Goal: Task Accomplishment & Management: Use online tool/utility

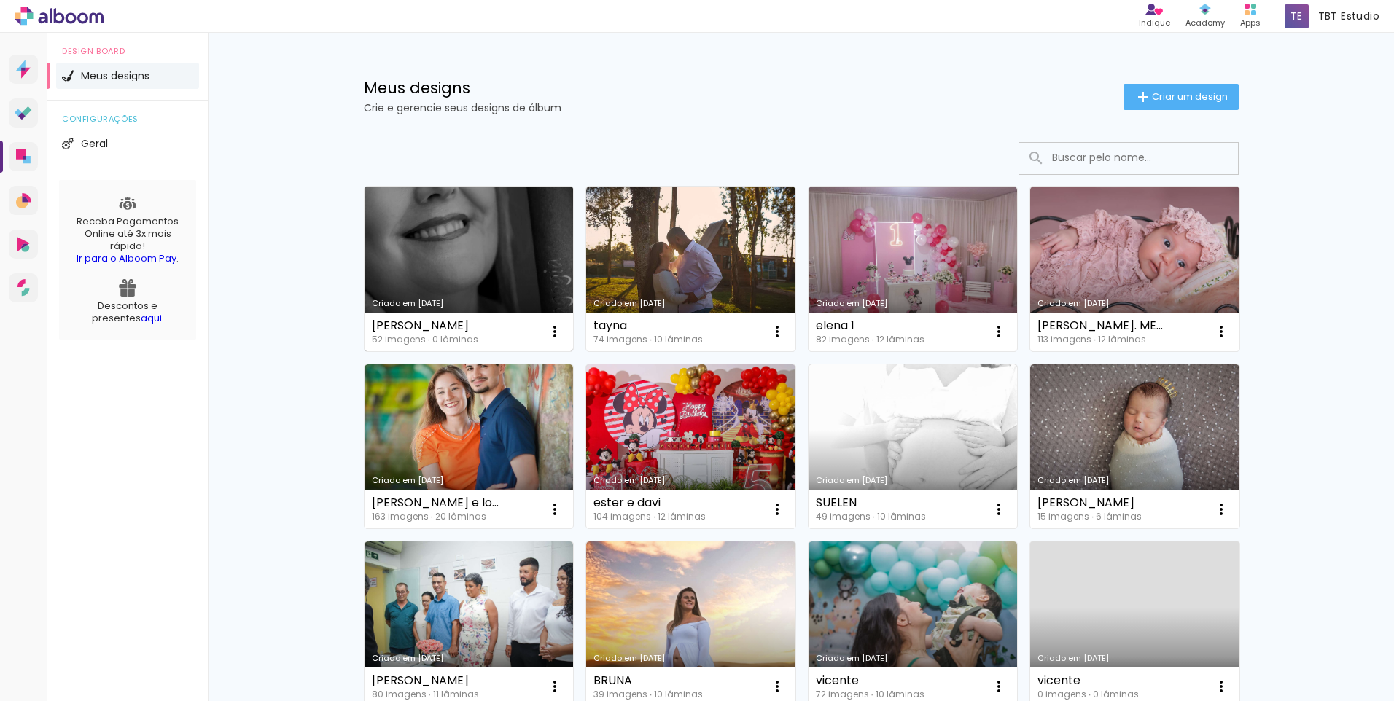
click at [433, 236] on link "Criado em [DATE]" at bounding box center [469, 269] width 209 height 165
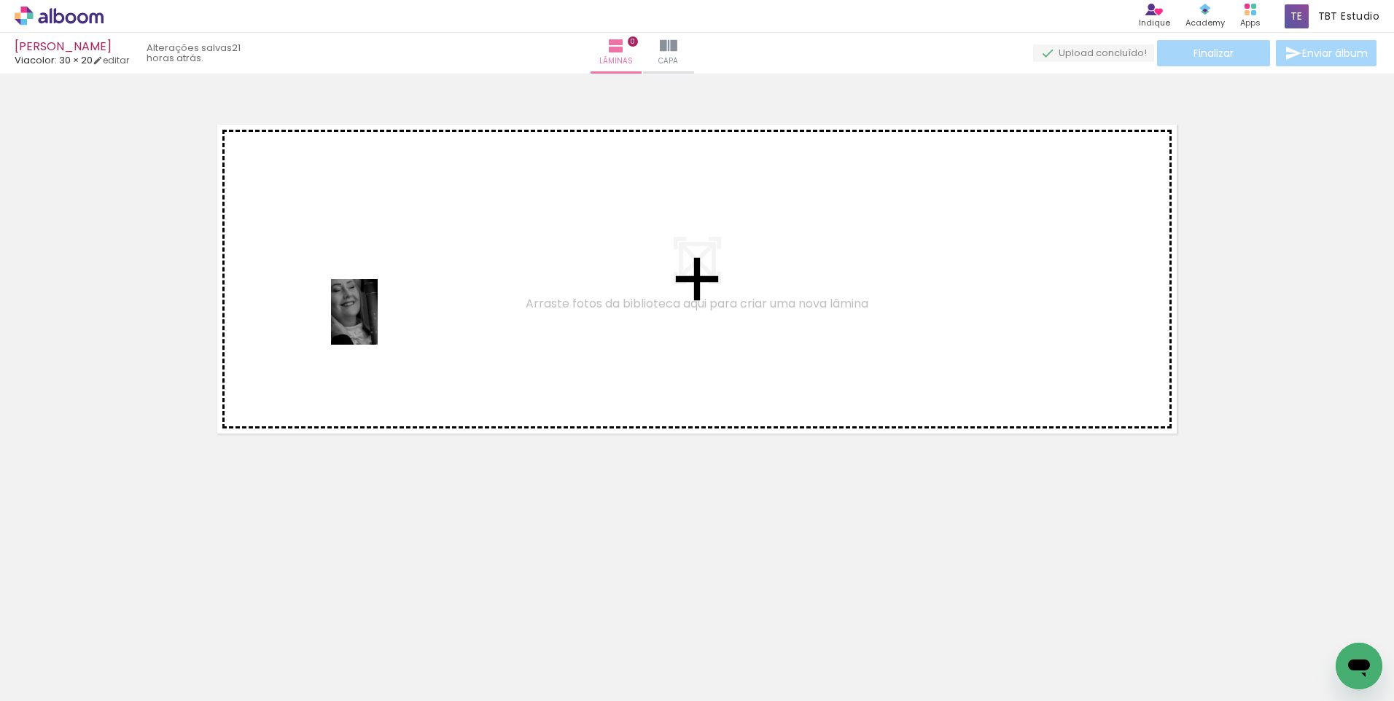
drag, startPoint x: 167, startPoint y: 648, endPoint x: 375, endPoint y: 323, distance: 385.9
click at [375, 323] on quentale-workspace at bounding box center [697, 350] width 1394 height 701
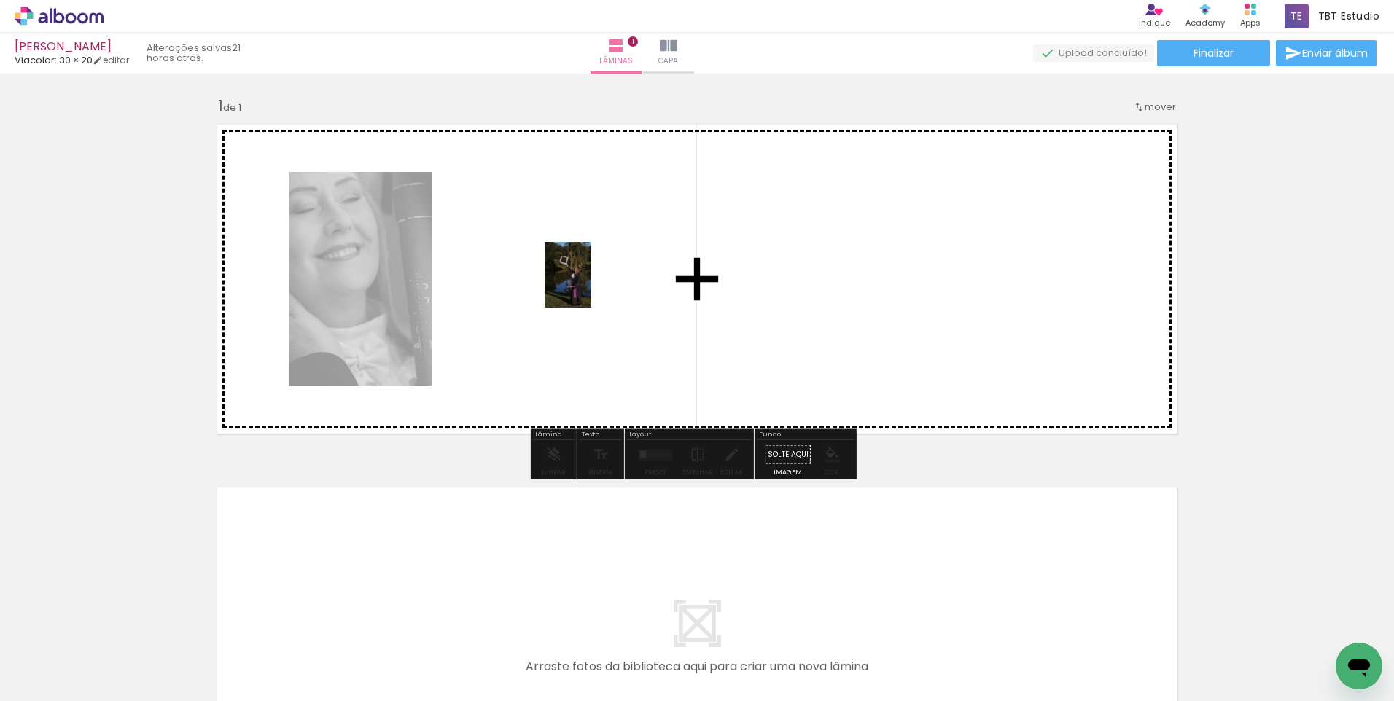
drag, startPoint x: 237, startPoint y: 660, endPoint x: 588, endPoint y: 286, distance: 513.3
click at [588, 286] on quentale-workspace at bounding box center [697, 350] width 1394 height 701
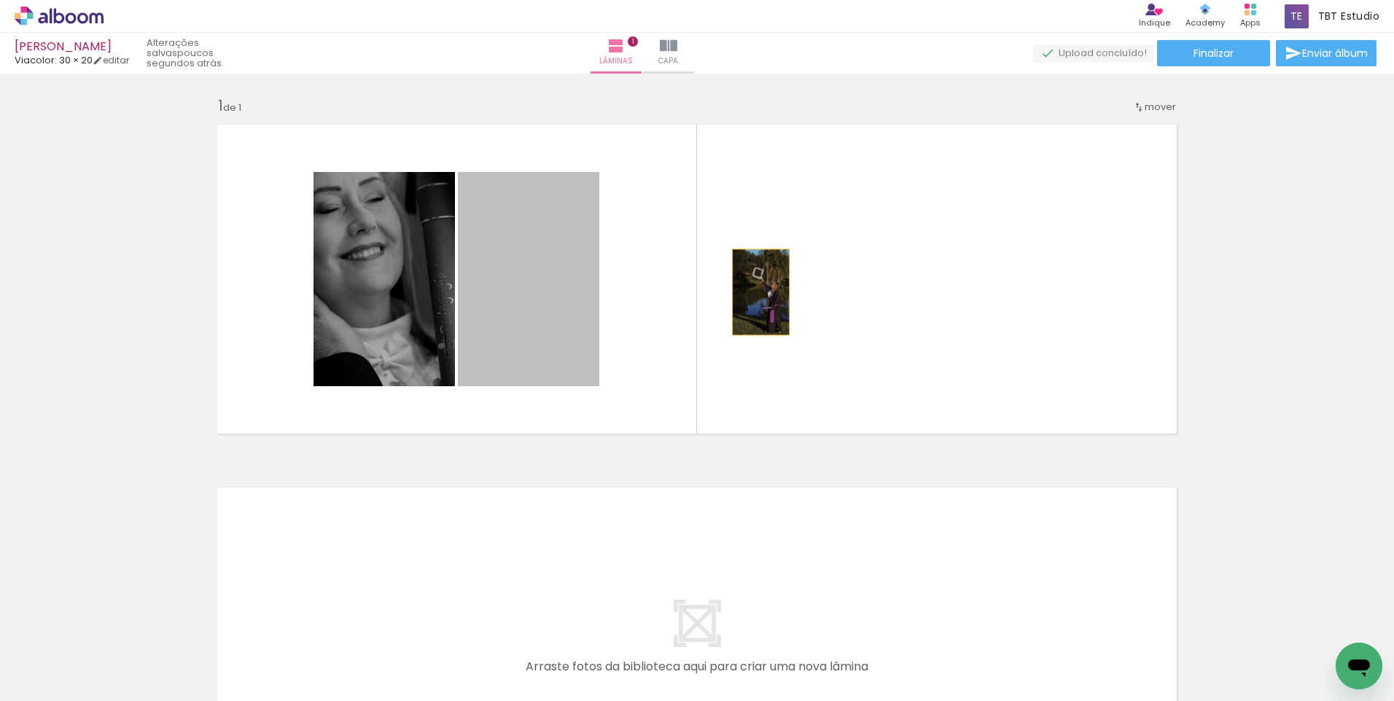
drag, startPoint x: 523, startPoint y: 305, endPoint x: 755, endPoint y: 292, distance: 232.9
click at [755, 292] on quentale-layouter at bounding box center [697, 279] width 977 height 327
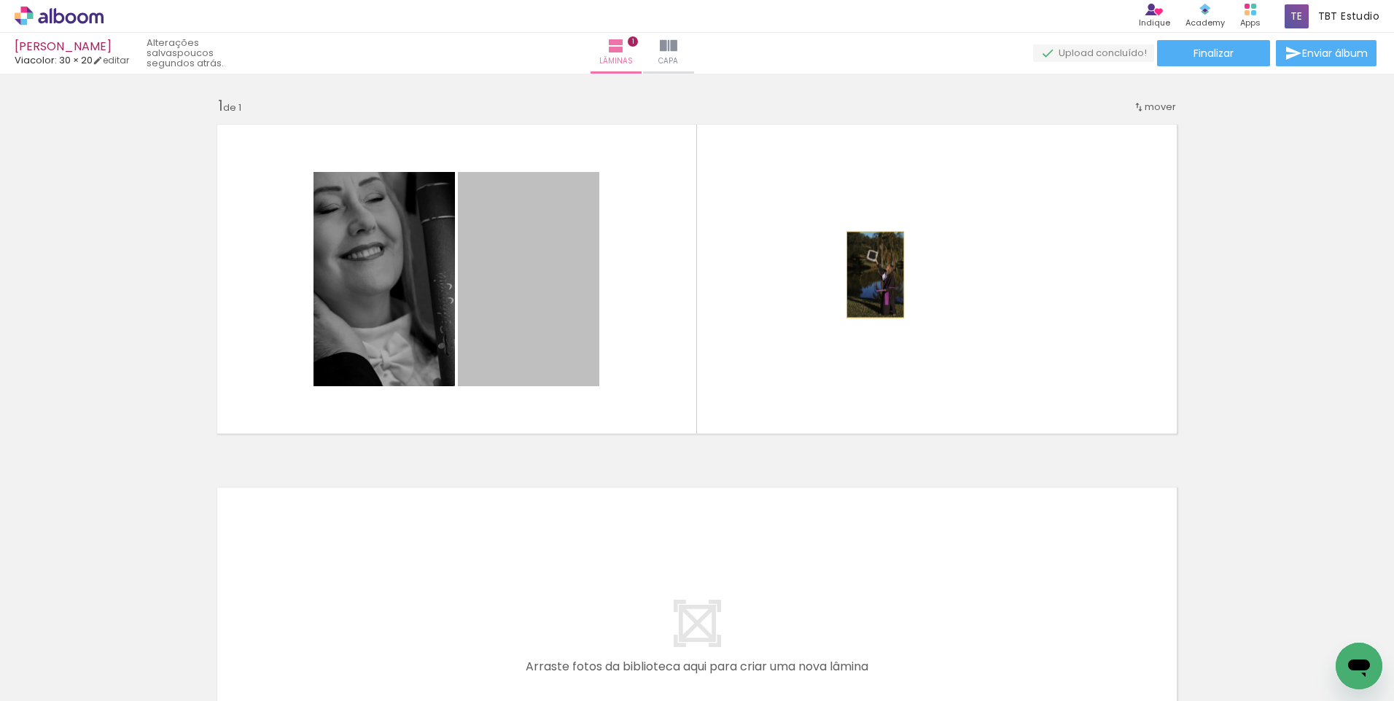
drag, startPoint x: 540, startPoint y: 306, endPoint x: 870, endPoint y: 275, distance: 331.1
click at [870, 275] on quentale-layouter at bounding box center [697, 279] width 977 height 327
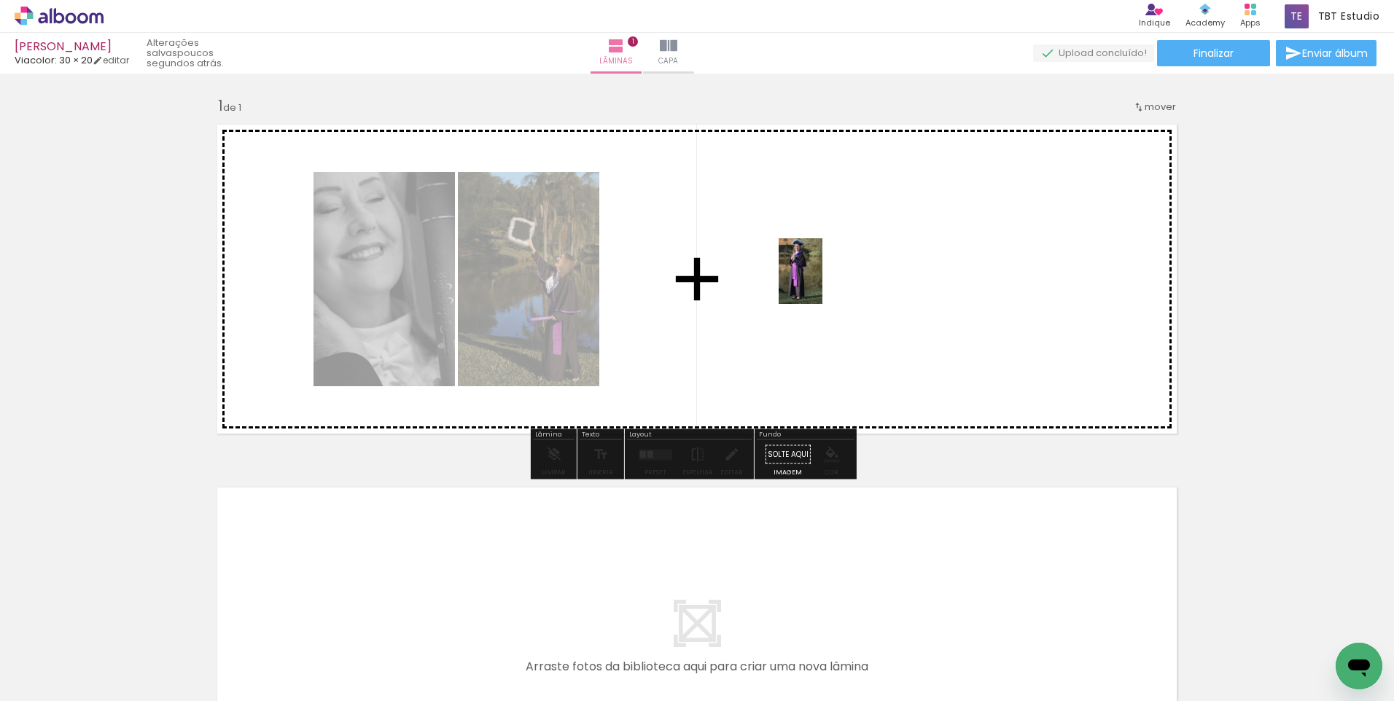
drag, startPoint x: 314, startPoint y: 656, endPoint x: 828, endPoint y: 276, distance: 640.2
click at [828, 276] on quentale-workspace at bounding box center [697, 350] width 1394 height 701
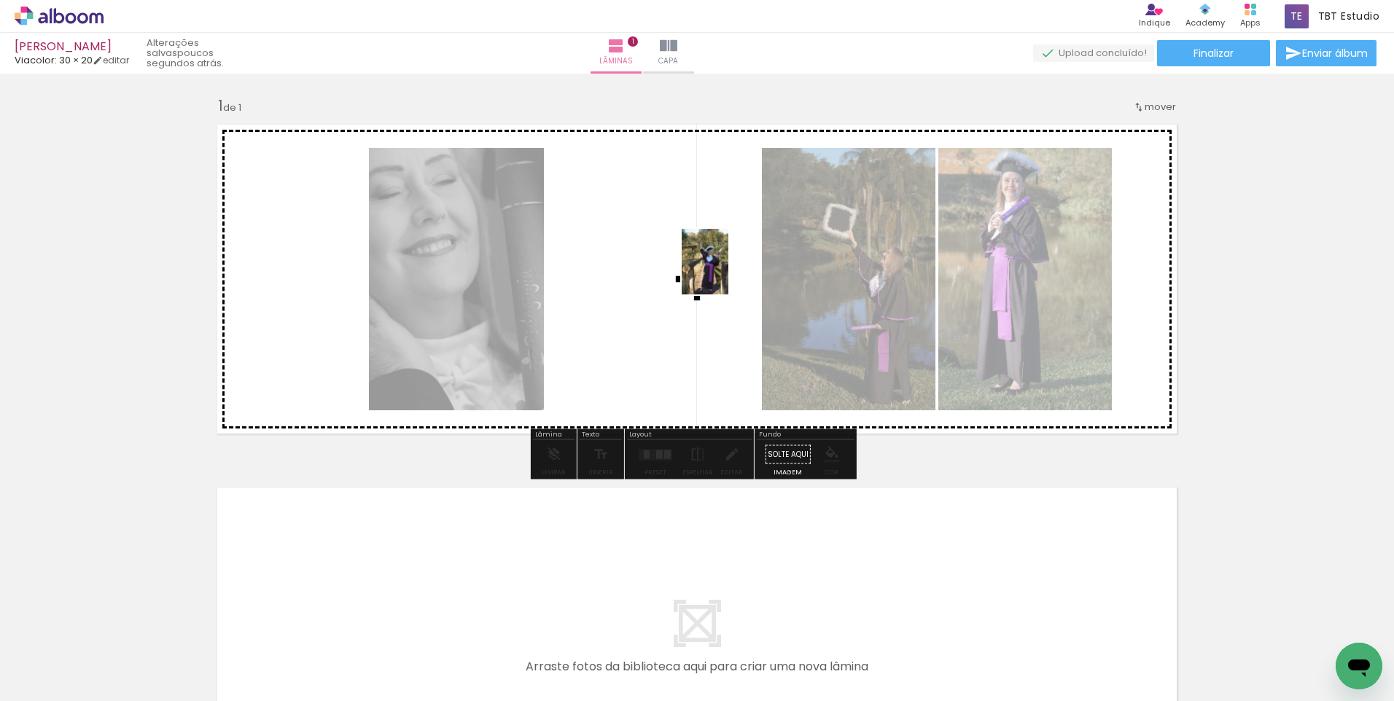
drag, startPoint x: 472, startPoint y: 663, endPoint x: 726, endPoint y: 273, distance: 465.4
click at [726, 273] on quentale-workspace at bounding box center [697, 350] width 1394 height 701
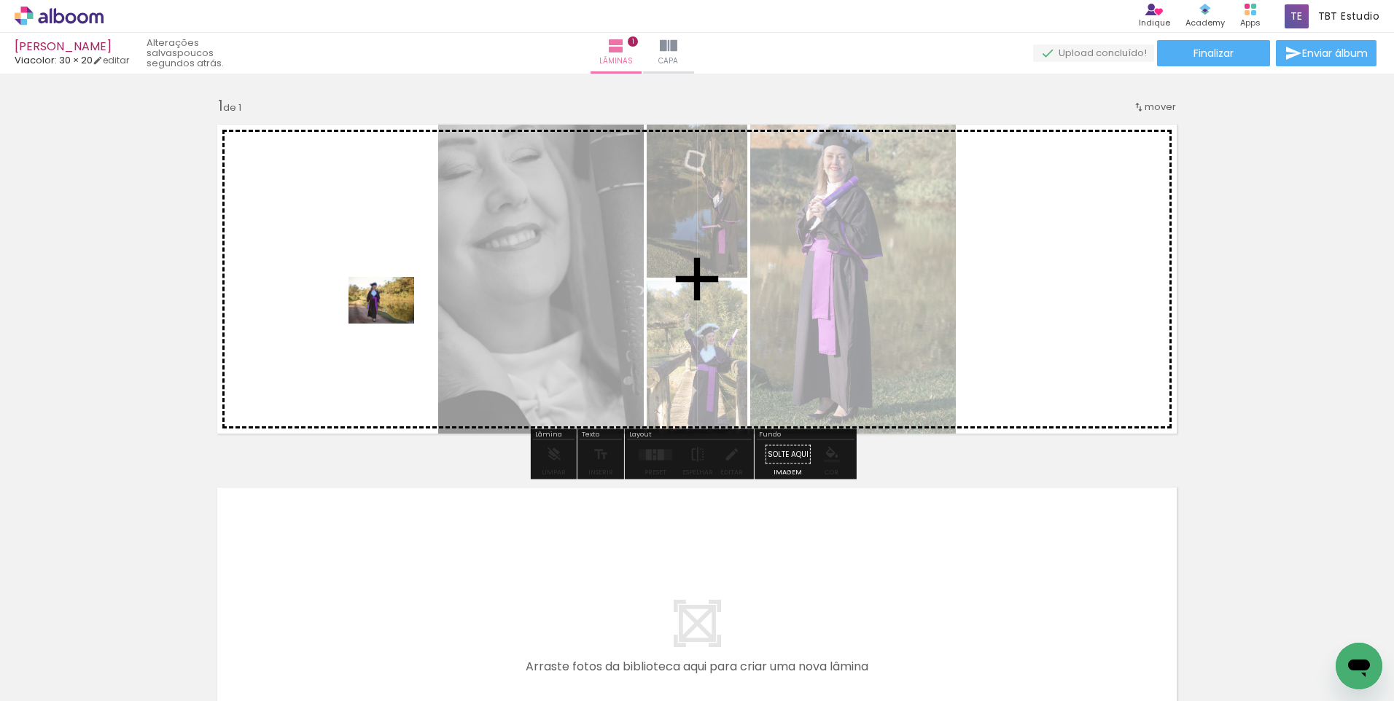
drag, startPoint x: 568, startPoint y: 661, endPoint x: 400, endPoint y: 645, distance: 168.4
click at [359, 275] on quentale-workspace at bounding box center [697, 350] width 1394 height 701
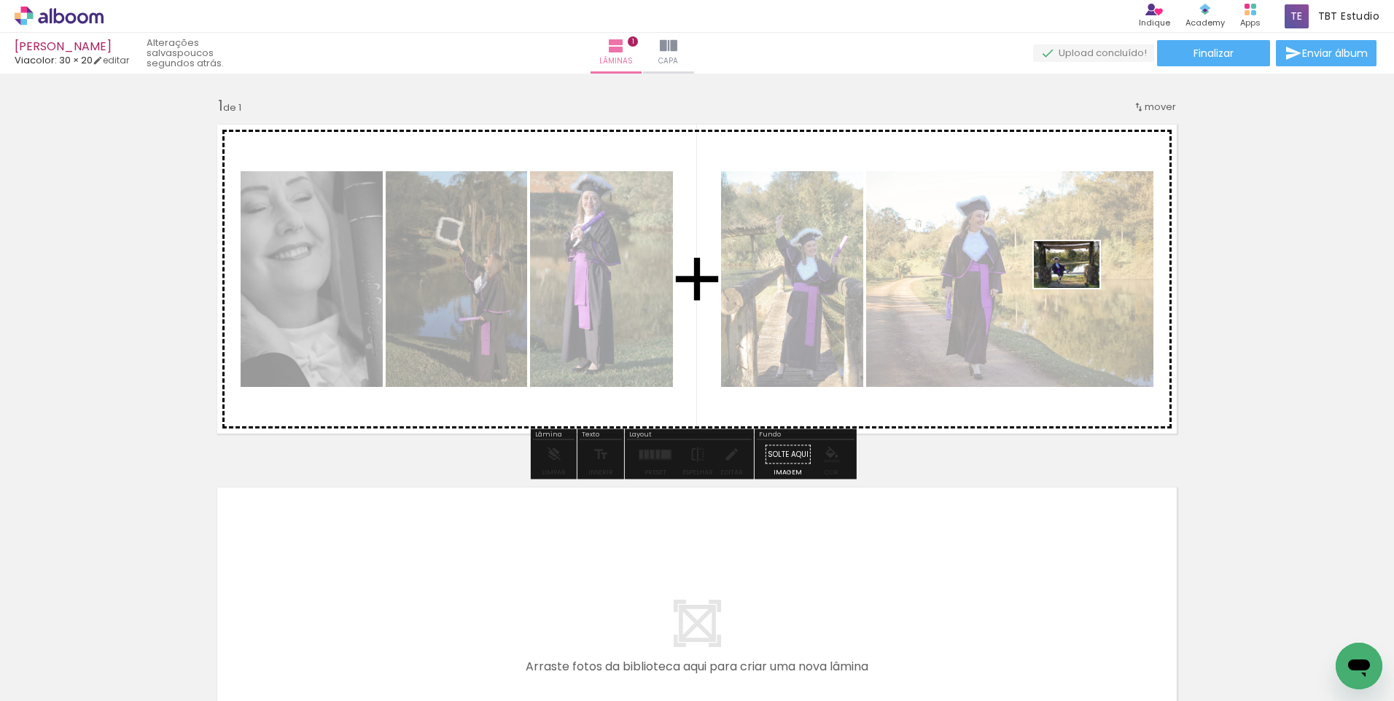
drag, startPoint x: 413, startPoint y: 669, endPoint x: 1059, endPoint y: 418, distance: 692.4
click at [1077, 285] on quentale-workspace at bounding box center [697, 350] width 1394 height 701
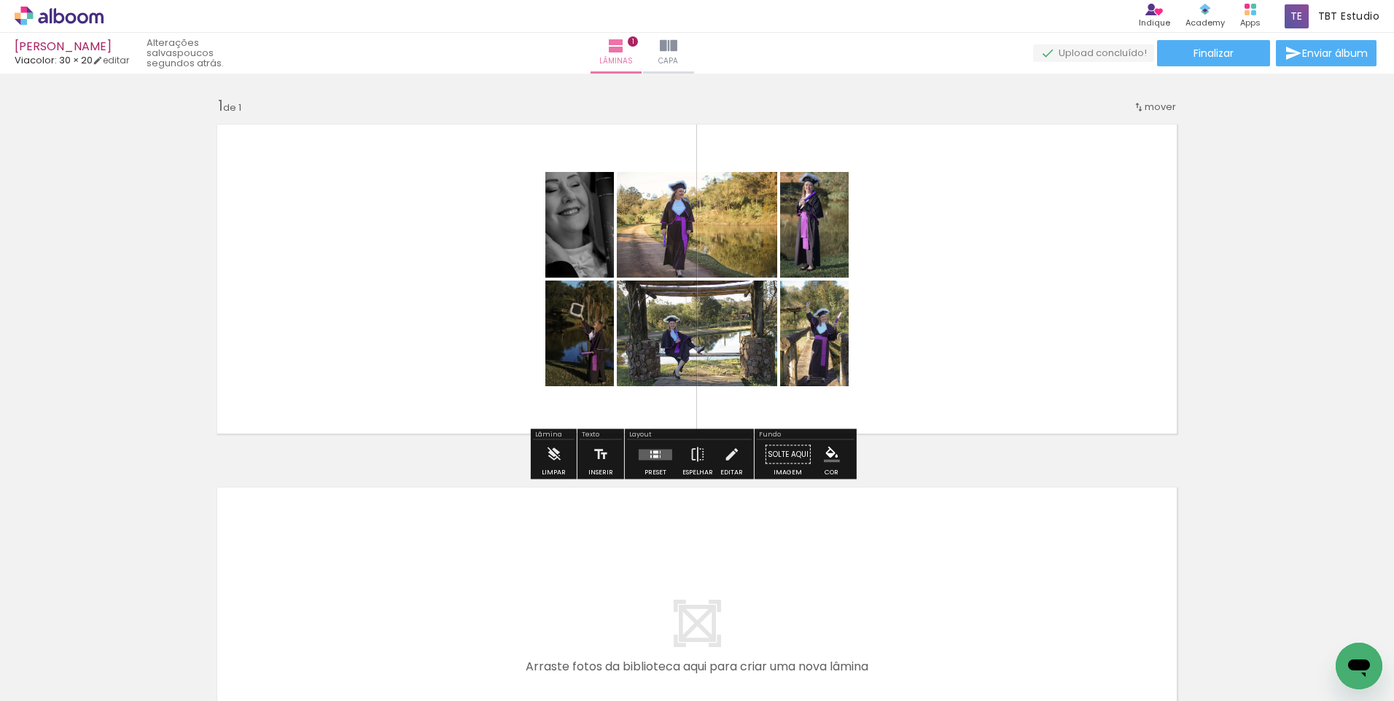
click at [645, 453] on quentale-layouter at bounding box center [656, 454] width 34 height 11
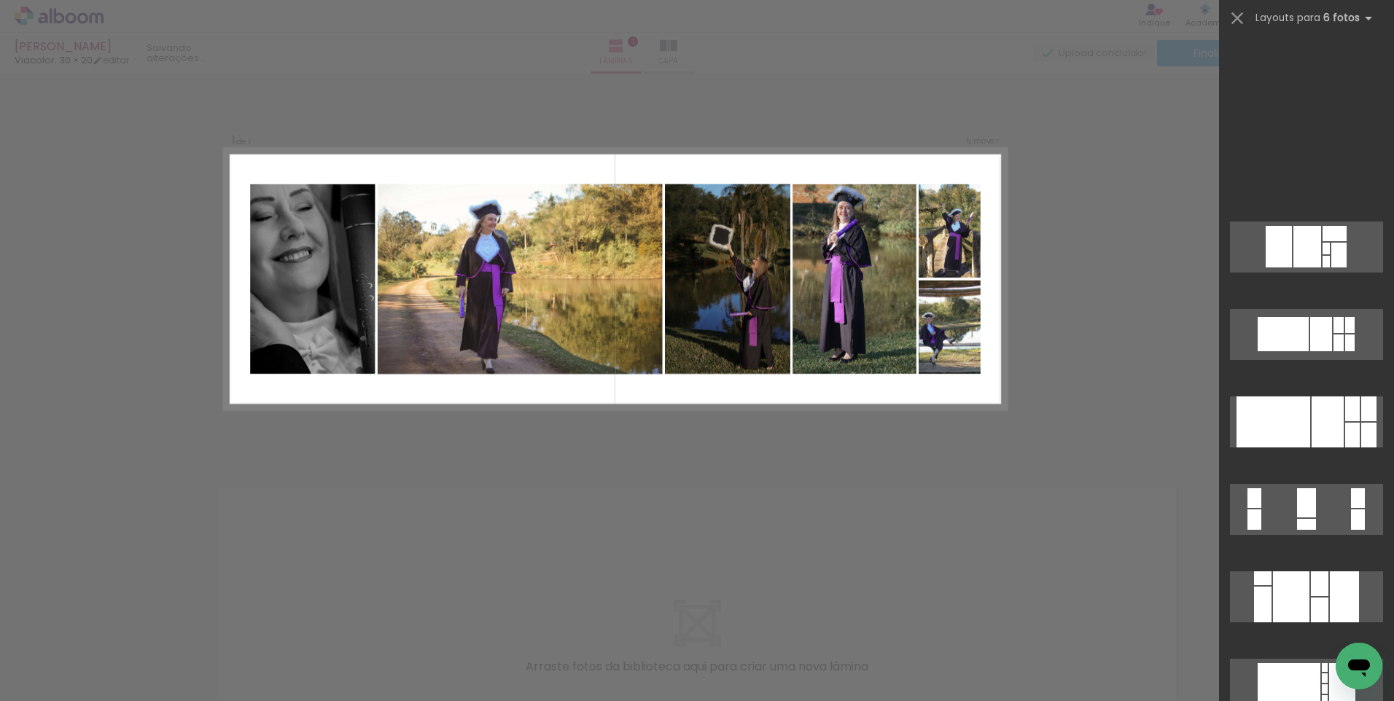
scroll to position [6344, 0]
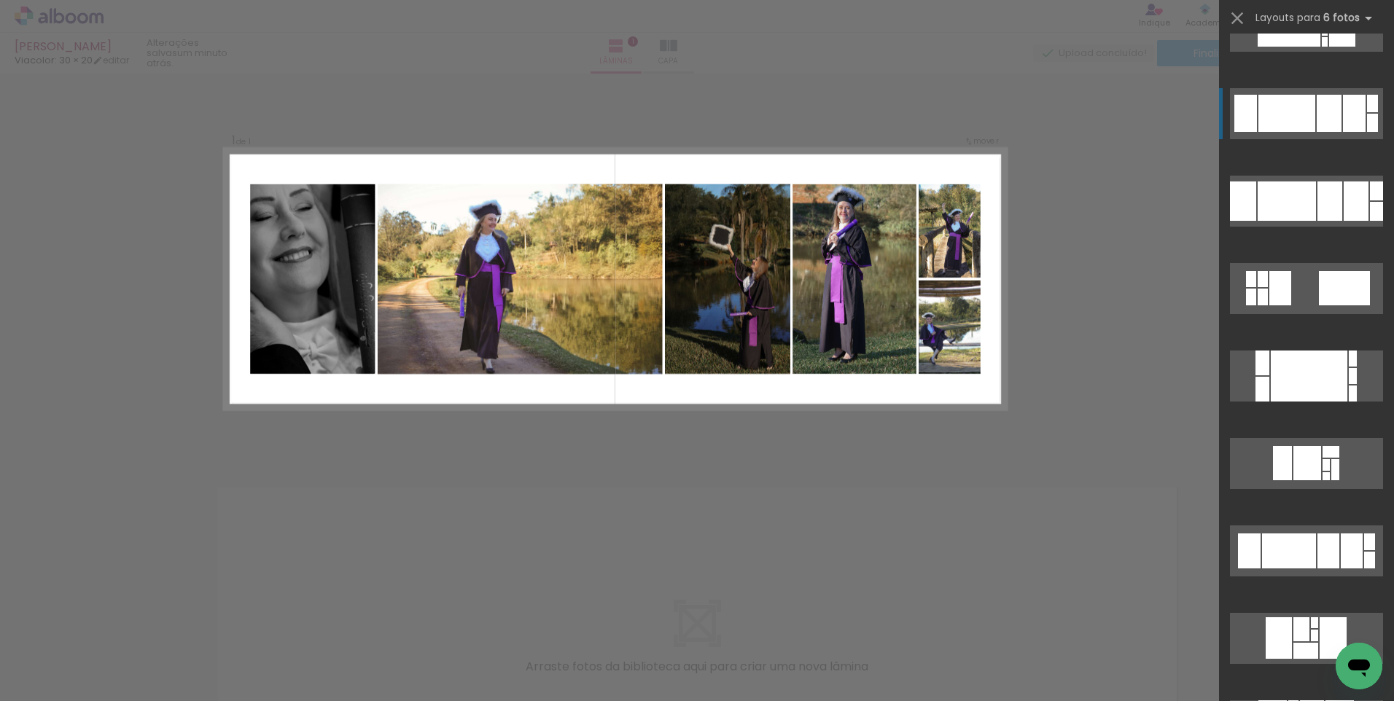
click at [1305, 107] on div at bounding box center [1287, 113] width 57 height 37
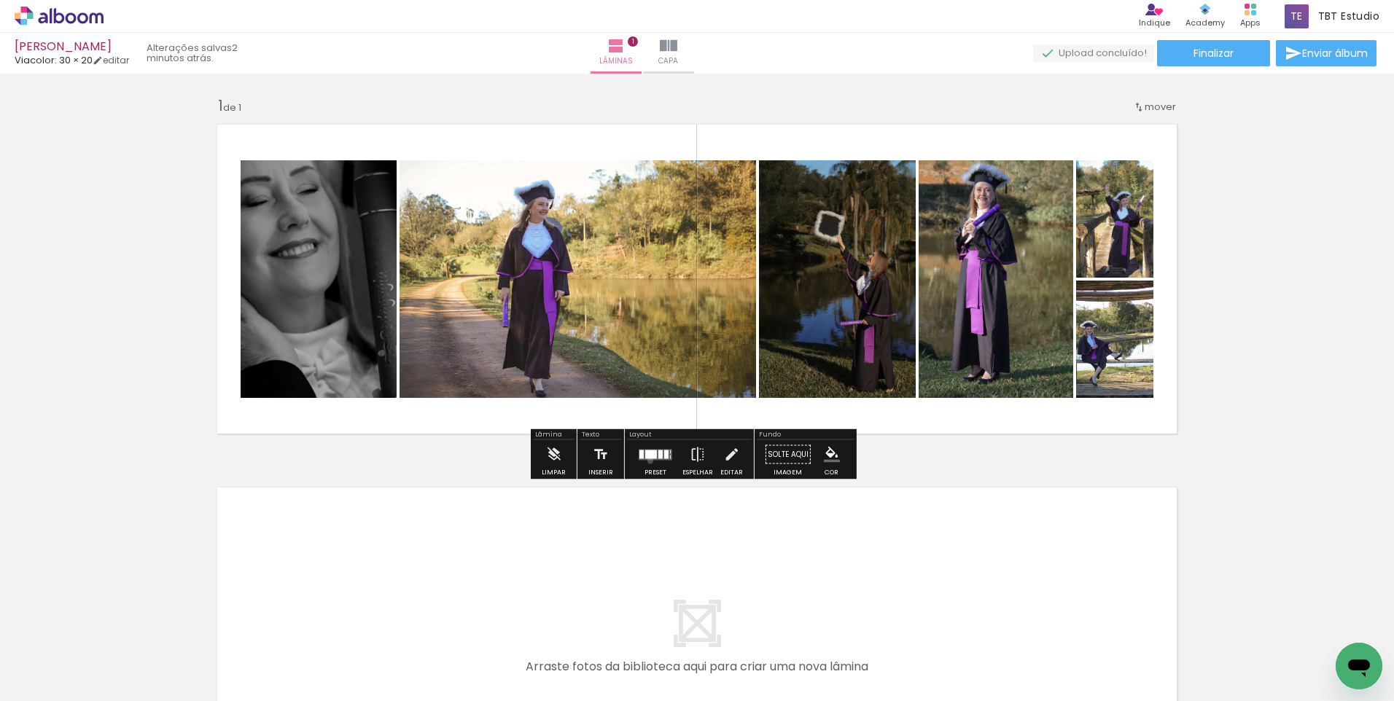
click at [647, 461] on div at bounding box center [655, 454] width 39 height 29
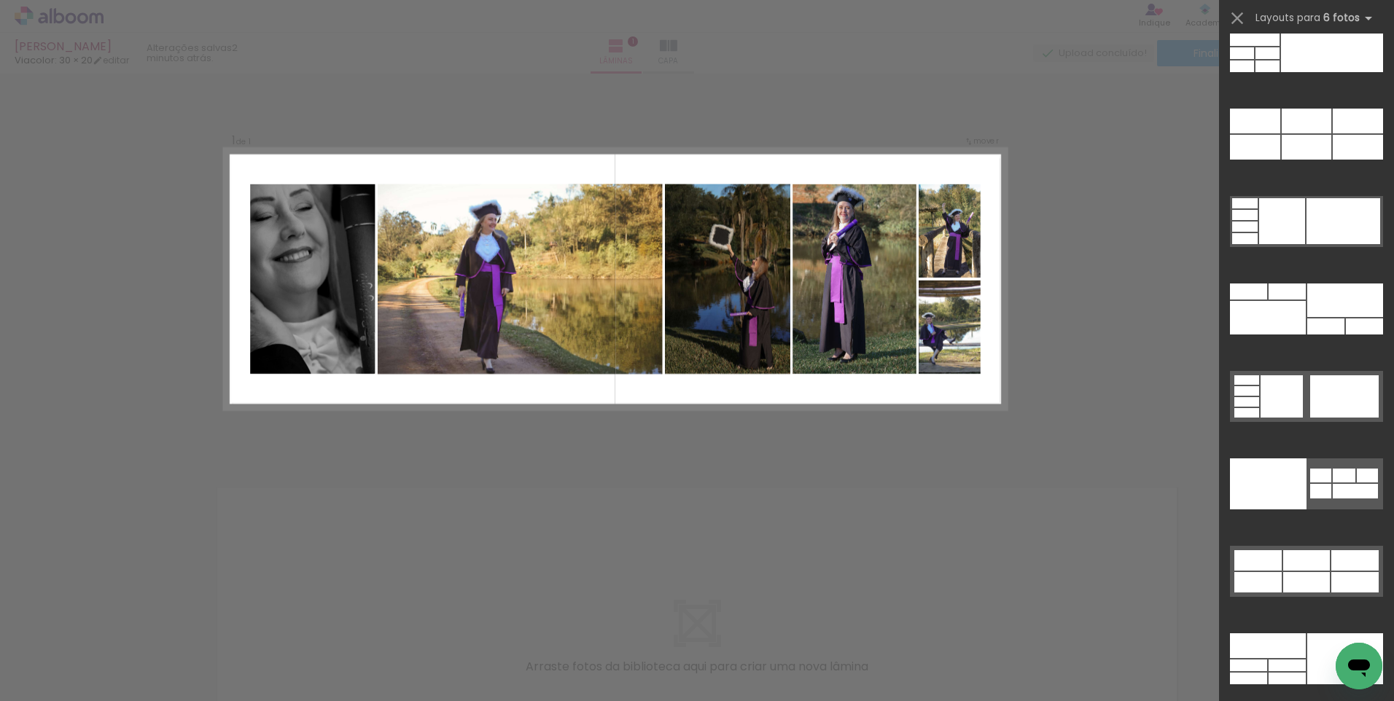
scroll to position [45709, 0]
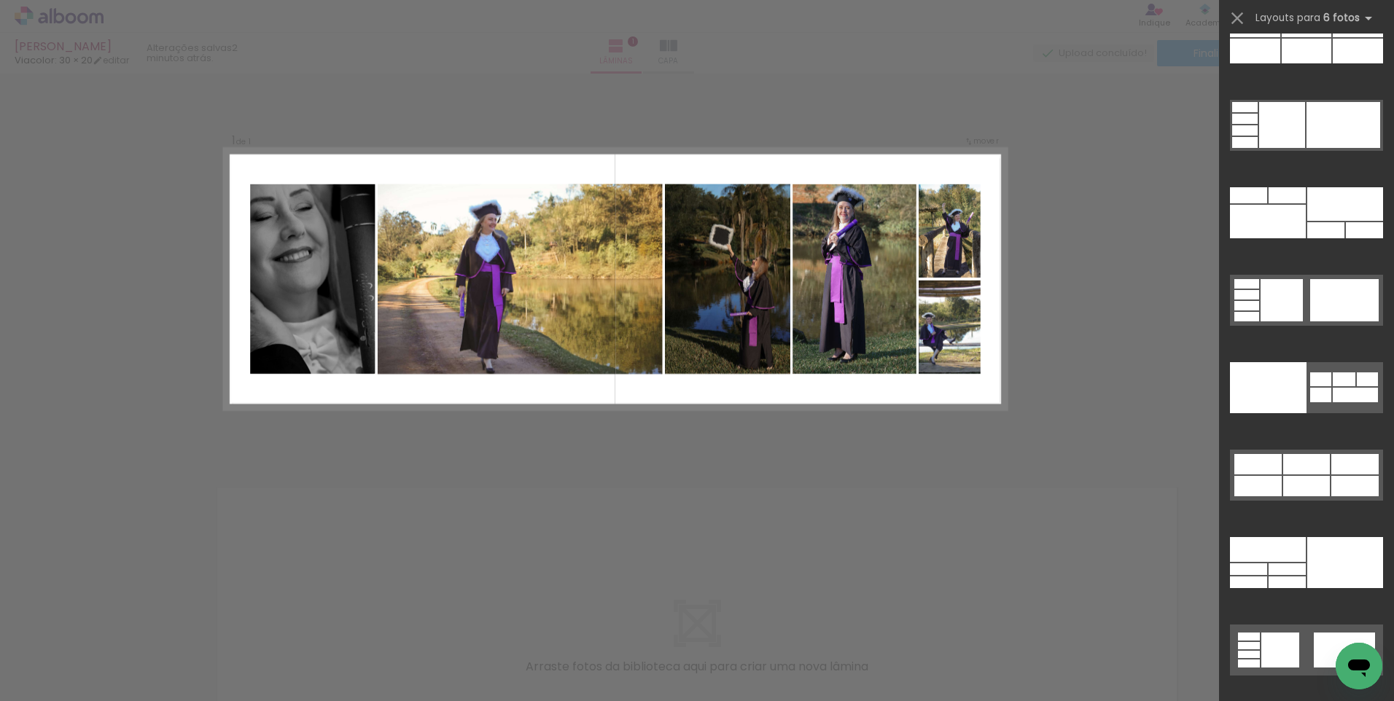
drag, startPoint x: 1388, startPoint y: 145, endPoint x: 20, endPoint y: 26, distance: 1373.8
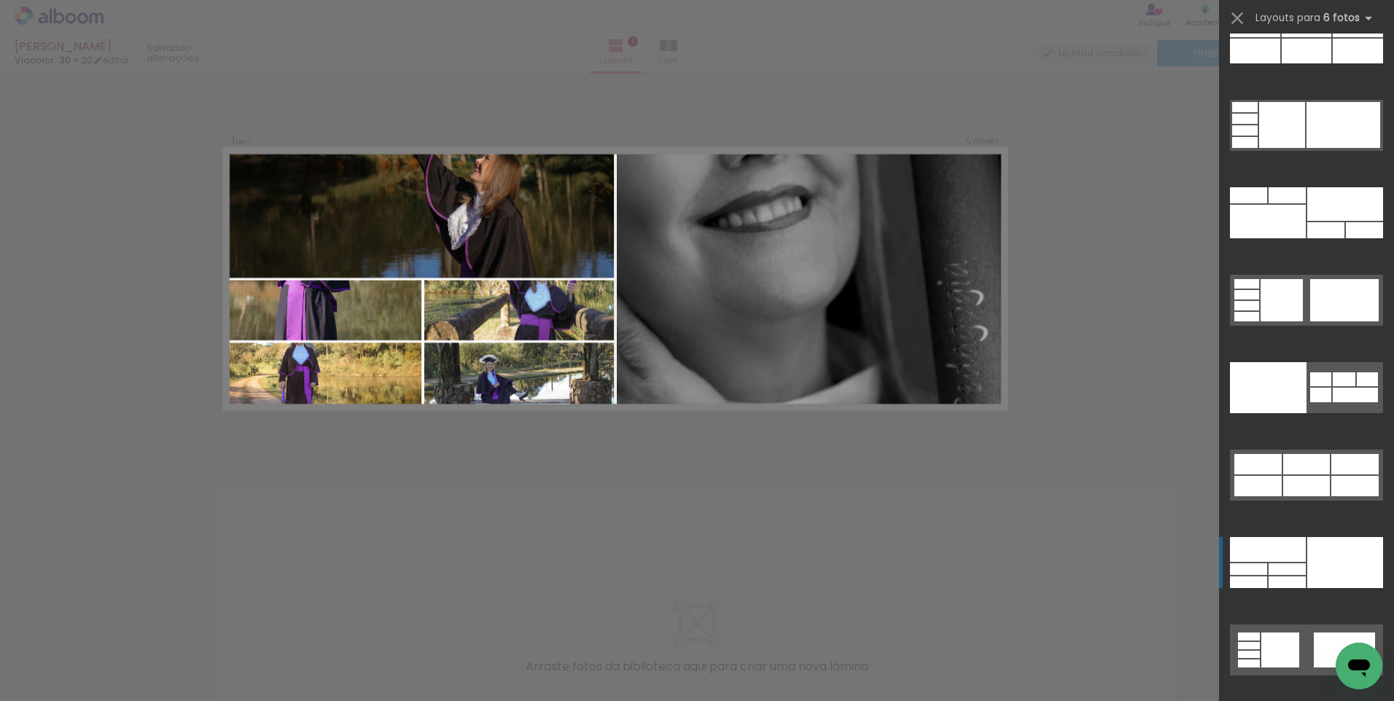
click at [1306, 203] on div at bounding box center [1287, 195] width 37 height 16
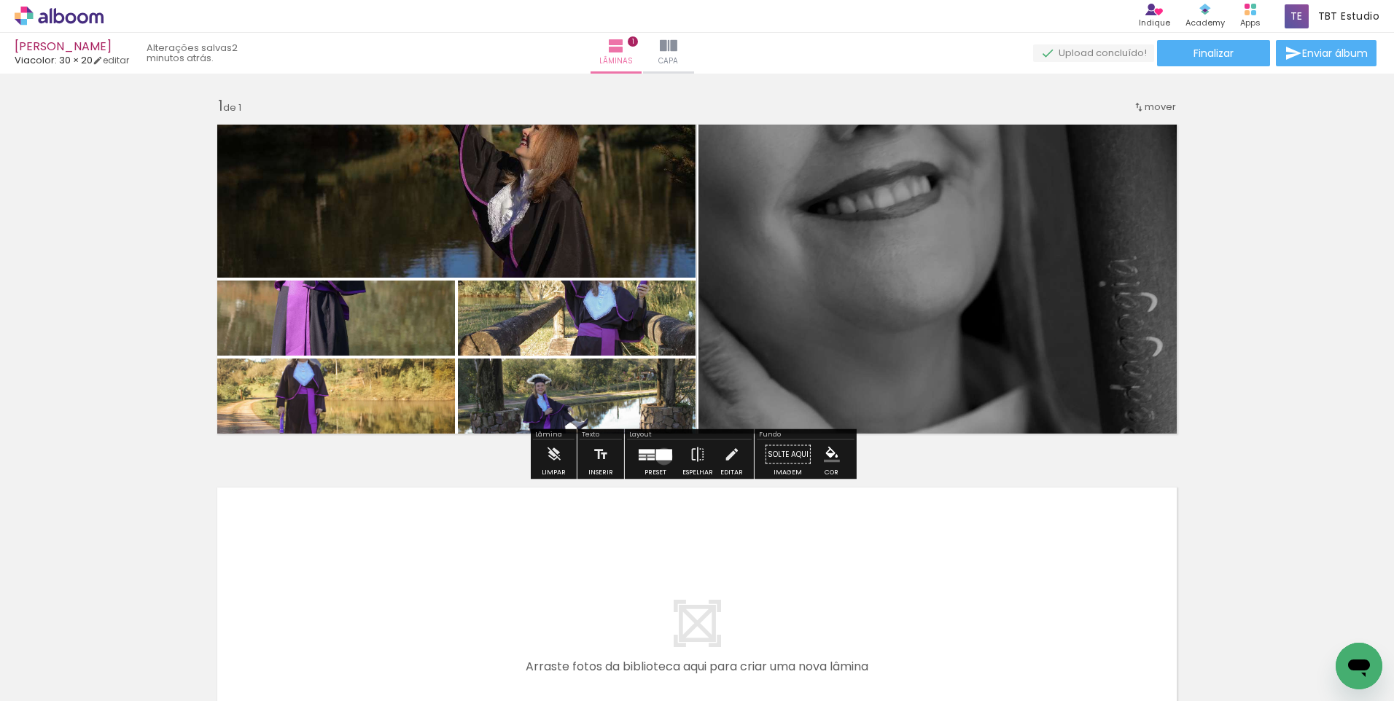
click at [656, 454] on div at bounding box center [664, 454] width 16 height 11
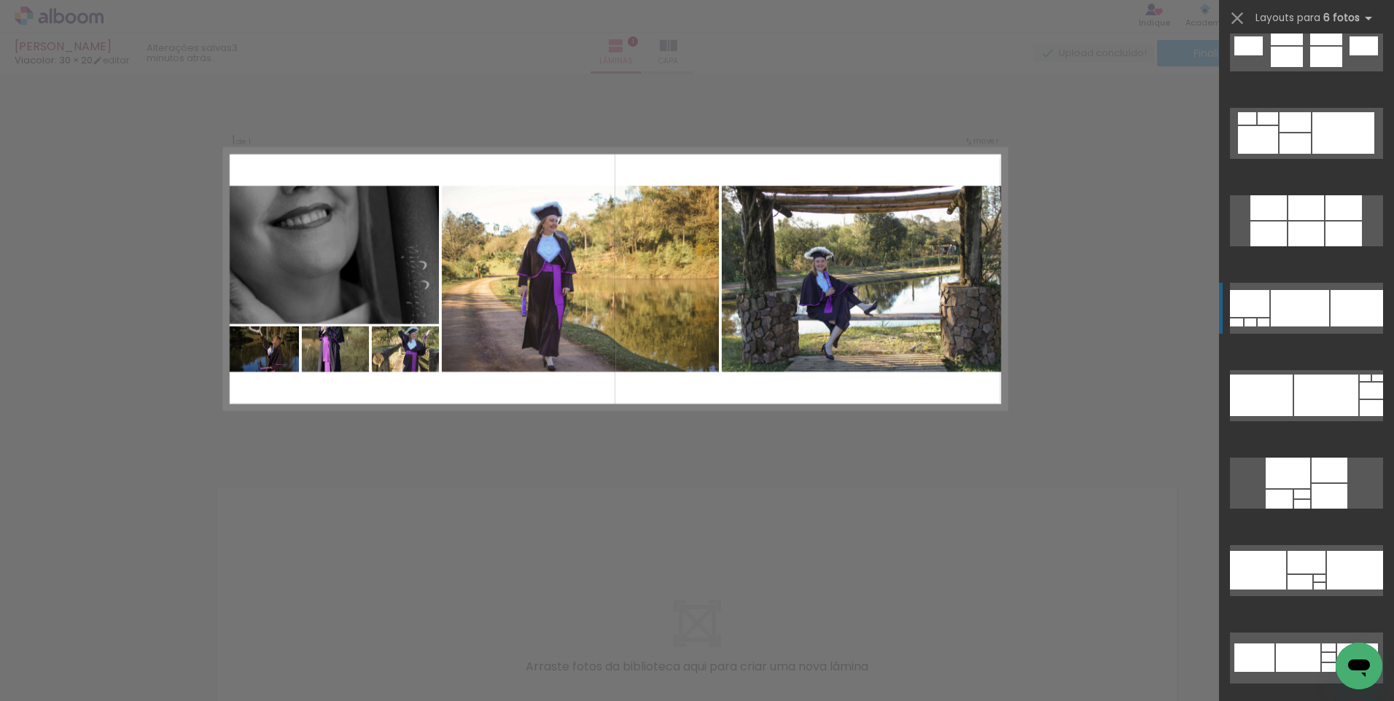
scroll to position [40240, 0]
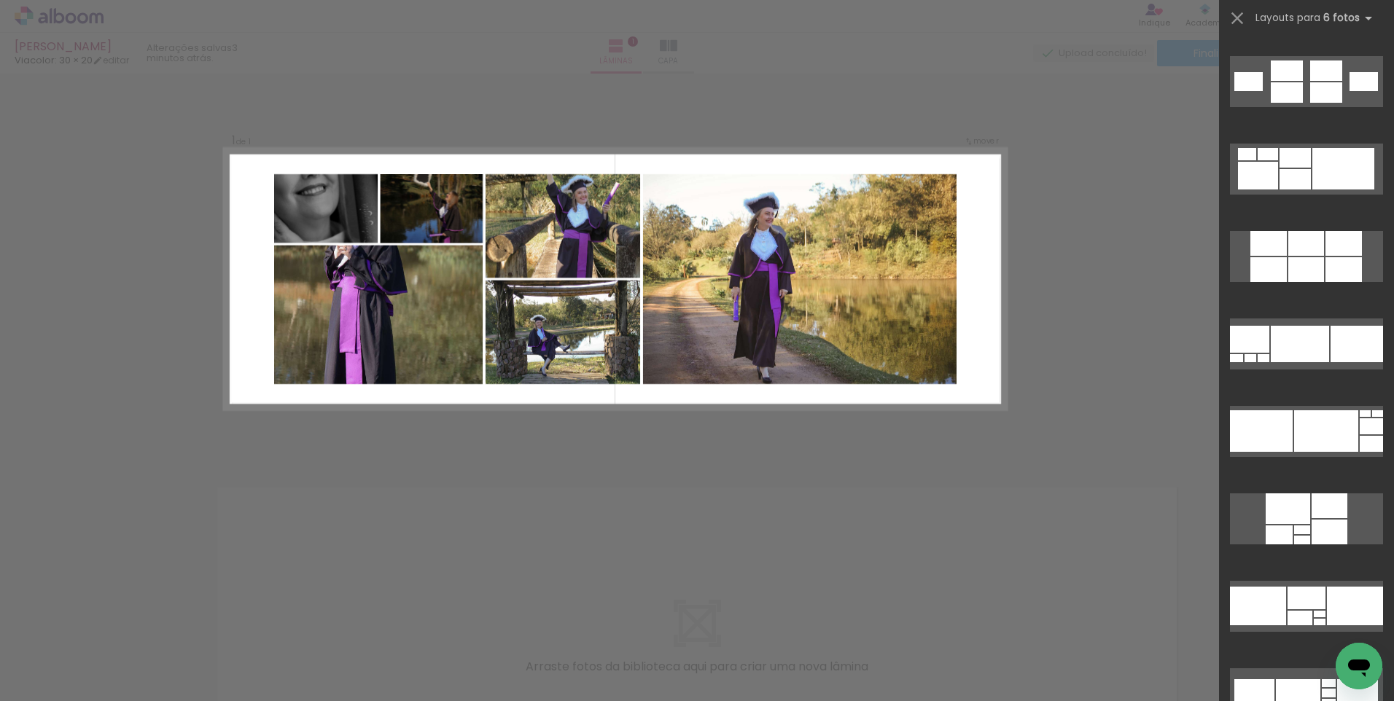
click at [324, 196] on quentale-photo at bounding box center [326, 208] width 104 height 69
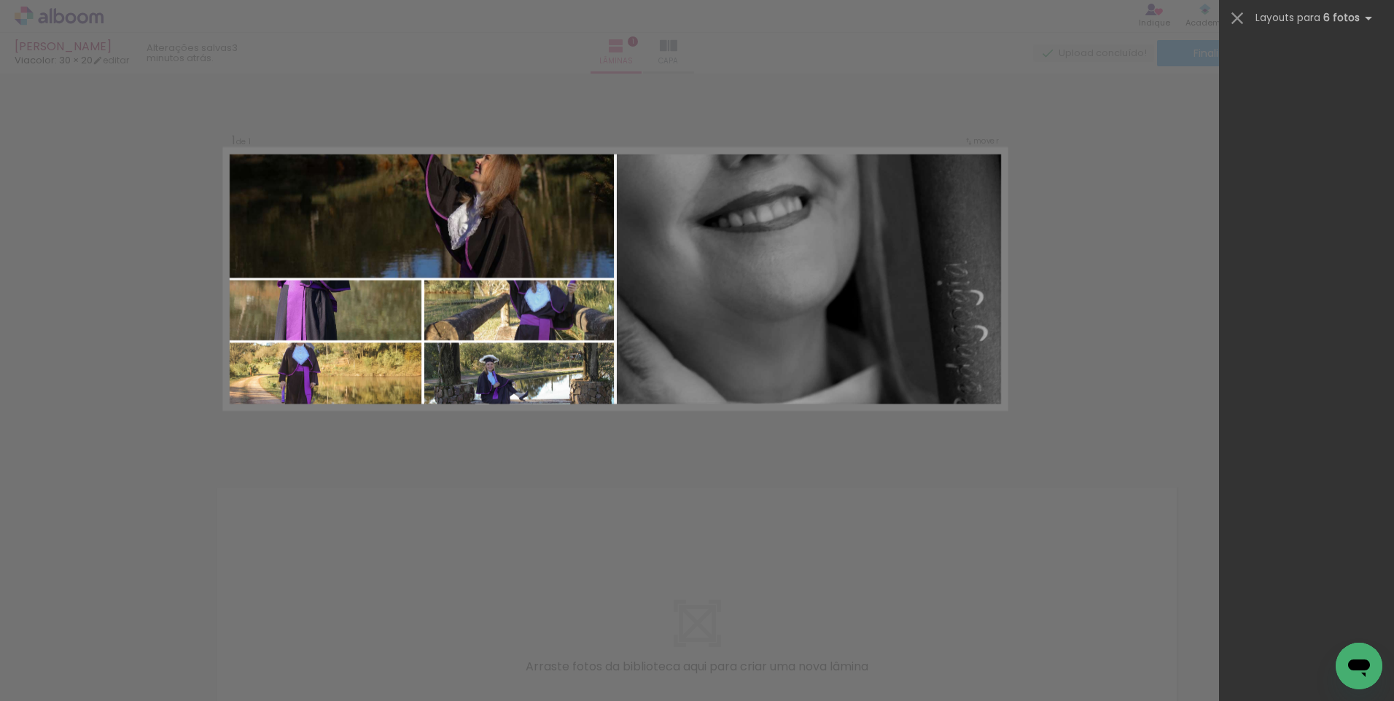
scroll to position [45709, 0]
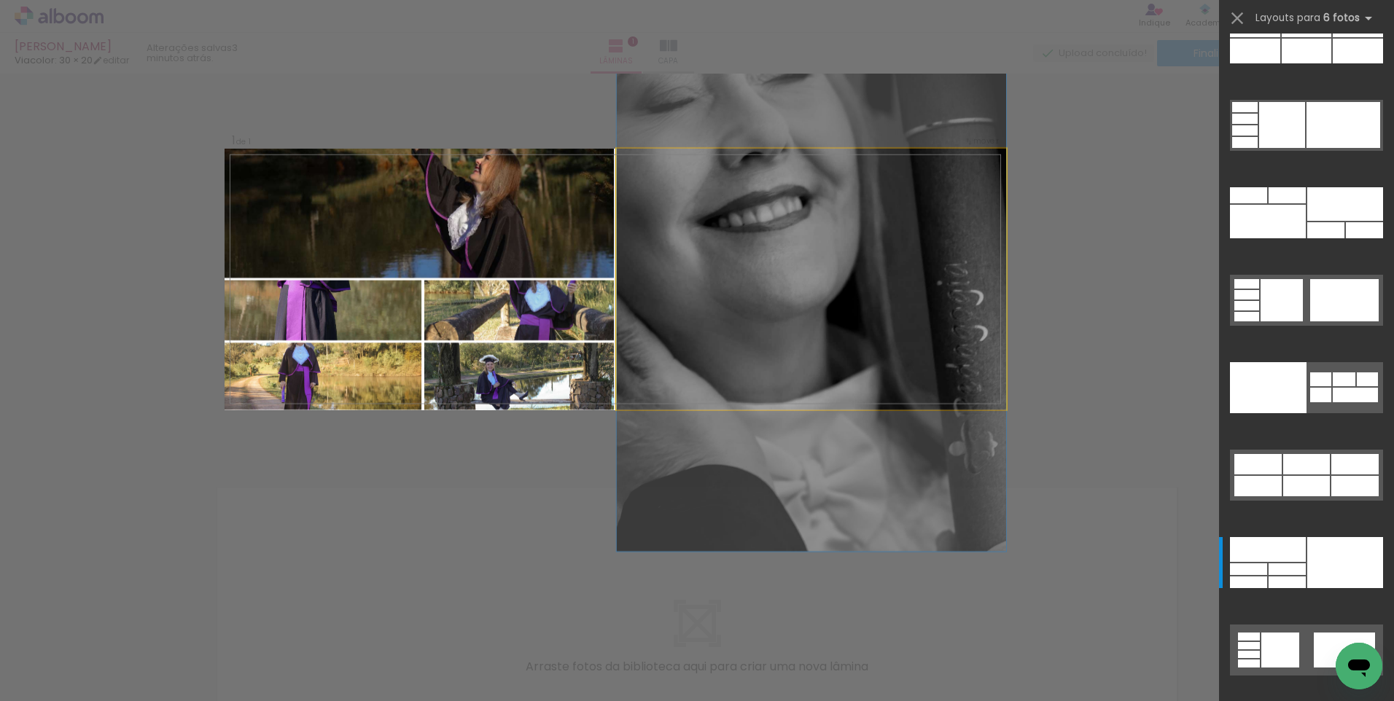
click at [745, 230] on quentale-photo at bounding box center [811, 279] width 389 height 261
click at [745, 228] on quentale-photo at bounding box center [811, 279] width 389 height 261
click at [970, 174] on quentale-photo at bounding box center [811, 279] width 389 height 261
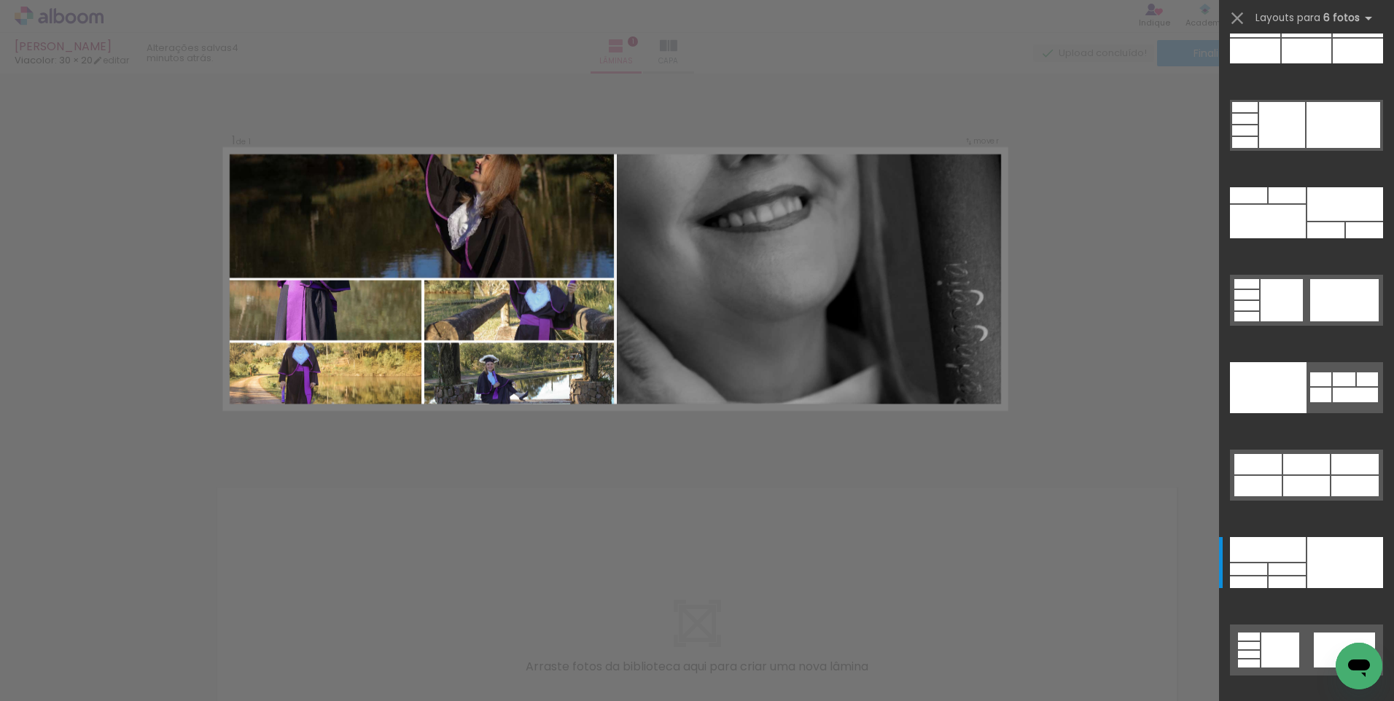
click at [120, 621] on iron-icon at bounding box center [113, 622] width 15 height 15
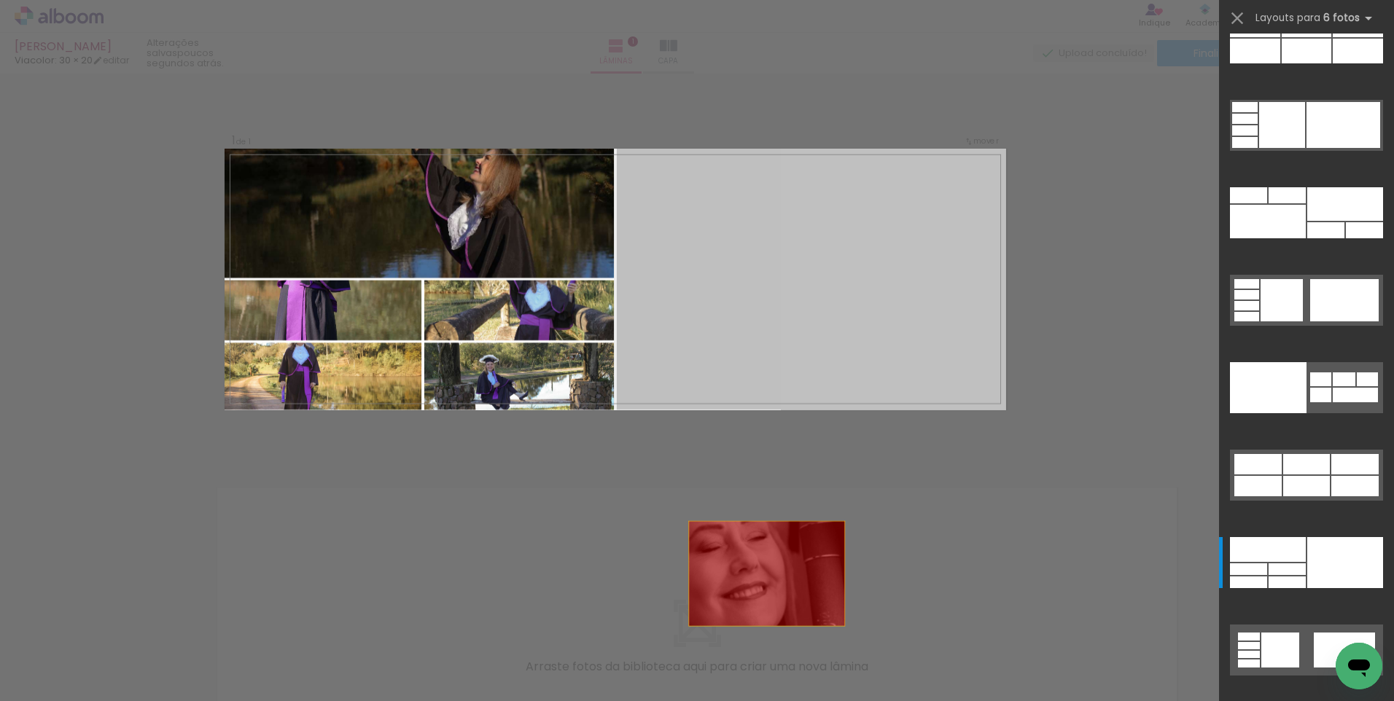
drag, startPoint x: 876, startPoint y: 233, endPoint x: 768, endPoint y: 648, distance: 428.2
click at [753, 649] on quentale-workspace at bounding box center [697, 350] width 1394 height 701
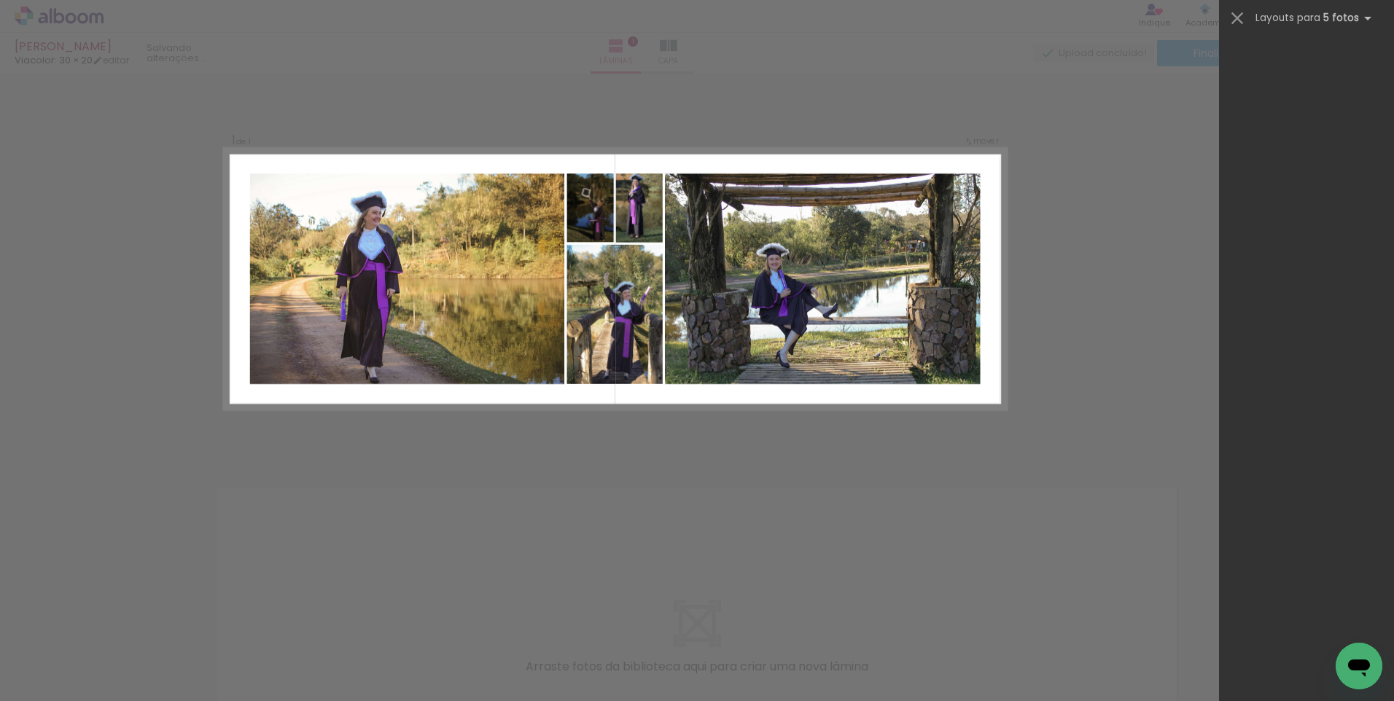
scroll to position [0, 0]
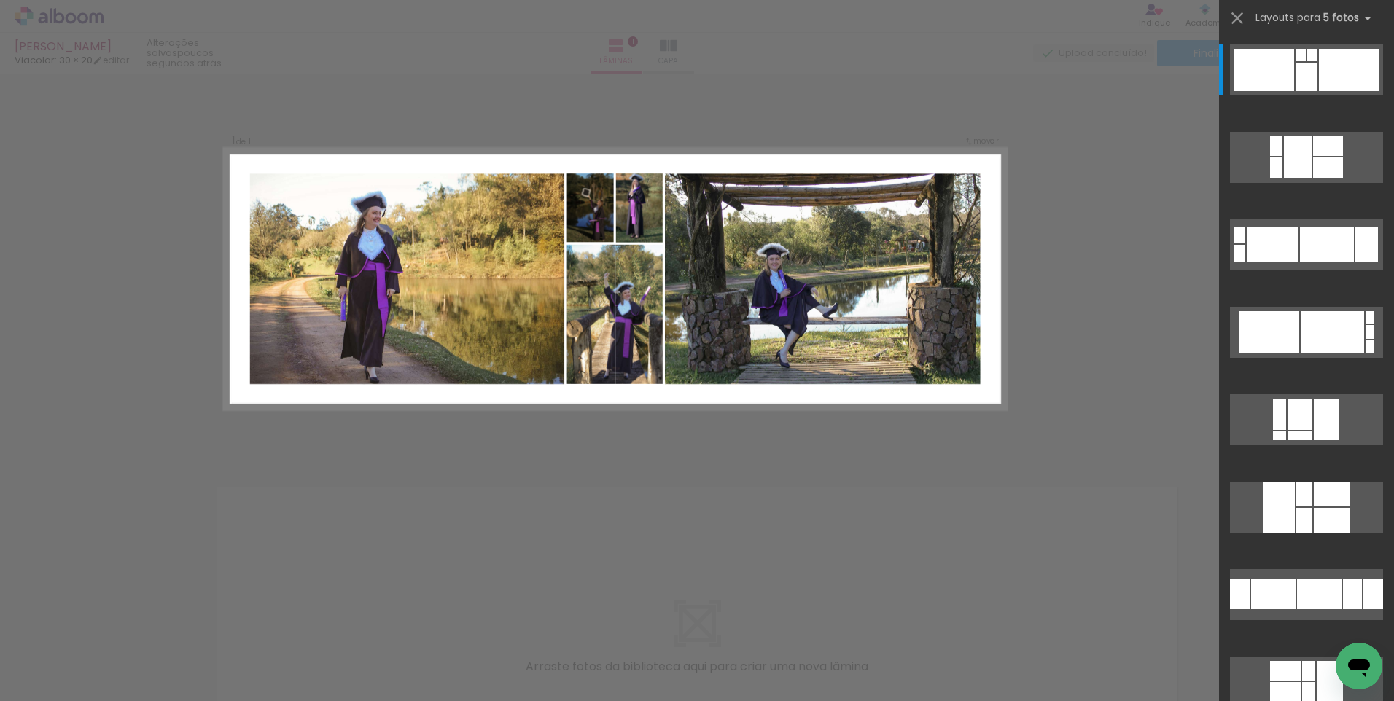
click at [1057, 470] on div "Confirmar Cancelar" at bounding box center [697, 454] width 1394 height 761
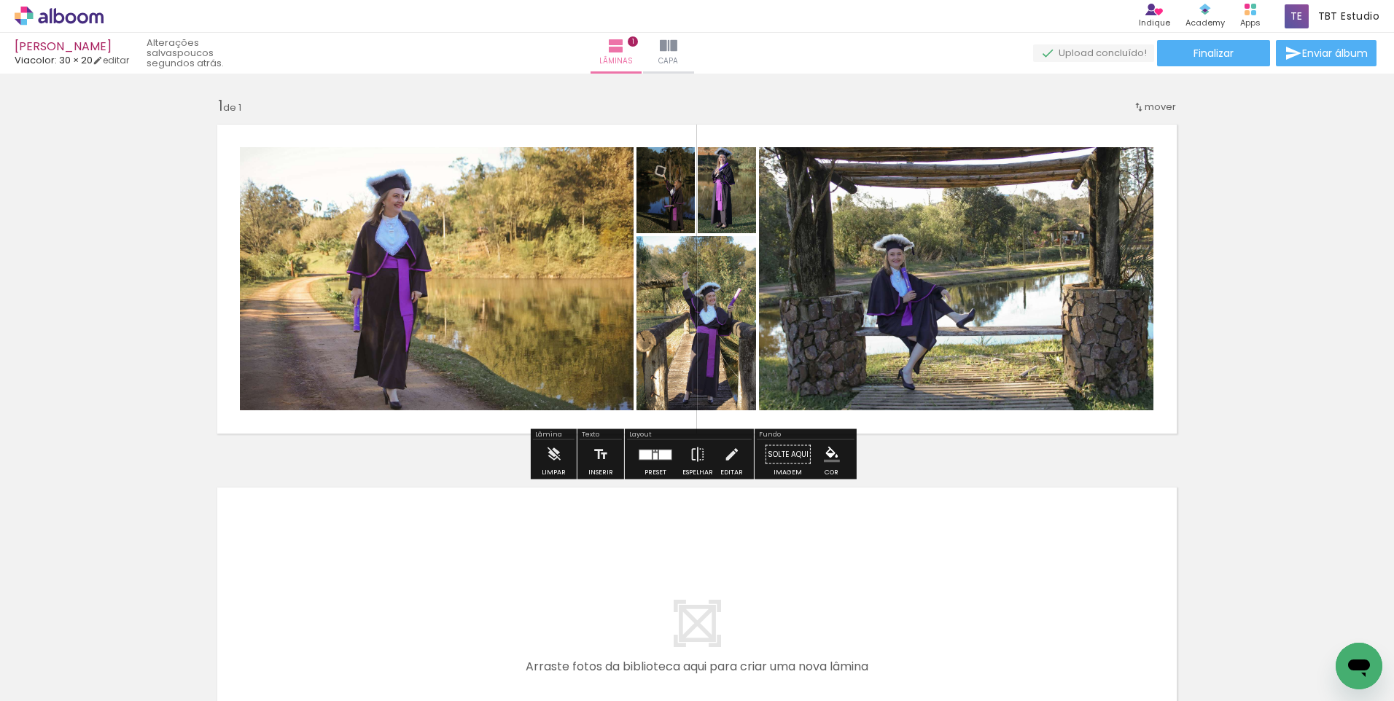
click at [644, 221] on quentale-photo at bounding box center [666, 190] width 58 height 86
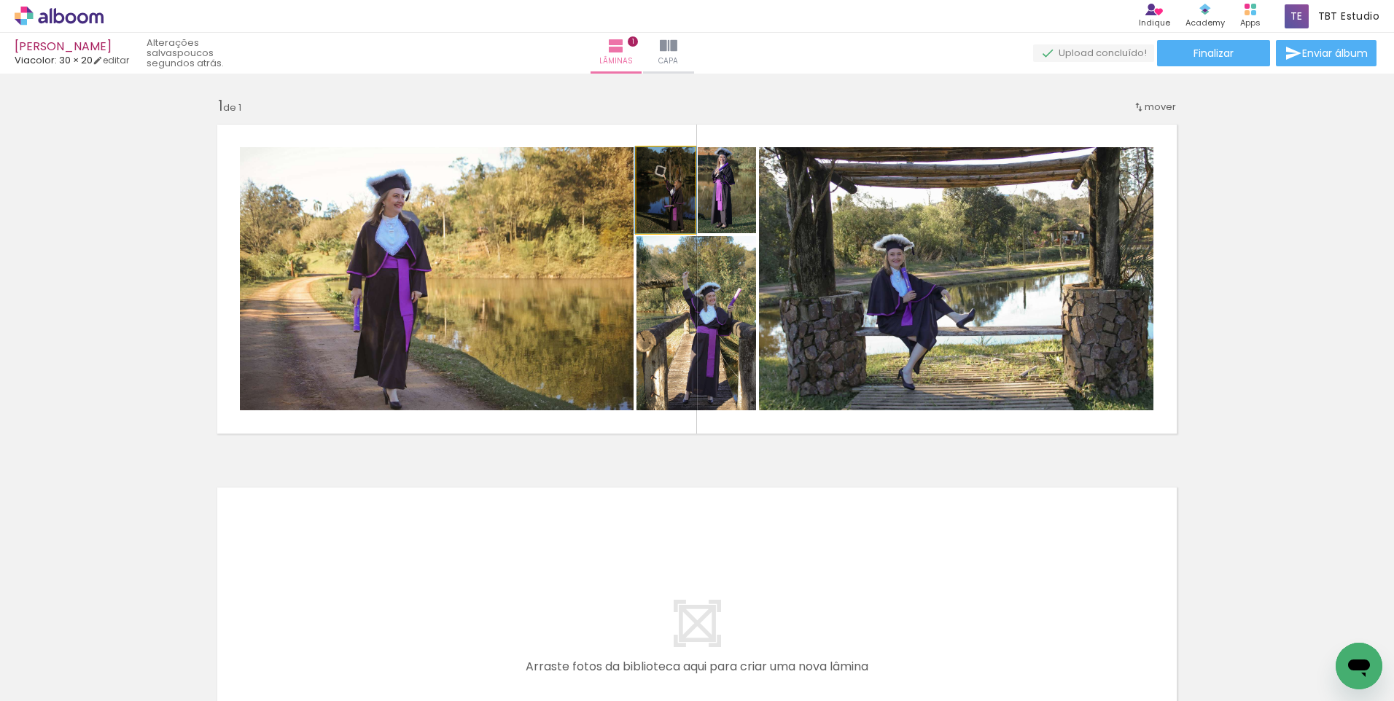
click at [645, 221] on quentale-photo at bounding box center [666, 190] width 58 height 86
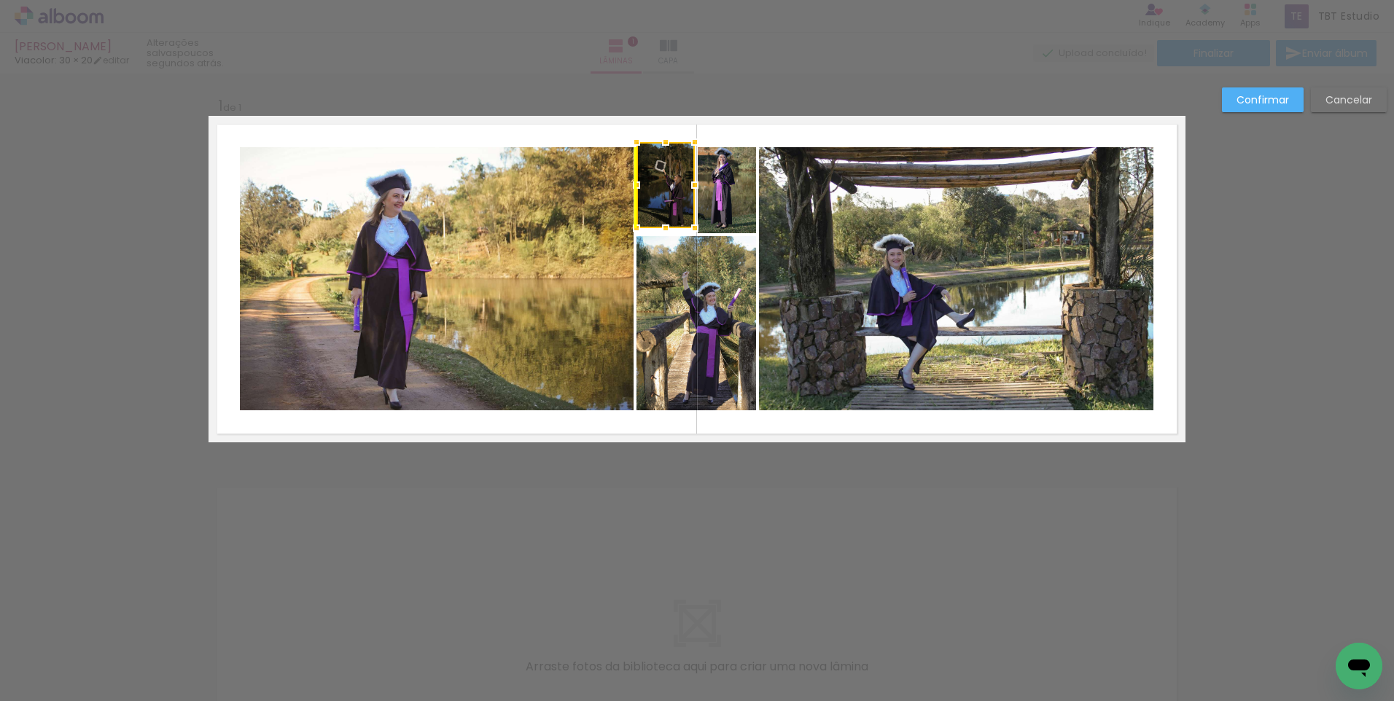
click at [656, 206] on div at bounding box center [666, 185] width 58 height 86
click at [653, 209] on div at bounding box center [666, 190] width 58 height 86
click at [1269, 252] on div "Confirmar Cancelar" at bounding box center [697, 454] width 1394 height 761
click at [1323, 90] on paper-button "Cancelar" at bounding box center [1349, 100] width 76 height 25
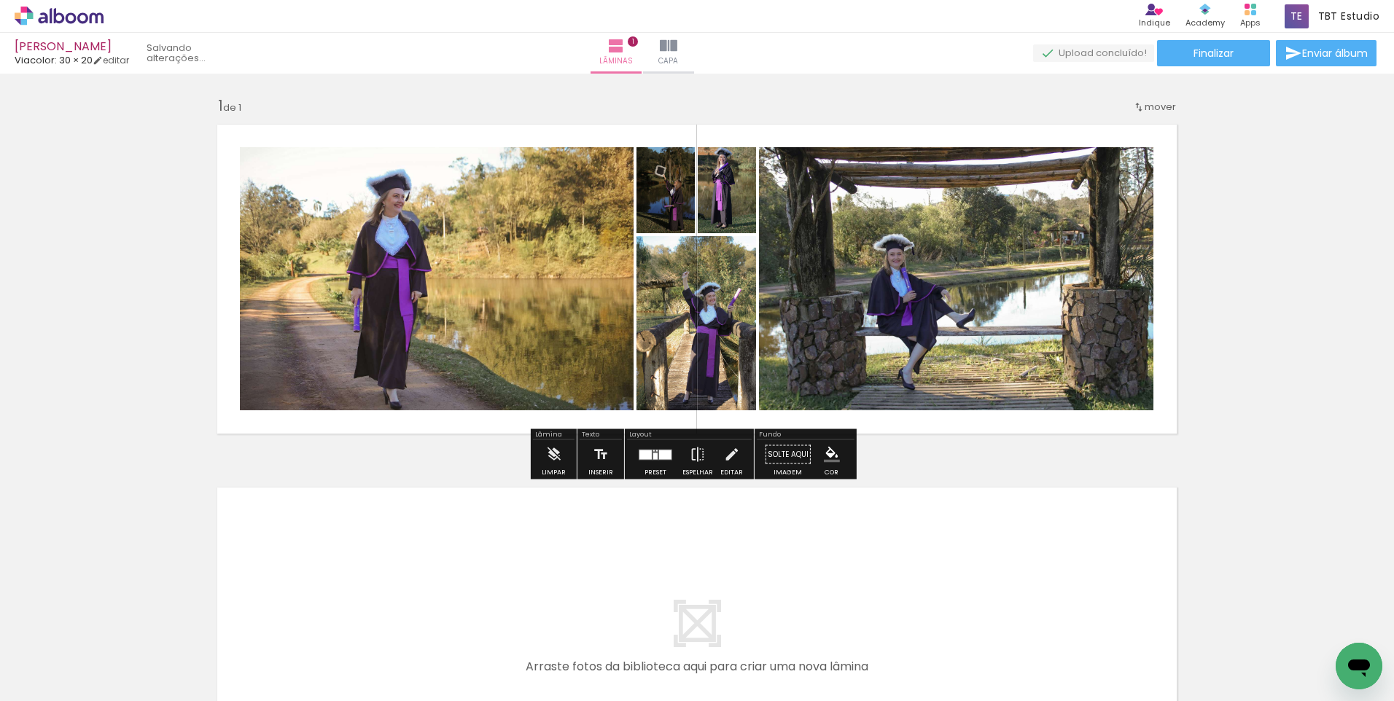
click at [1229, 364] on div "Inserir lâmina 1 de 1" at bounding box center [697, 442] width 1394 height 727
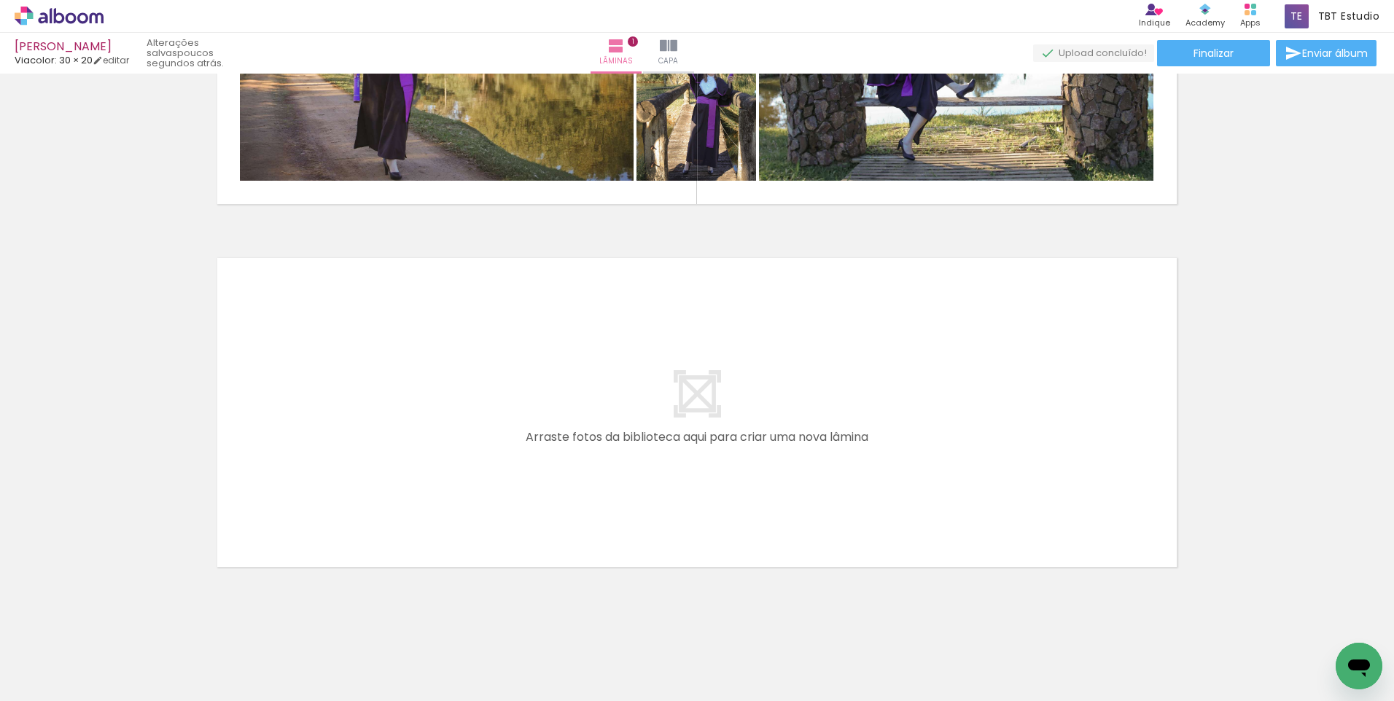
scroll to position [246, 0]
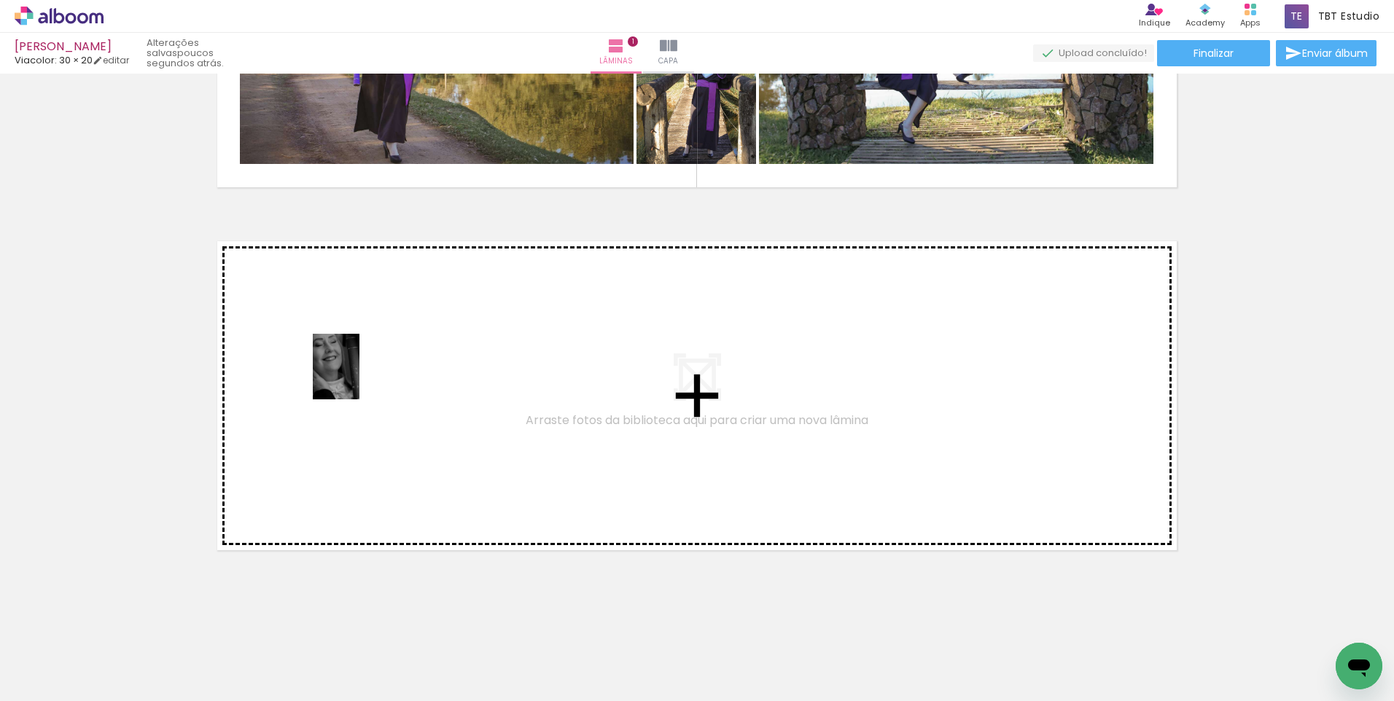
drag, startPoint x: 142, startPoint y: 658, endPoint x: 357, endPoint y: 378, distance: 352.7
click at [357, 378] on quentale-workspace at bounding box center [697, 350] width 1394 height 701
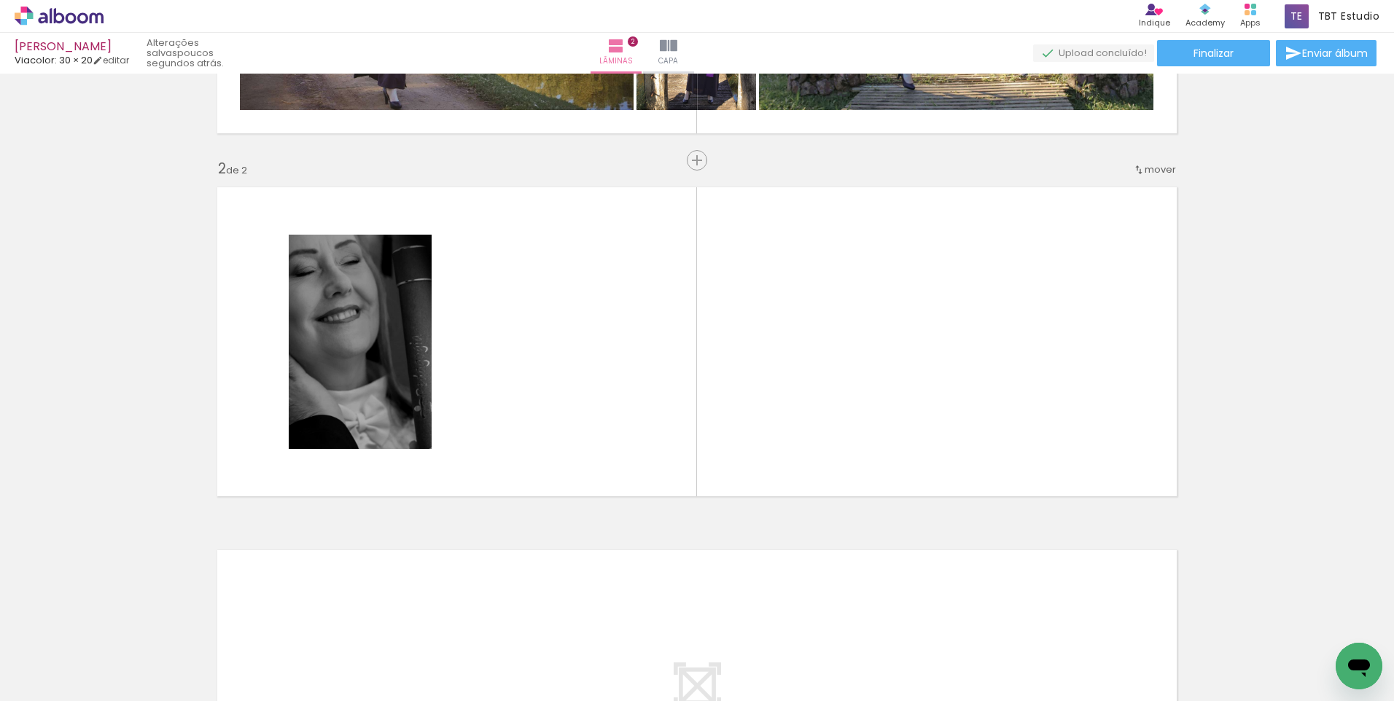
scroll to position [0, 2264]
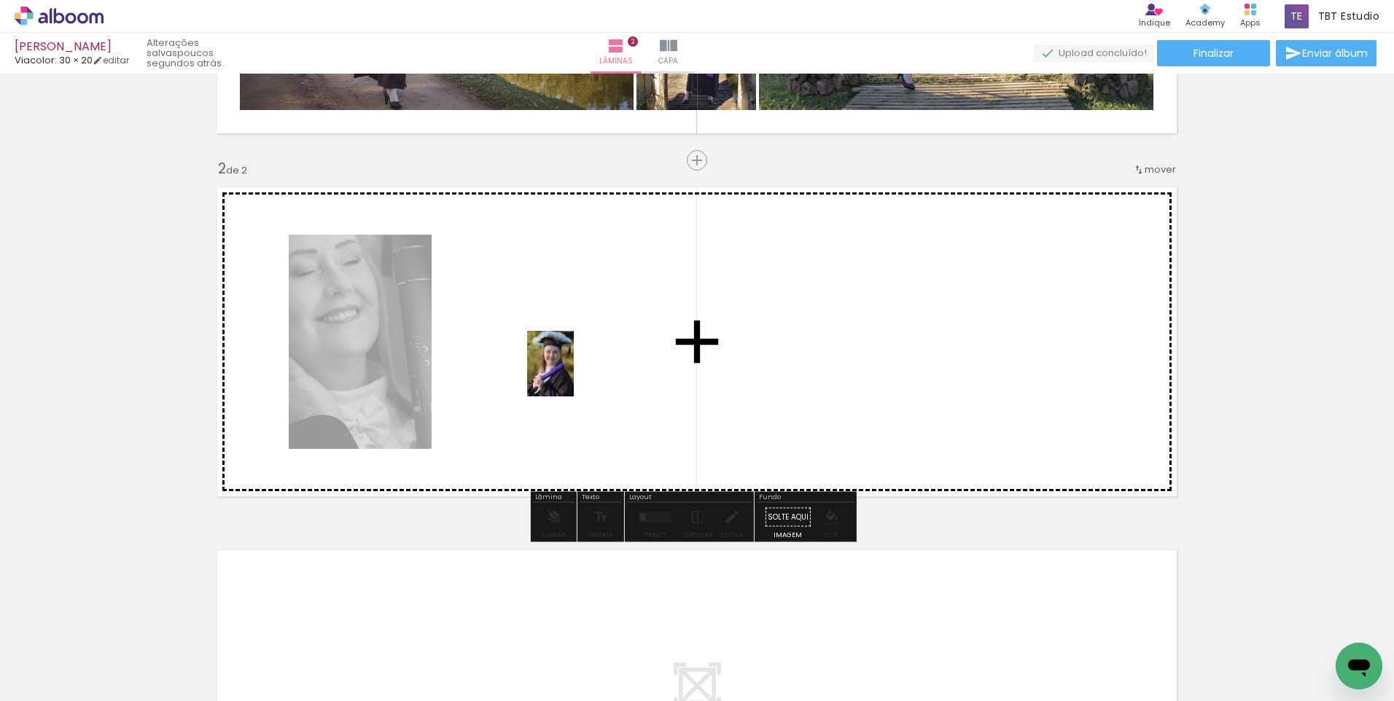
drag, startPoint x: 656, startPoint y: 666, endPoint x: 571, endPoint y: 373, distance: 305.3
click at [571, 373] on quentale-workspace at bounding box center [697, 350] width 1394 height 701
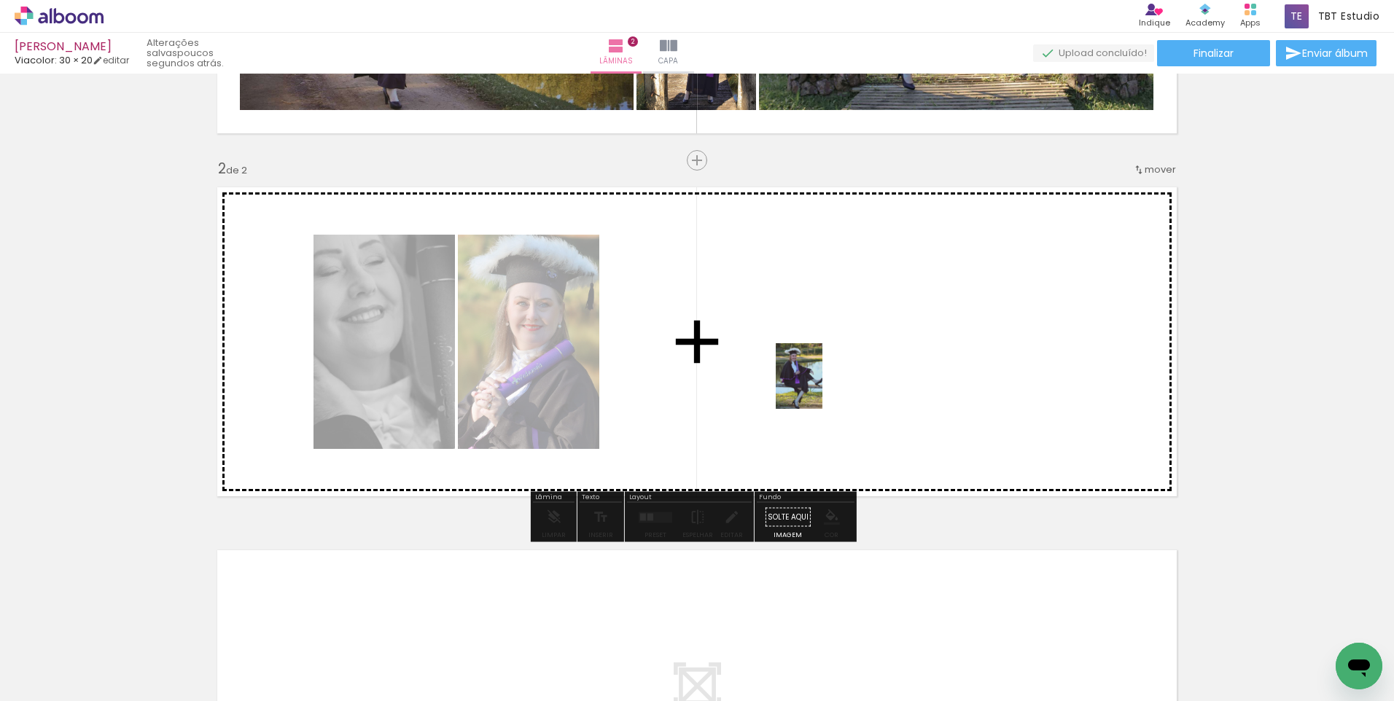
drag, startPoint x: 763, startPoint y: 673, endPoint x: 820, endPoint y: 380, distance: 298.6
click at [820, 380] on quentale-workspace at bounding box center [697, 350] width 1394 height 701
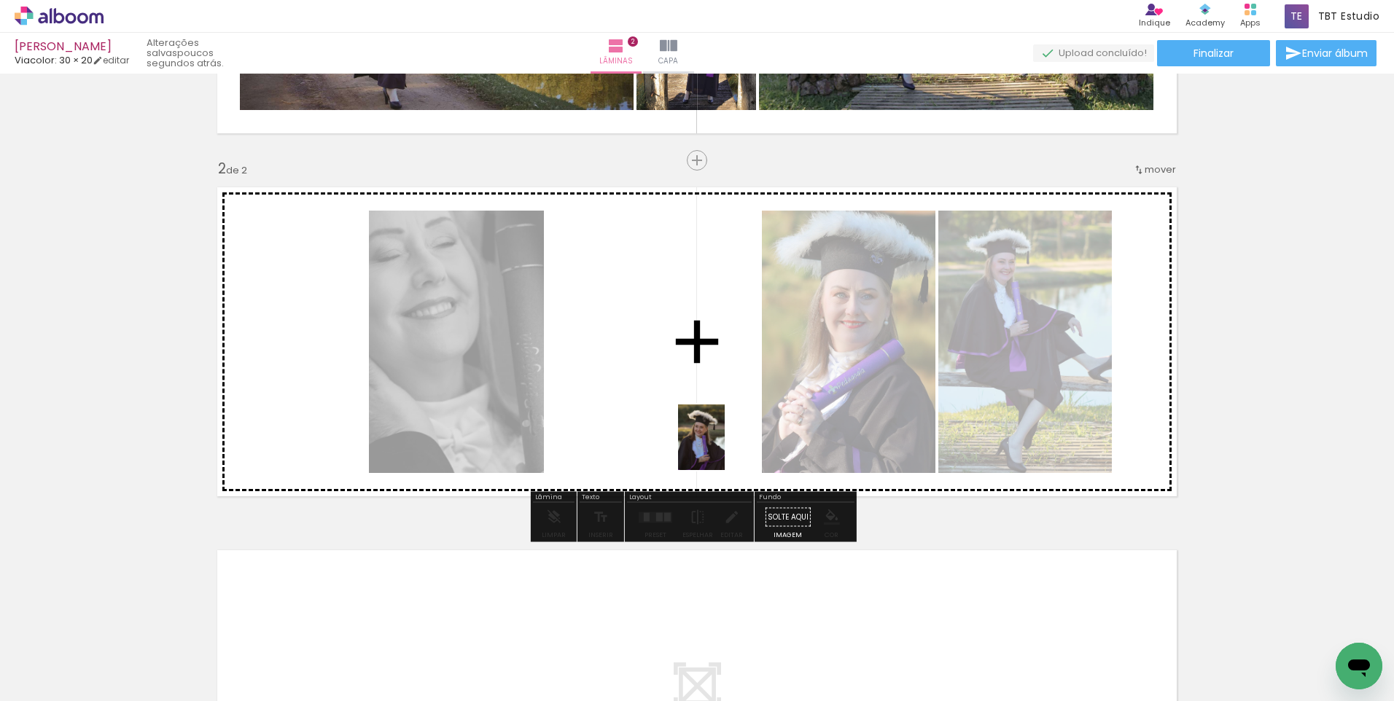
drag, startPoint x: 812, startPoint y: 645, endPoint x: 720, endPoint y: 421, distance: 242.0
click at [720, 421] on quentale-workspace at bounding box center [697, 350] width 1394 height 701
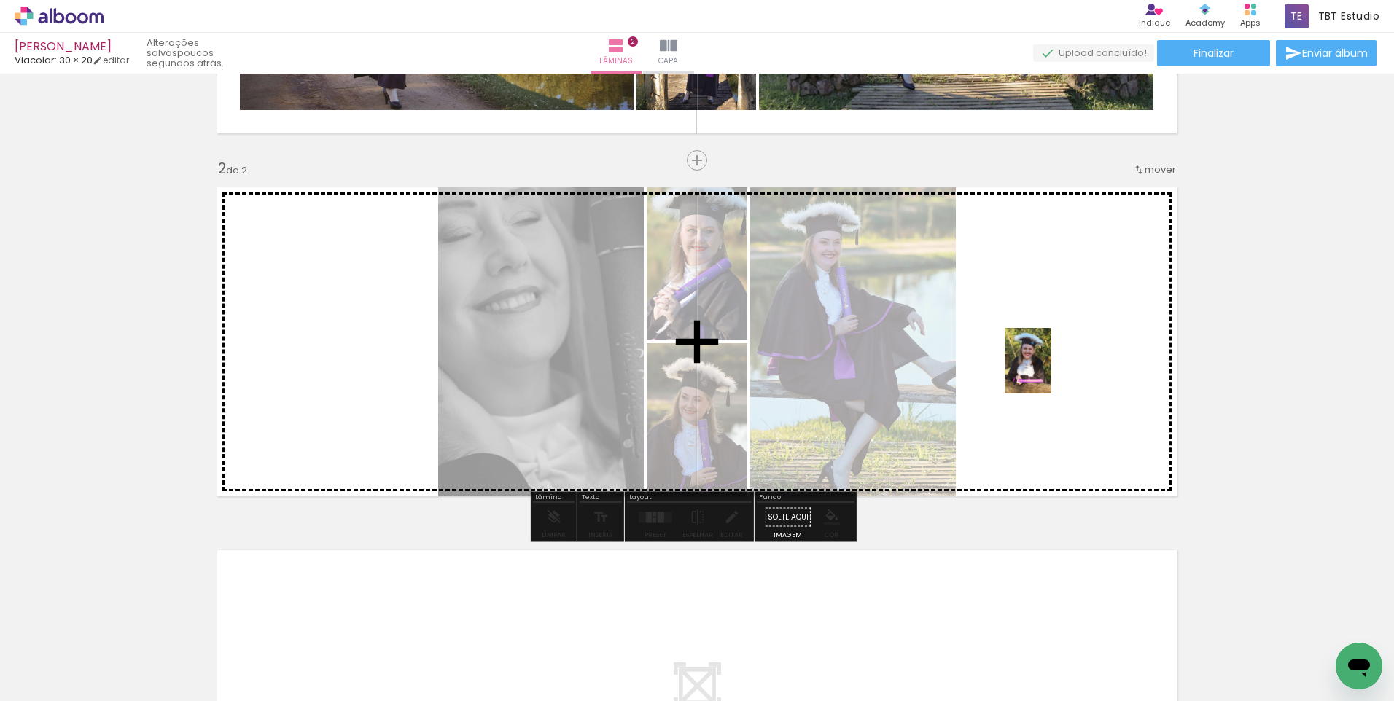
drag, startPoint x: 912, startPoint y: 658, endPoint x: 1028, endPoint y: 588, distance: 135.8
click at [1051, 368] on quentale-workspace at bounding box center [697, 350] width 1394 height 701
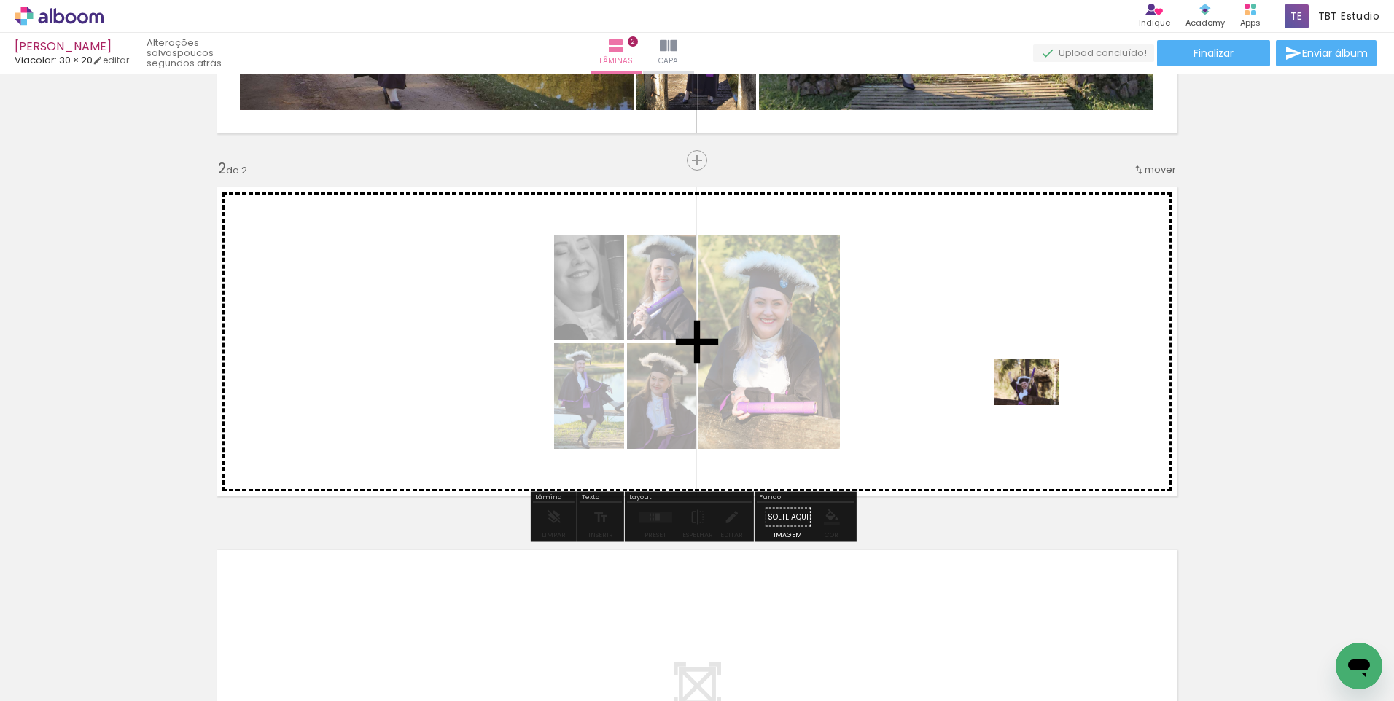
drag, startPoint x: 1004, startPoint y: 649, endPoint x: 1043, endPoint y: 394, distance: 257.4
click at [1043, 394] on quentale-workspace at bounding box center [697, 350] width 1394 height 701
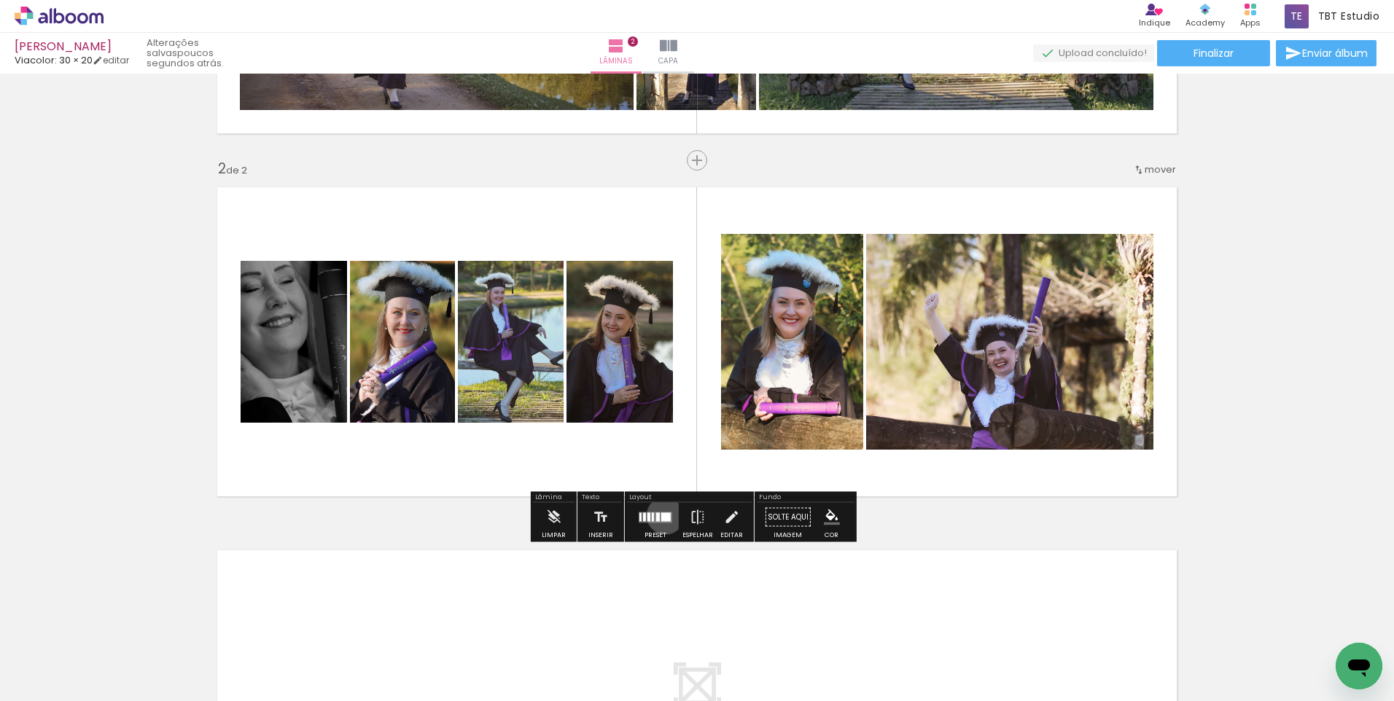
click at [662, 516] on div at bounding box center [665, 517] width 9 height 9
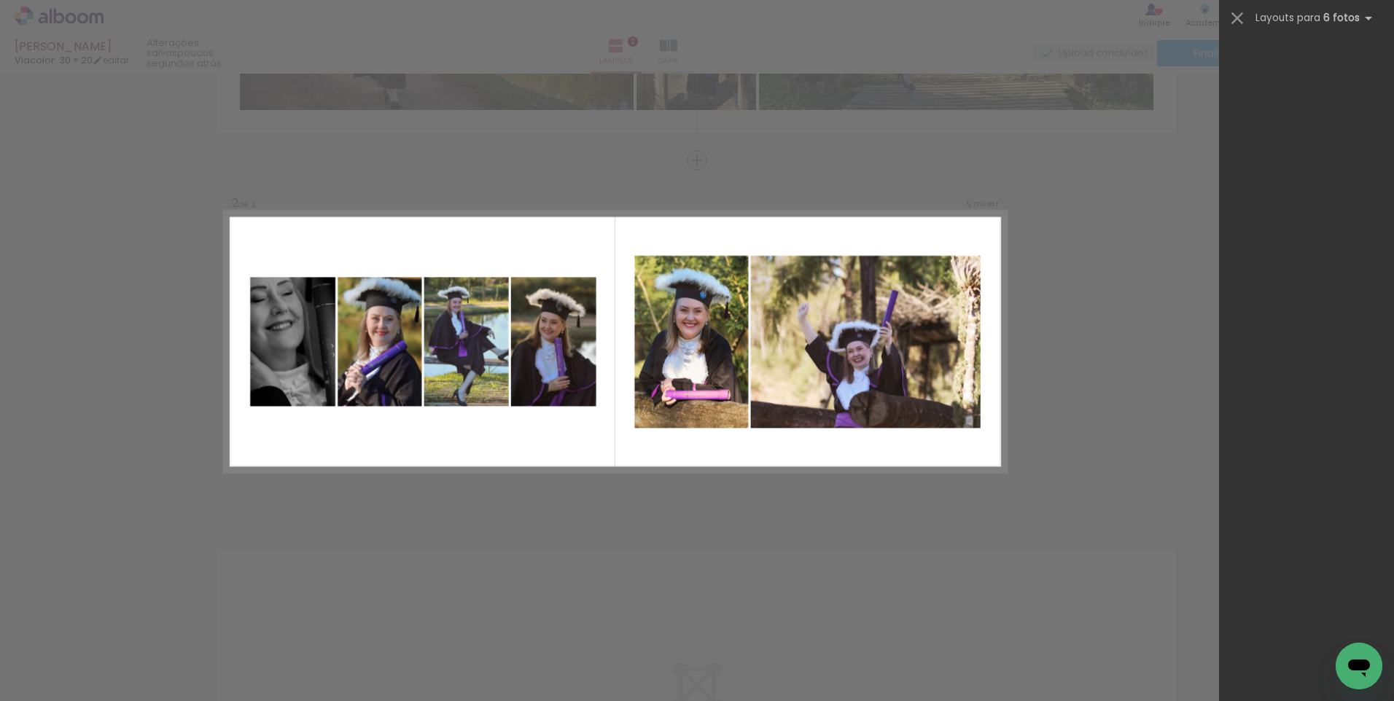
scroll to position [45709, 0]
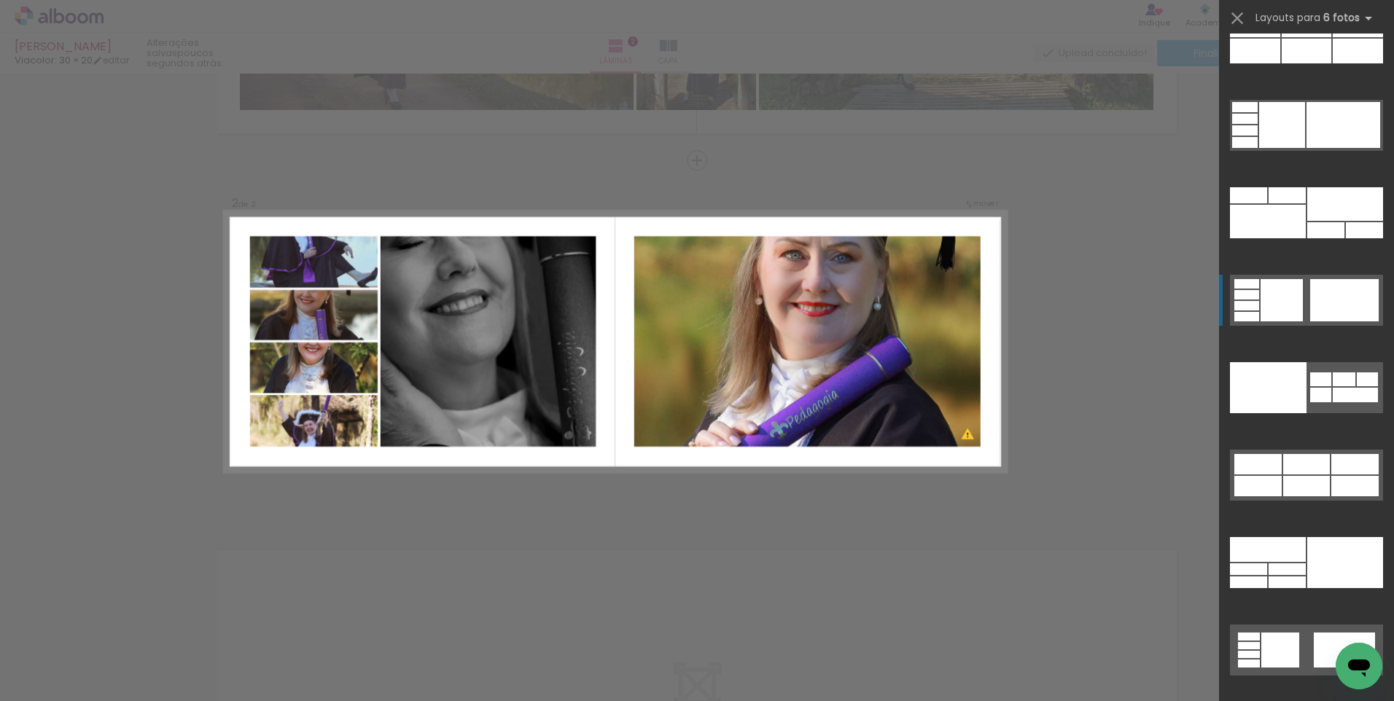
click at [1346, 238] on div at bounding box center [1364, 230] width 37 height 16
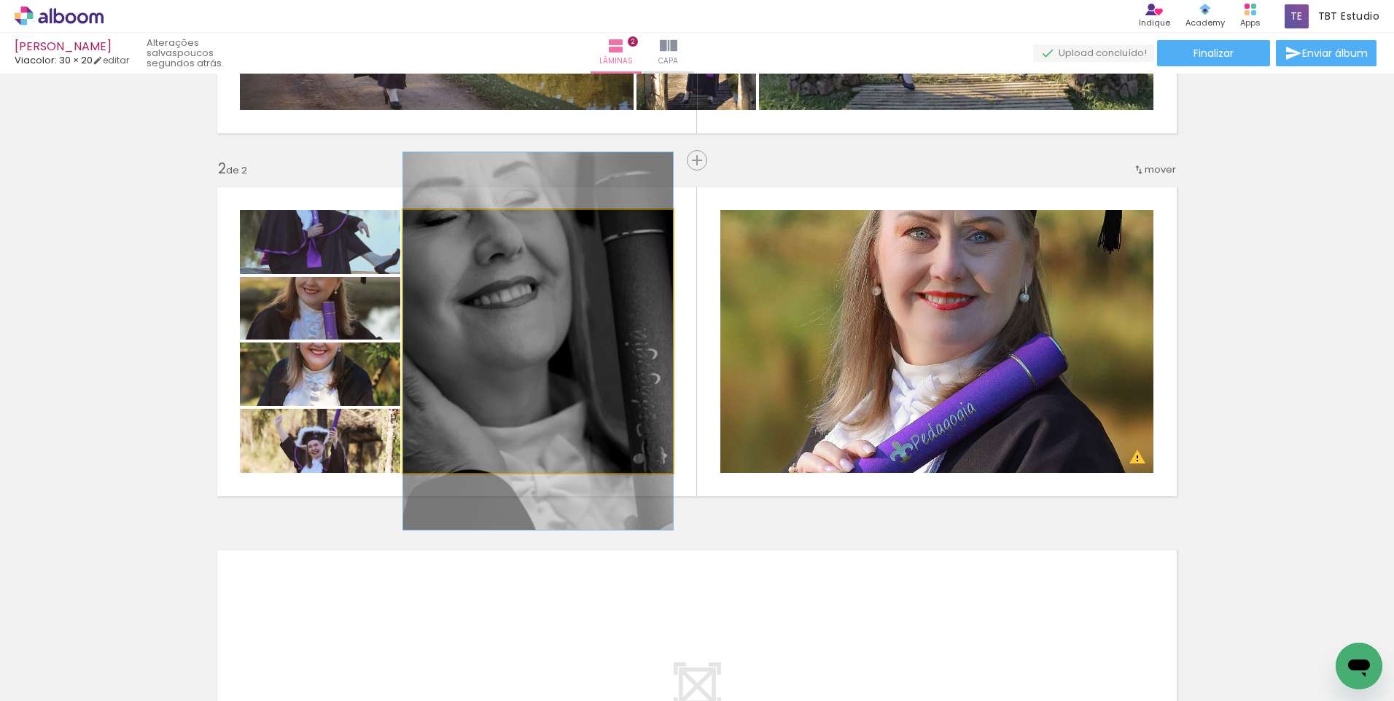
click at [578, 364] on quentale-photo at bounding box center [538, 341] width 270 height 263
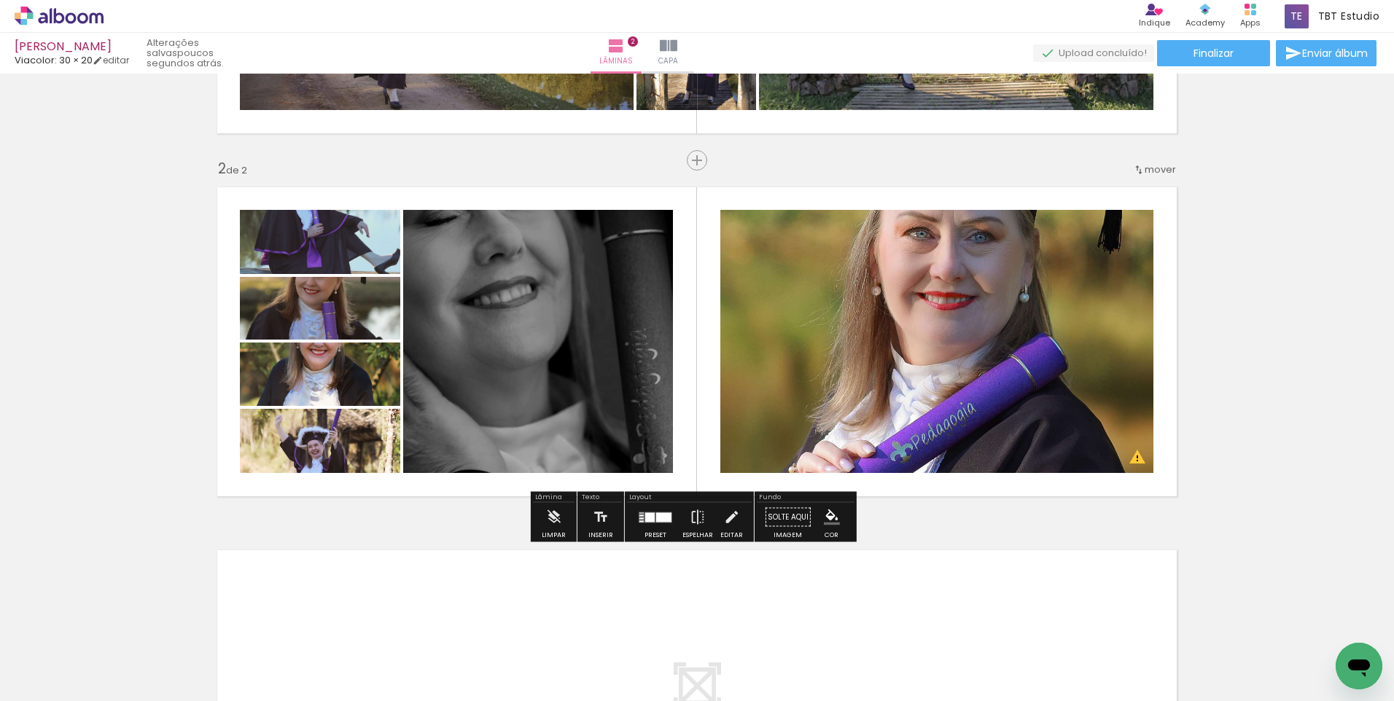
click at [580, 363] on quentale-photo at bounding box center [538, 341] width 270 height 263
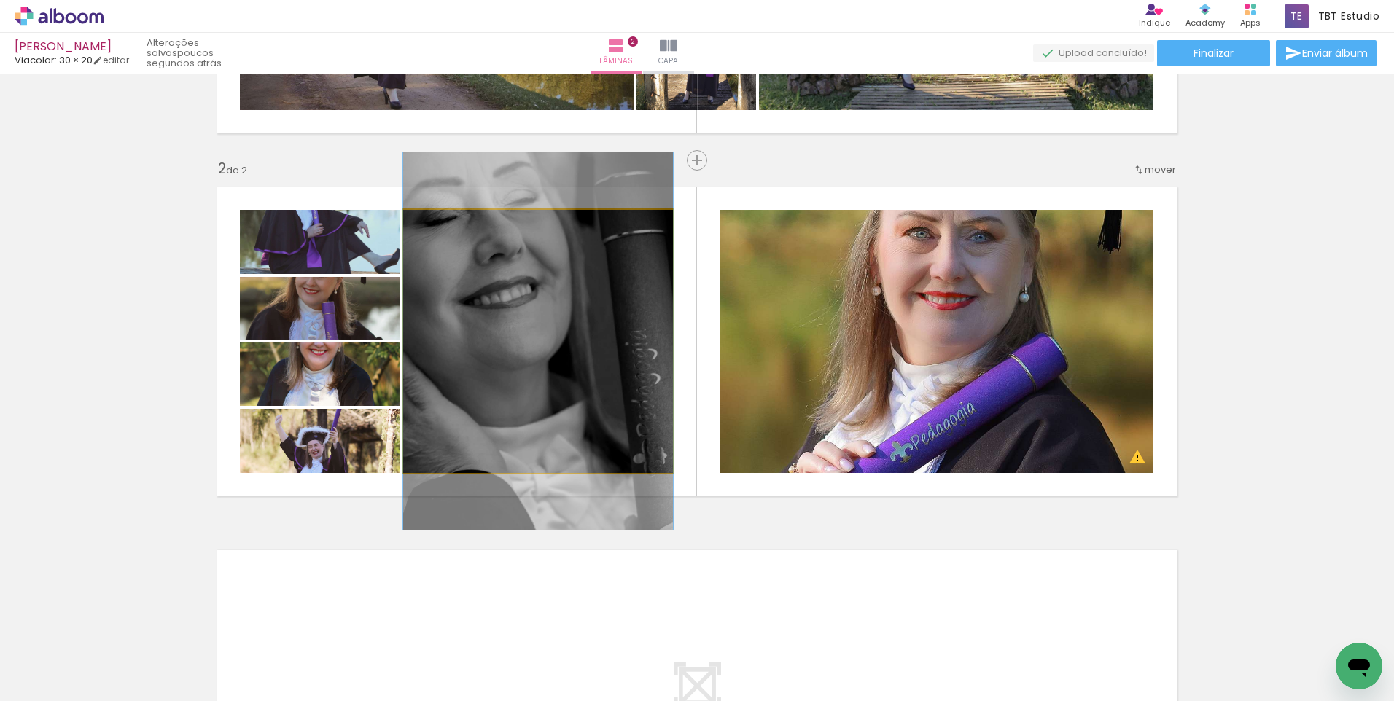
click at [580, 362] on quentale-photo at bounding box center [538, 341] width 270 height 263
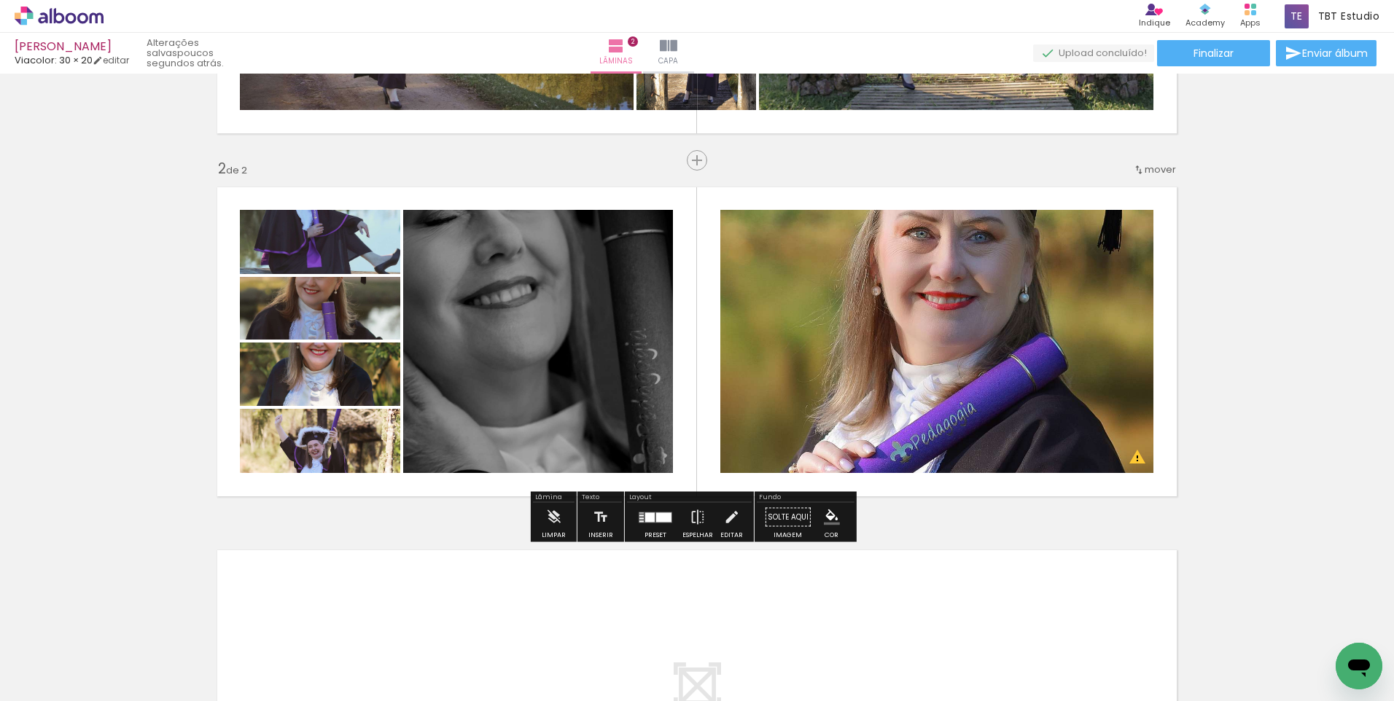
click at [580, 362] on quentale-photo at bounding box center [538, 341] width 270 height 263
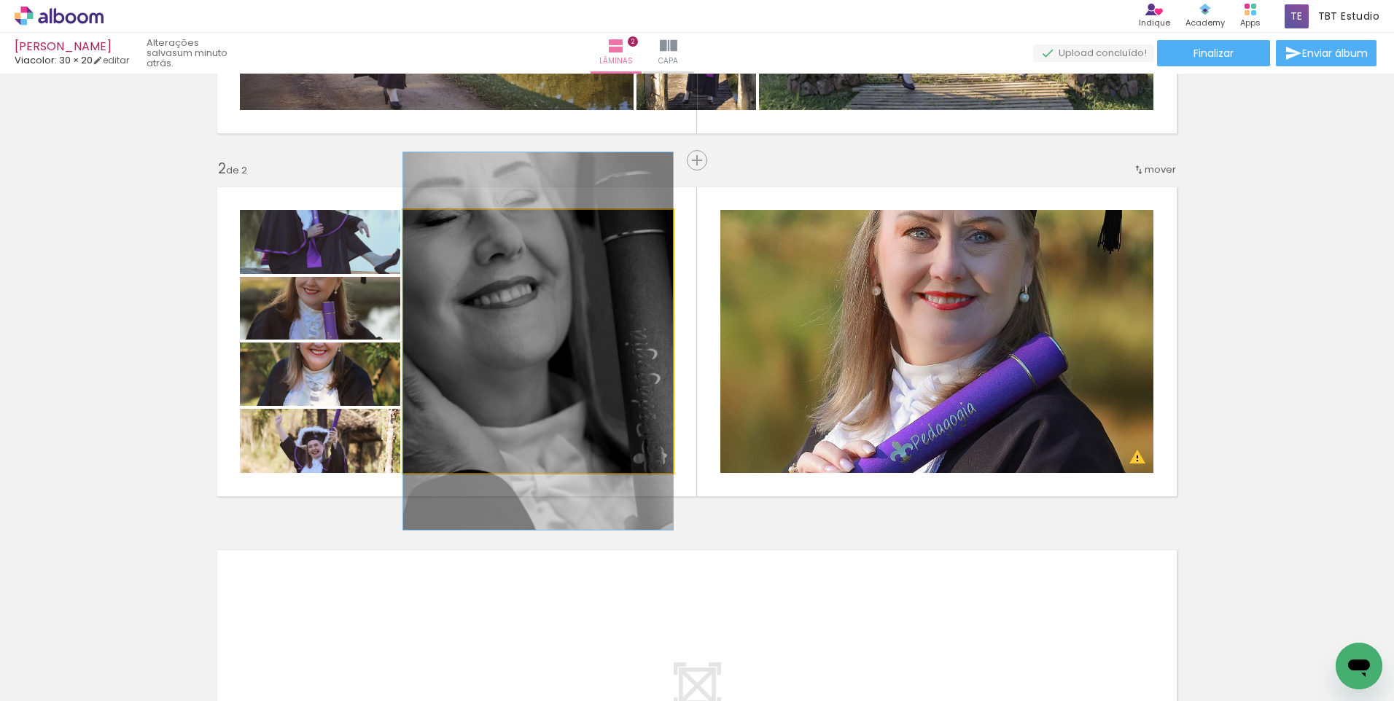
click at [580, 362] on quentale-photo at bounding box center [538, 341] width 270 height 263
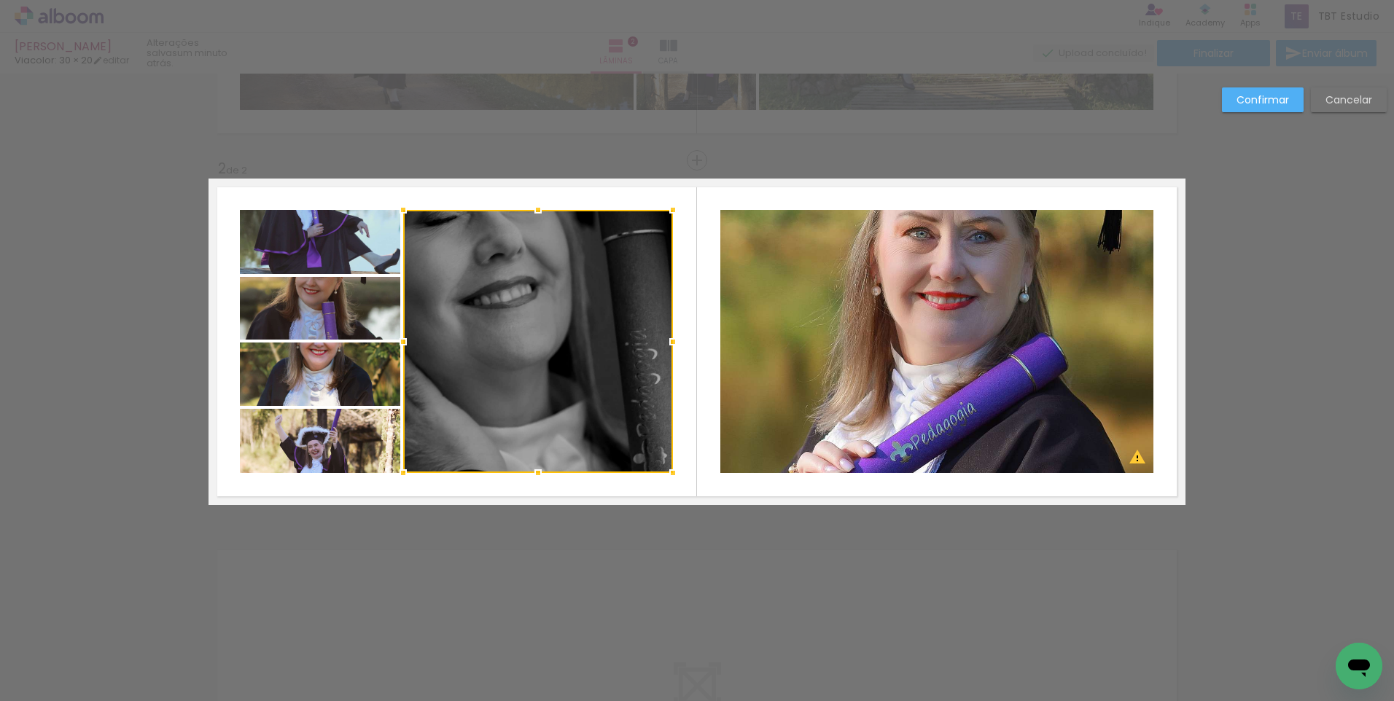
click at [580, 362] on div at bounding box center [538, 341] width 270 height 263
click at [0, 0] on slot "Cancelar" at bounding box center [0, 0] width 0 height 0
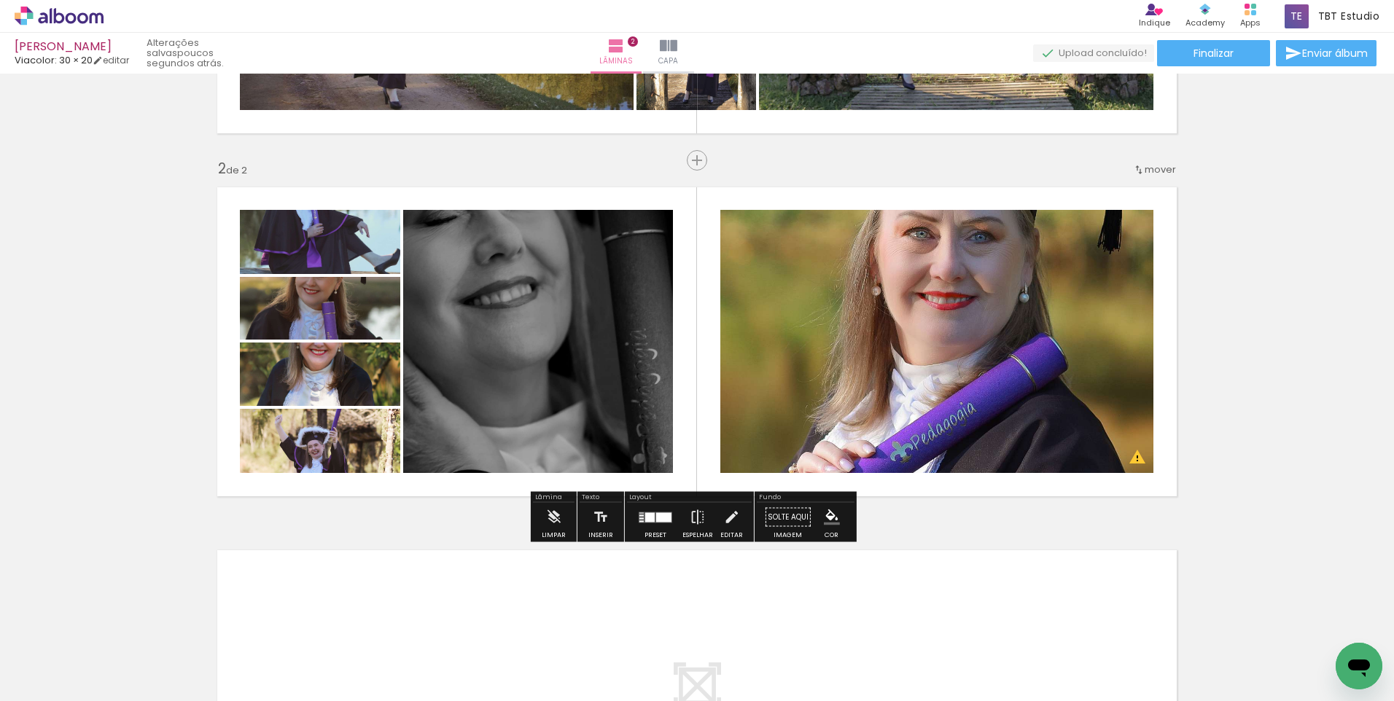
click at [567, 383] on quentale-photo at bounding box center [538, 341] width 270 height 263
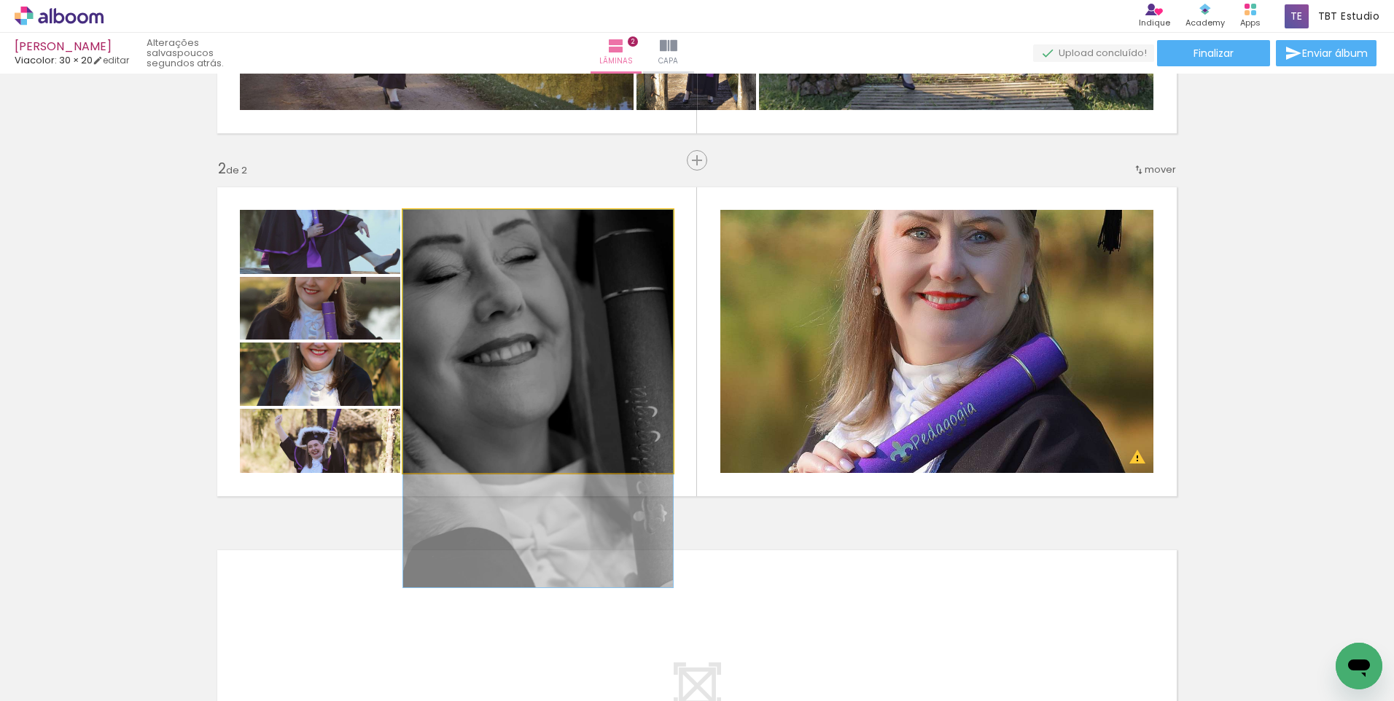
drag, startPoint x: 567, startPoint y: 383, endPoint x: 570, endPoint y: 442, distance: 59.1
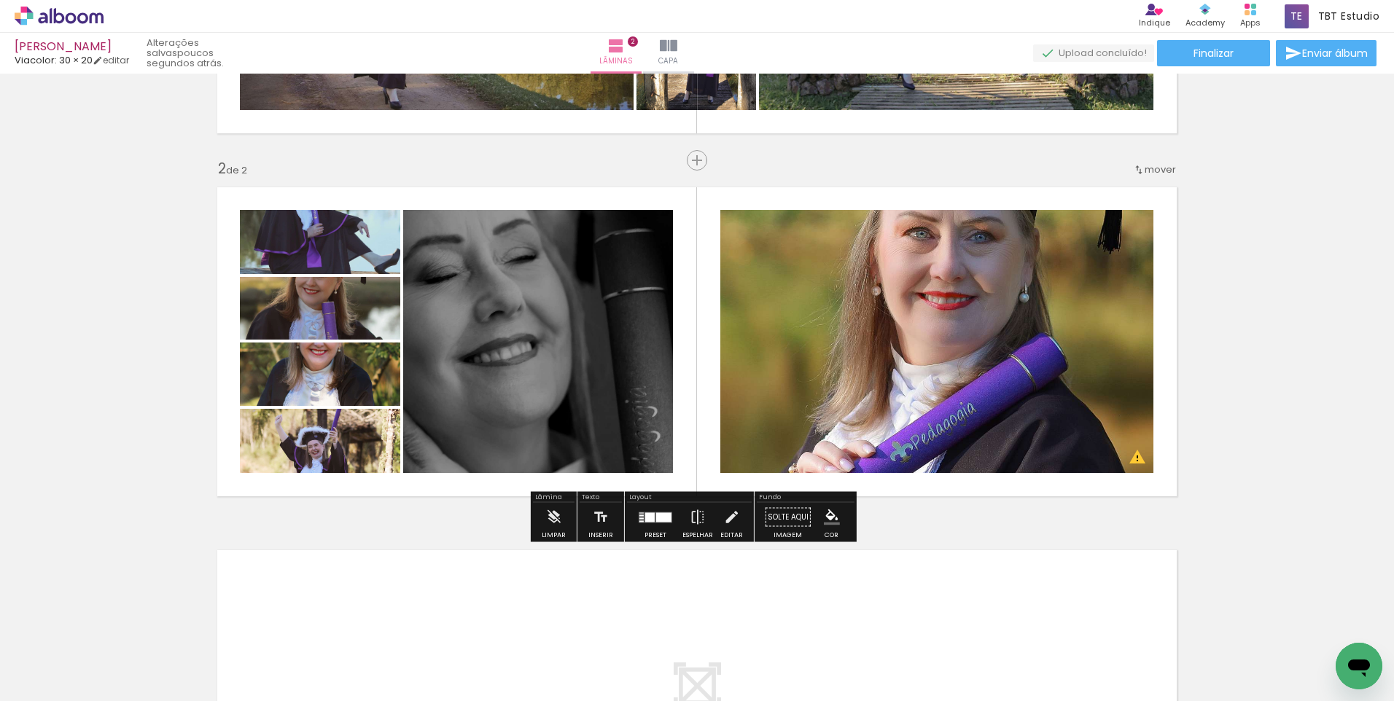
click at [624, 445] on quentale-photo at bounding box center [538, 341] width 270 height 263
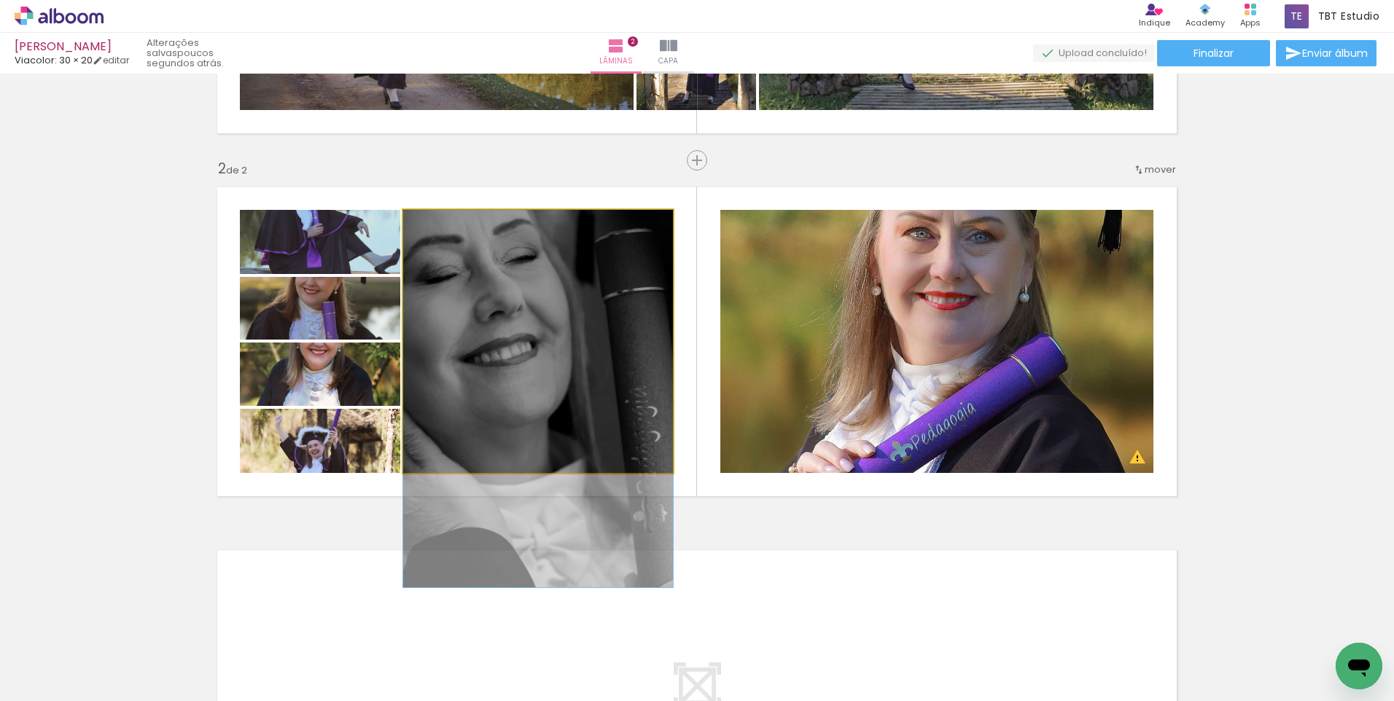
click at [642, 460] on quentale-photo at bounding box center [538, 341] width 270 height 263
click at [629, 441] on quentale-photo at bounding box center [538, 341] width 270 height 263
click at [629, 440] on quentale-photo at bounding box center [538, 341] width 270 height 263
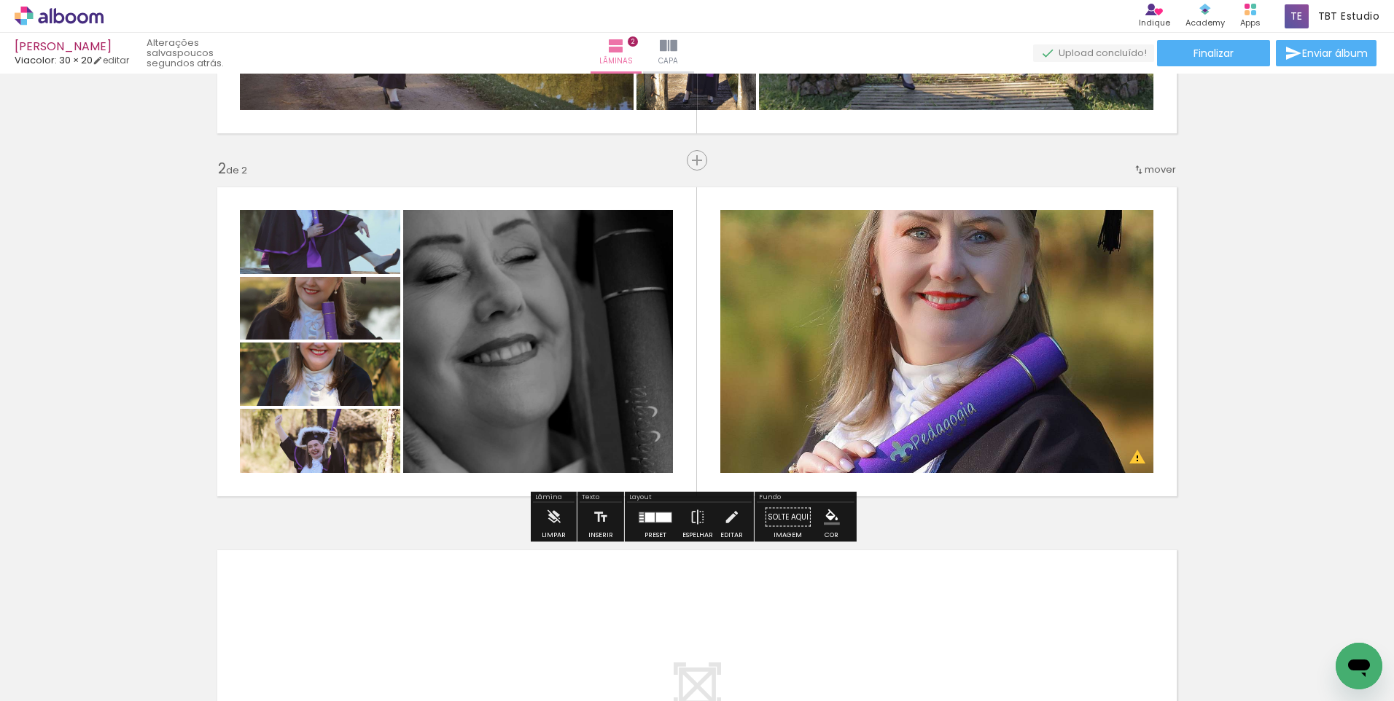
click at [658, 518] on div at bounding box center [663, 517] width 15 height 9
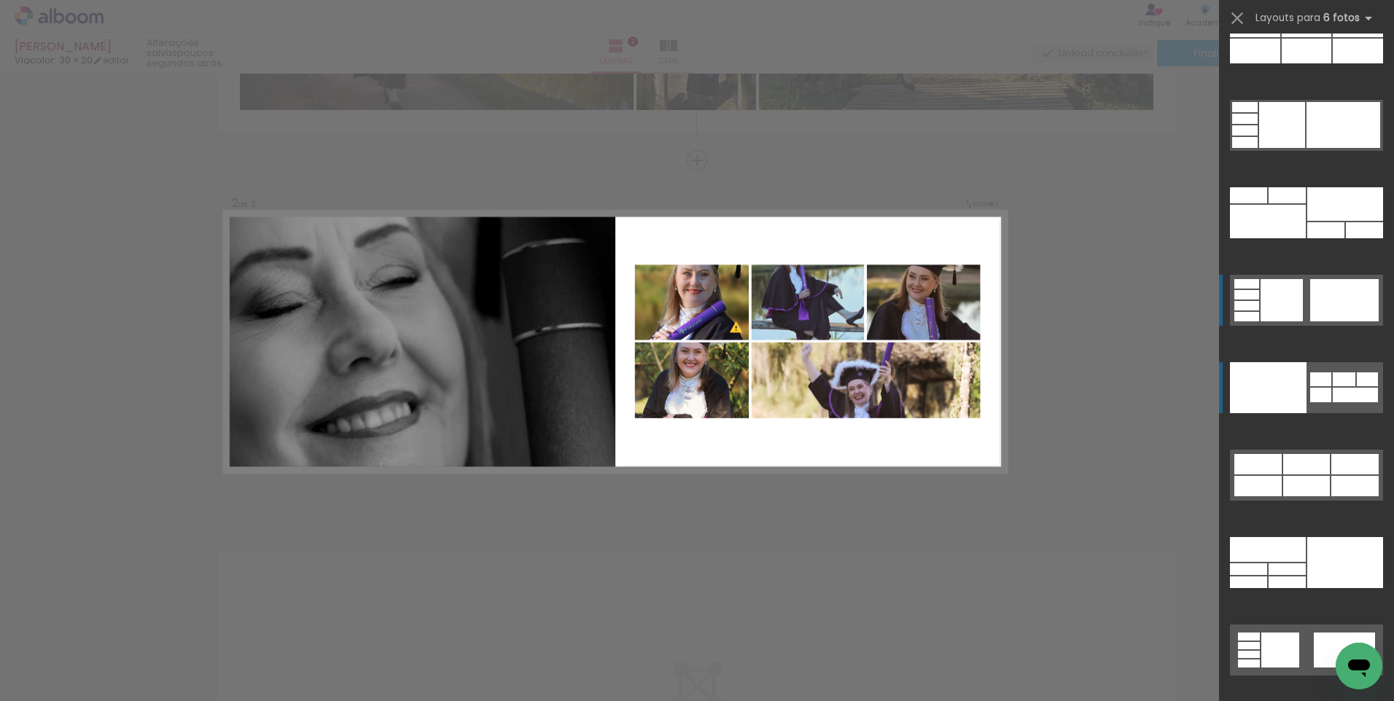
click at [1267, 203] on div at bounding box center [1248, 195] width 37 height 16
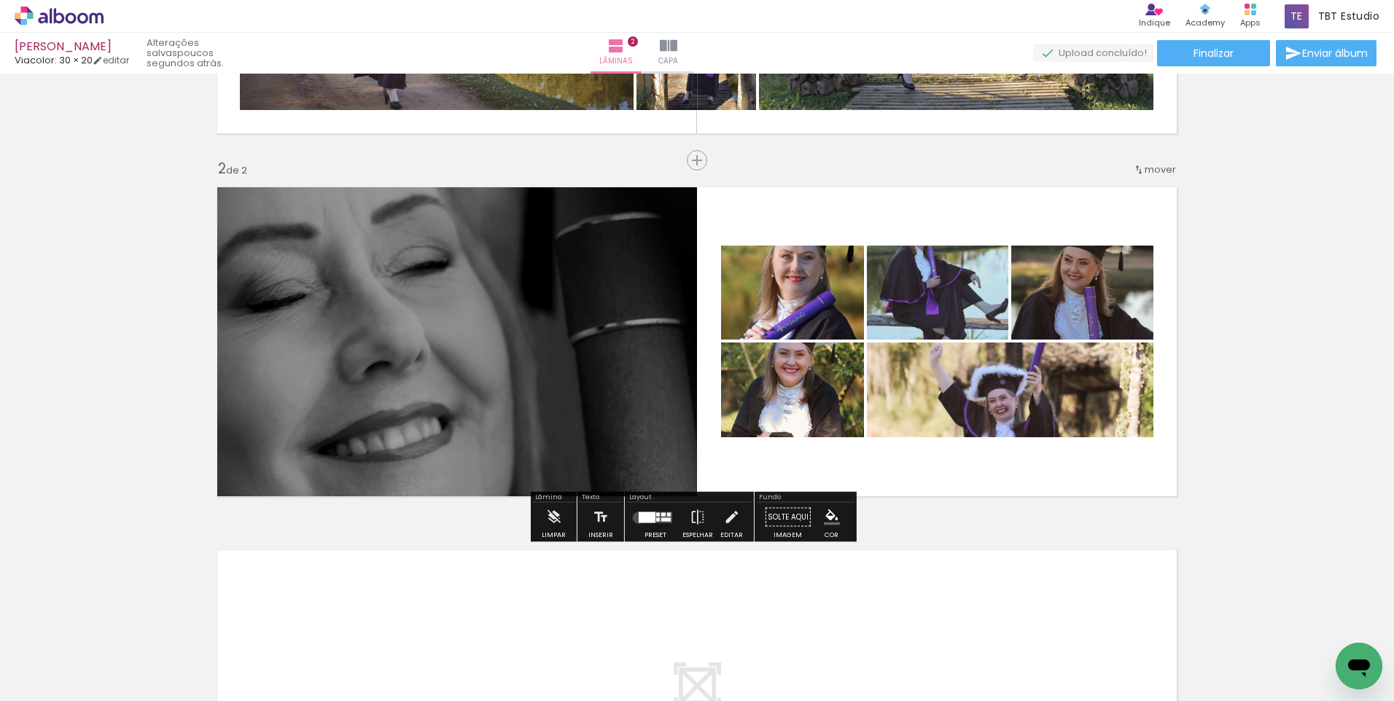
click at [639, 518] on div at bounding box center [647, 517] width 17 height 11
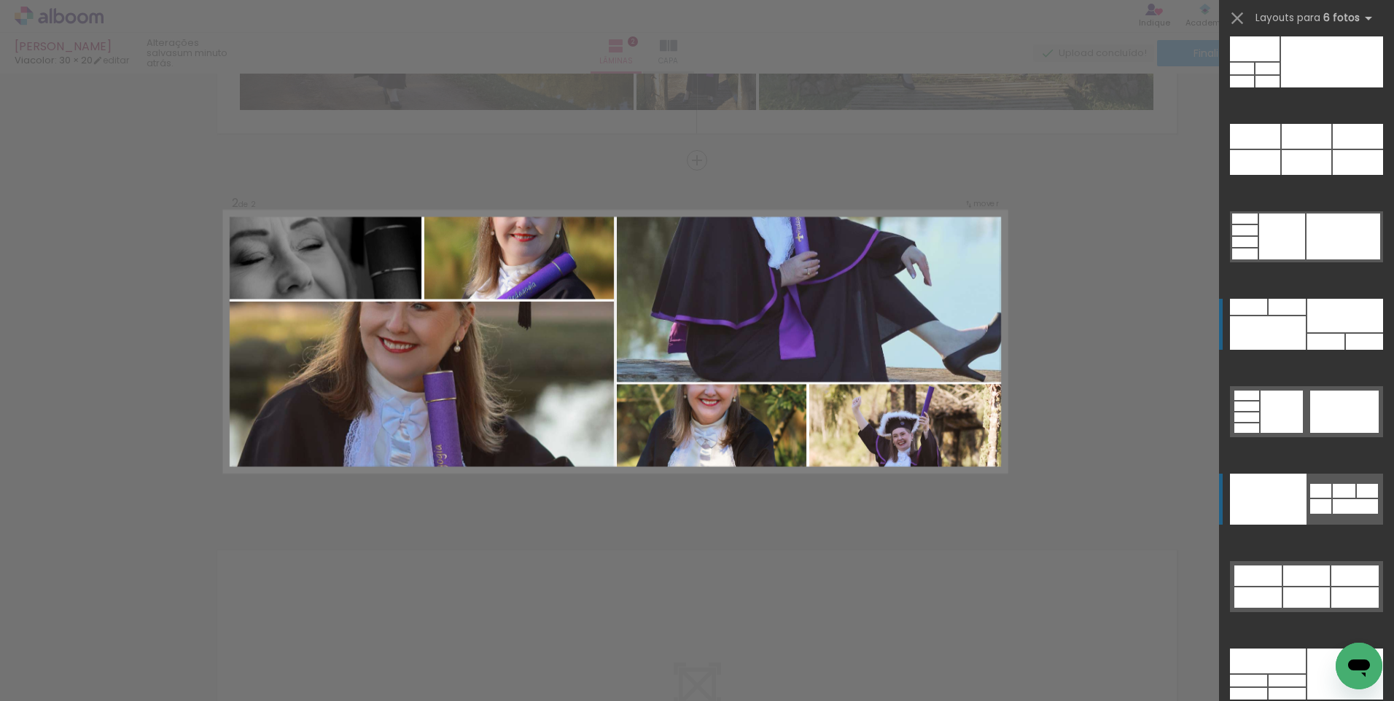
scroll to position [45563, 0]
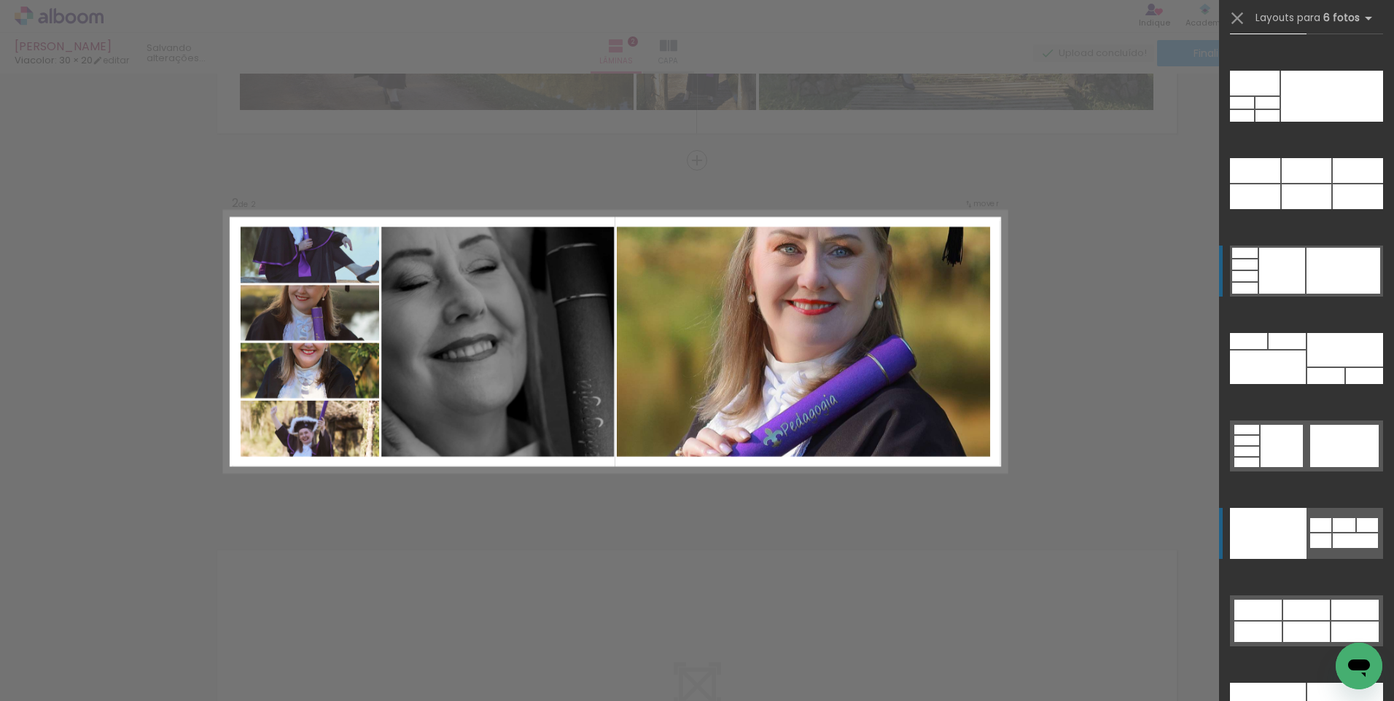
click at [1297, 333] on div at bounding box center [1287, 341] width 37 height 16
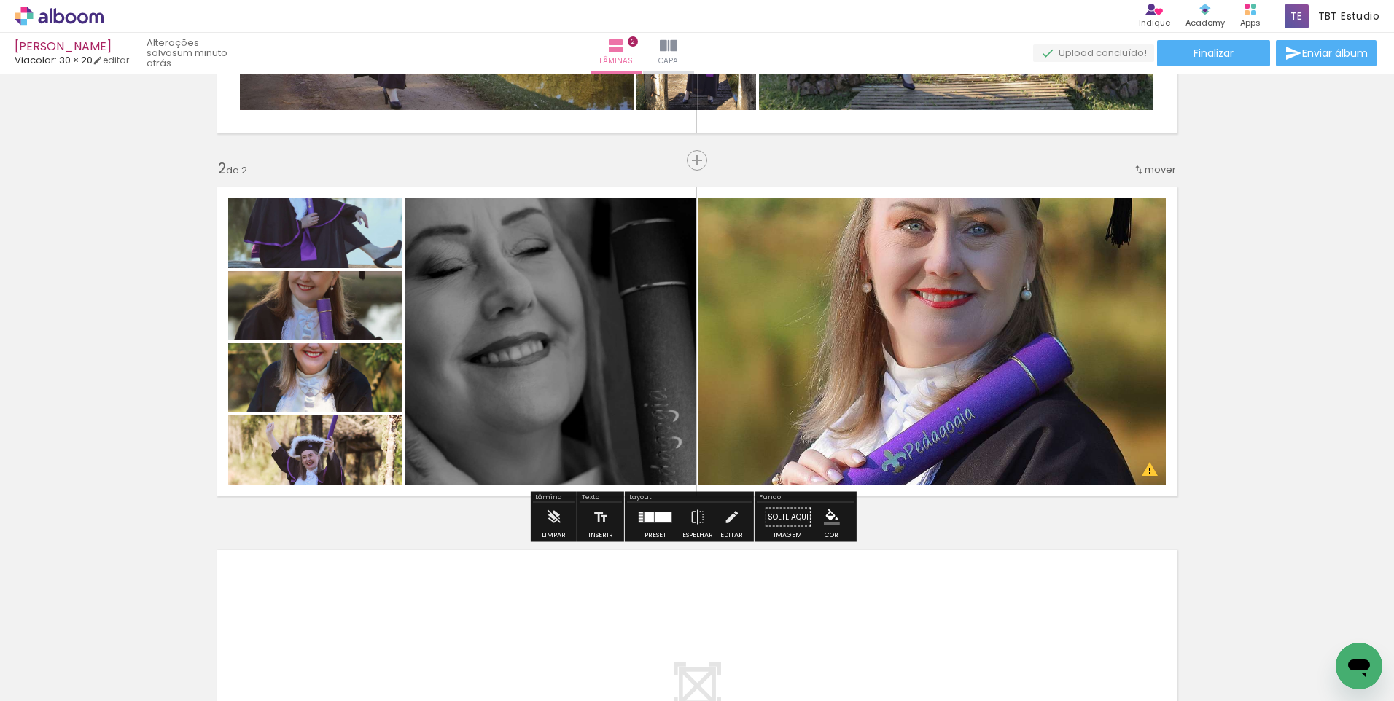
click at [645, 516] on div at bounding box center [649, 517] width 9 height 10
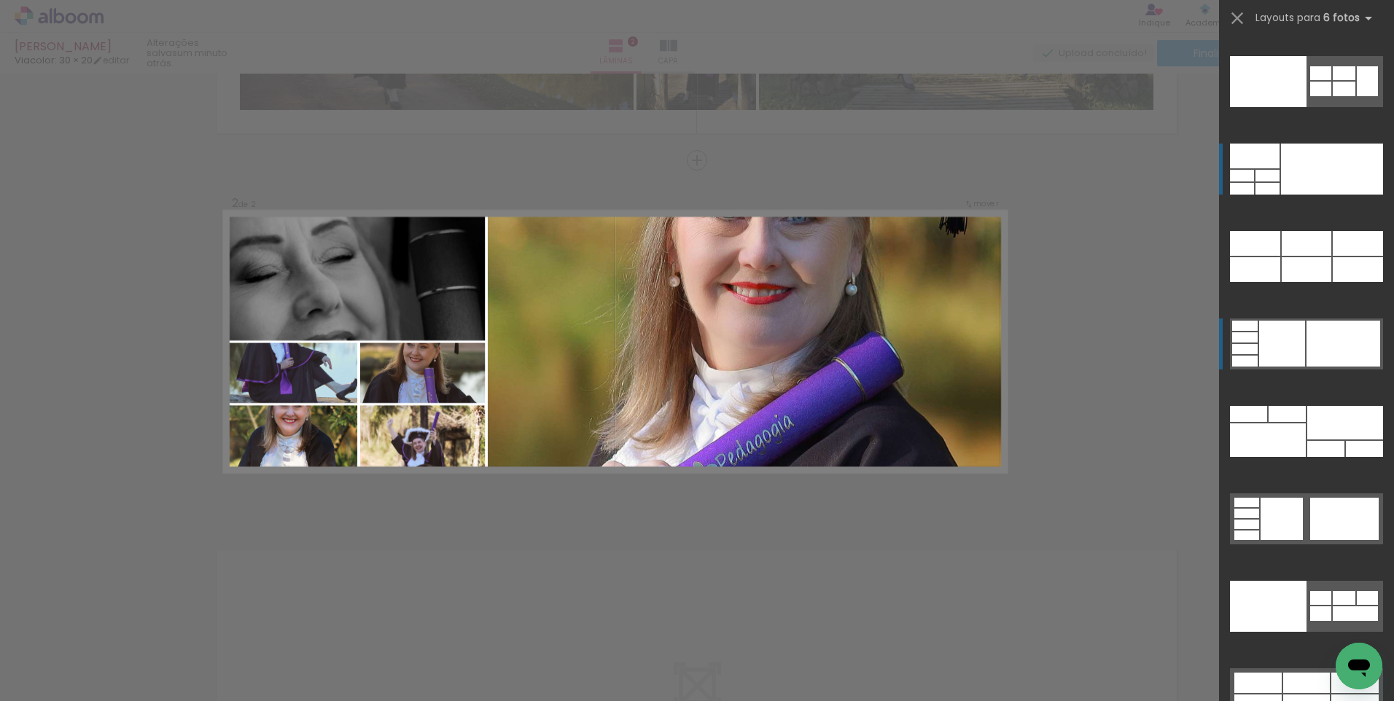
scroll to position [45417, 0]
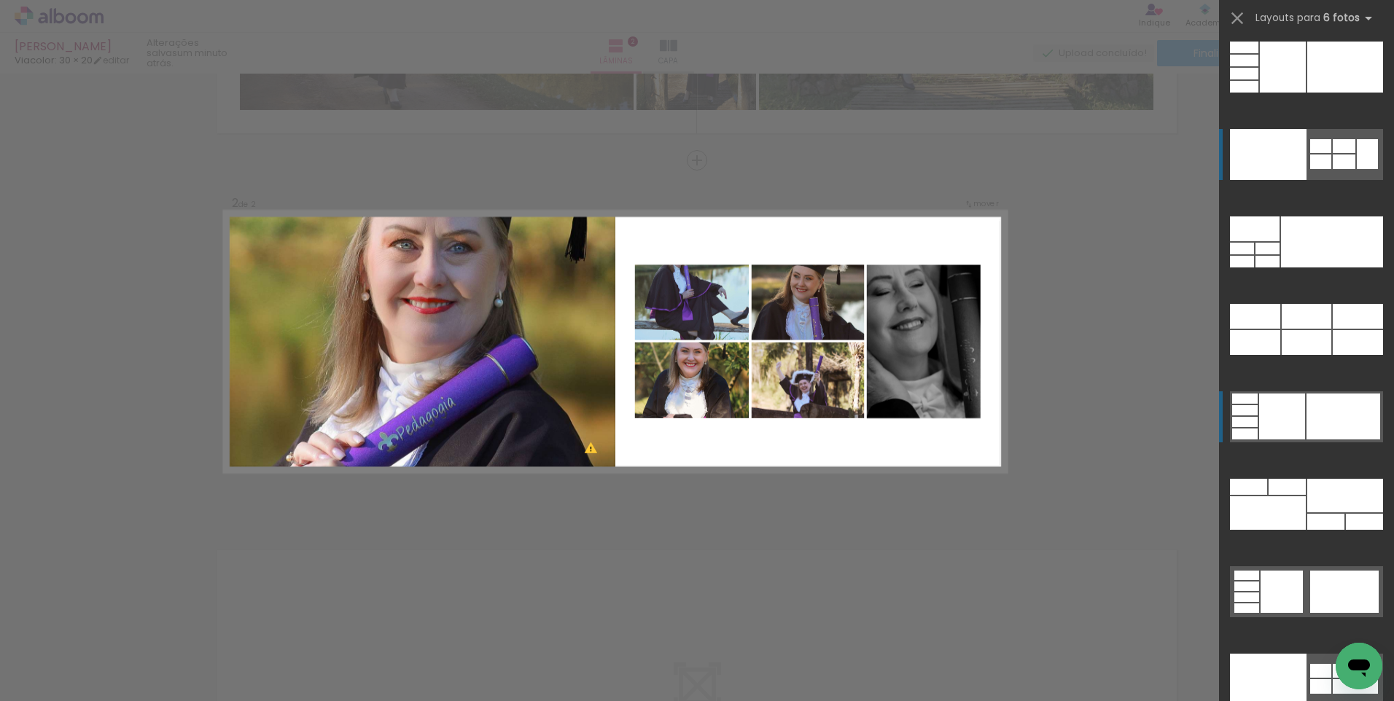
click at [1267, 479] on div at bounding box center [1248, 487] width 37 height 16
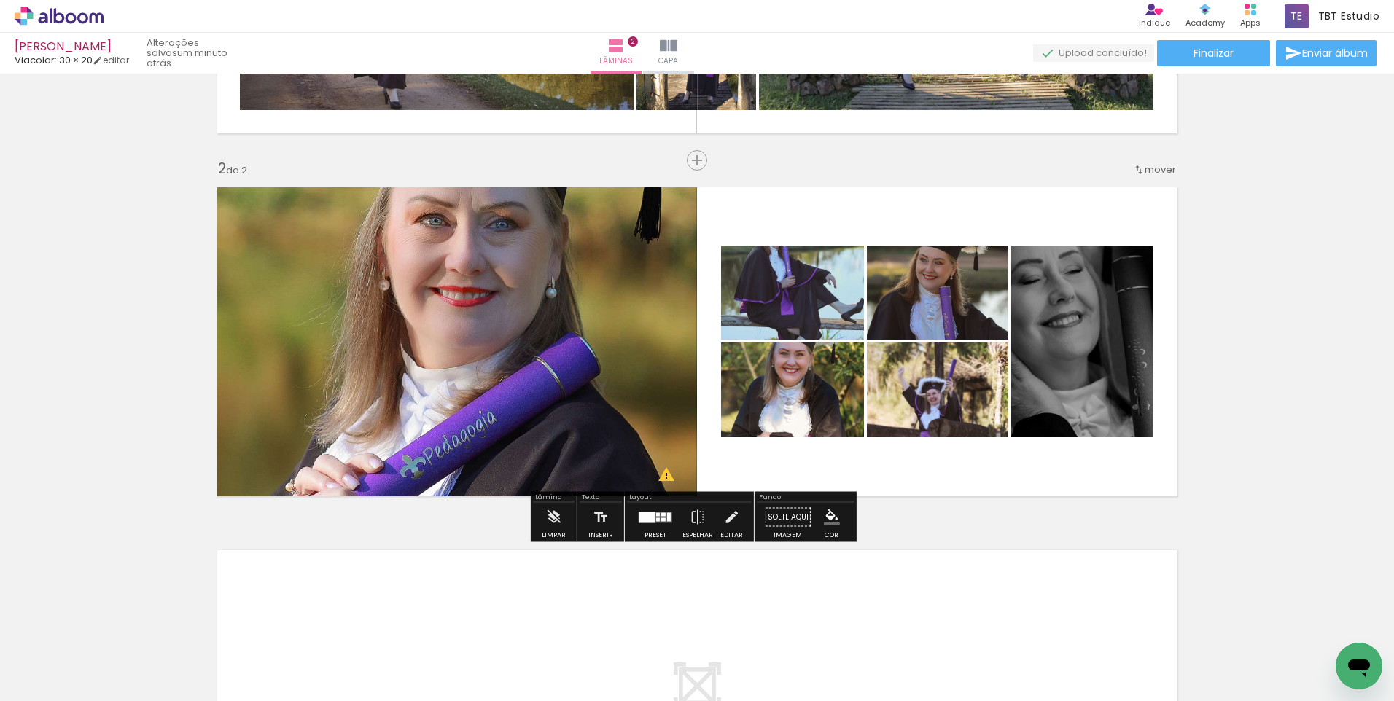
click at [519, 381] on quentale-photo at bounding box center [453, 342] width 489 height 327
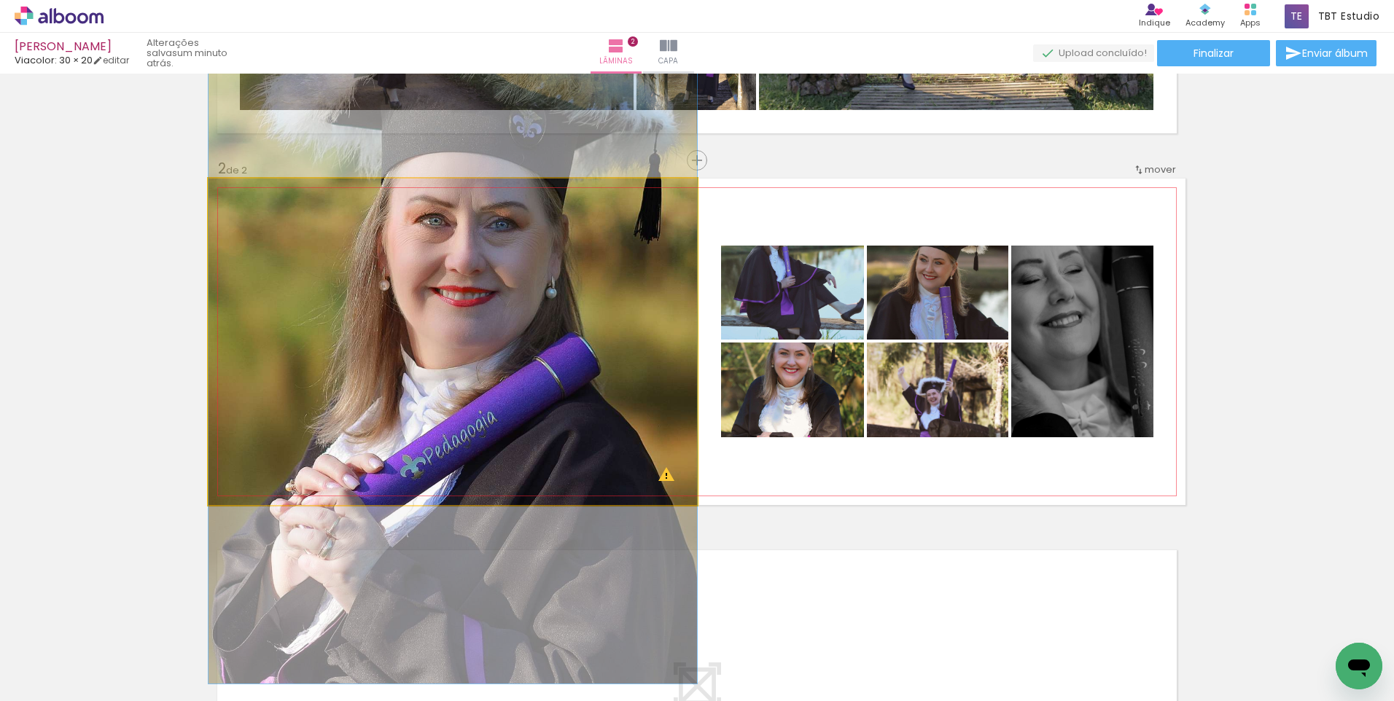
click at [519, 381] on quentale-photo at bounding box center [453, 342] width 489 height 327
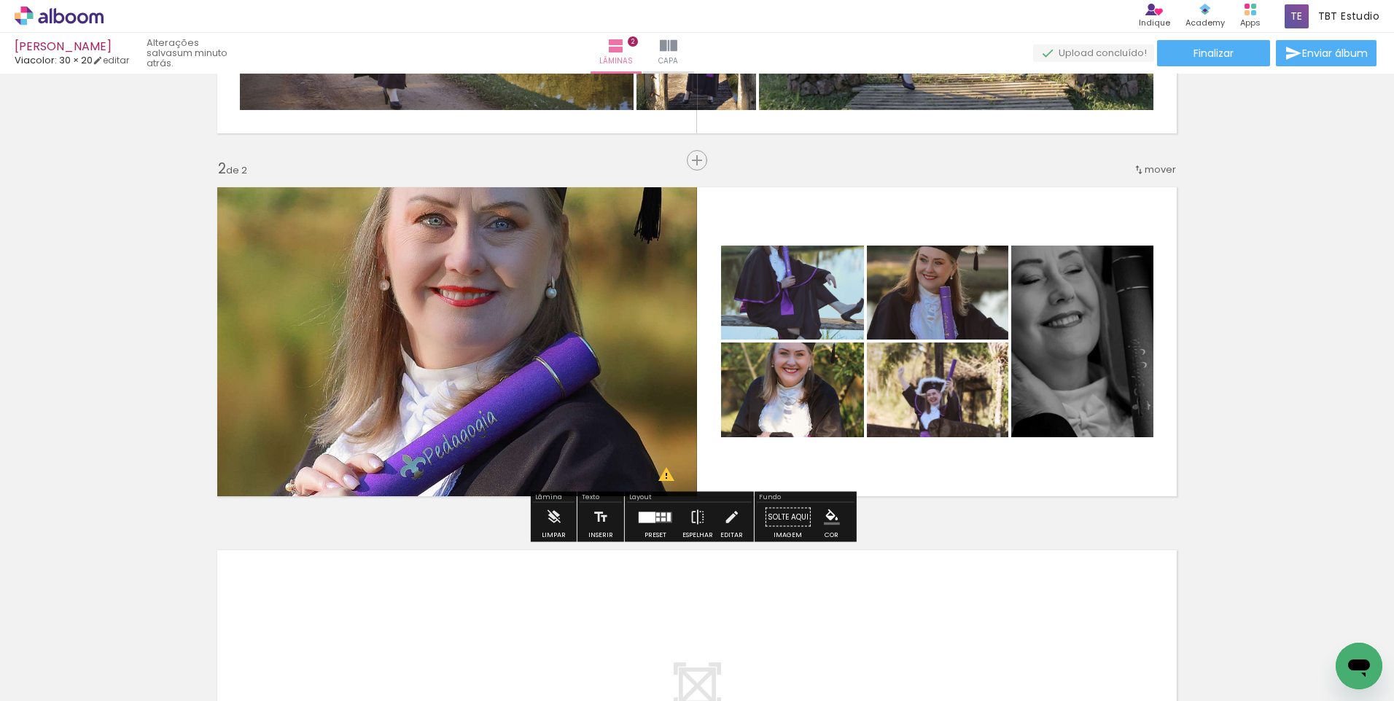
click at [519, 381] on quentale-photo at bounding box center [453, 342] width 489 height 327
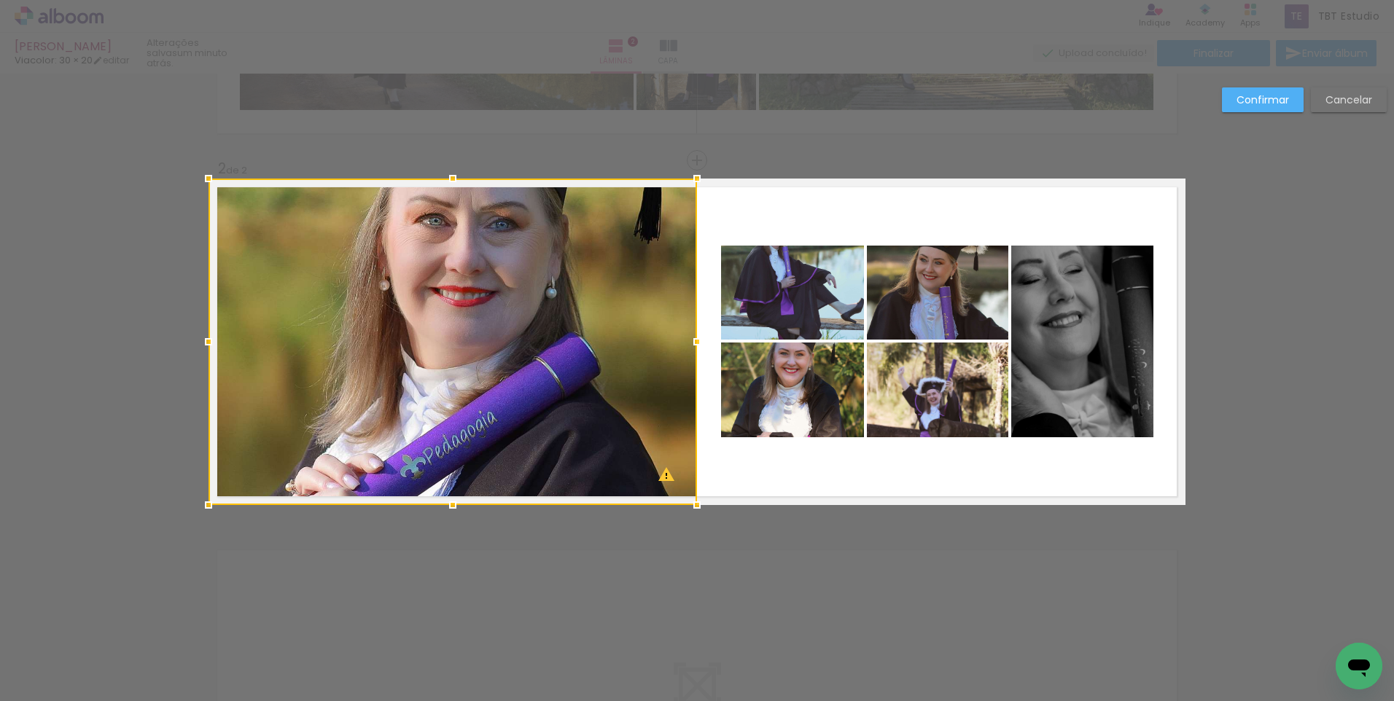
click at [519, 381] on div at bounding box center [453, 342] width 489 height 327
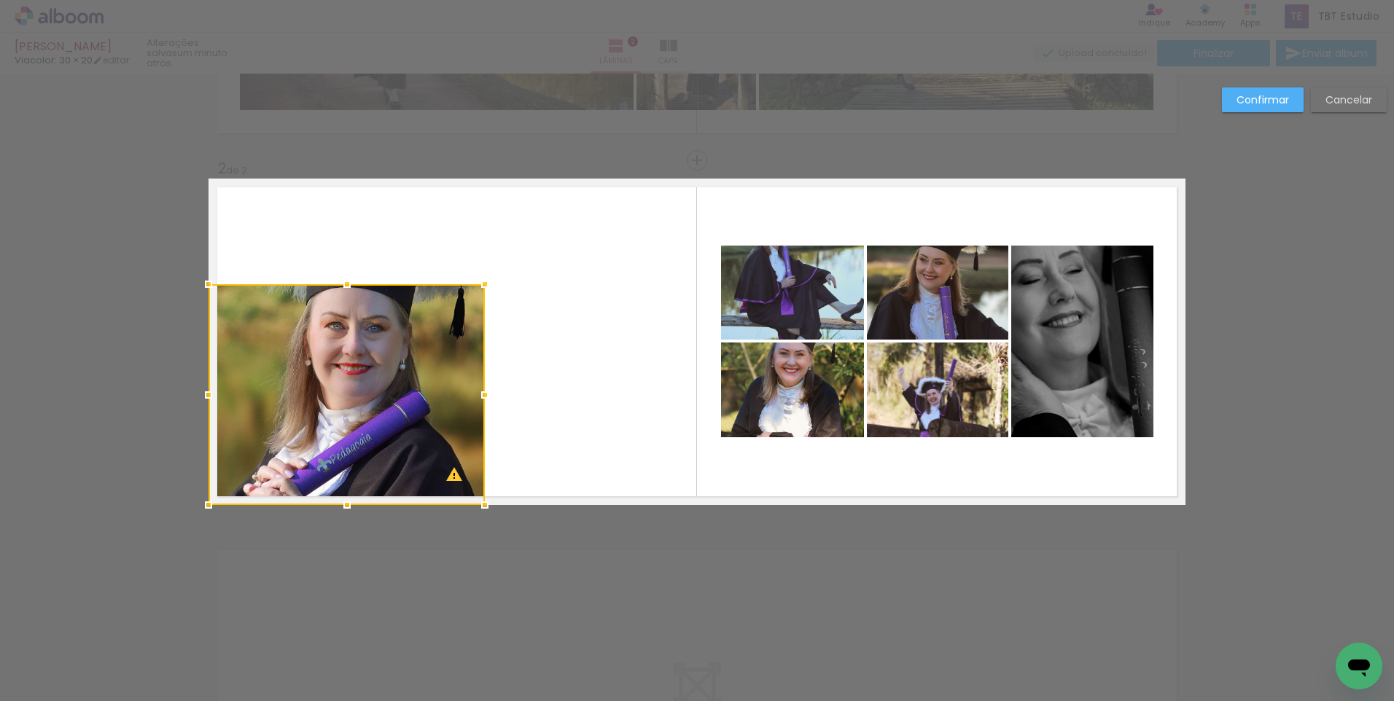
drag, startPoint x: 693, startPoint y: 179, endPoint x: 483, endPoint y: 287, distance: 235.1
click at [483, 287] on div at bounding box center [484, 284] width 29 height 29
click at [346, 300] on quentale-photo at bounding box center [347, 394] width 276 height 221
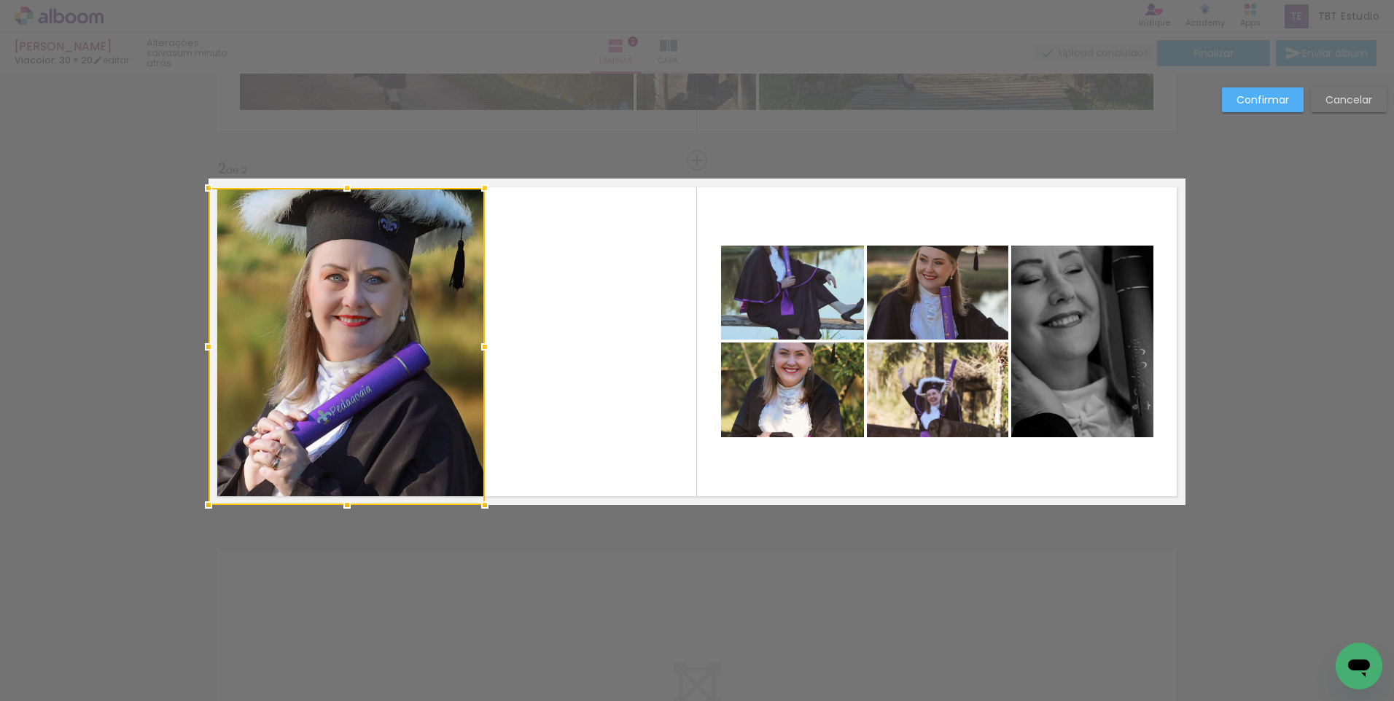
drag, startPoint x: 342, startPoint y: 287, endPoint x: 356, endPoint y: 190, distance: 97.2
click at [356, 190] on div at bounding box center [347, 346] width 276 height 317
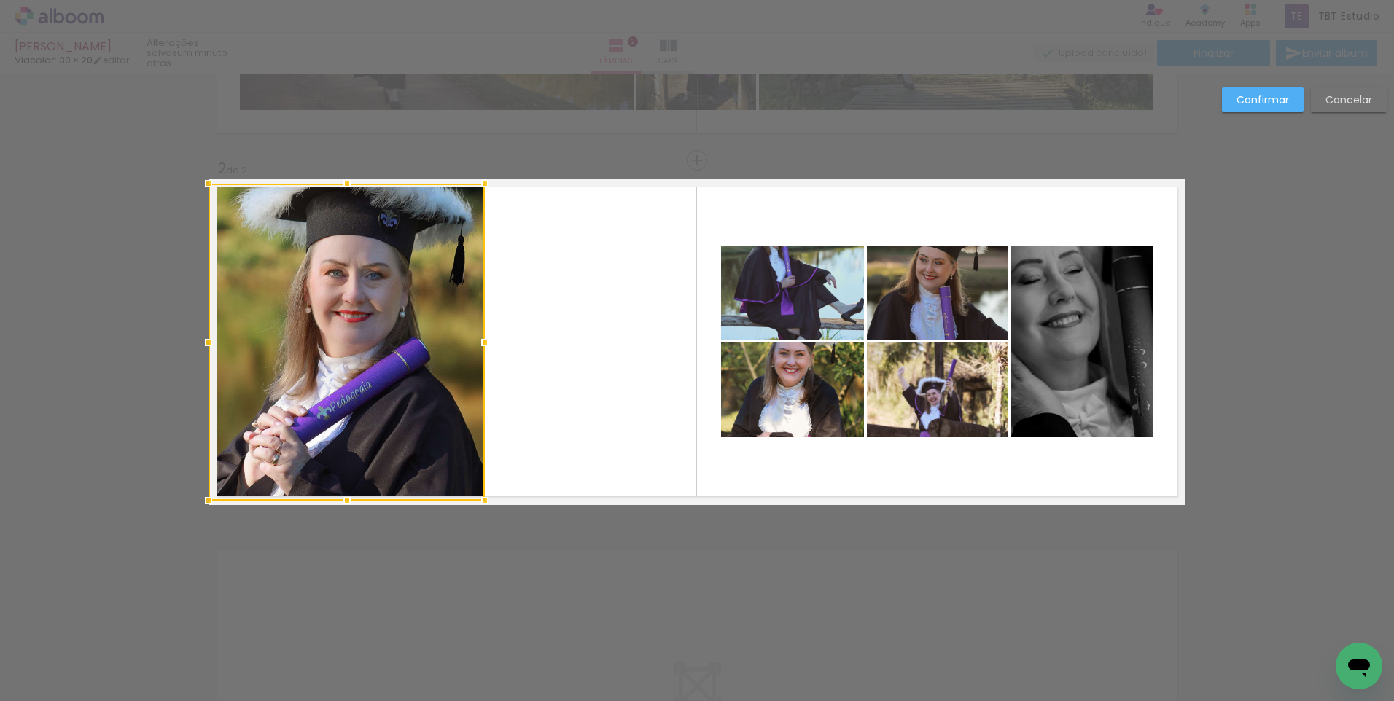
click at [416, 291] on div at bounding box center [347, 342] width 276 height 317
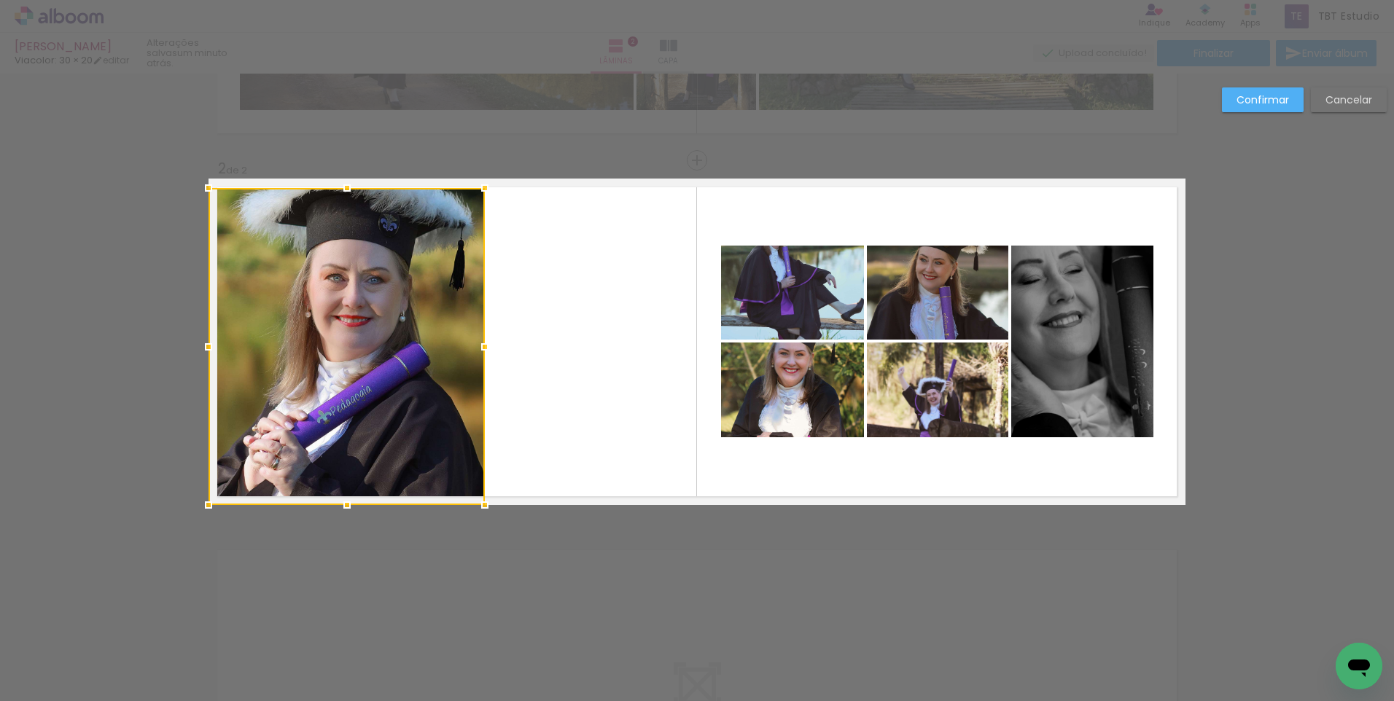
drag, startPoint x: 416, startPoint y: 291, endPoint x: 412, endPoint y: 317, distance: 26.6
click at [412, 317] on div at bounding box center [347, 346] width 276 height 317
click at [623, 586] on div "Confirmar Cancelar" at bounding box center [697, 335] width 1394 height 1124
click at [774, 561] on div "Confirmar Cancelar" at bounding box center [697, 335] width 1394 height 1124
click at [610, 387] on quentale-layouter at bounding box center [697, 342] width 977 height 327
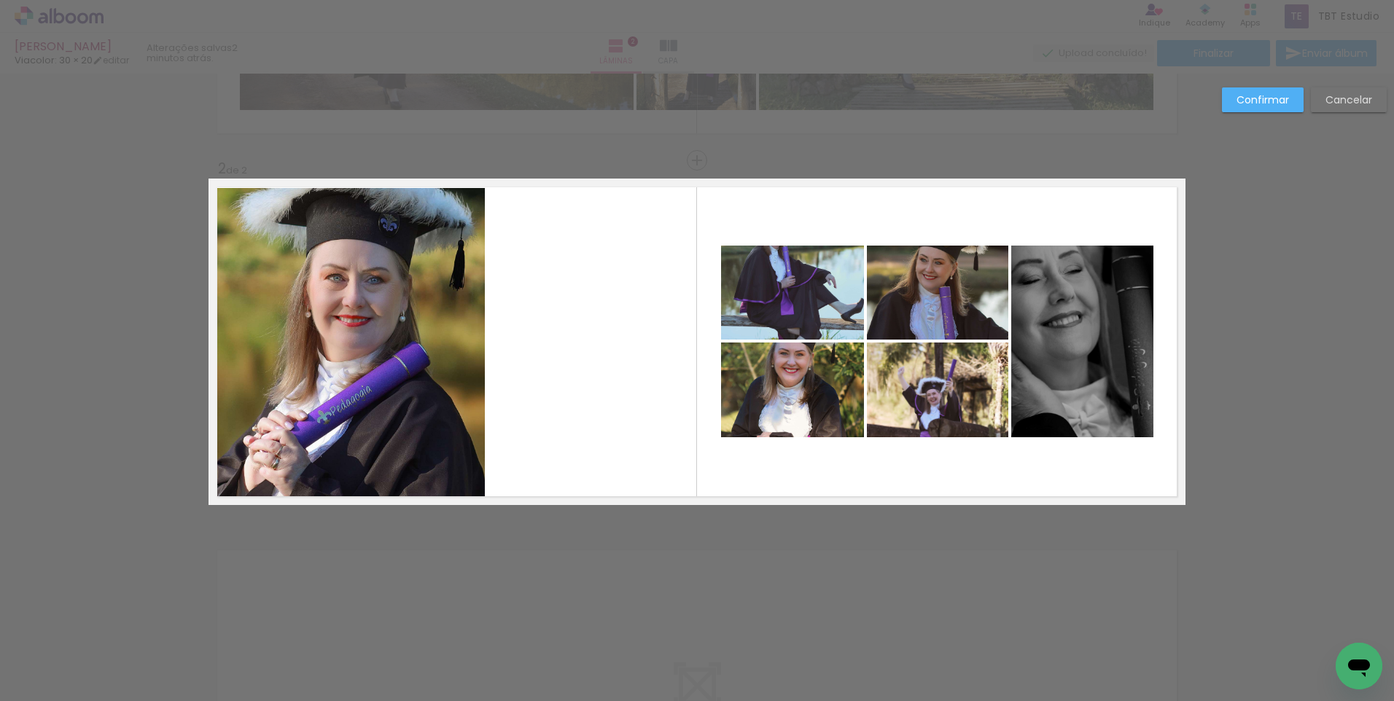
click at [595, 500] on quentale-layouter at bounding box center [697, 342] width 977 height 327
click at [697, 562] on div "Confirmar Cancelar" at bounding box center [697, 335] width 1394 height 1124
click at [1278, 92] on paper-button "Confirmar" at bounding box center [1263, 100] width 82 height 25
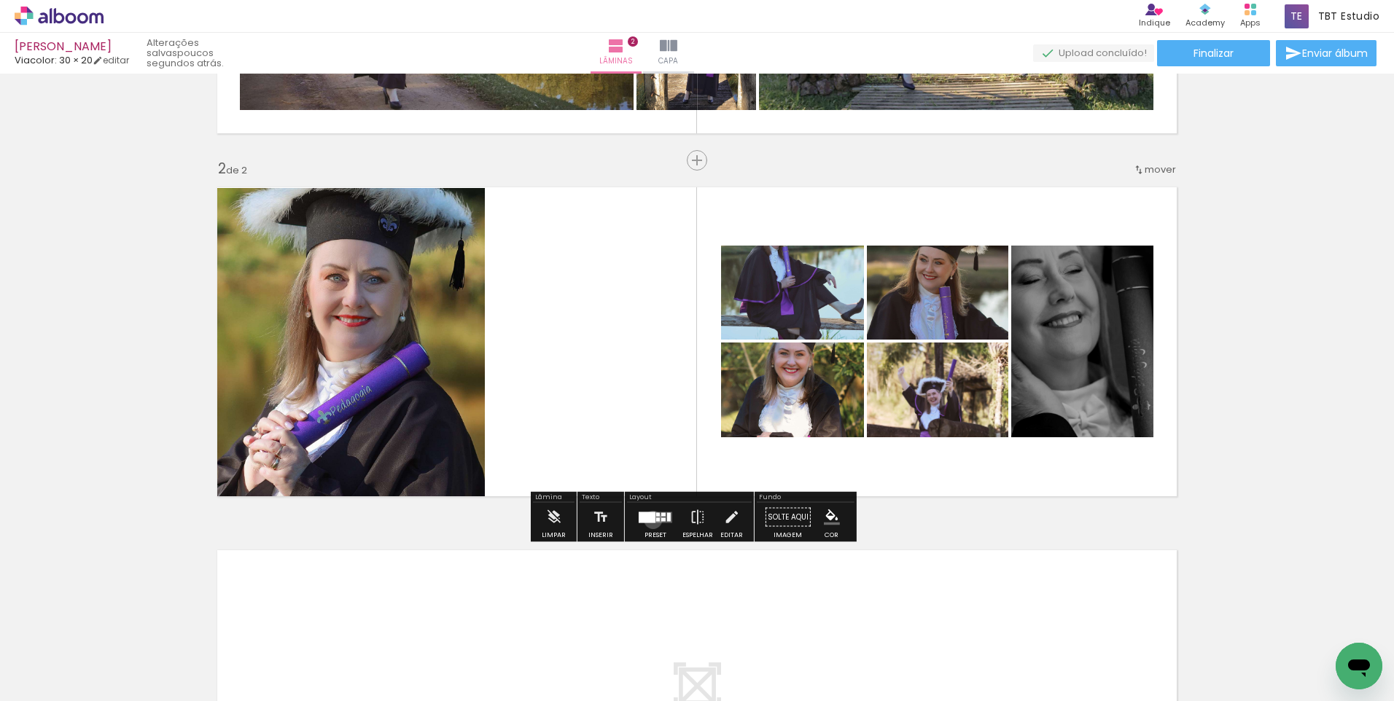
click at [650, 520] on div at bounding box center [647, 517] width 17 height 11
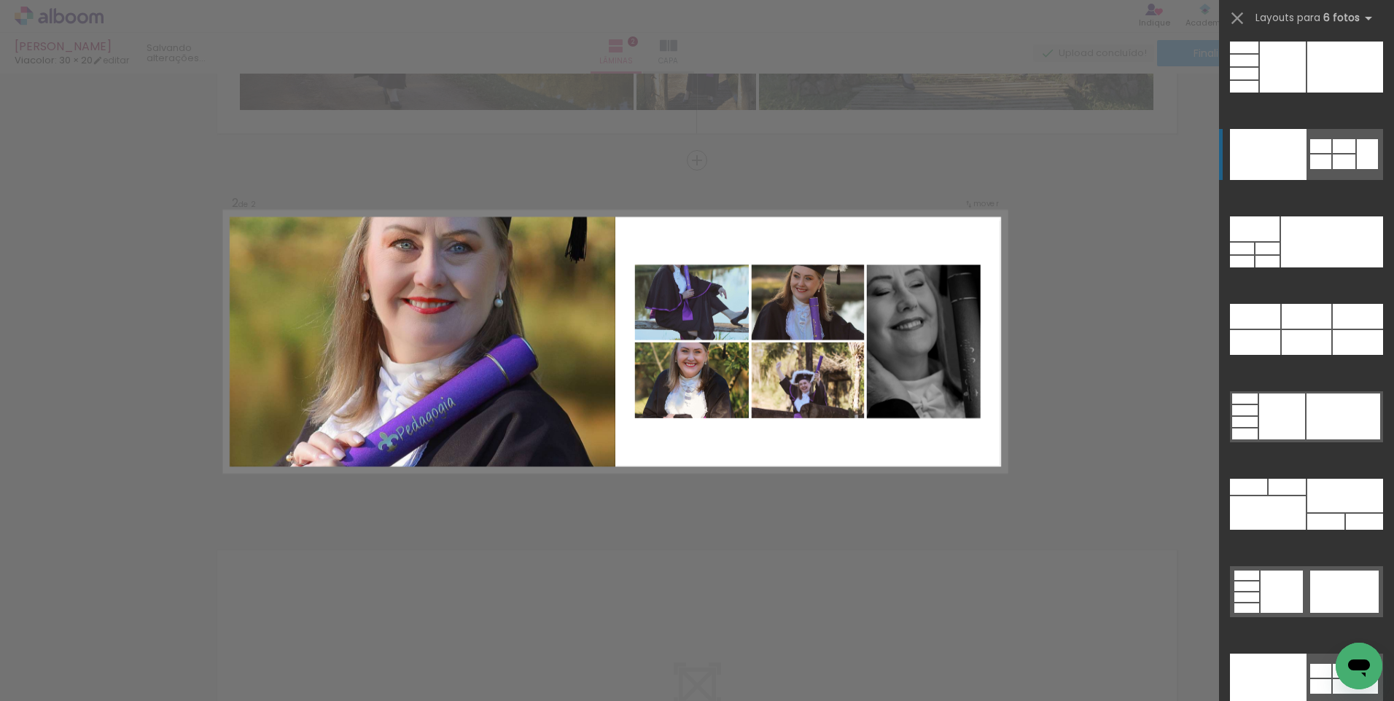
scroll to position [45271, 0]
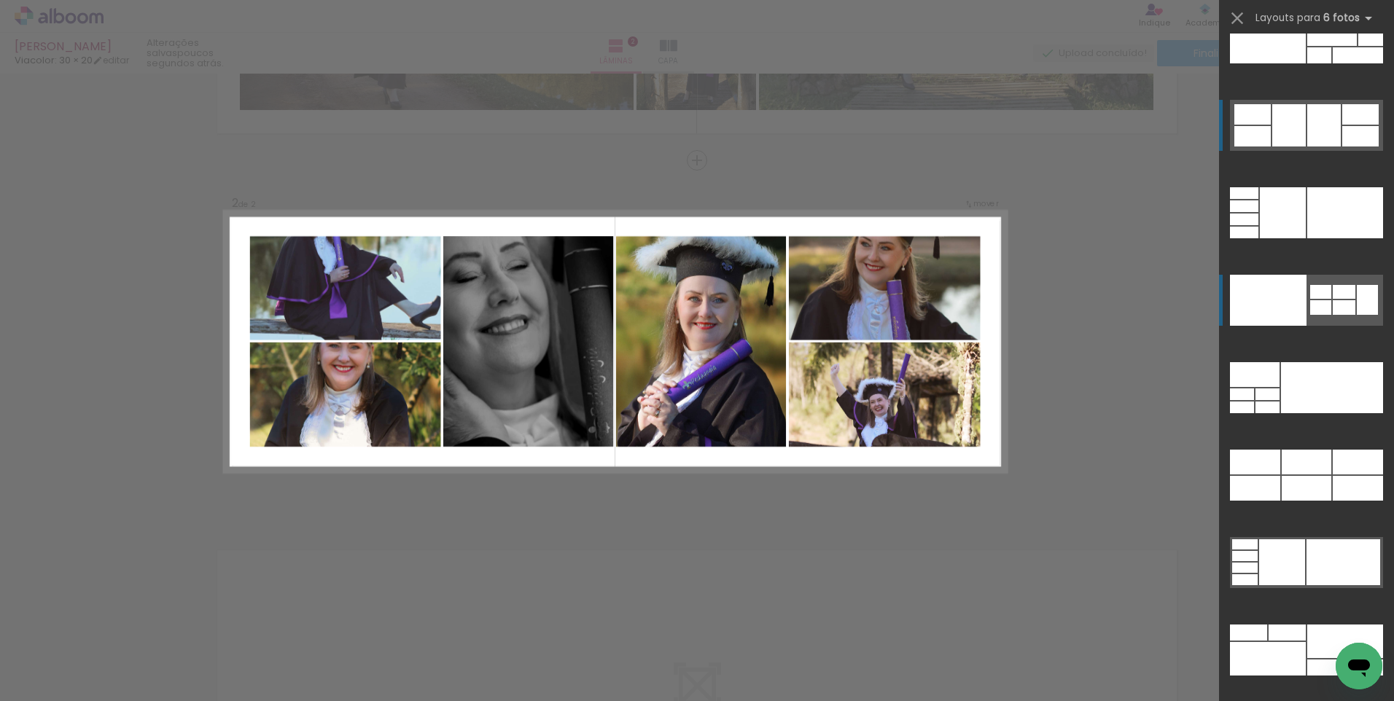
click at [1329, 625] on div at bounding box center [1345, 642] width 76 height 34
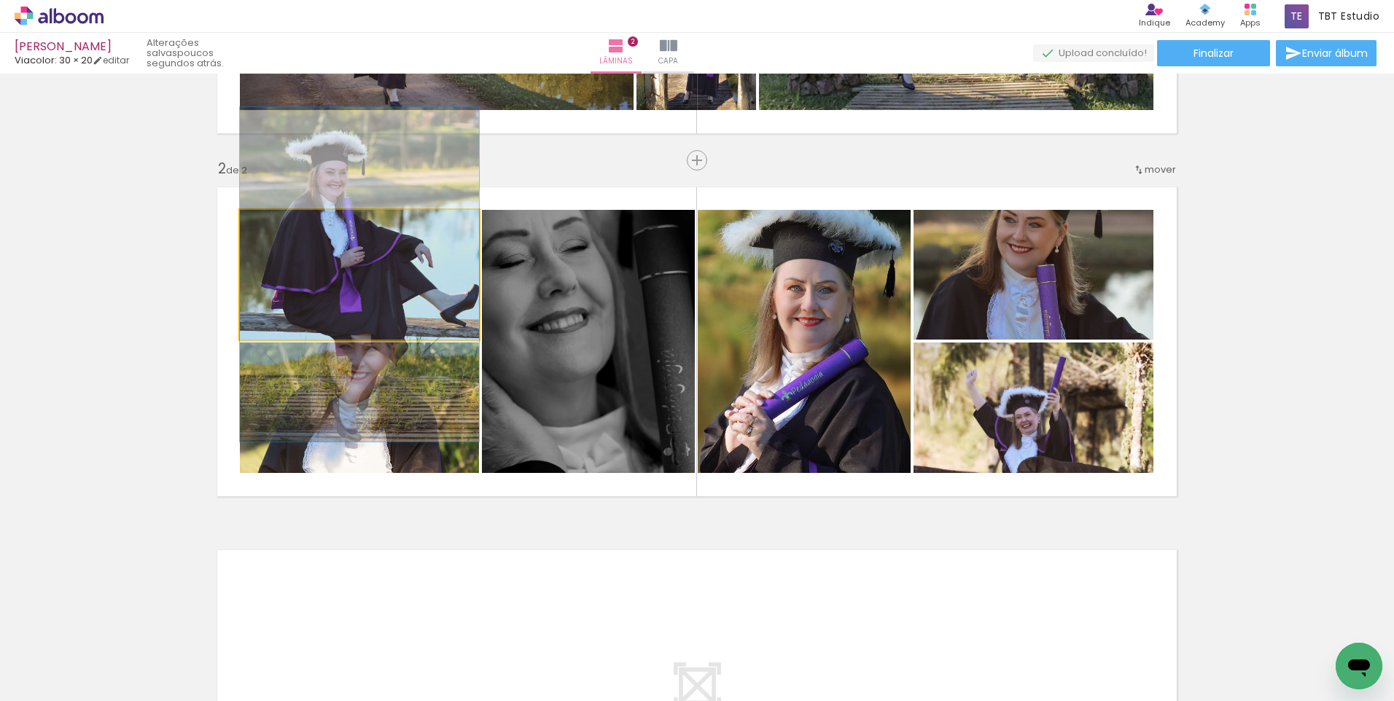
click at [357, 276] on quentale-photo at bounding box center [359, 275] width 239 height 130
click at [358, 276] on quentale-photo at bounding box center [359, 275] width 239 height 130
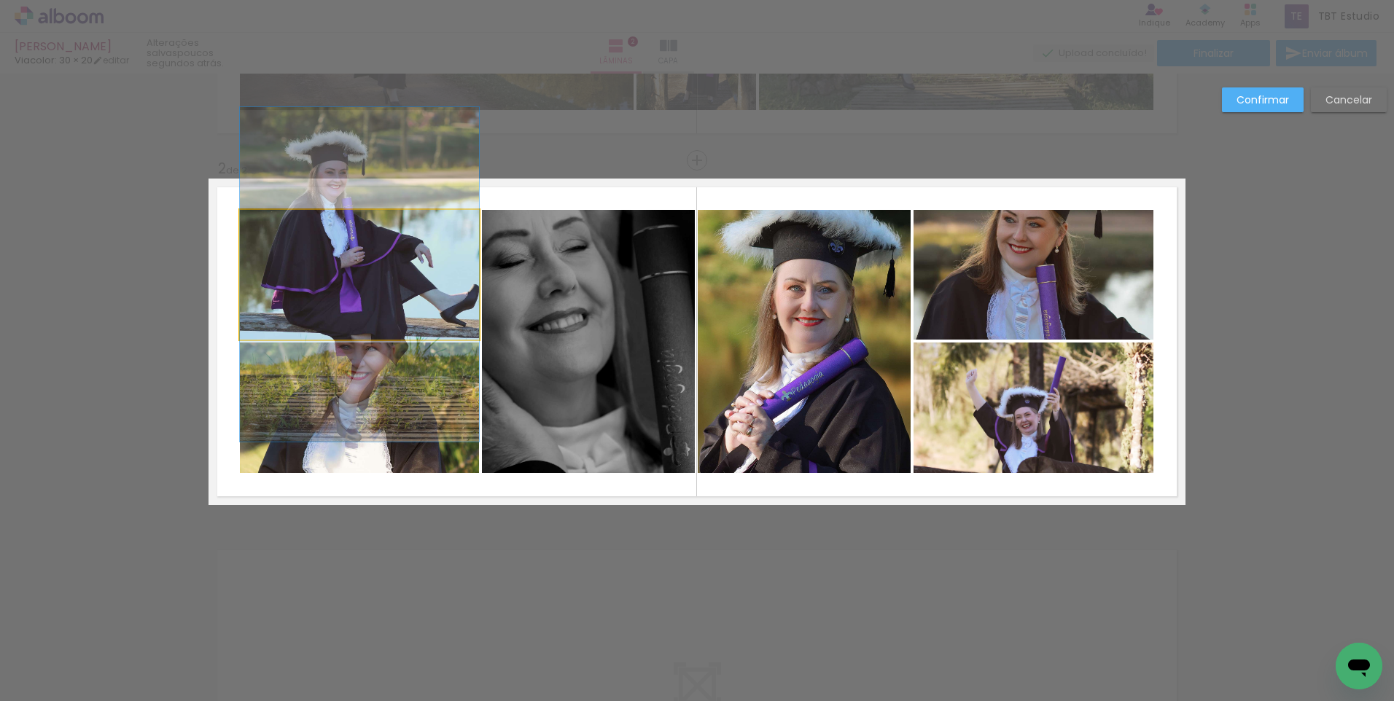
click at [358, 276] on quentale-photo at bounding box center [359, 275] width 239 height 130
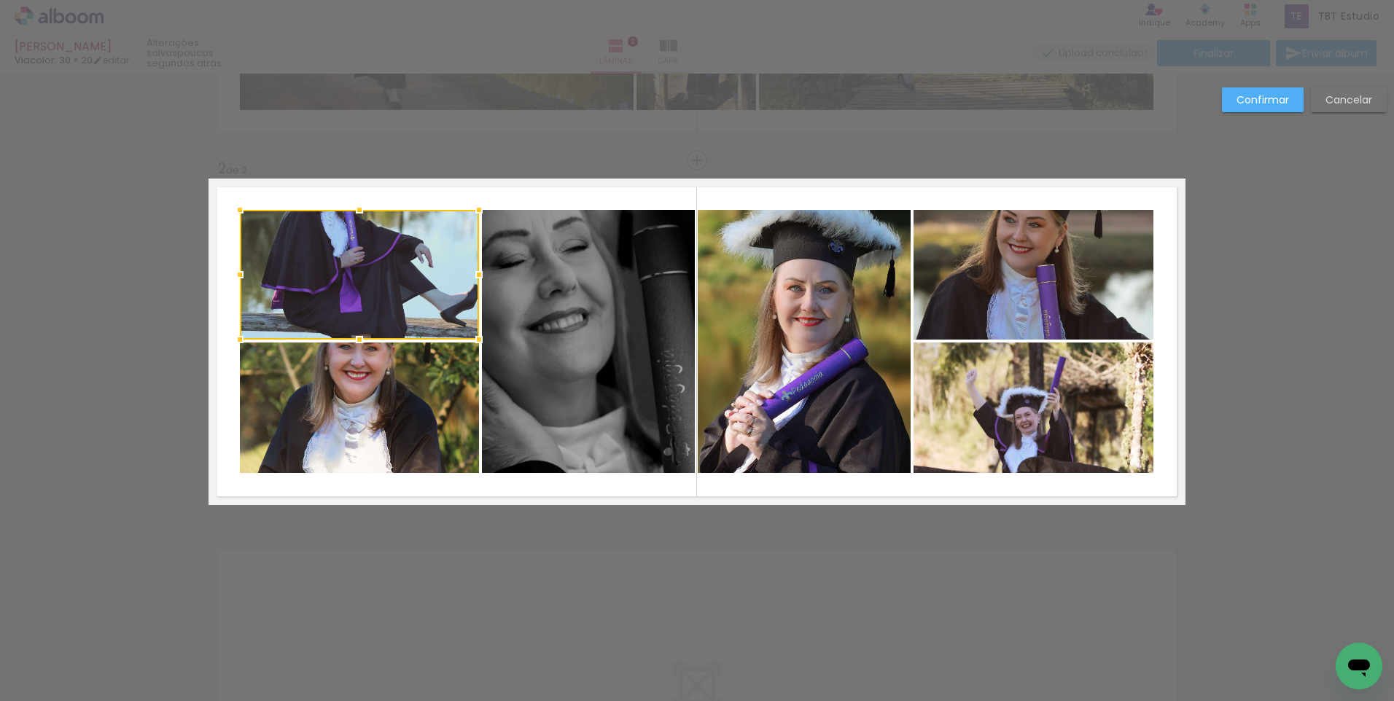
click at [358, 276] on div at bounding box center [359, 275] width 239 height 130
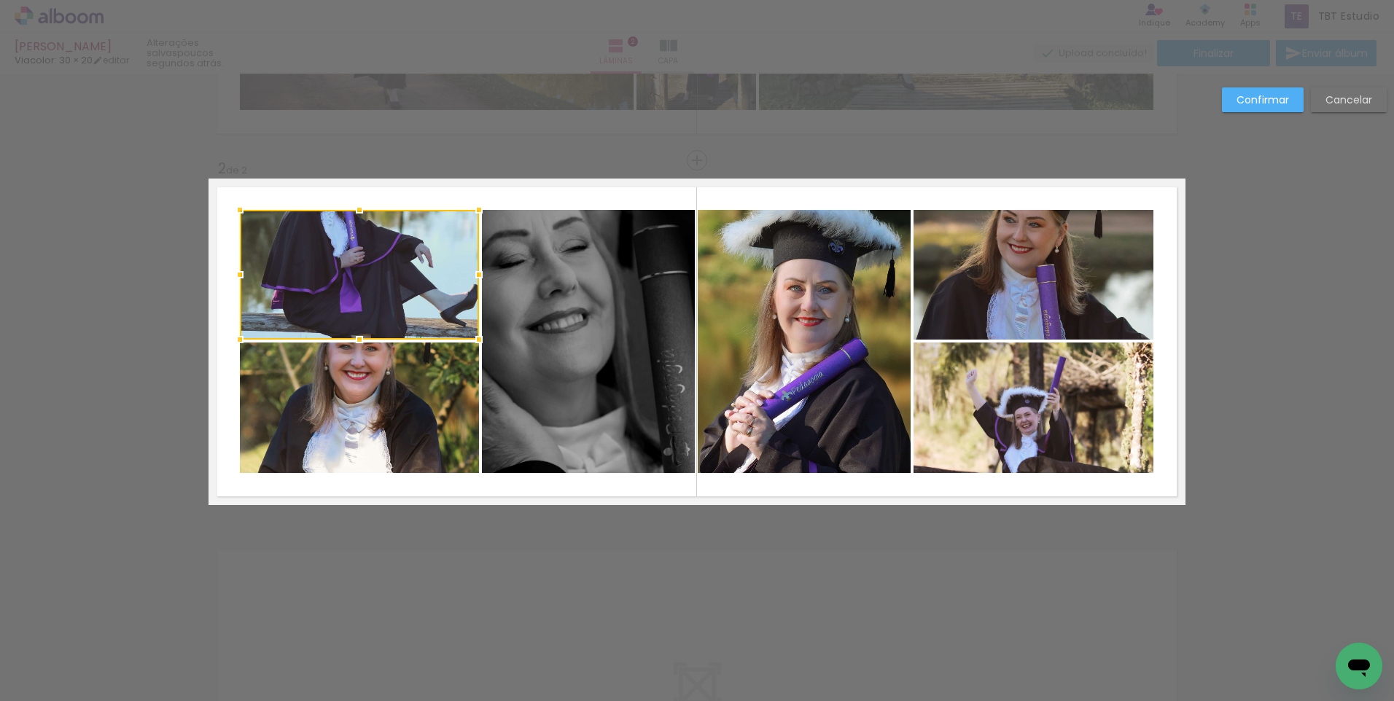
click at [358, 276] on div at bounding box center [359, 275] width 239 height 130
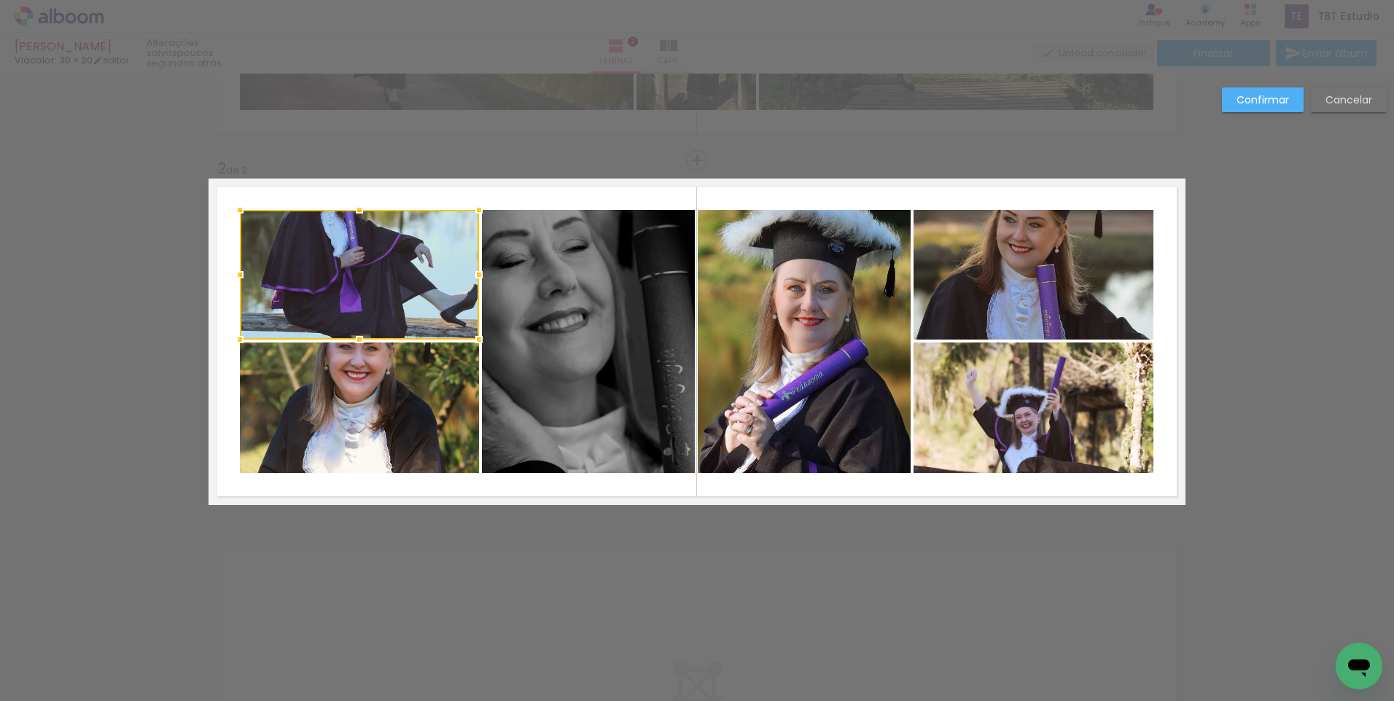
click at [358, 276] on div at bounding box center [359, 275] width 239 height 130
click at [356, 273] on div at bounding box center [359, 275] width 239 height 130
click at [355, 272] on div at bounding box center [359, 275] width 239 height 130
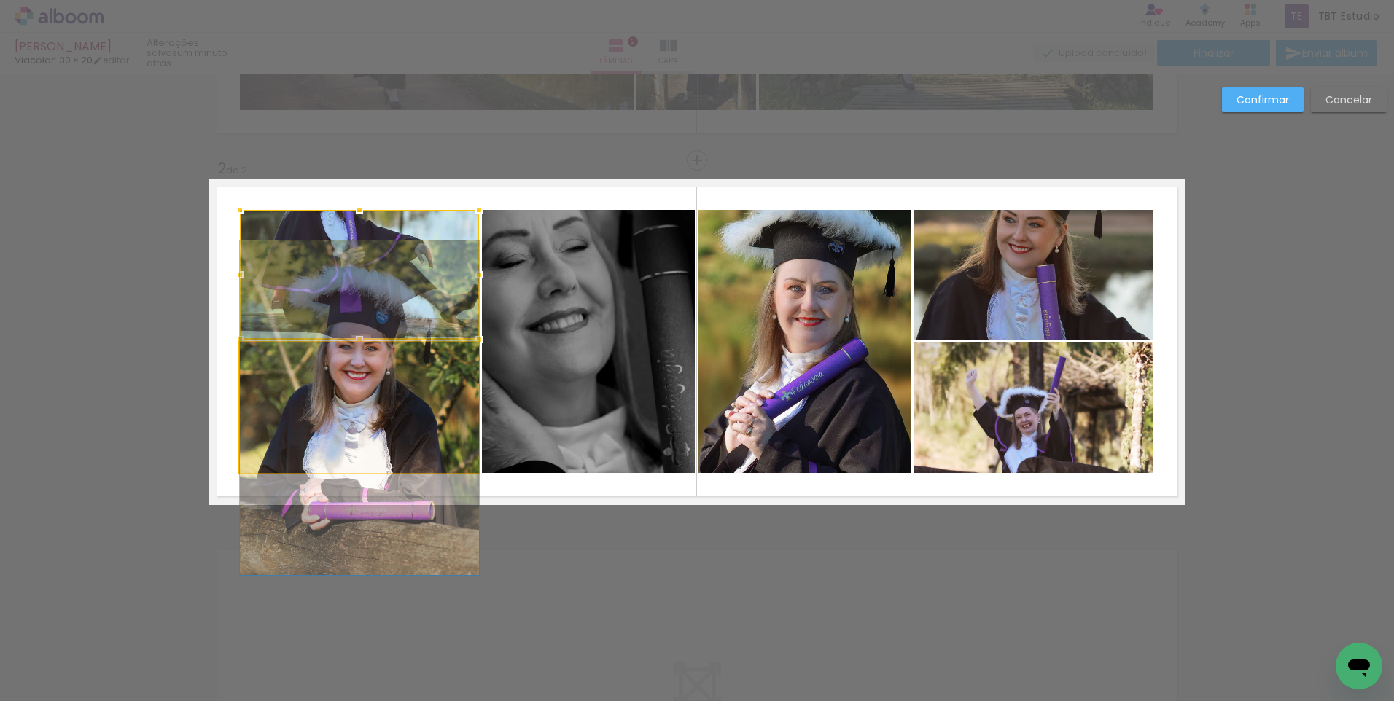
click at [408, 398] on quentale-photo at bounding box center [359, 408] width 239 height 131
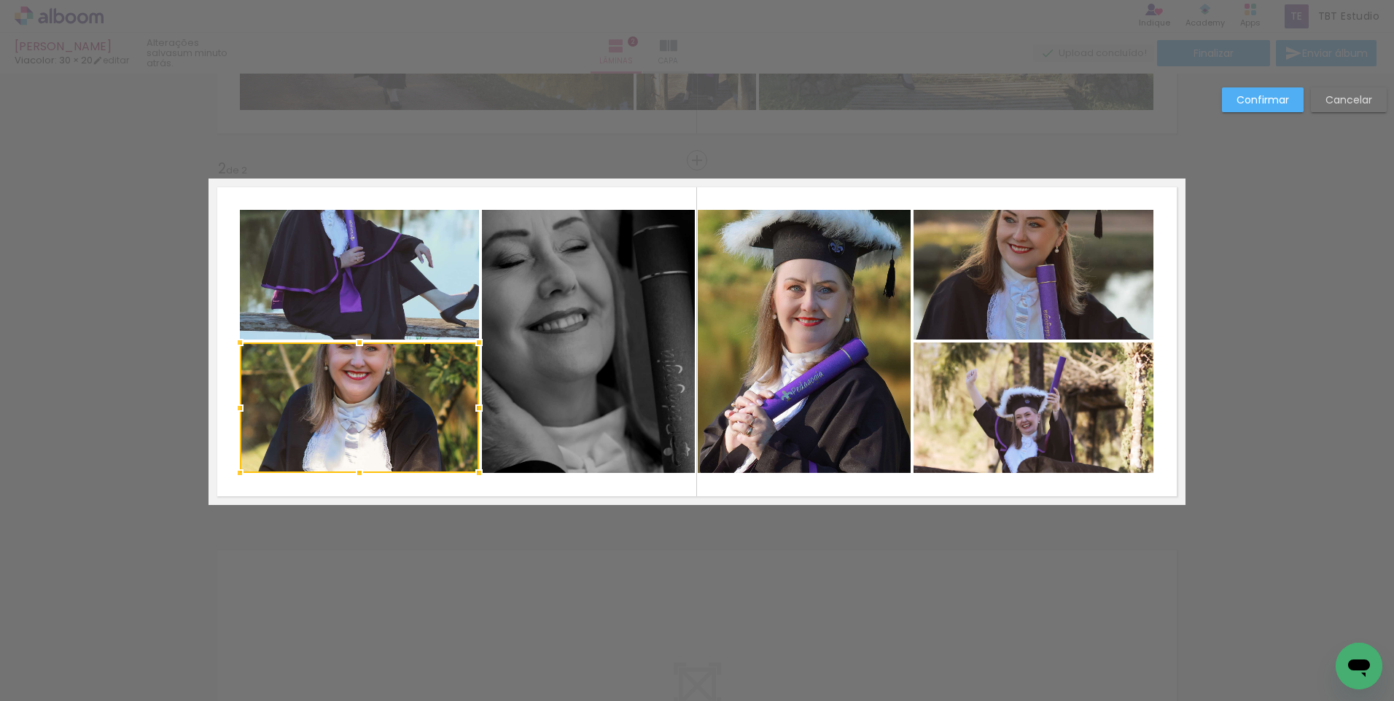
click at [408, 398] on div at bounding box center [359, 408] width 239 height 131
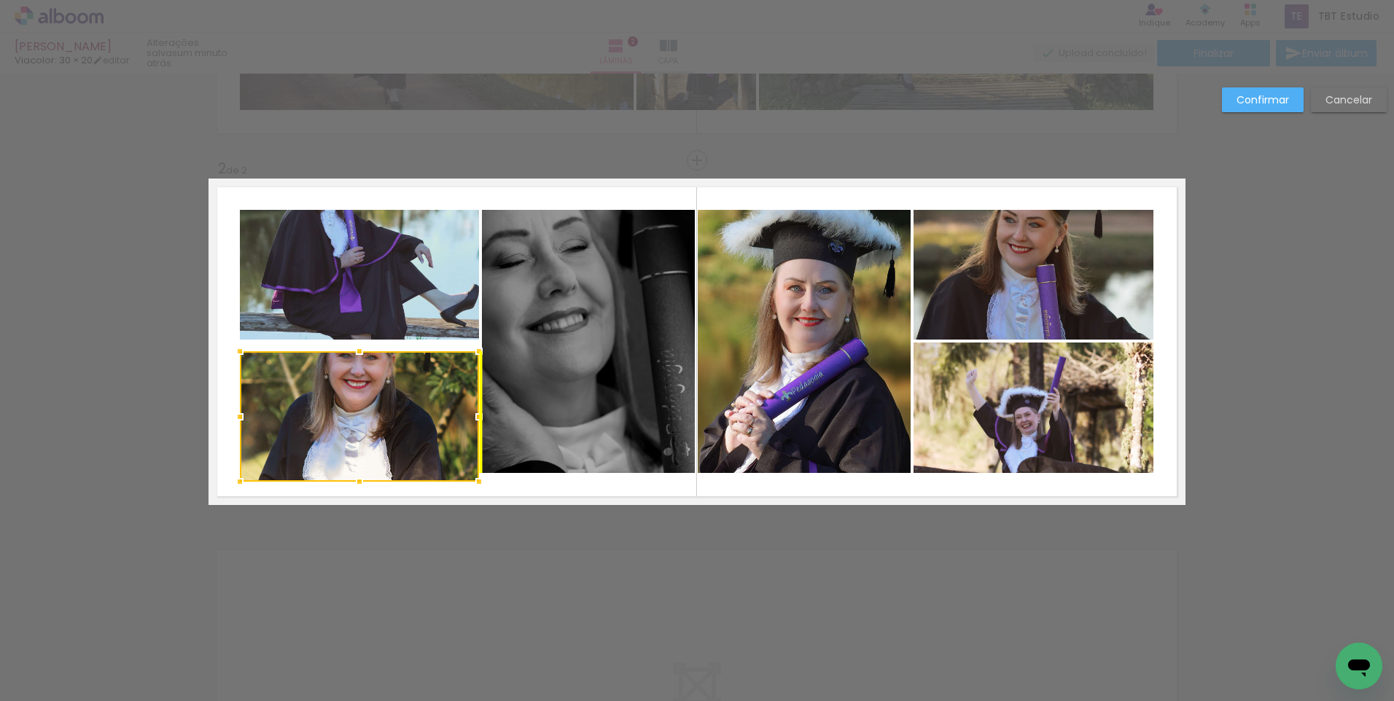
drag, startPoint x: 399, startPoint y: 386, endPoint x: 396, endPoint y: 394, distance: 9.2
click at [396, 394] on div at bounding box center [359, 416] width 239 height 131
drag, startPoint x: 1335, startPoint y: 101, endPoint x: 944, endPoint y: 289, distance: 433.8
click at [0, 0] on slot "Cancelar" at bounding box center [0, 0] width 0 height 0
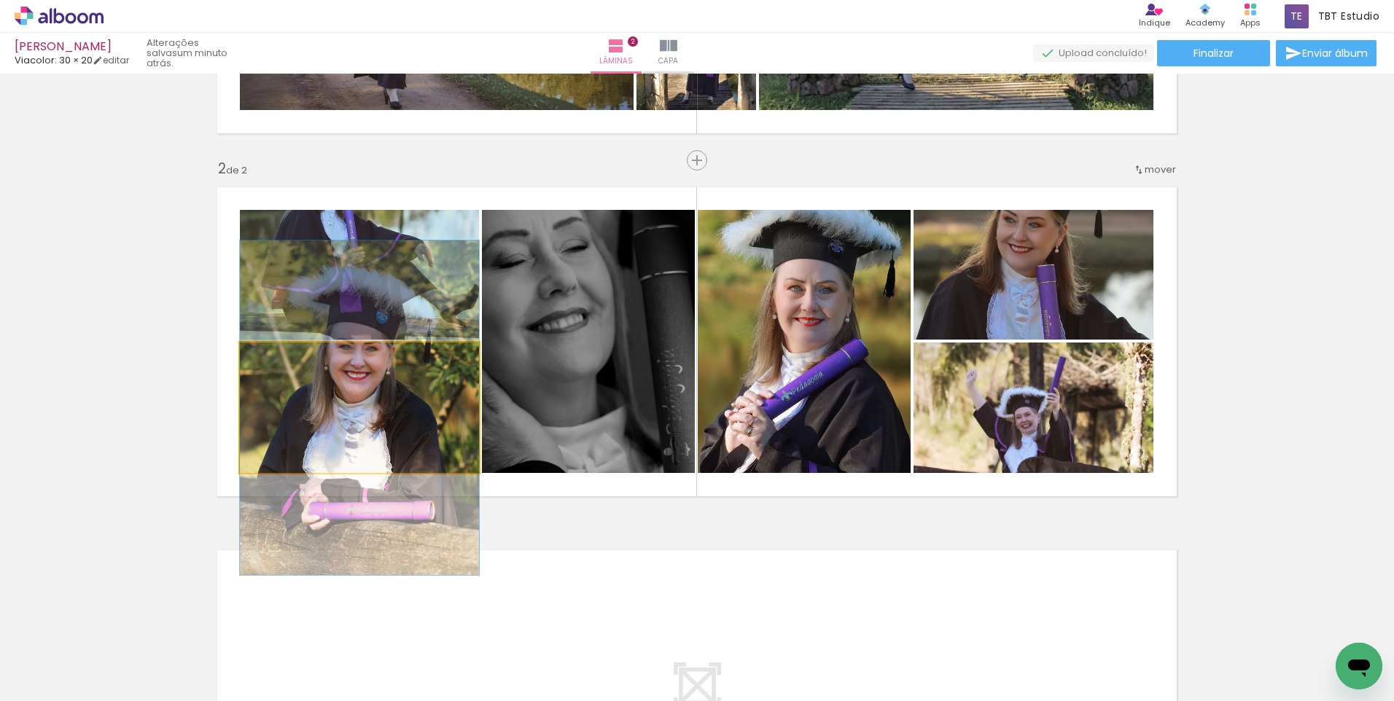
click at [363, 427] on quentale-photo at bounding box center [359, 408] width 239 height 131
click at [363, 429] on quentale-photo at bounding box center [359, 408] width 239 height 131
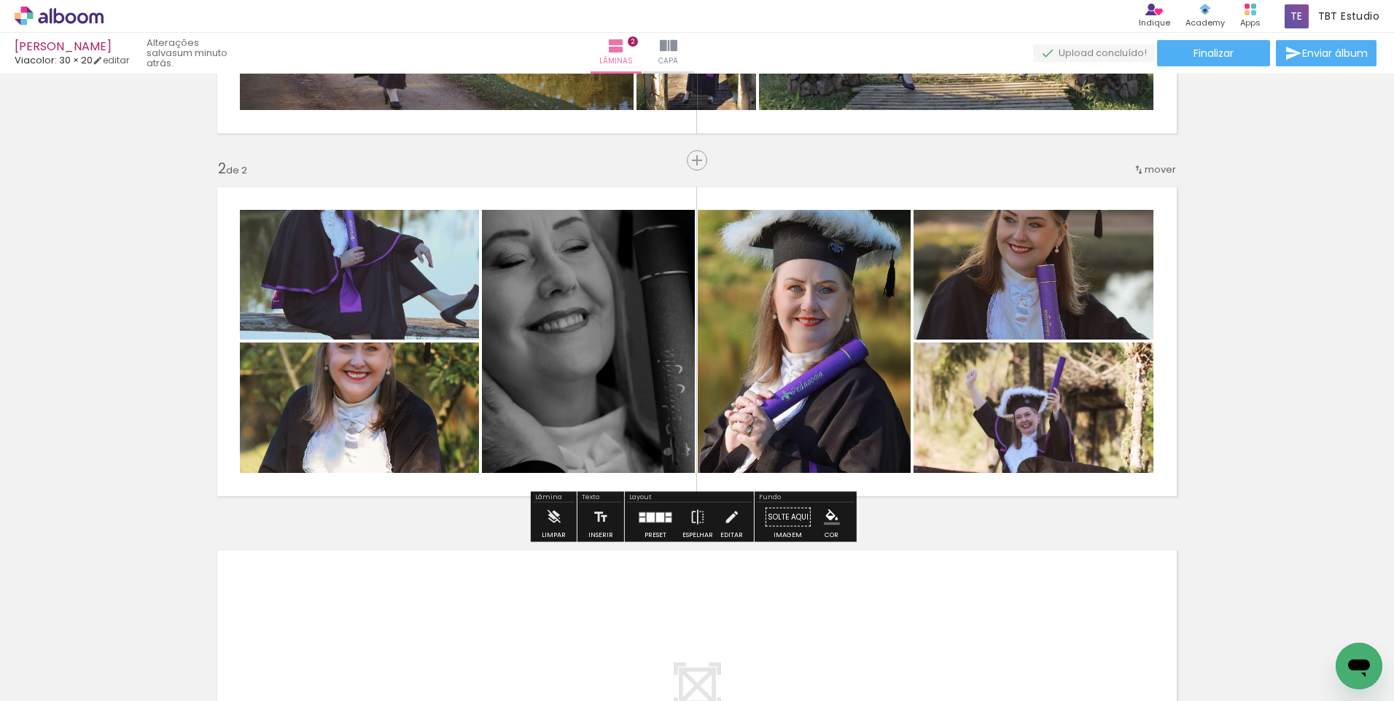
click at [371, 305] on quentale-photo at bounding box center [359, 275] width 239 height 130
click at [371, 304] on quentale-photo at bounding box center [359, 275] width 239 height 130
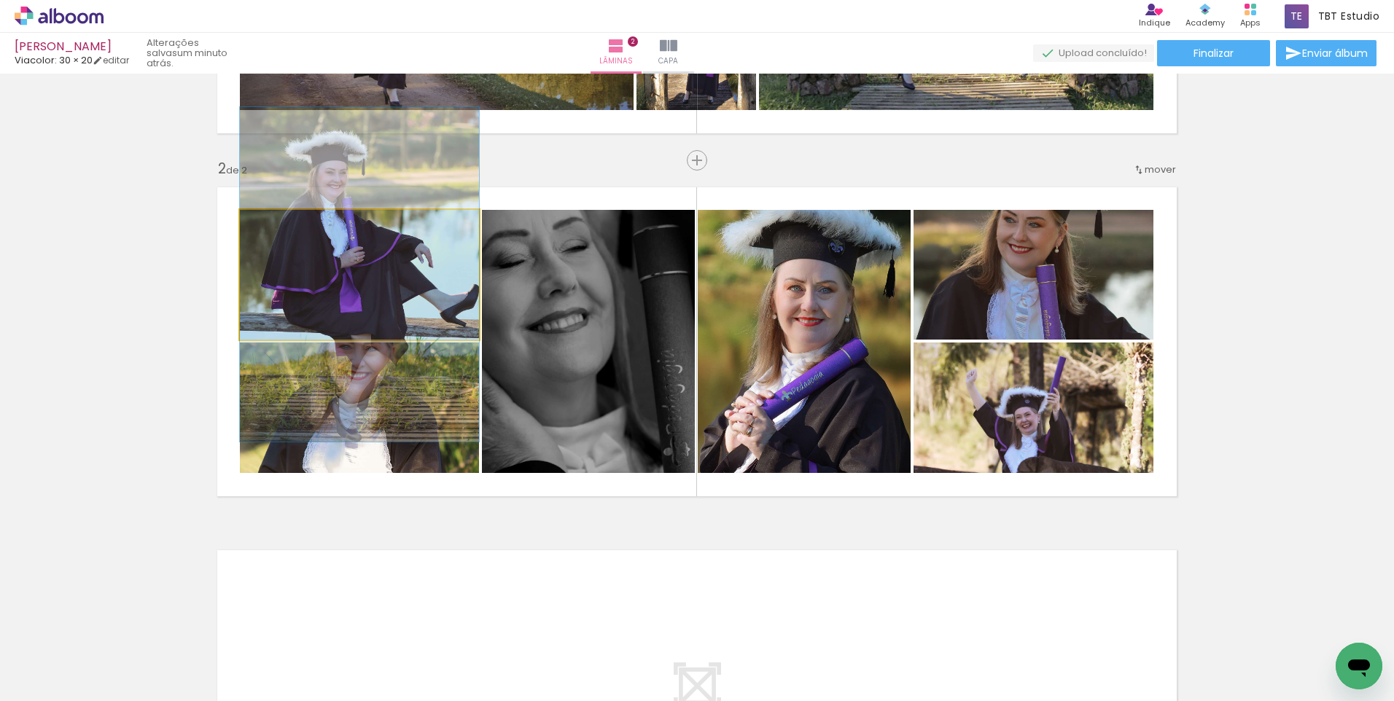
click at [371, 304] on quentale-photo at bounding box center [359, 275] width 239 height 130
click at [369, 292] on quentale-photo at bounding box center [359, 275] width 239 height 130
click at [371, 292] on quentale-photo at bounding box center [359, 275] width 239 height 130
click at [370, 292] on quentale-photo at bounding box center [359, 275] width 239 height 130
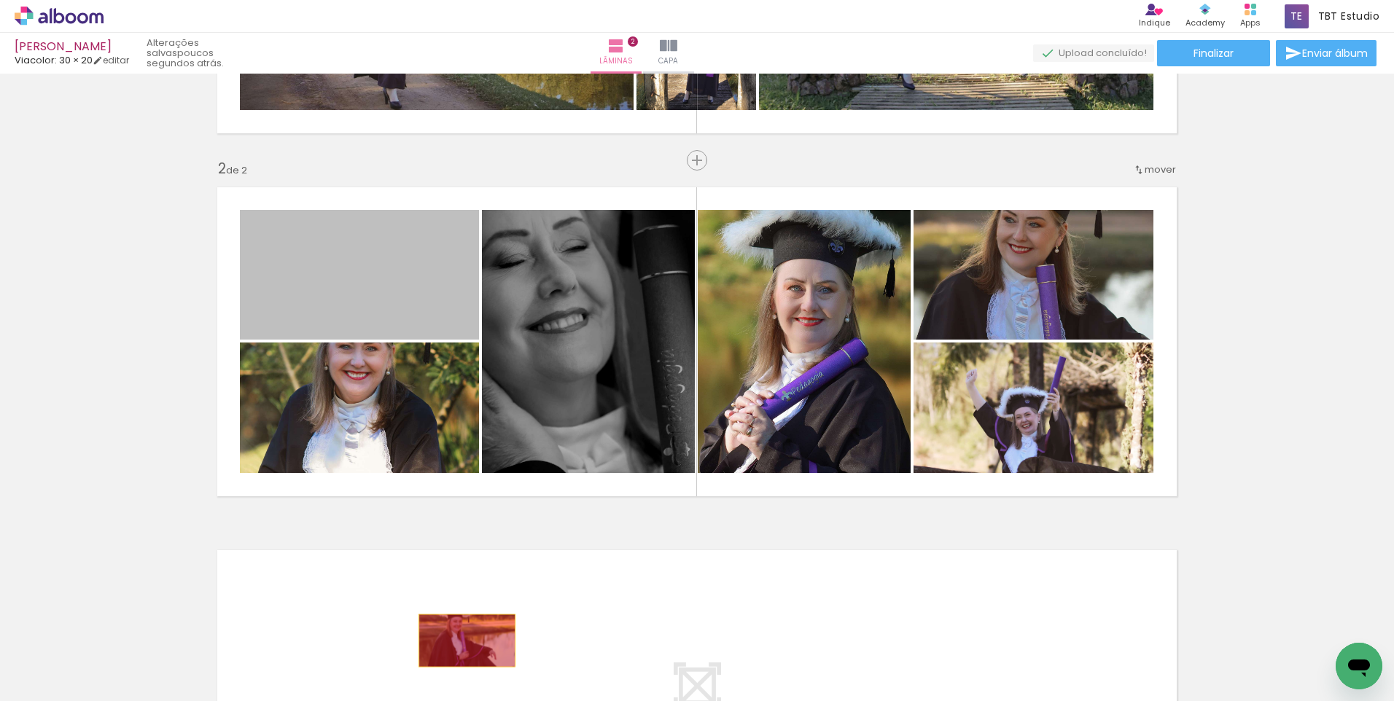
drag, startPoint x: 356, startPoint y: 276, endPoint x: 462, endPoint y: 641, distance: 380.3
click at [462, 641] on quentale-workspace at bounding box center [697, 350] width 1394 height 701
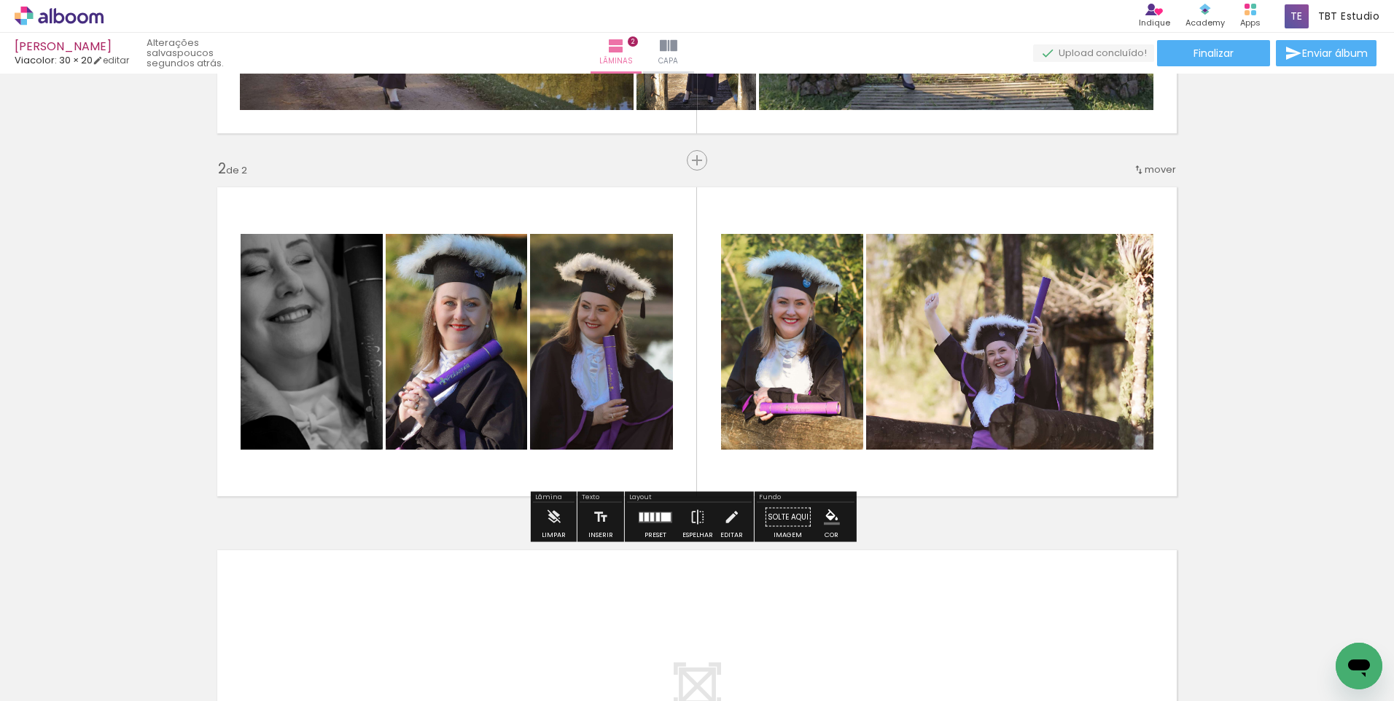
click at [1121, 365] on quentale-photo at bounding box center [1009, 342] width 287 height 216
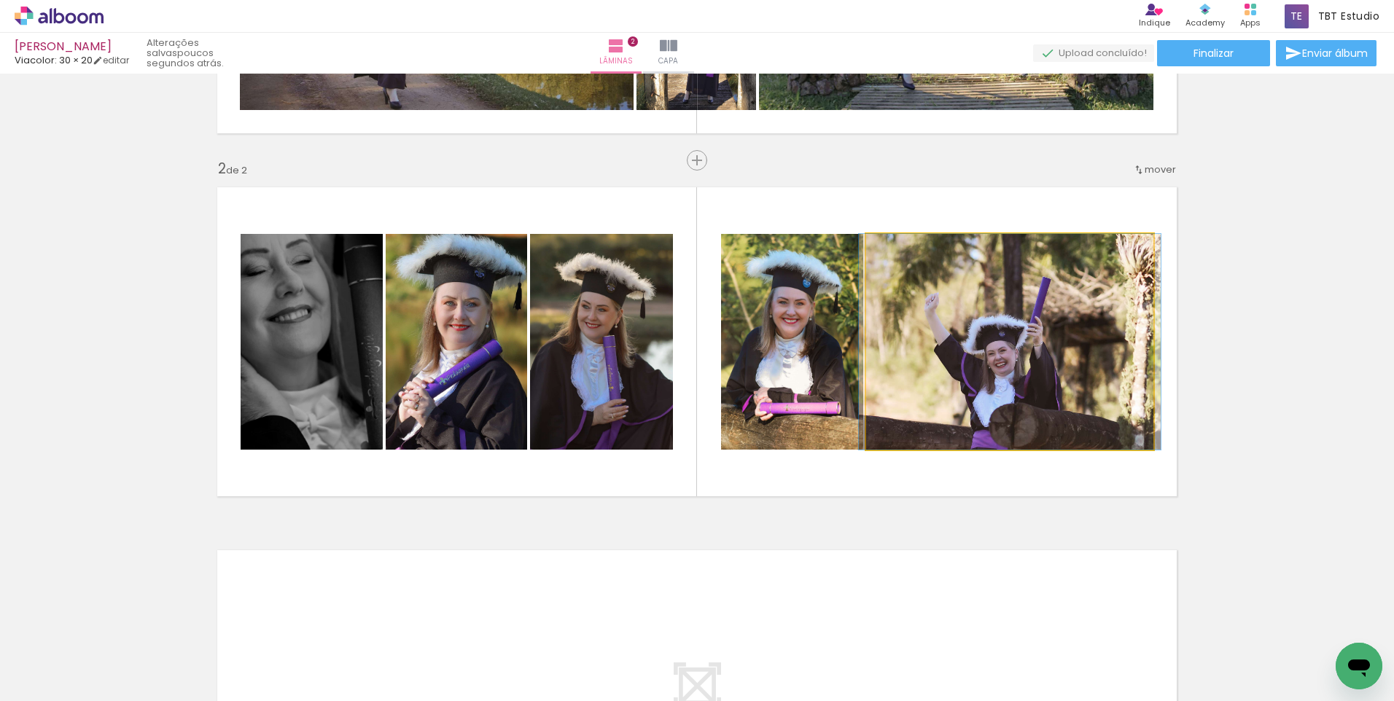
click at [1124, 365] on quentale-photo at bounding box center [1009, 342] width 287 height 216
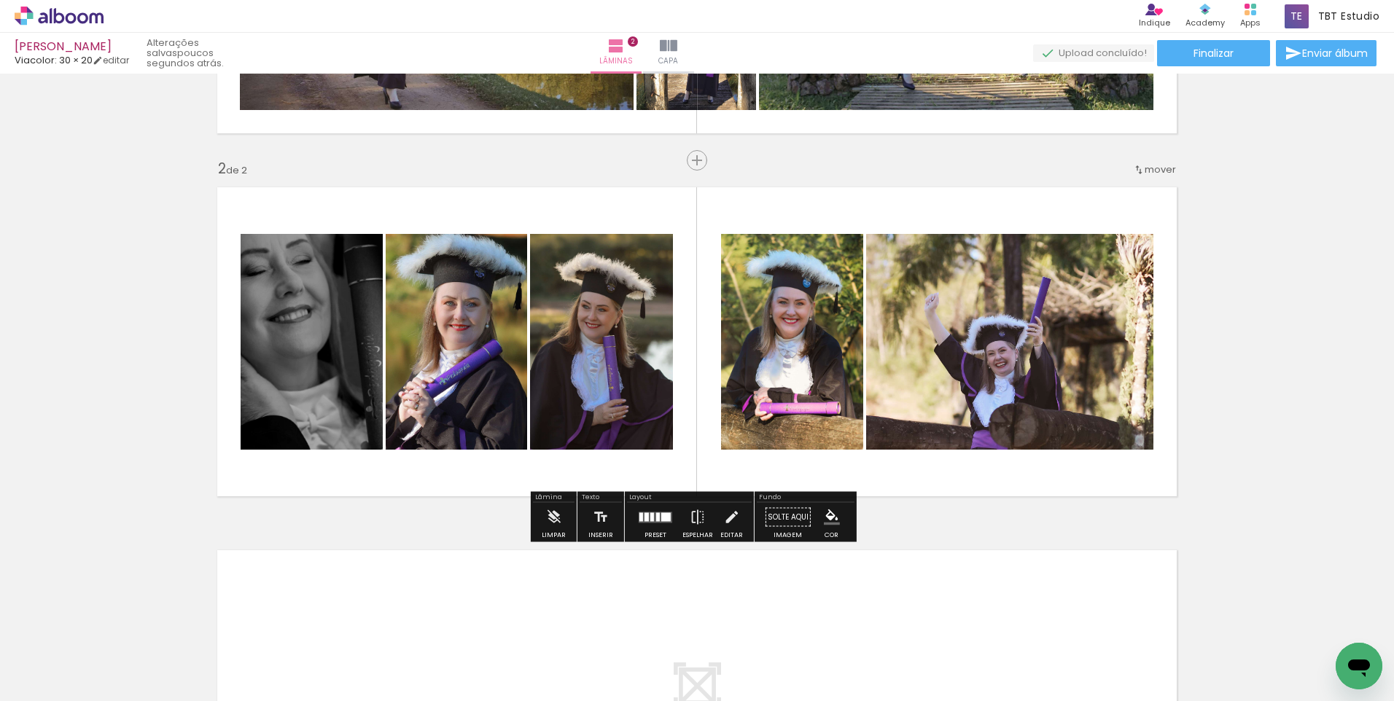
click at [1243, 384] on div "Inserir lâmina 1 de 2 Inserir lâmina 2 de 2" at bounding box center [697, 323] width 1394 height 1090
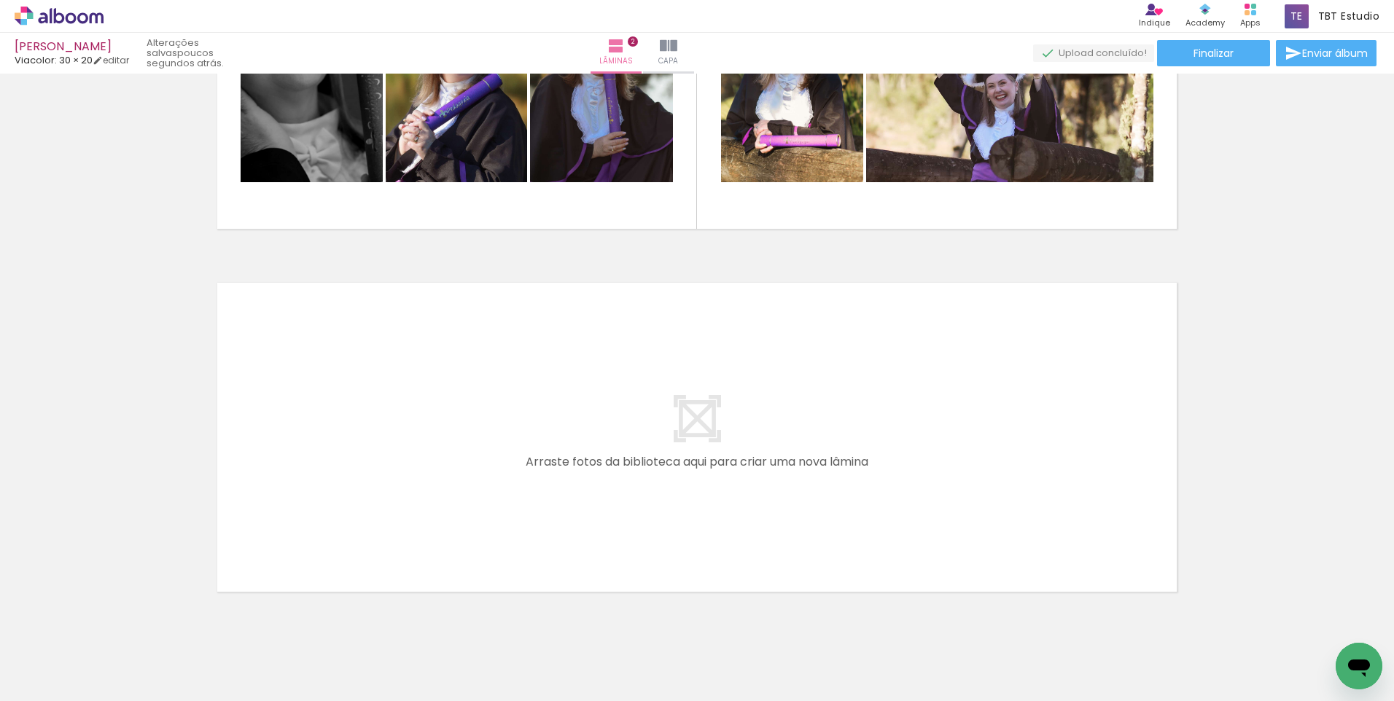
scroll to position [592, 0]
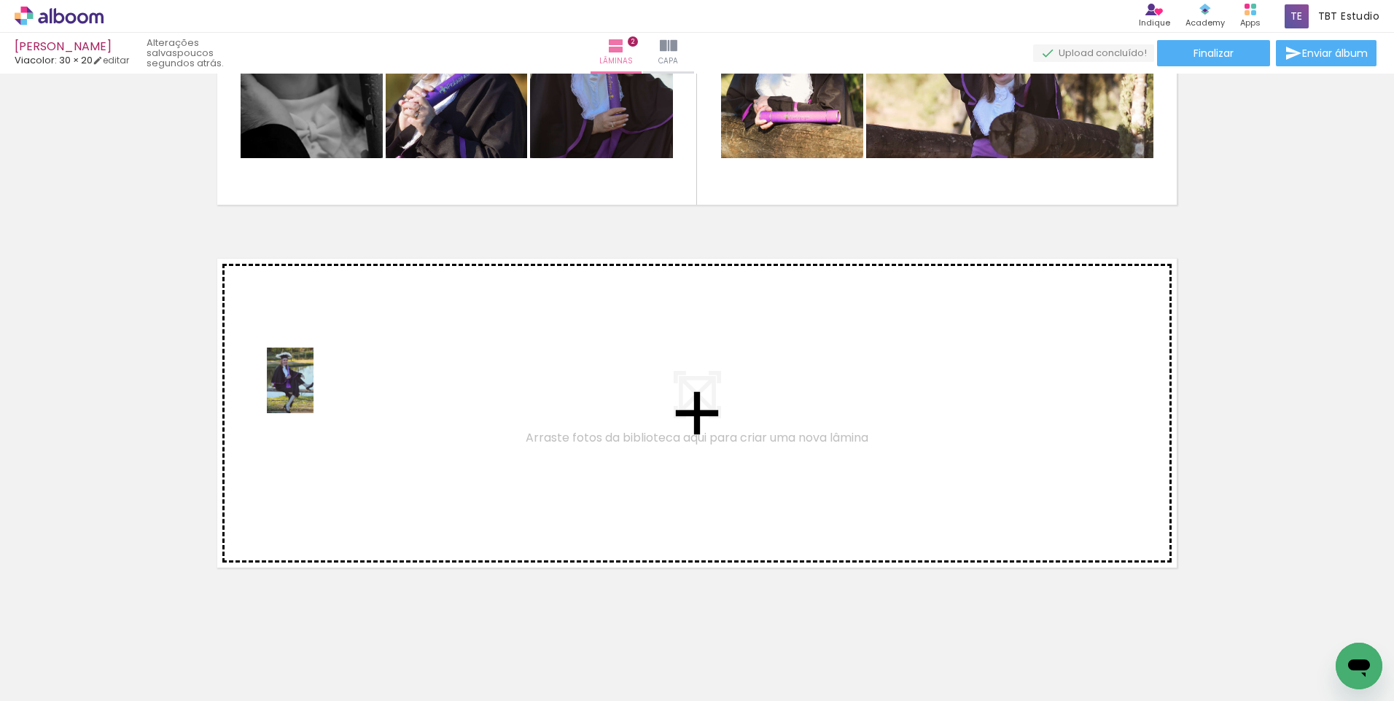
drag, startPoint x: 752, startPoint y: 652, endPoint x: 313, endPoint y: 392, distance: 510.4
click at [313, 392] on quentale-workspace at bounding box center [697, 350] width 1394 height 701
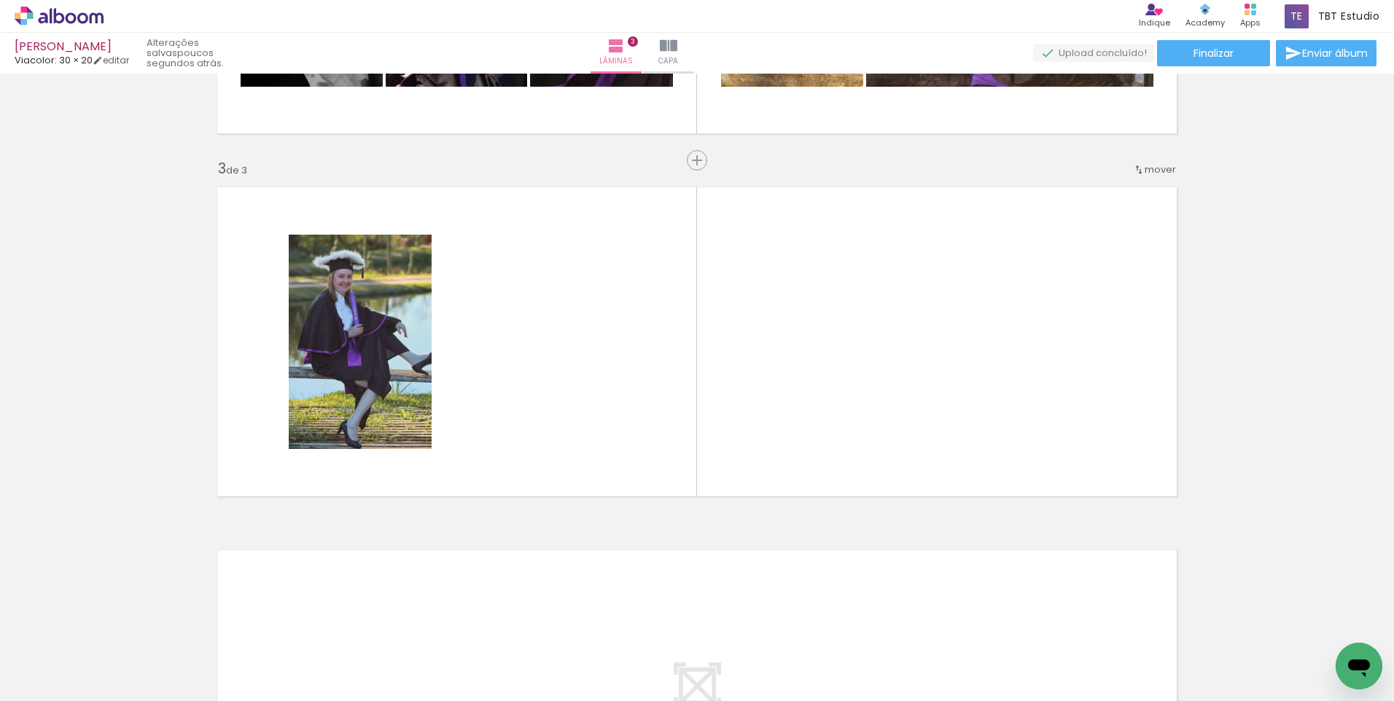
scroll to position [0, 145]
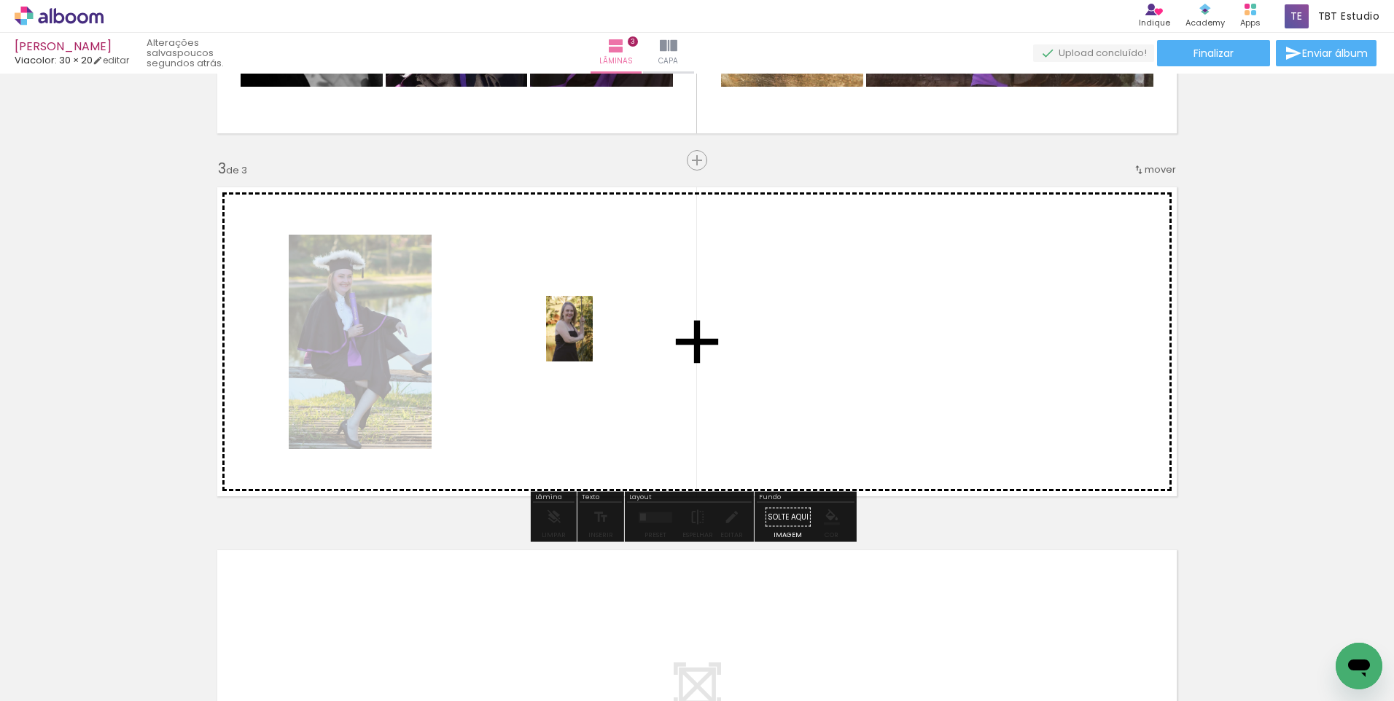
drag, startPoint x: 495, startPoint y: 656, endPoint x: 578, endPoint y: 540, distance: 142.1
click at [589, 337] on quentale-workspace at bounding box center [697, 350] width 1394 height 701
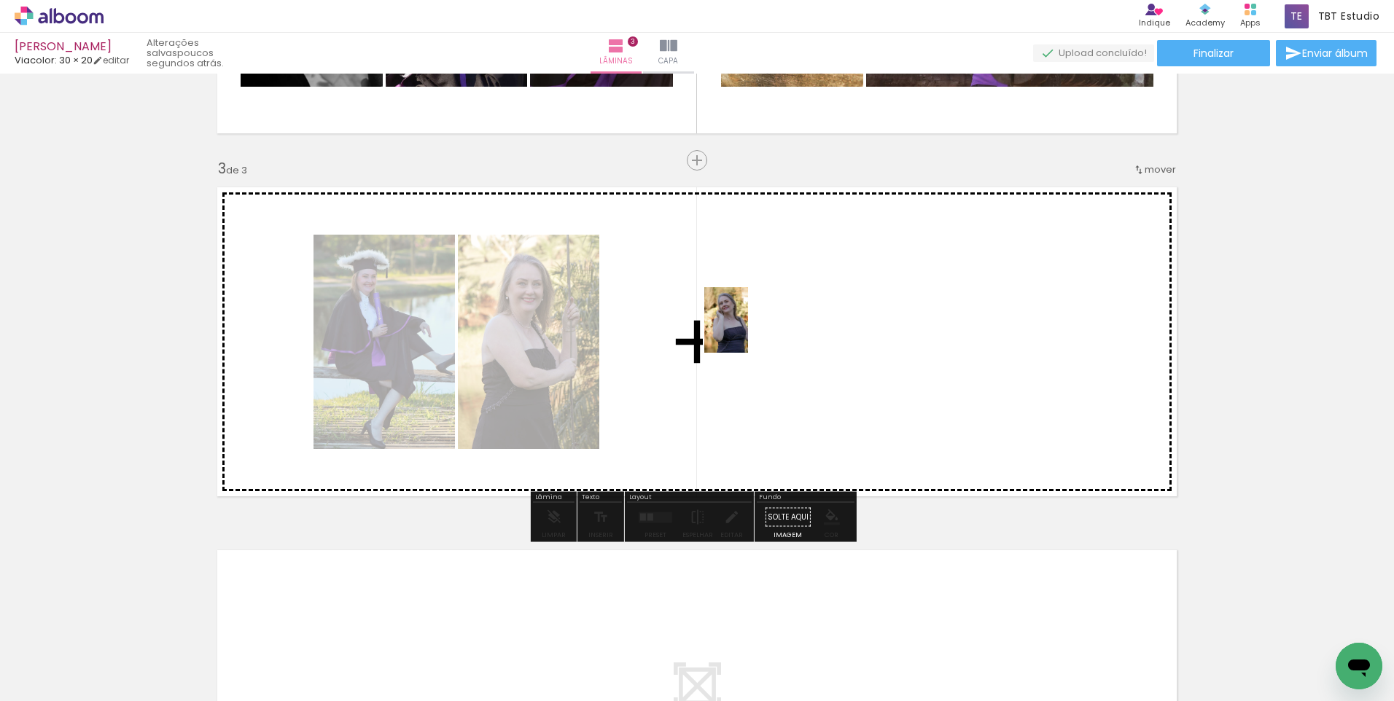
drag, startPoint x: 574, startPoint y: 664, endPoint x: 724, endPoint y: 540, distance: 195.2
click at [750, 329] on quentale-workspace at bounding box center [697, 350] width 1394 height 701
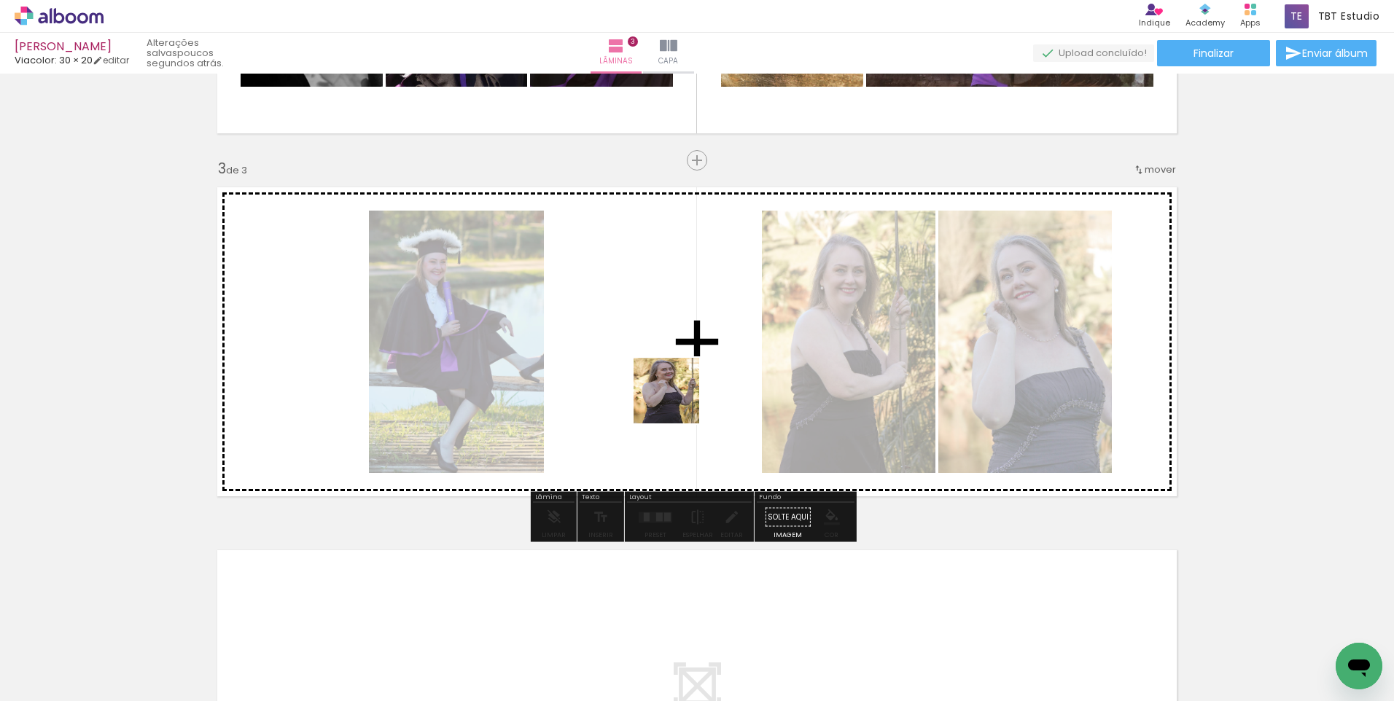
drag, startPoint x: 665, startPoint y: 647, endPoint x: 677, endPoint y: 370, distance: 276.6
click at [677, 370] on quentale-workspace at bounding box center [697, 350] width 1394 height 701
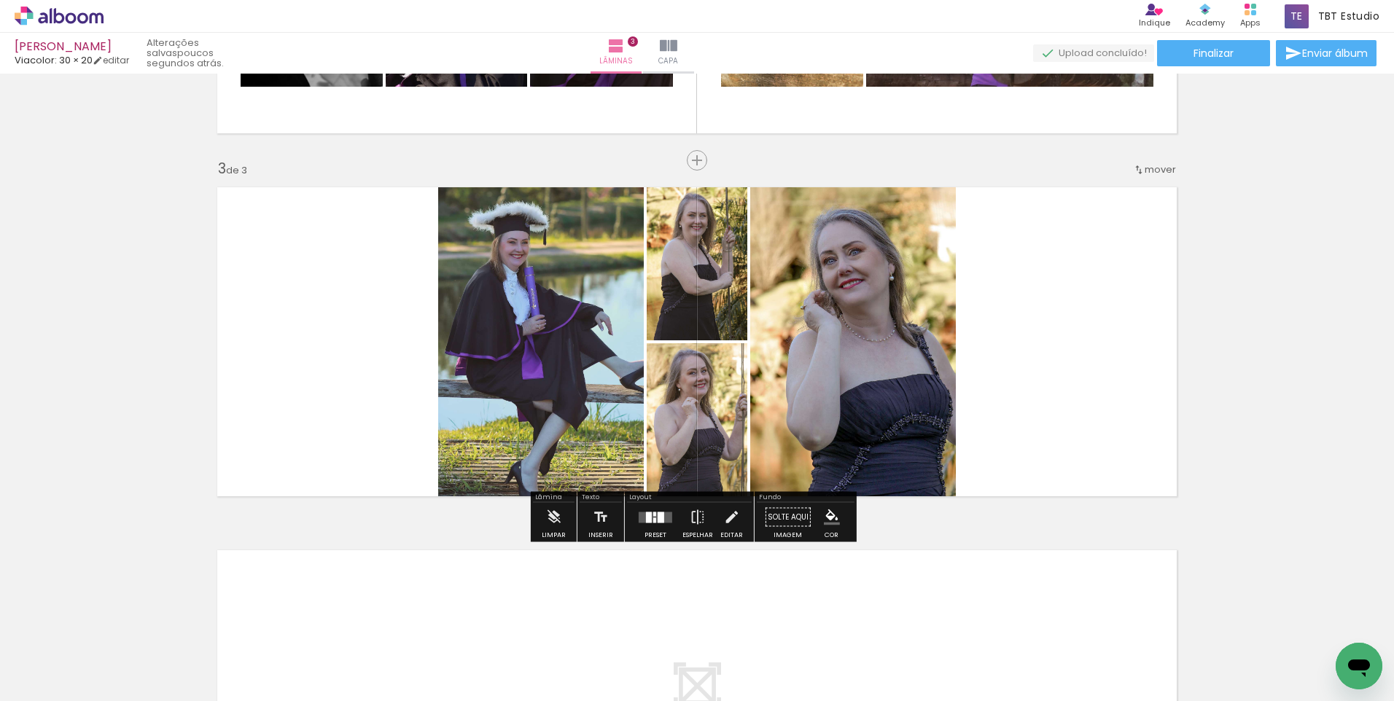
drag, startPoint x: 648, startPoint y: 513, endPoint x: 1385, endPoint y: 359, distance: 752.5
click at [647, 513] on div at bounding box center [649, 517] width 6 height 11
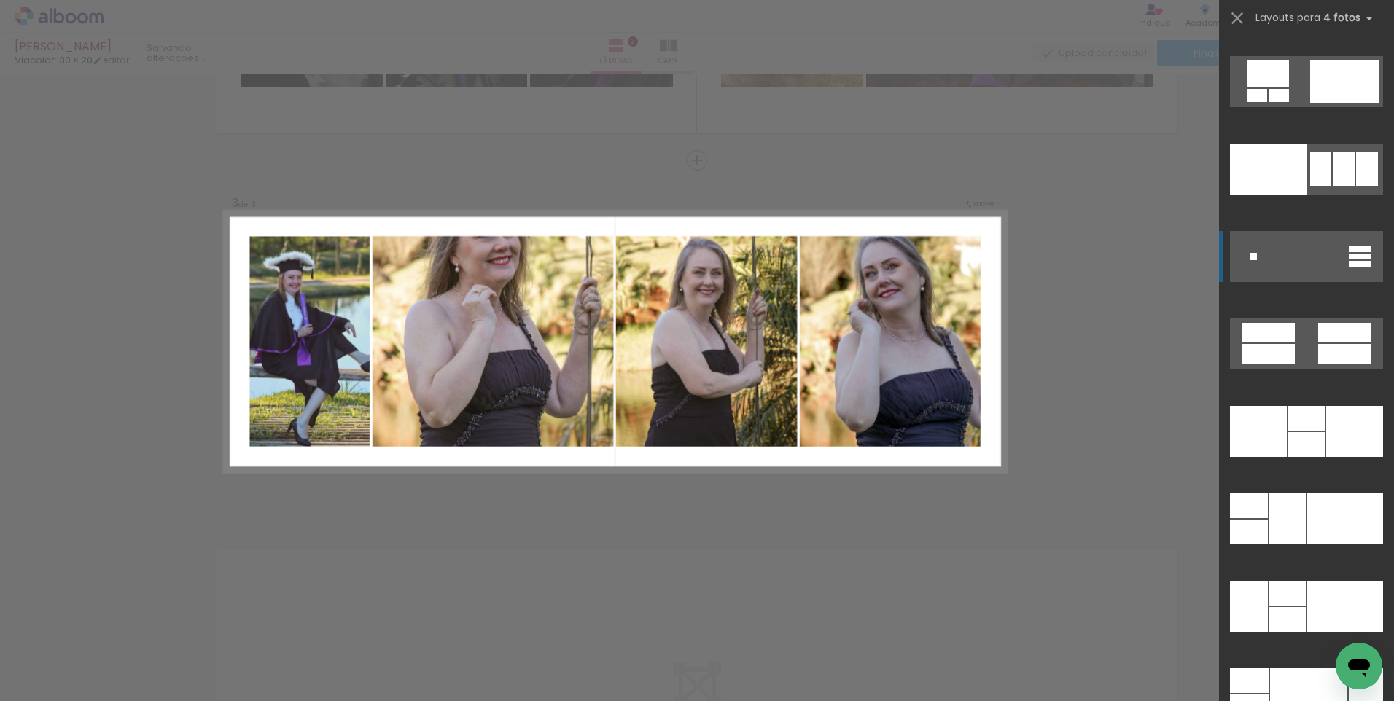
scroll to position [28908, 0]
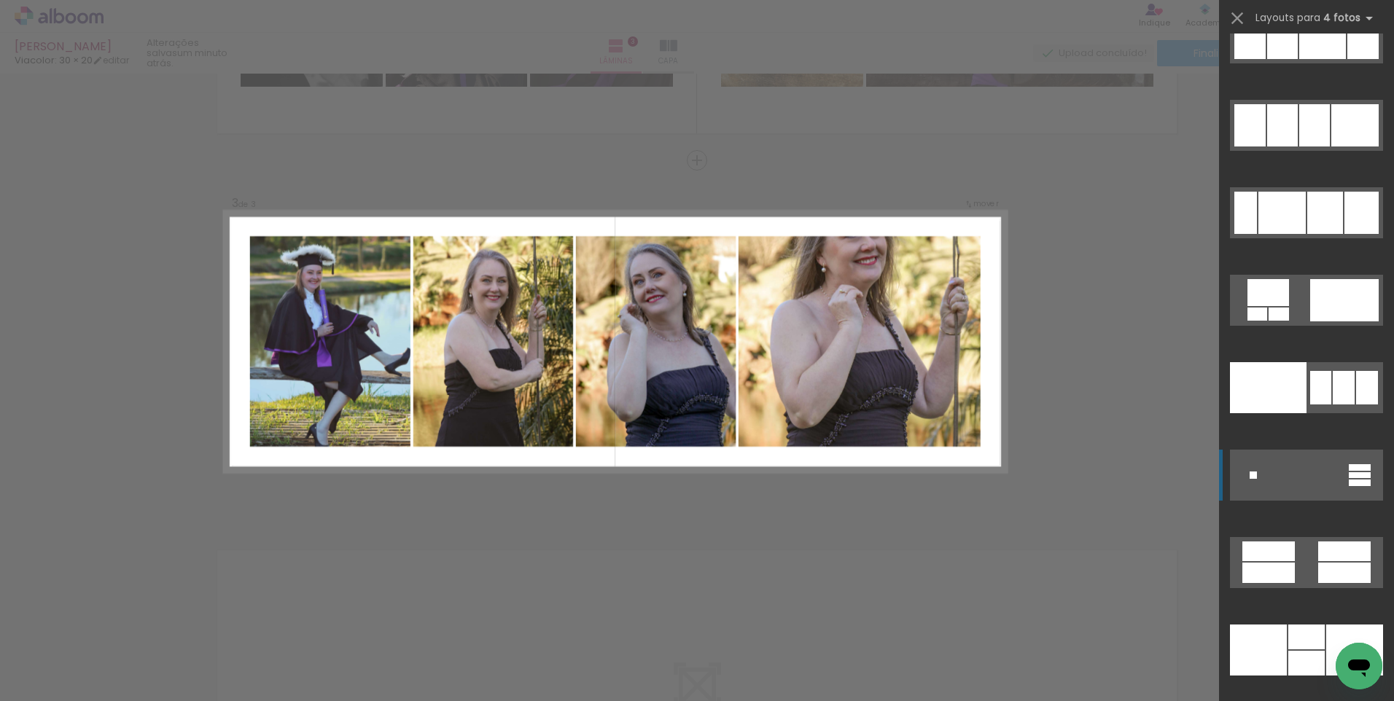
click at [1304, 141] on div at bounding box center [1314, 125] width 31 height 42
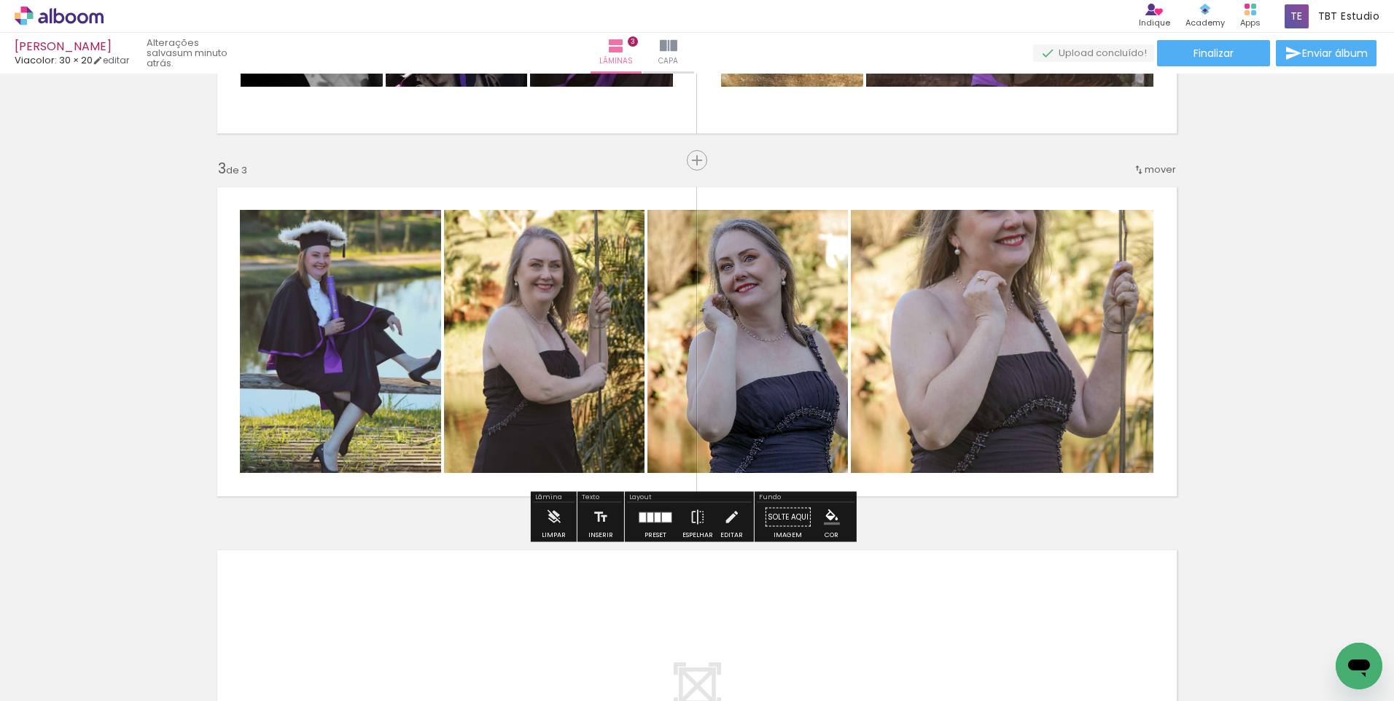
click at [1006, 362] on quentale-photo at bounding box center [1002, 341] width 303 height 263
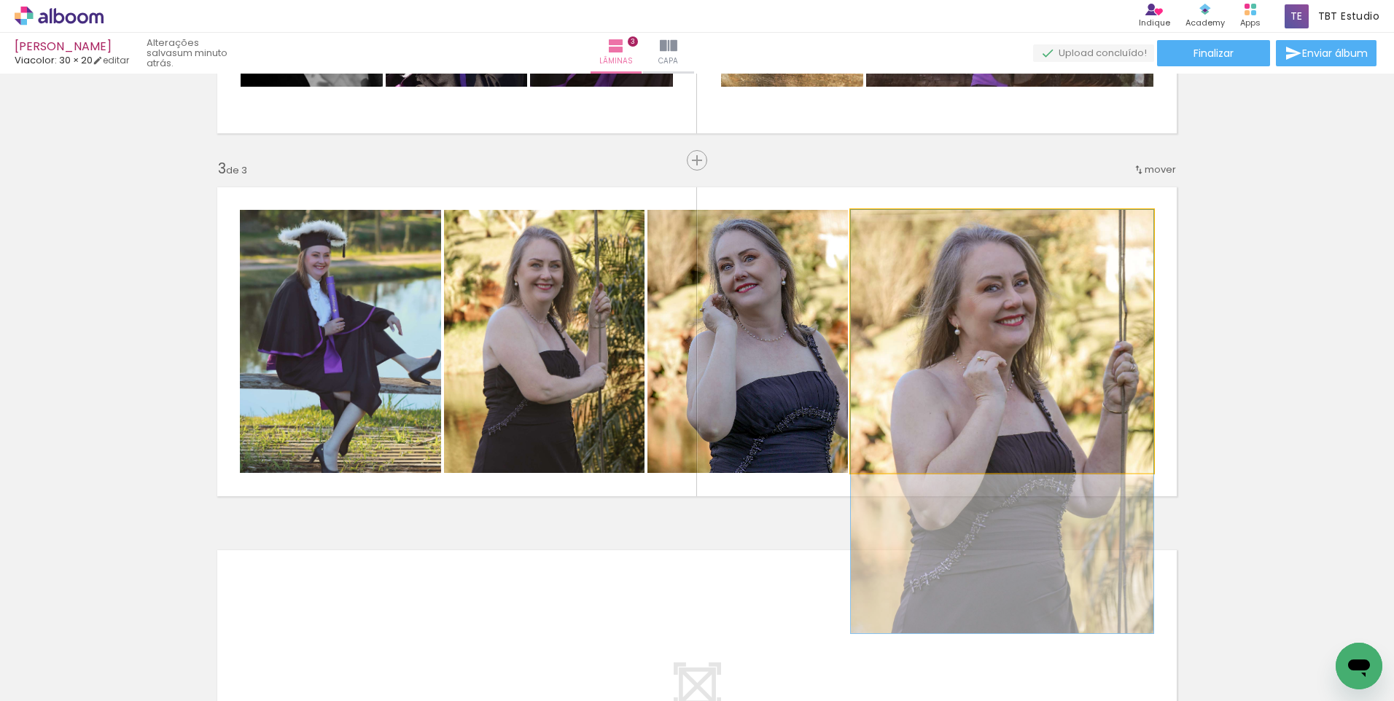
drag, startPoint x: 1006, startPoint y: 362, endPoint x: 1006, endPoint y: 442, distance: 80.2
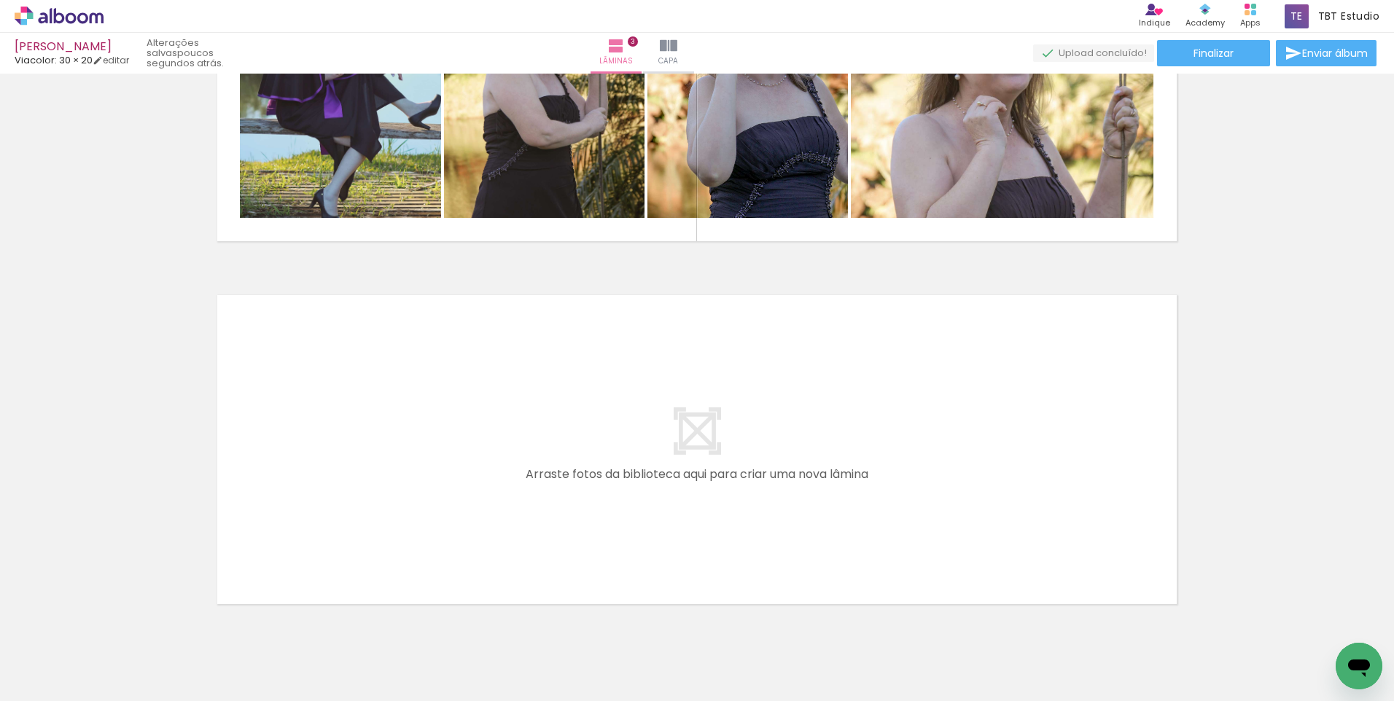
scroll to position [955, 0]
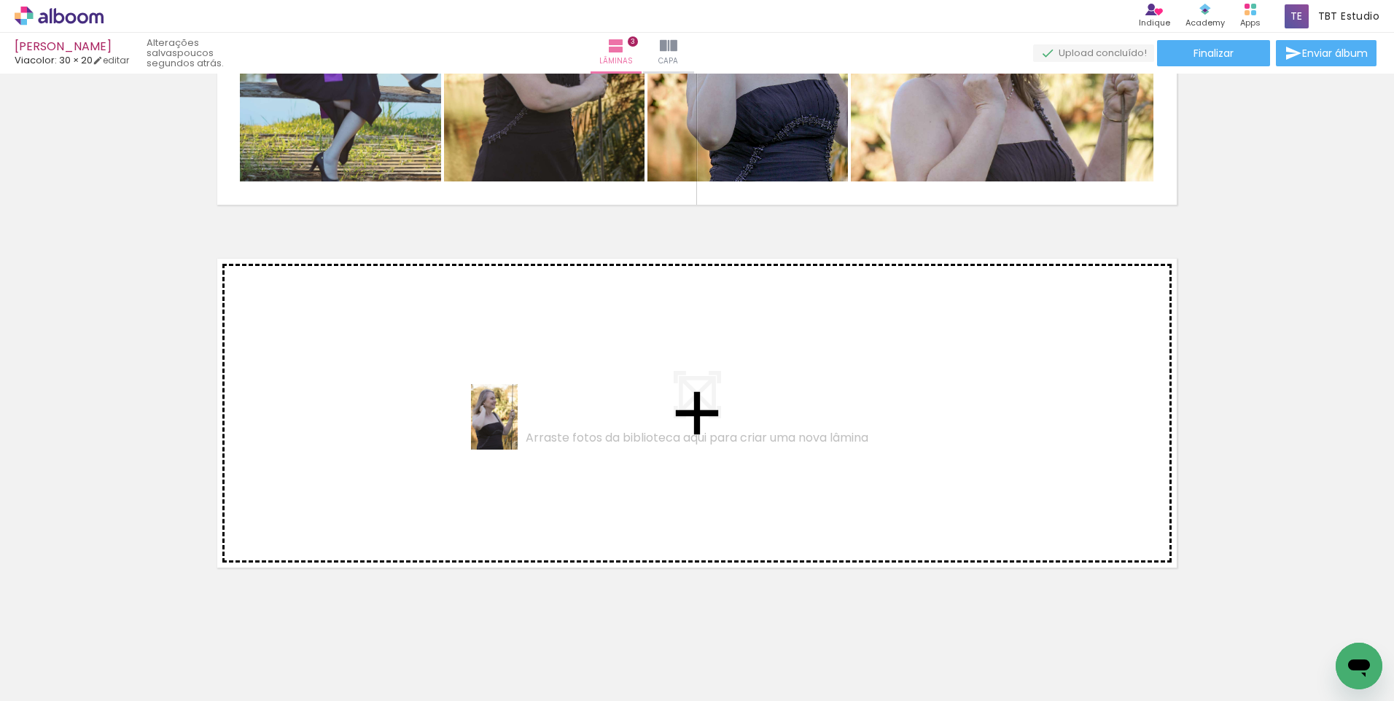
drag, startPoint x: 745, startPoint y: 644, endPoint x: 501, endPoint y: 414, distance: 335.3
click at [501, 414] on quentale-workspace at bounding box center [697, 350] width 1394 height 701
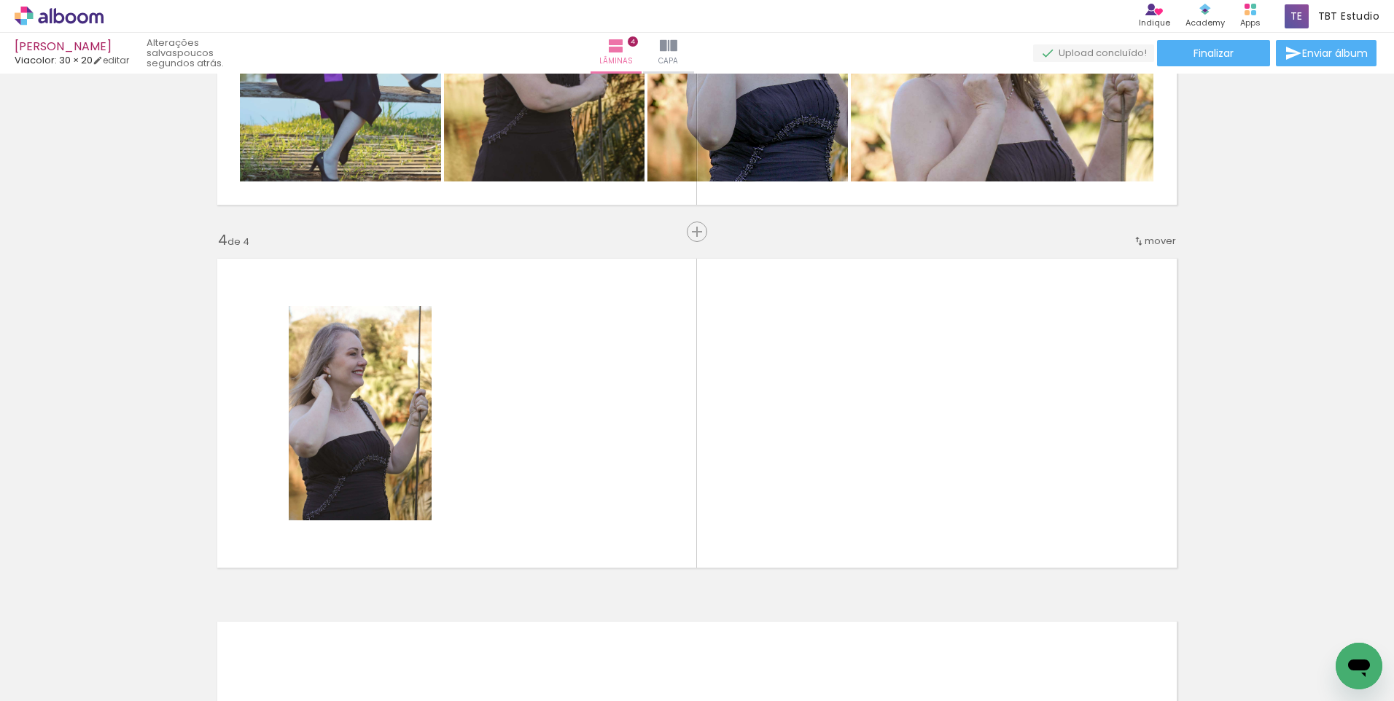
scroll to position [1027, 0]
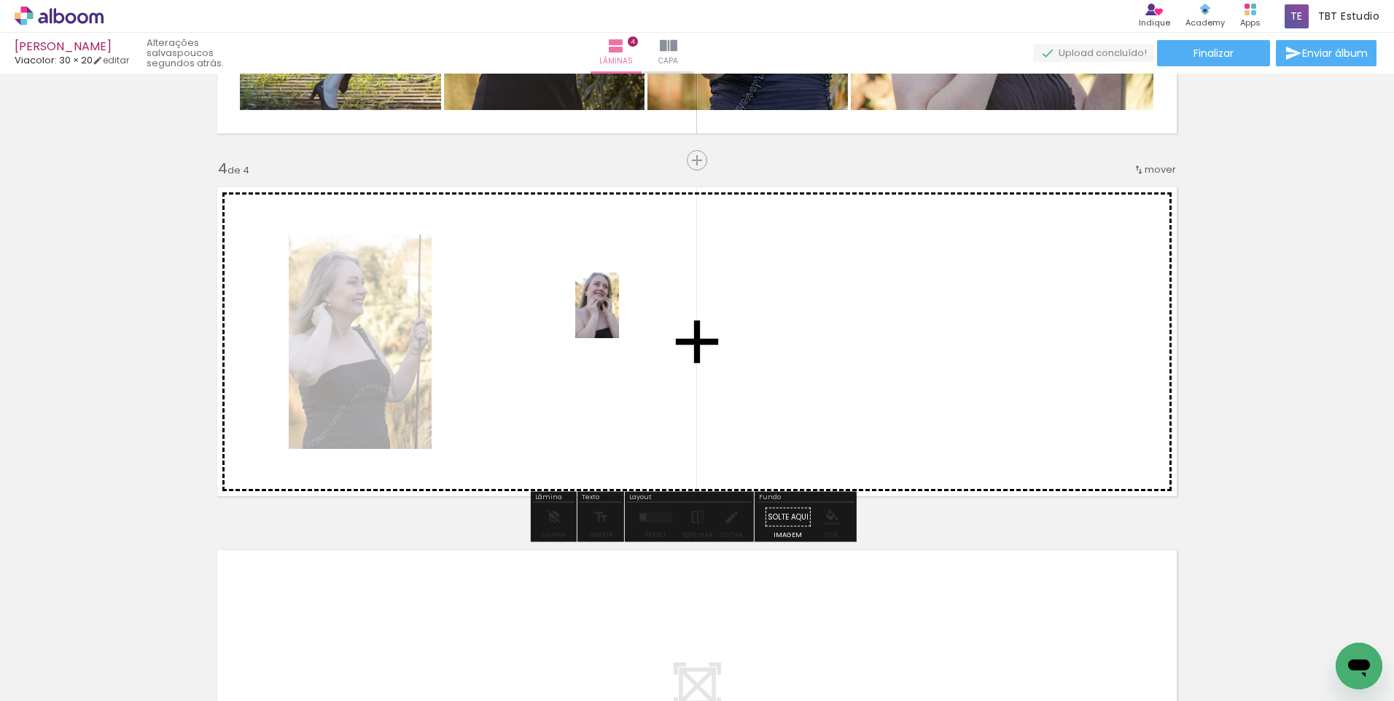
drag, startPoint x: 818, startPoint y: 662, endPoint x: 780, endPoint y: 513, distance: 154.2
click at [618, 314] on quentale-workspace at bounding box center [697, 350] width 1394 height 701
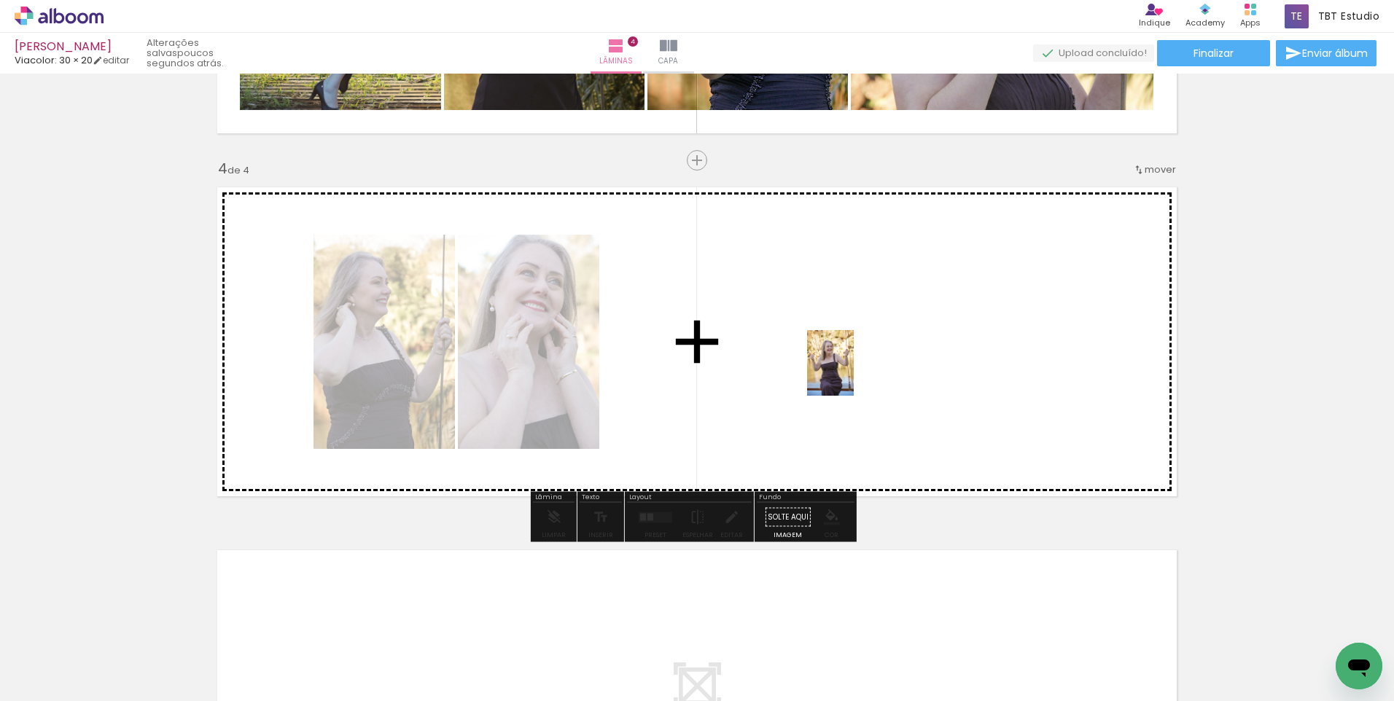
drag, startPoint x: 908, startPoint y: 617, endPoint x: 845, endPoint y: 341, distance: 283.4
click at [845, 341] on quentale-workspace at bounding box center [697, 350] width 1394 height 701
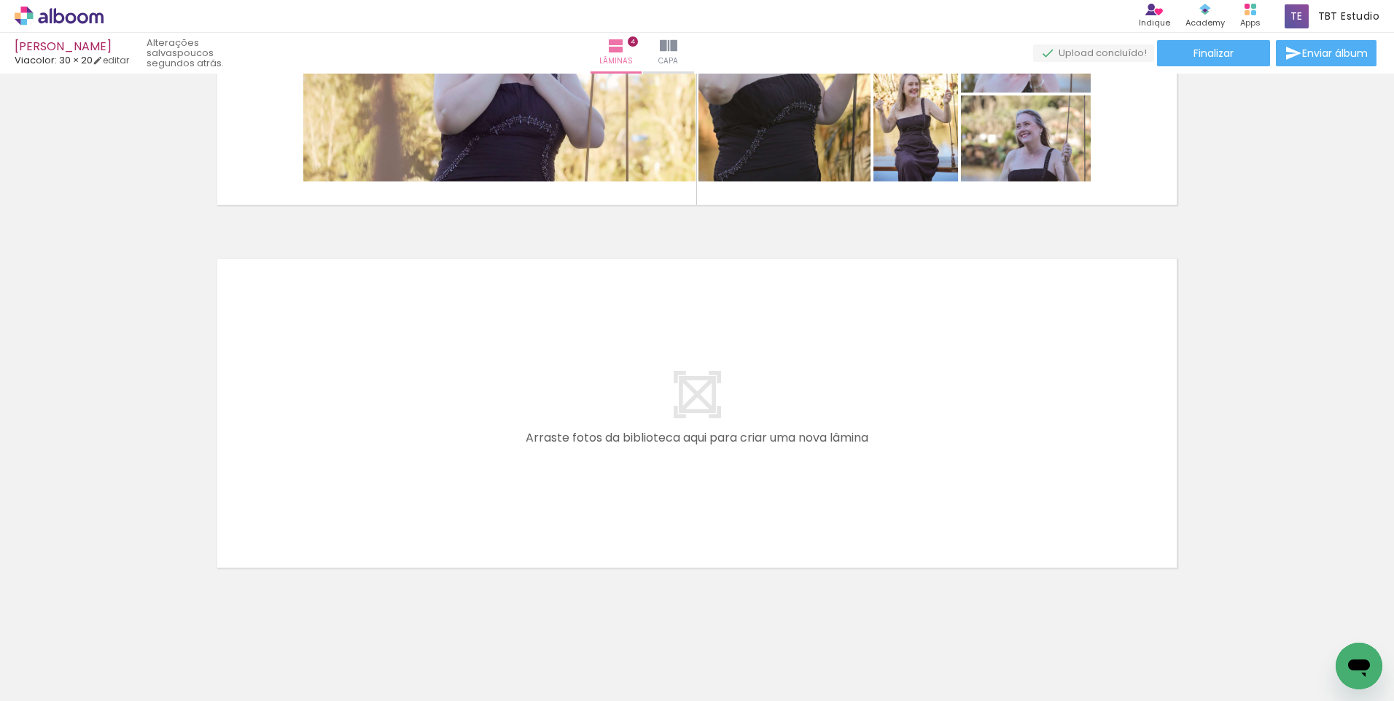
scroll to position [0, 1597]
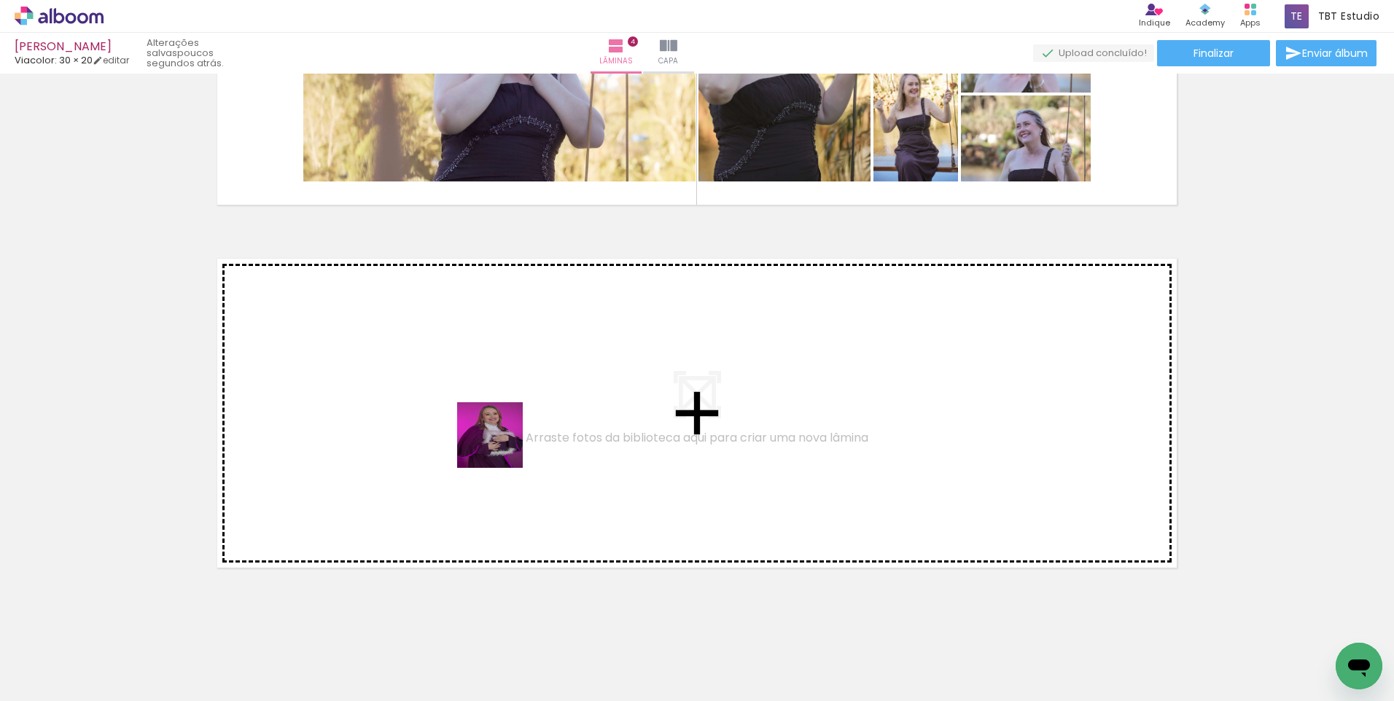
drag, startPoint x: 594, startPoint y: 655, endPoint x: 667, endPoint y: 638, distance: 74.8
click at [486, 432] on quentale-workspace at bounding box center [697, 350] width 1394 height 701
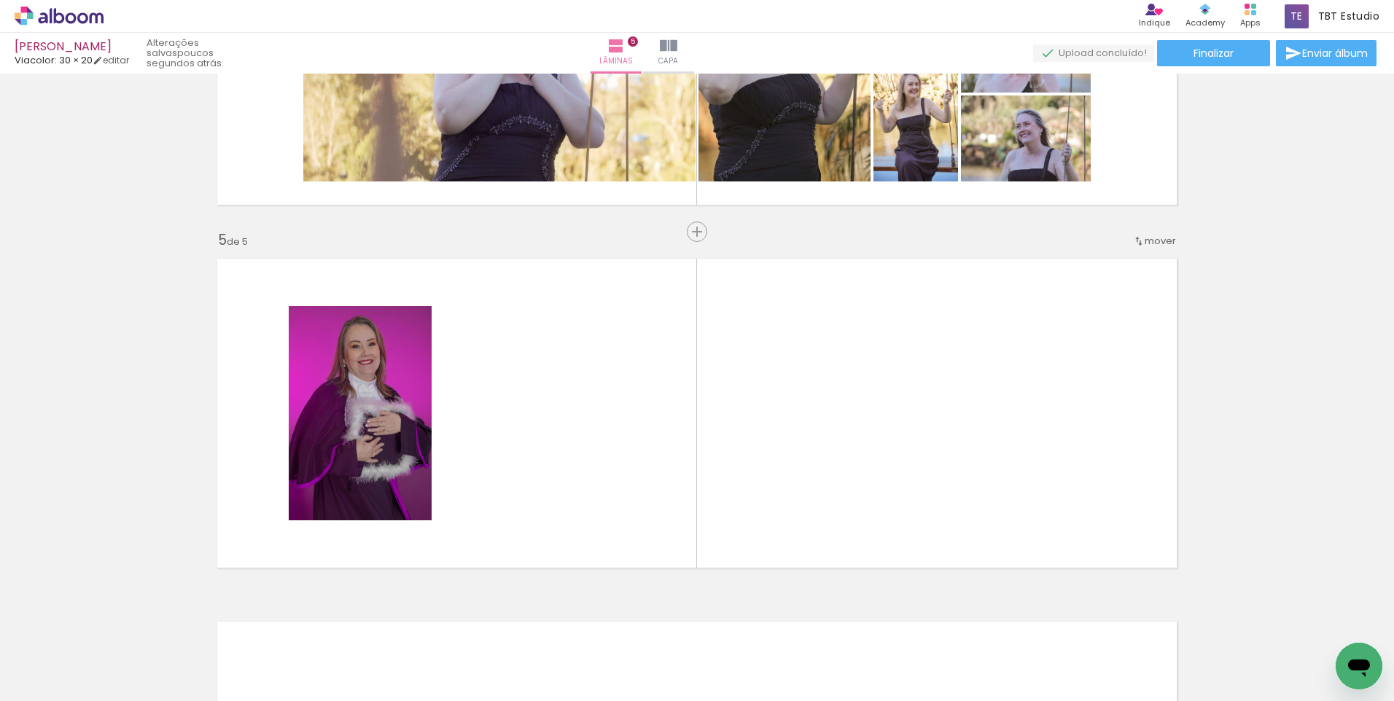
scroll to position [1390, 0]
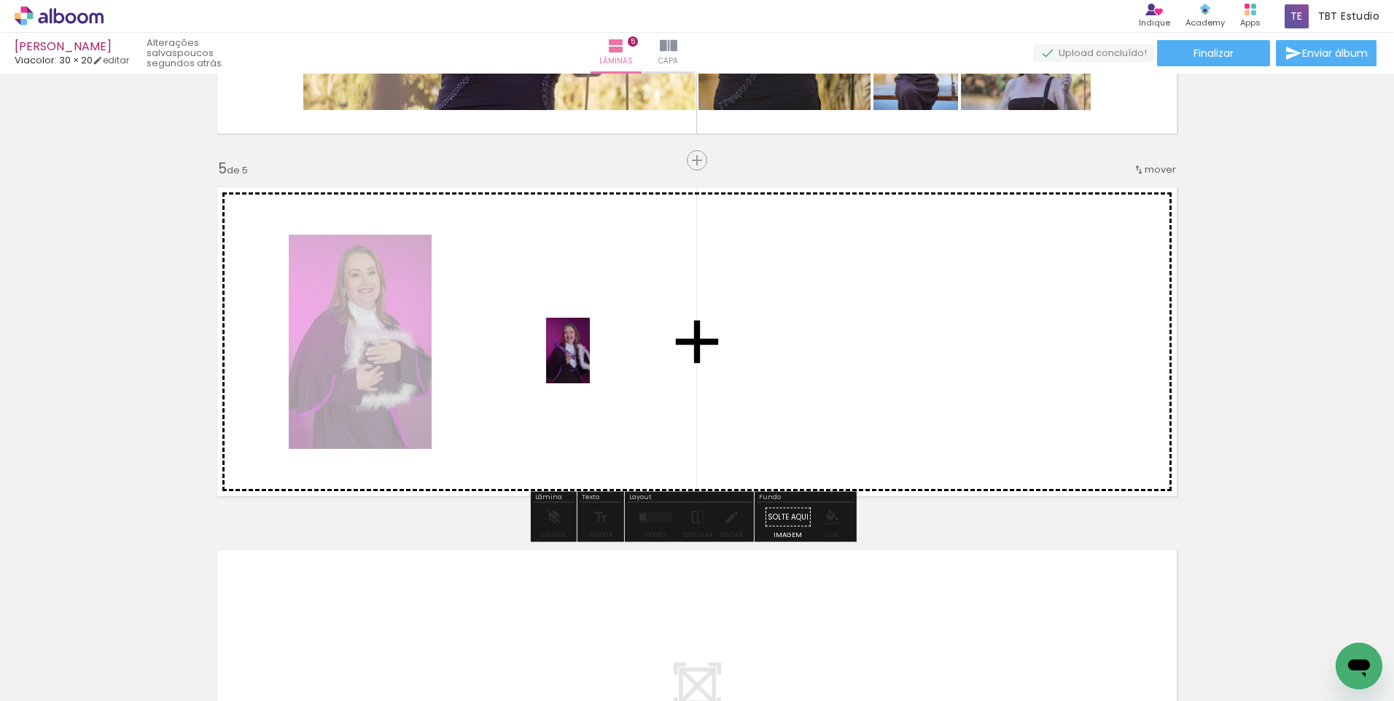
drag, startPoint x: 669, startPoint y: 649, endPoint x: 590, endPoint y: 362, distance: 297.9
click at [590, 362] on quentale-workspace at bounding box center [697, 350] width 1394 height 701
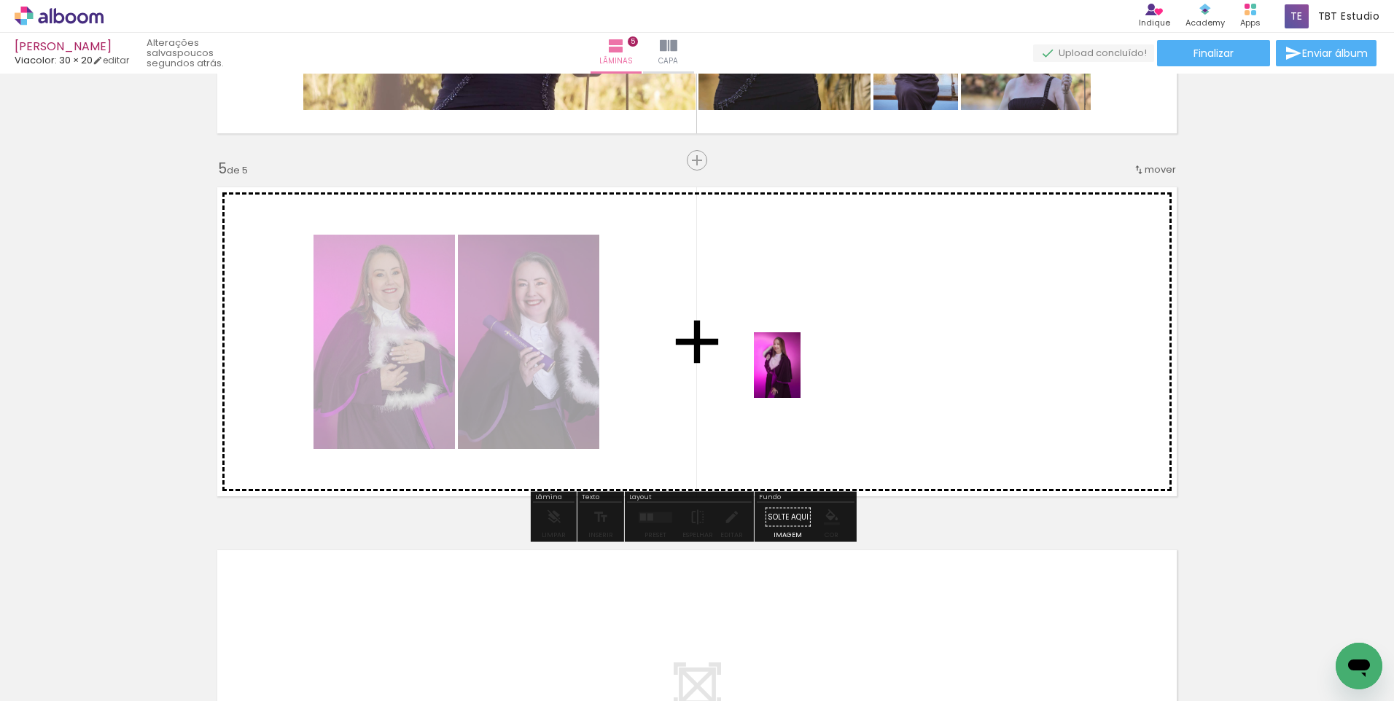
drag, startPoint x: 730, startPoint y: 642, endPoint x: 798, endPoint y: 376, distance: 274.7
click at [798, 376] on quentale-workspace at bounding box center [697, 350] width 1394 height 701
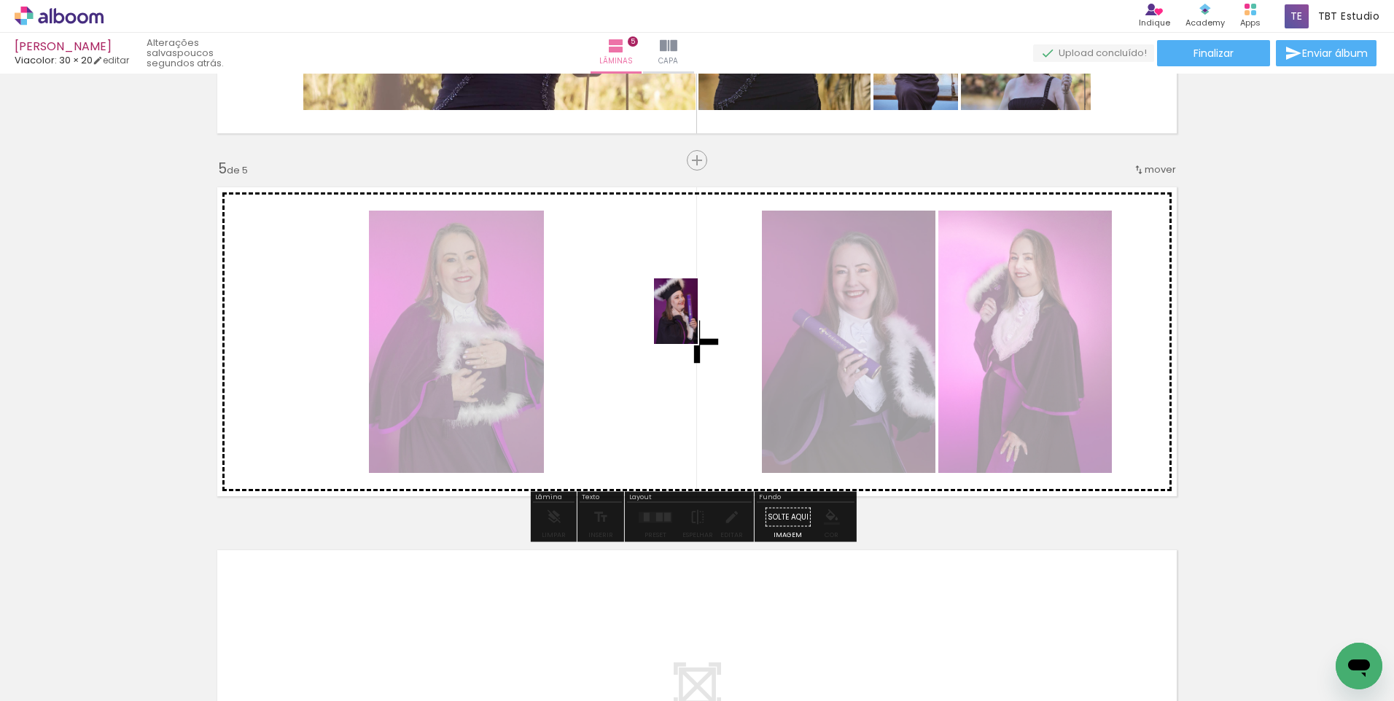
drag, startPoint x: 847, startPoint y: 673, endPoint x: 698, endPoint y: 322, distance: 381.3
click at [698, 322] on quentale-workspace at bounding box center [697, 350] width 1394 height 701
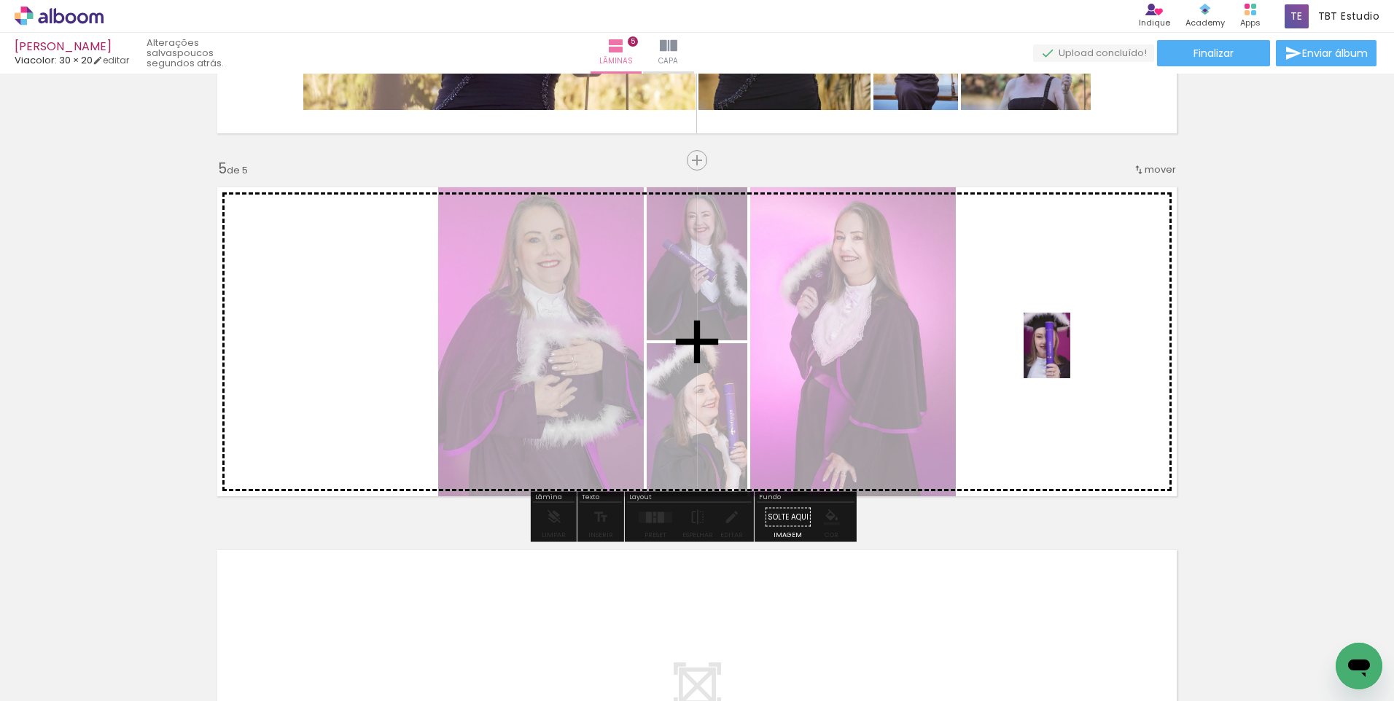
drag, startPoint x: 933, startPoint y: 658, endPoint x: 1070, endPoint y: 337, distance: 349.6
click at [1070, 337] on quentale-workspace at bounding box center [697, 350] width 1394 height 701
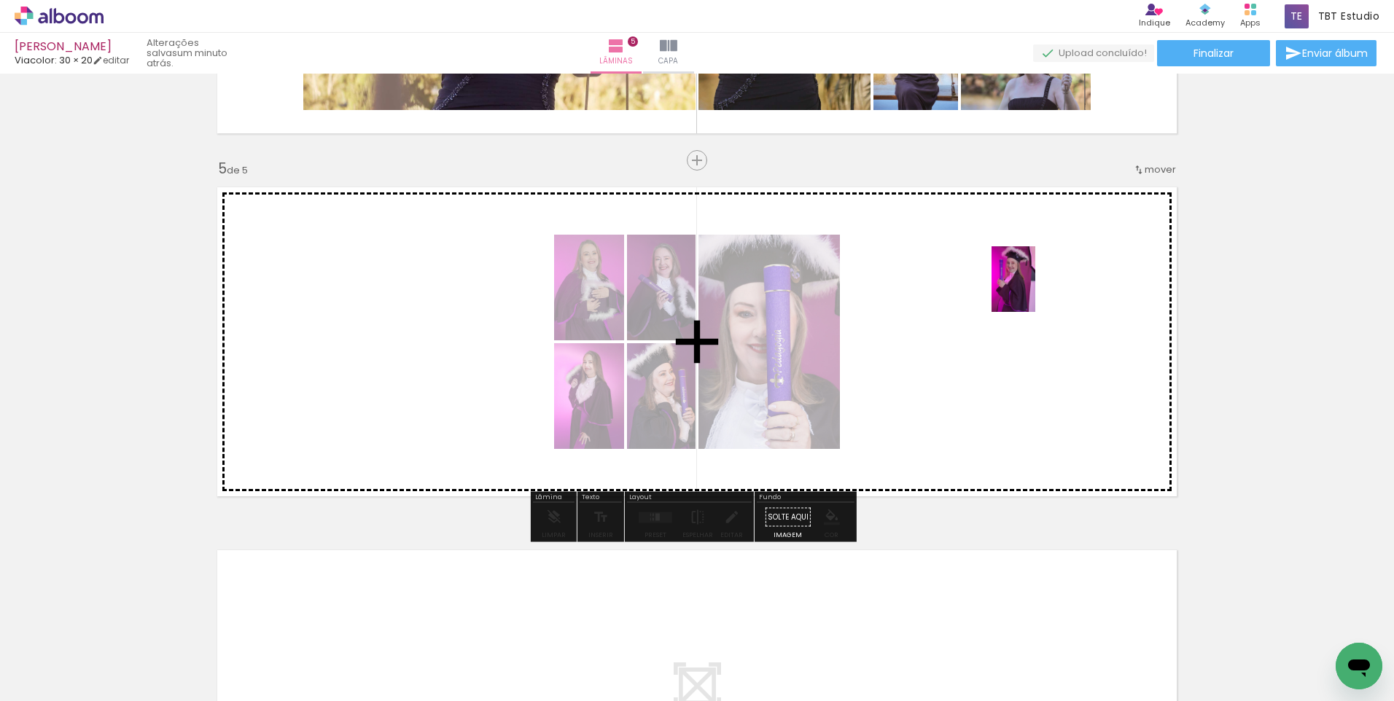
drag, startPoint x: 1002, startPoint y: 663, endPoint x: 1035, endPoint y: 290, distance: 374.1
click at [1035, 290] on quentale-workspace at bounding box center [697, 350] width 1394 height 701
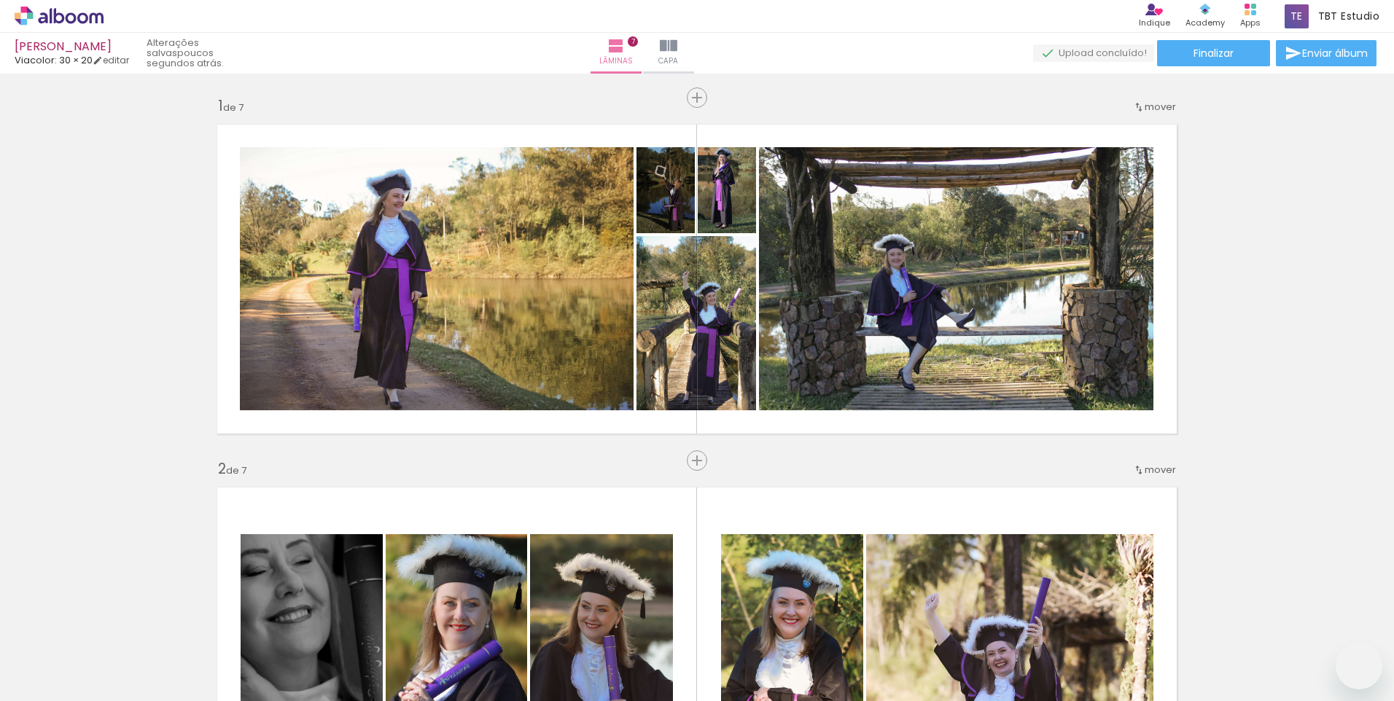
click at [777, 443] on quentale-layouter at bounding box center [697, 279] width 977 height 327
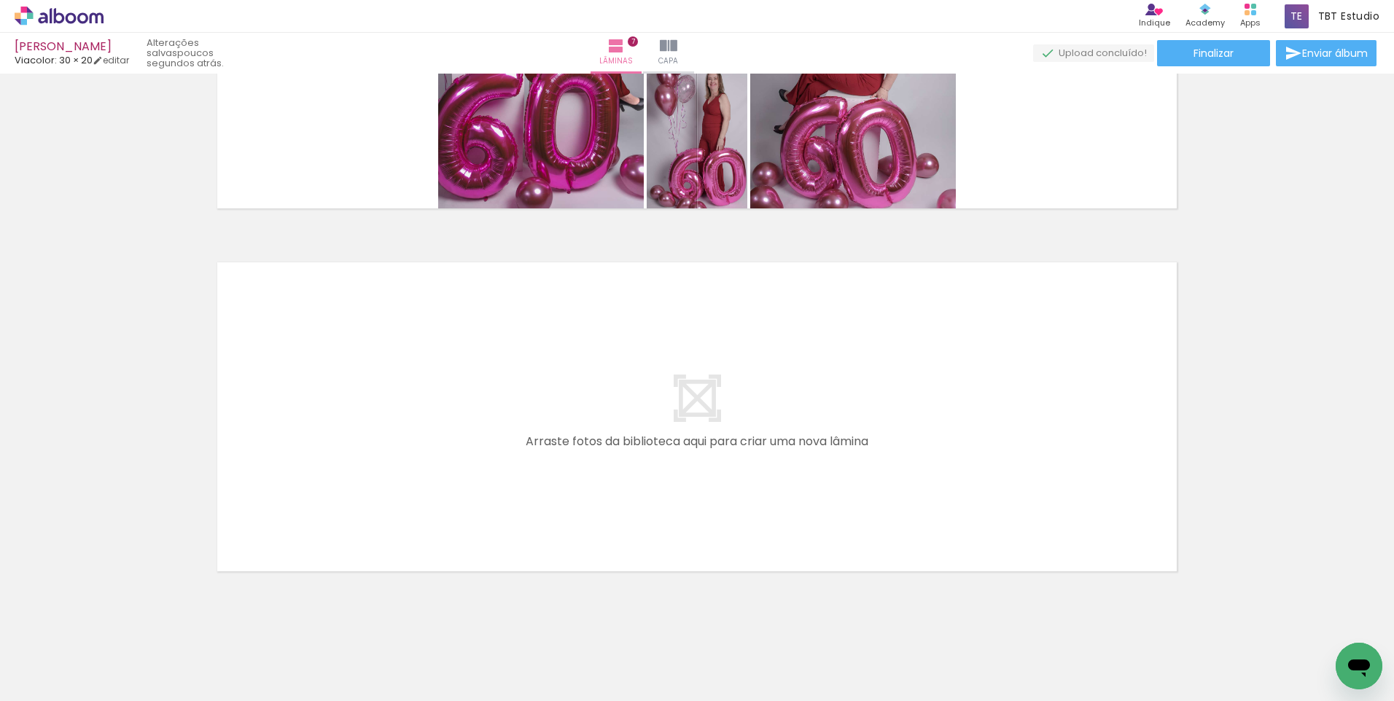
scroll to position [2425, 0]
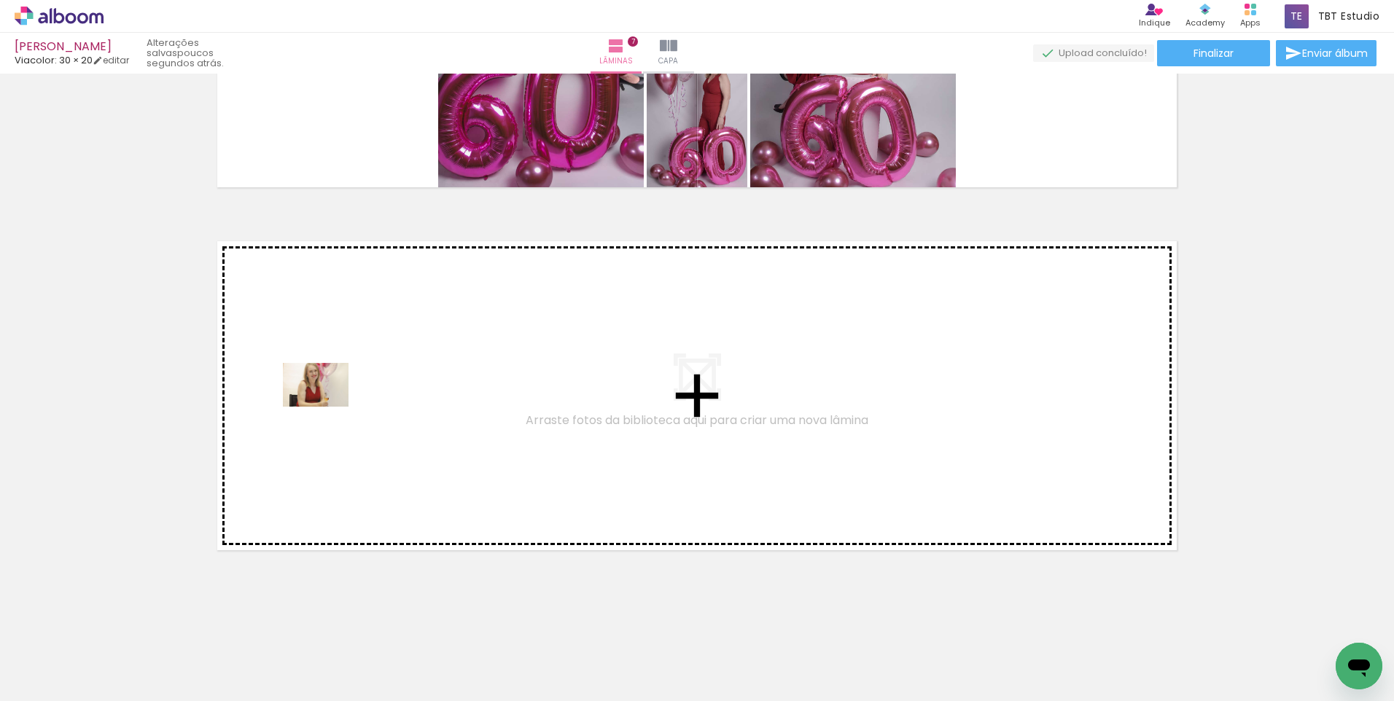
drag, startPoint x: 776, startPoint y: 669, endPoint x: 327, endPoint y: 407, distance: 519.9
click at [327, 407] on quentale-workspace at bounding box center [697, 350] width 1394 height 701
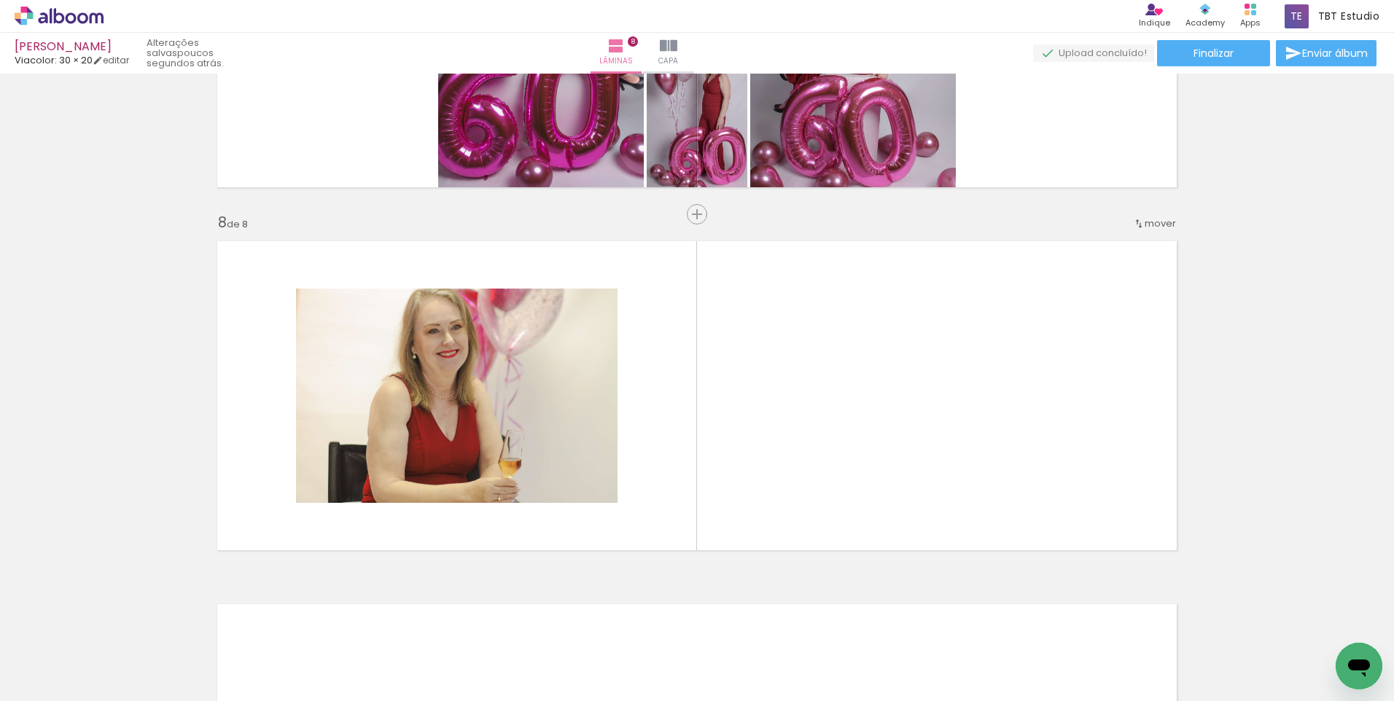
scroll to position [2479, 0]
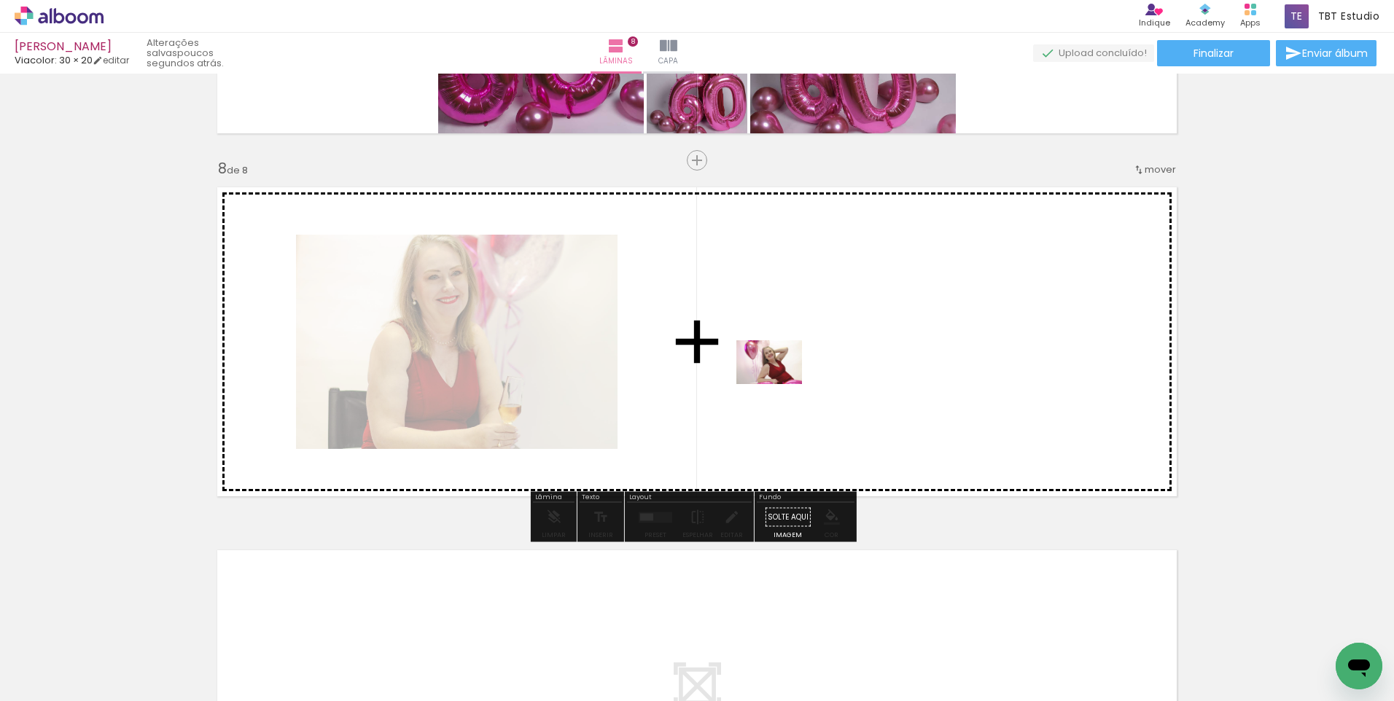
drag, startPoint x: 936, startPoint y: 660, endPoint x: 780, endPoint y: 384, distance: 316.7
click at [780, 384] on quentale-workspace at bounding box center [697, 350] width 1394 height 701
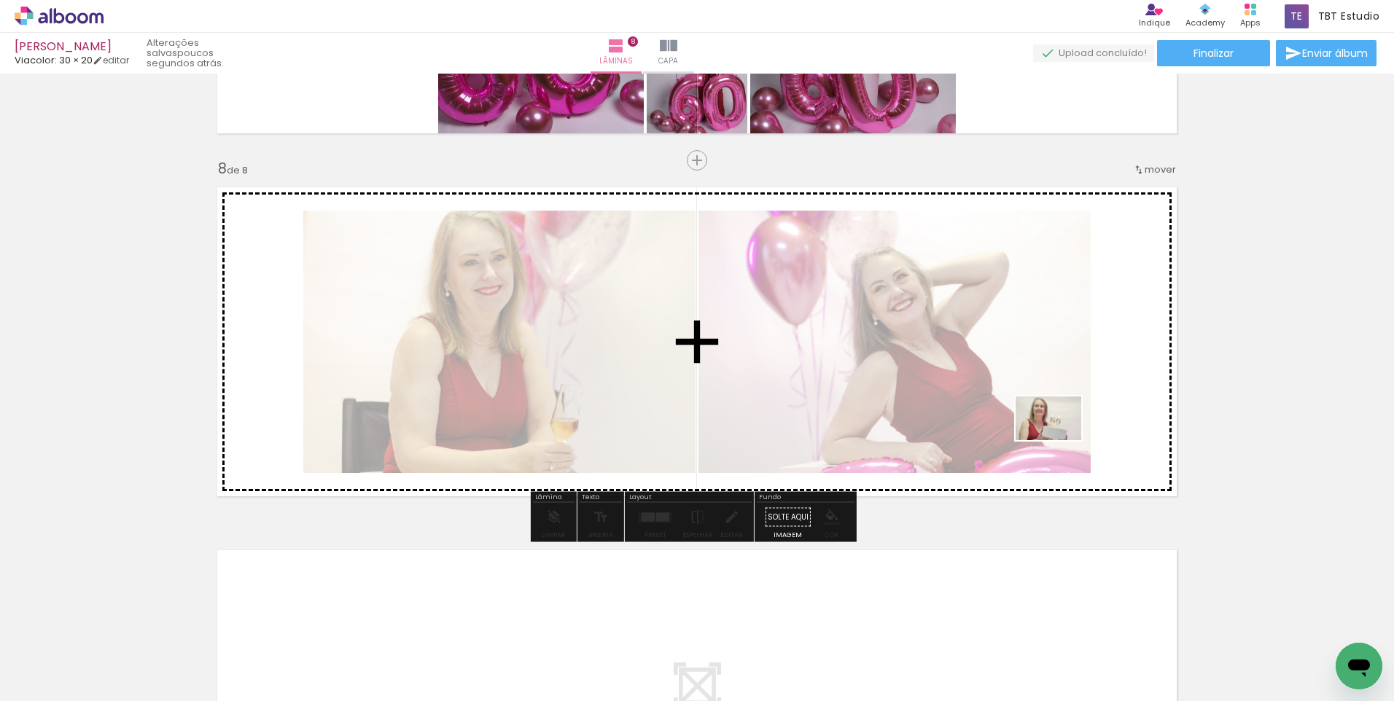
drag, startPoint x: 1027, startPoint y: 665, endPoint x: 1105, endPoint y: 669, distance: 78.1
click at [1061, 437] on quentale-workspace at bounding box center [697, 350] width 1394 height 701
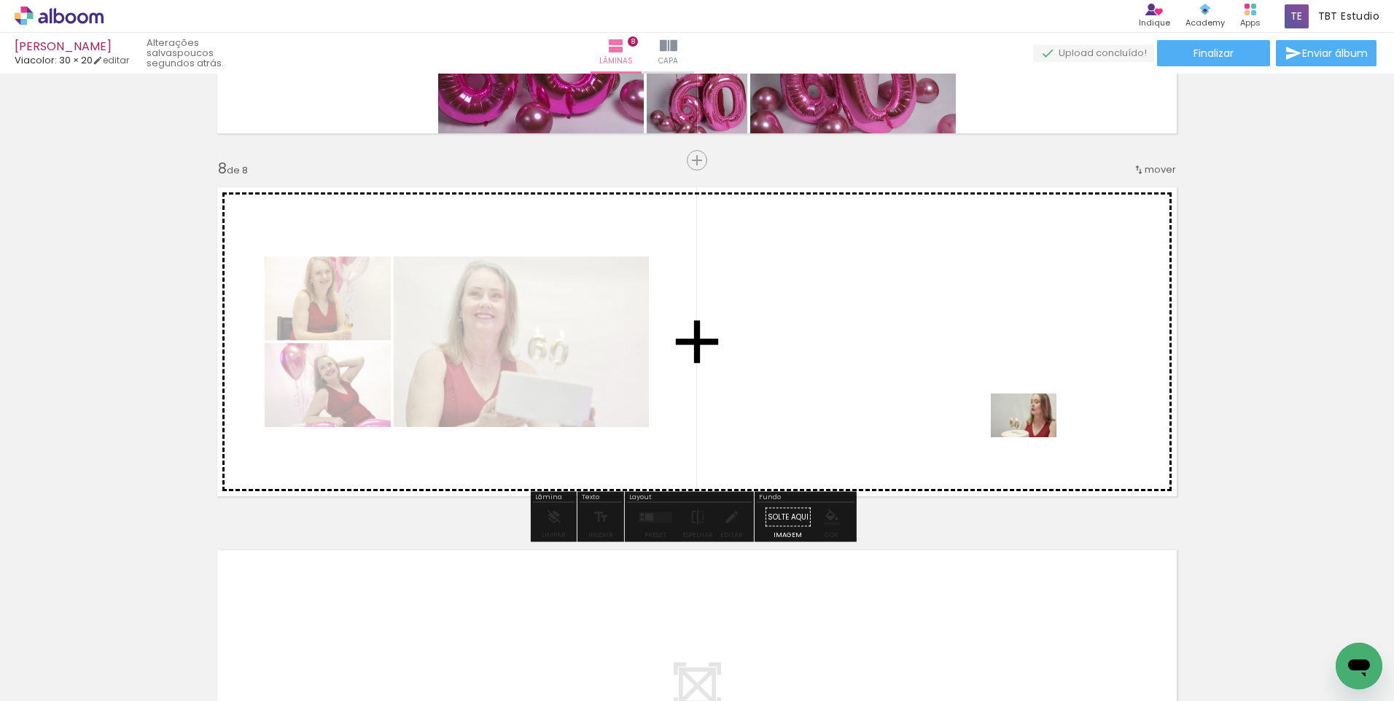
drag, startPoint x: 1093, startPoint y: 673, endPoint x: 1028, endPoint y: 421, distance: 260.5
click at [1028, 421] on quentale-workspace at bounding box center [697, 350] width 1394 height 701
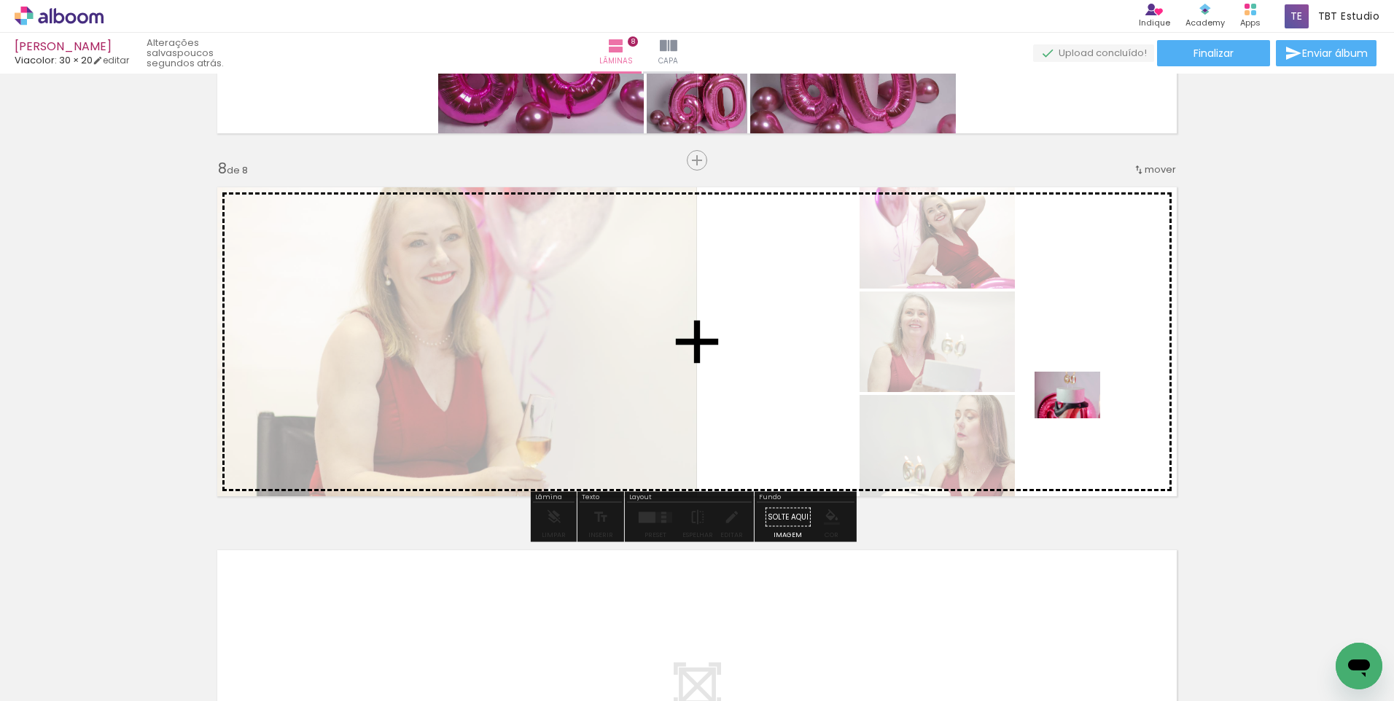
drag, startPoint x: 1170, startPoint y: 658, endPoint x: 1078, endPoint y: 416, distance: 258.9
click at [1078, 416] on quentale-workspace at bounding box center [697, 350] width 1394 height 701
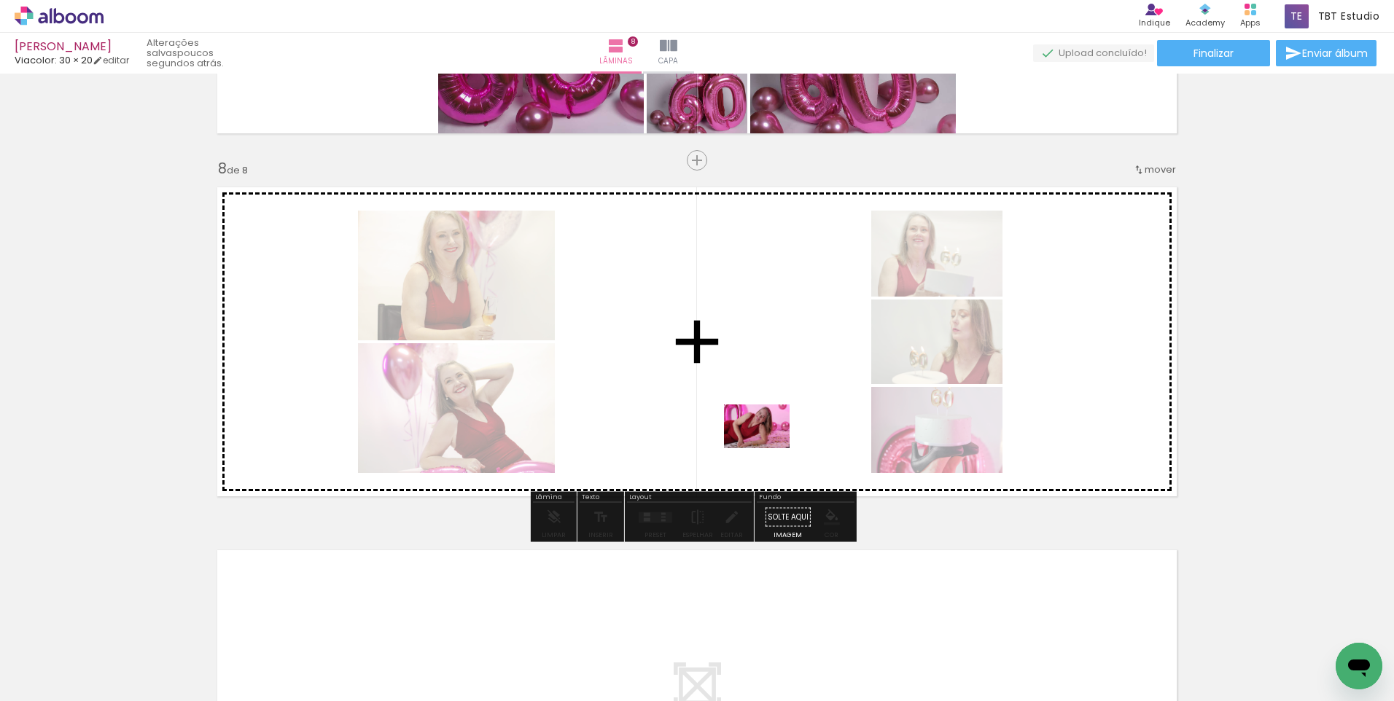
drag, startPoint x: 1269, startPoint y: 650, endPoint x: 767, endPoint y: 447, distance: 541.4
click at [767, 447] on quentale-workspace at bounding box center [697, 350] width 1394 height 701
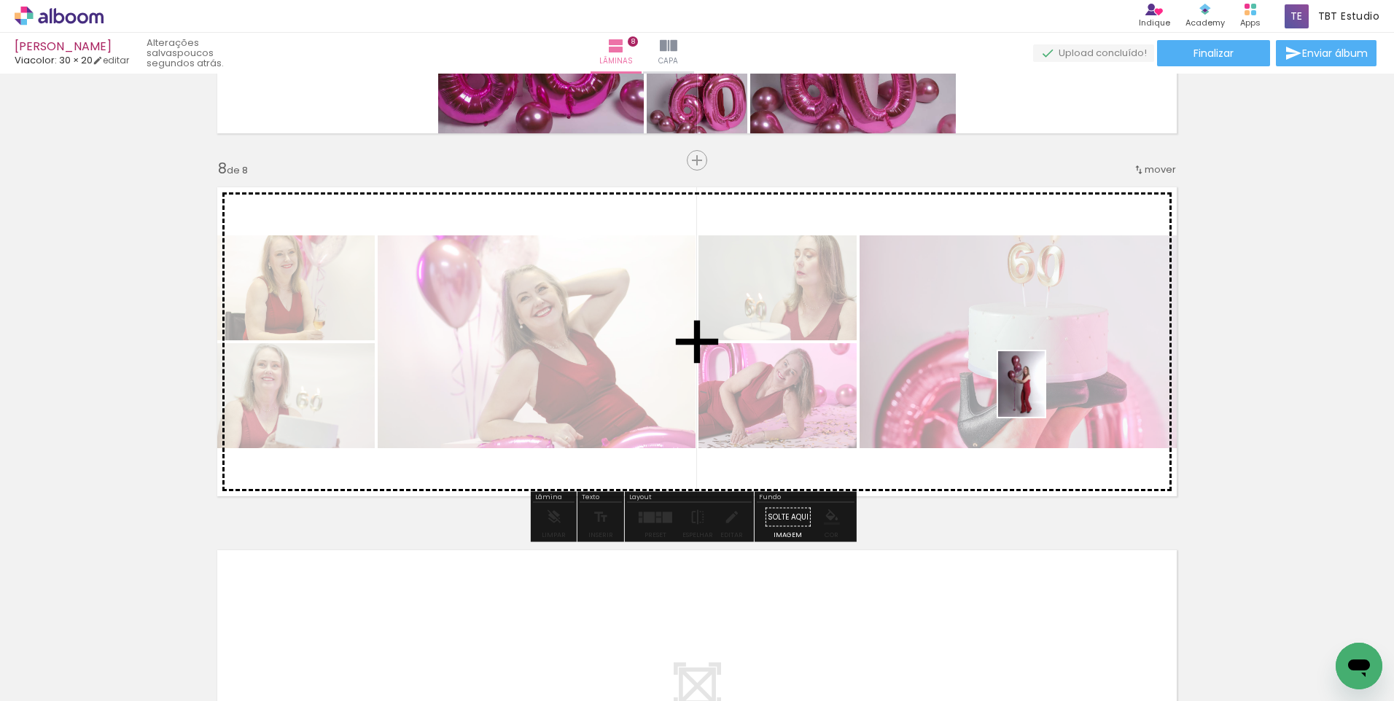
drag, startPoint x: 1330, startPoint y: 649, endPoint x: 1040, endPoint y: 394, distance: 386.5
click at [1040, 394] on quentale-workspace at bounding box center [697, 350] width 1394 height 701
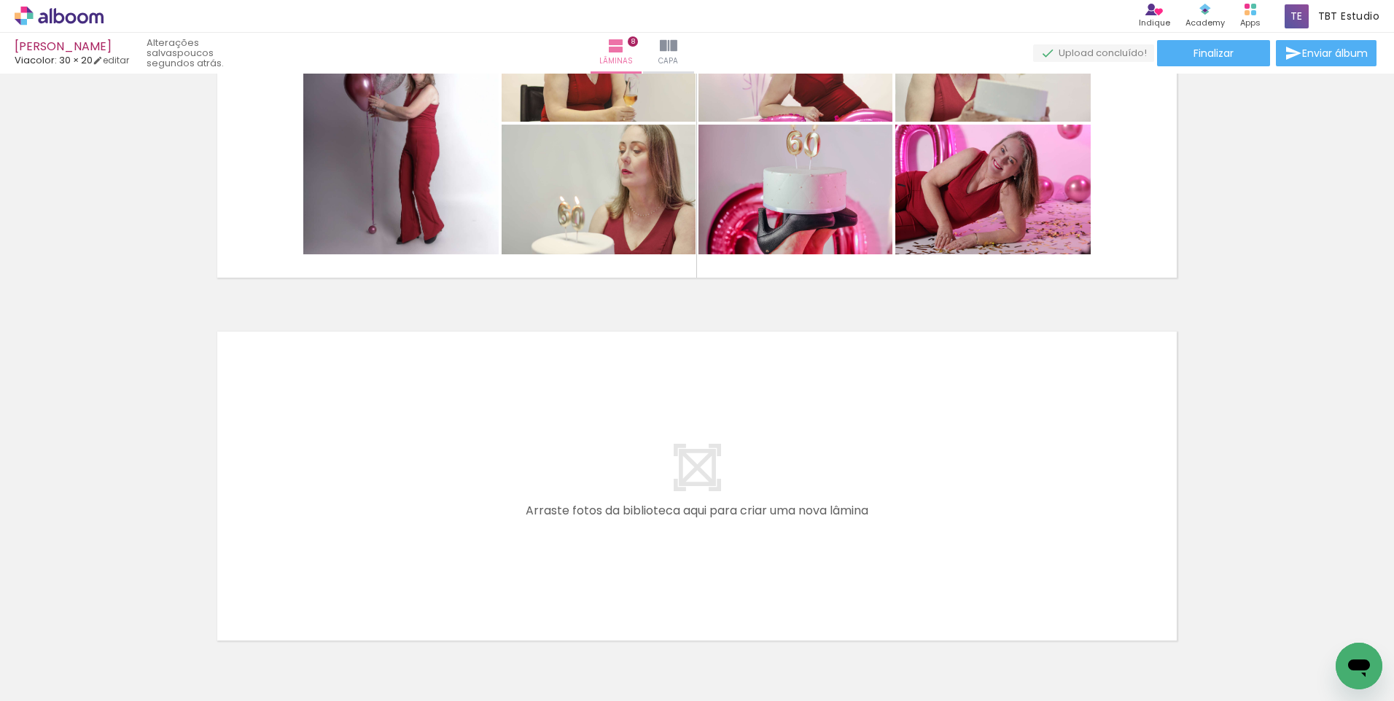
scroll to position [2771, 0]
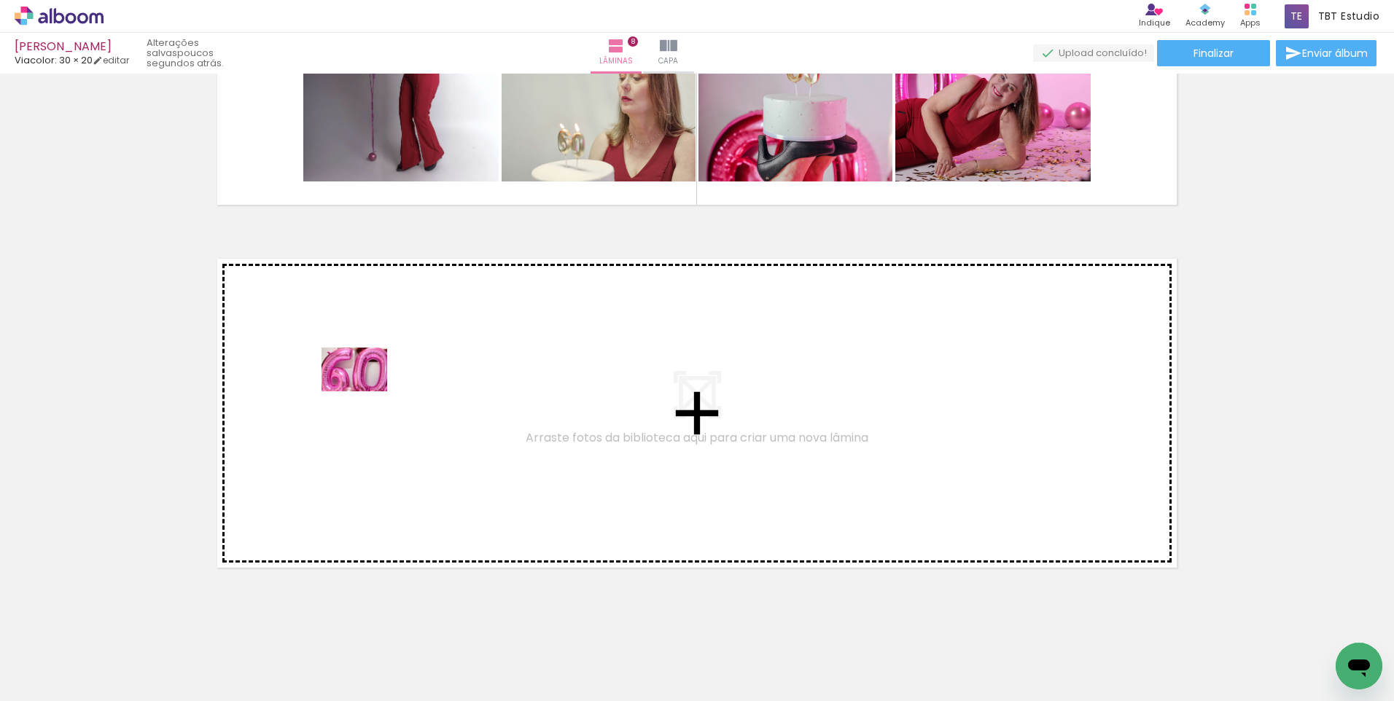
drag, startPoint x: 870, startPoint y: 656, endPoint x: 351, endPoint y: 408, distance: 574.7
click at [351, 408] on quentale-workspace at bounding box center [697, 350] width 1394 height 701
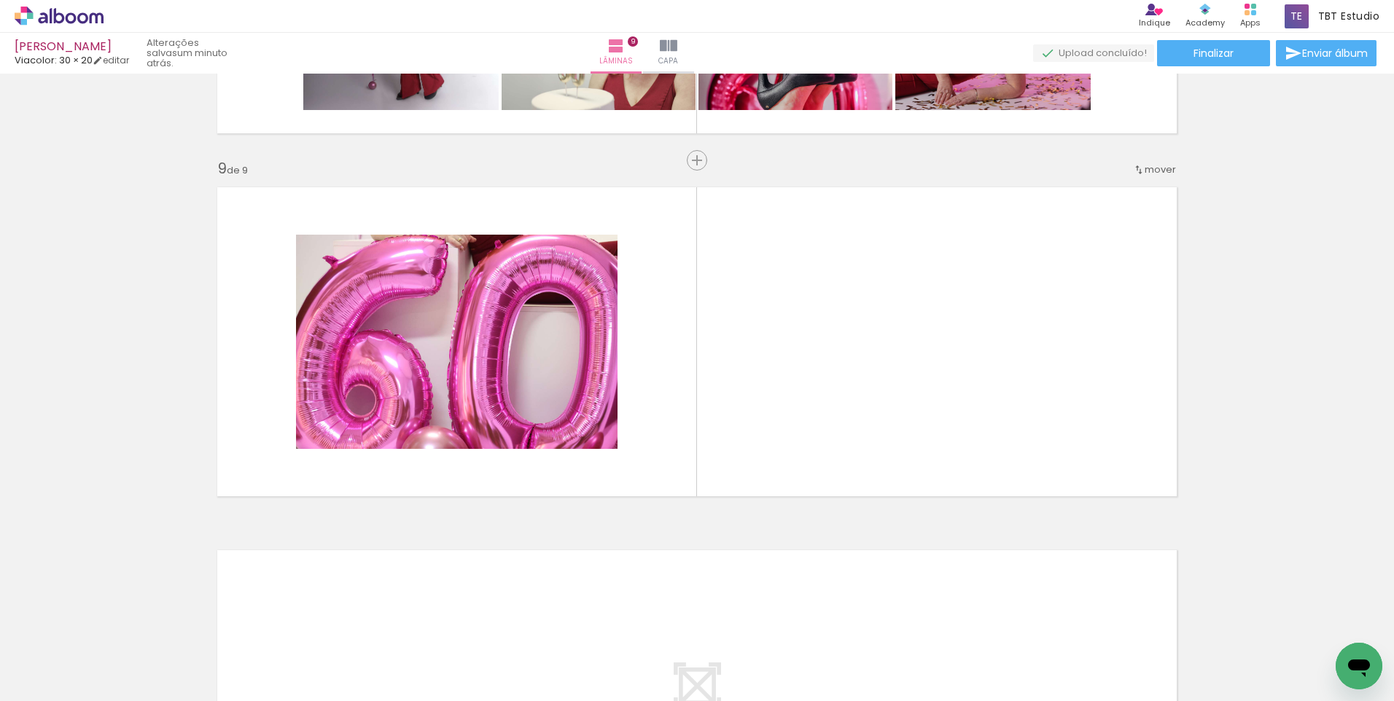
scroll to position [0, 1173]
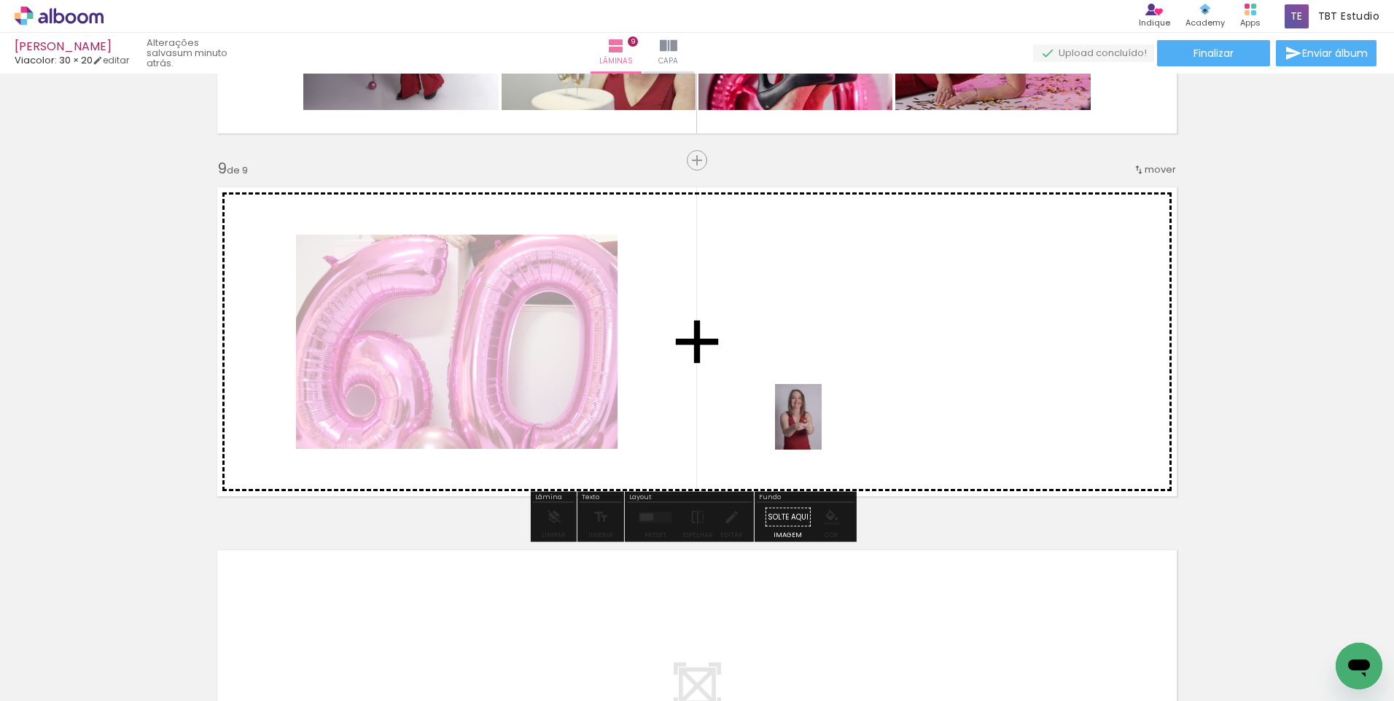
drag, startPoint x: 790, startPoint y: 628, endPoint x: 842, endPoint y: 481, distance: 156.1
click at [818, 407] on quentale-workspace at bounding box center [697, 350] width 1394 height 701
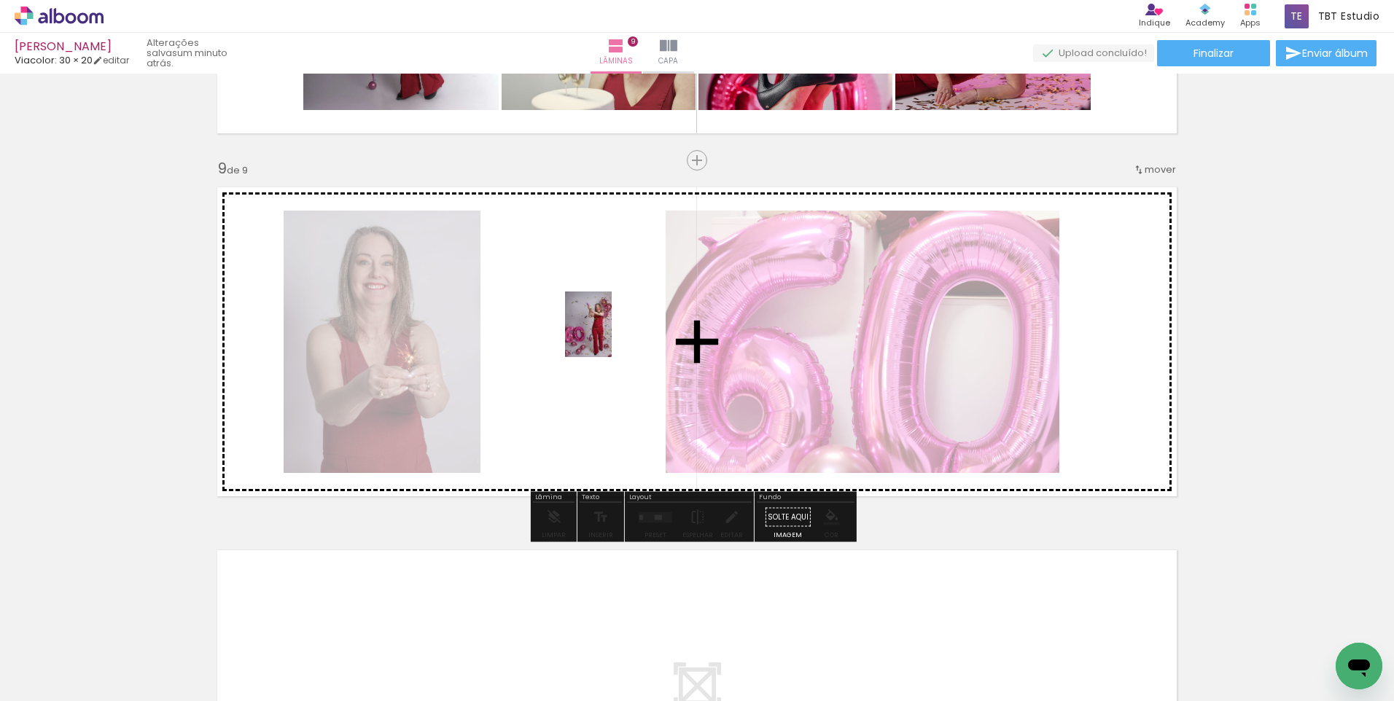
drag, startPoint x: 868, startPoint y: 670, endPoint x: 609, endPoint y: 335, distance: 423.6
click at [609, 335] on quentale-workspace at bounding box center [697, 350] width 1394 height 701
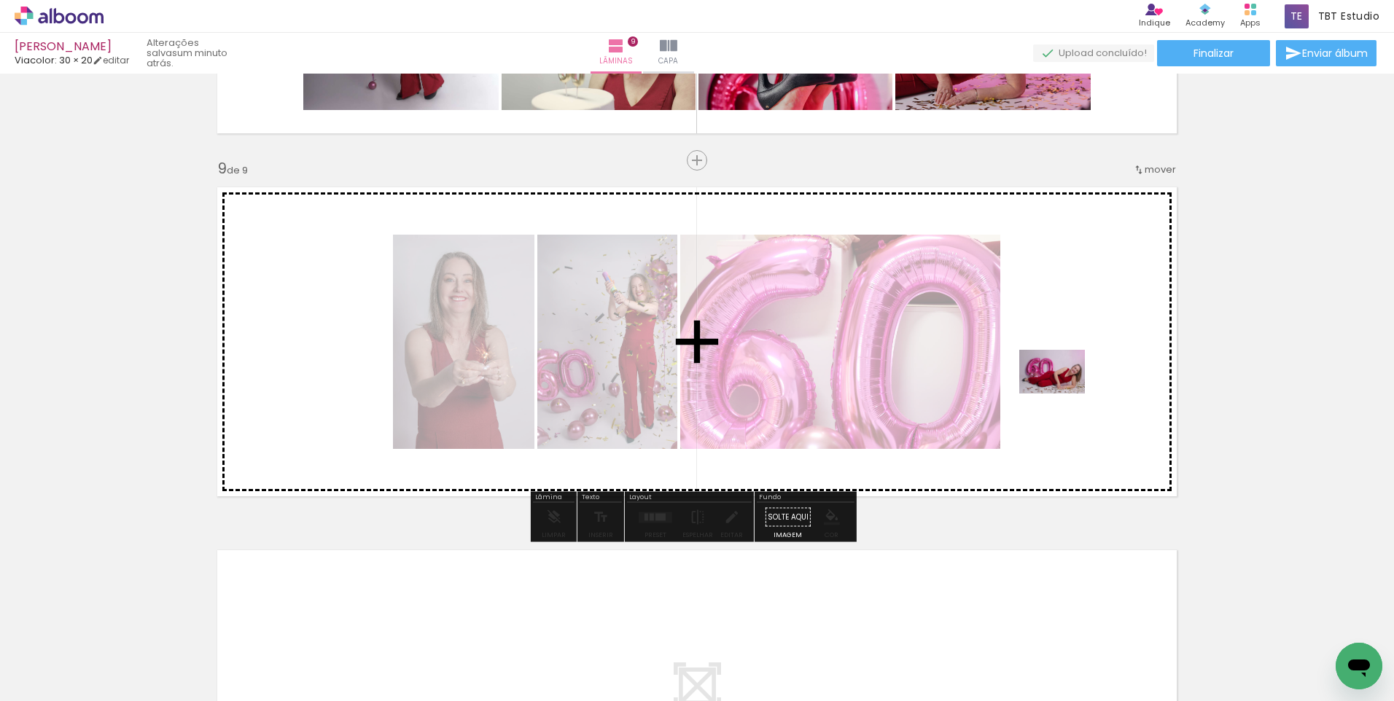
drag, startPoint x: 936, startPoint y: 667, endPoint x: 1076, endPoint y: 344, distance: 352.1
click at [1076, 344] on quentale-workspace at bounding box center [697, 350] width 1394 height 701
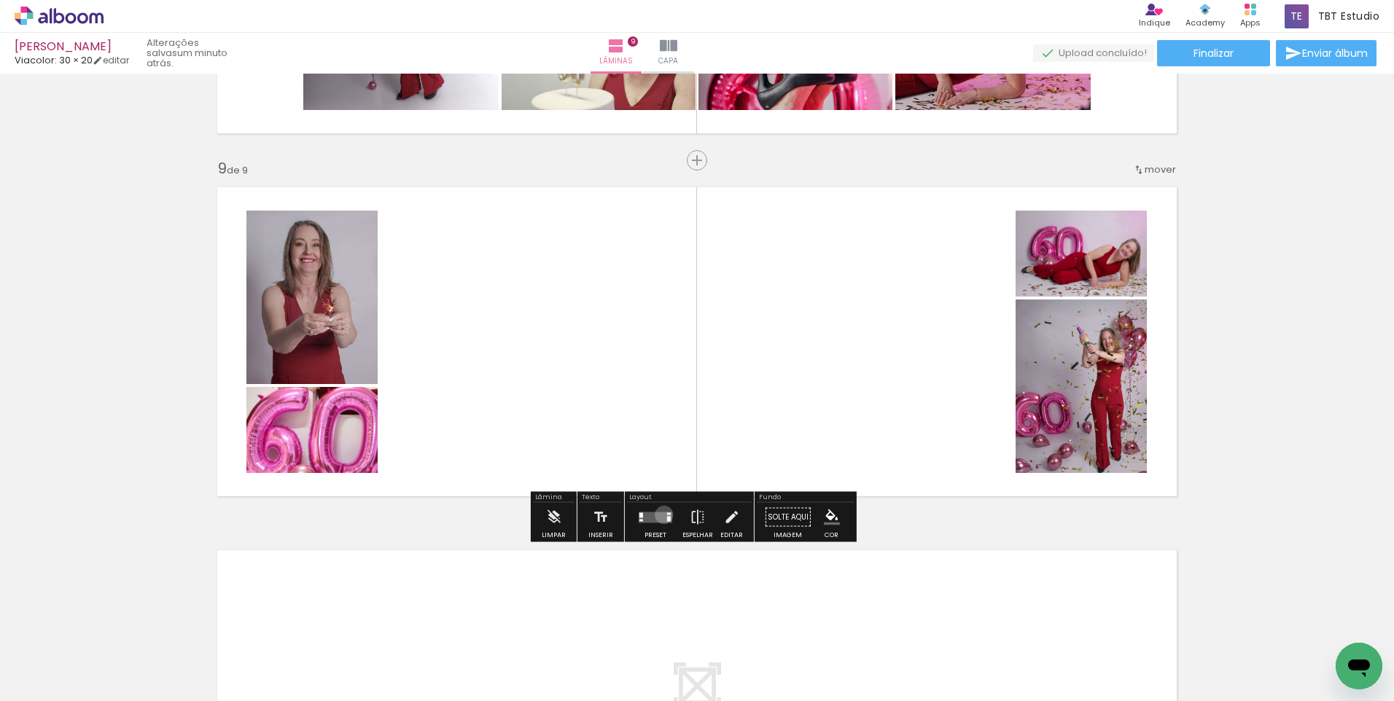
click at [661, 515] on quentale-layouter at bounding box center [656, 517] width 34 height 11
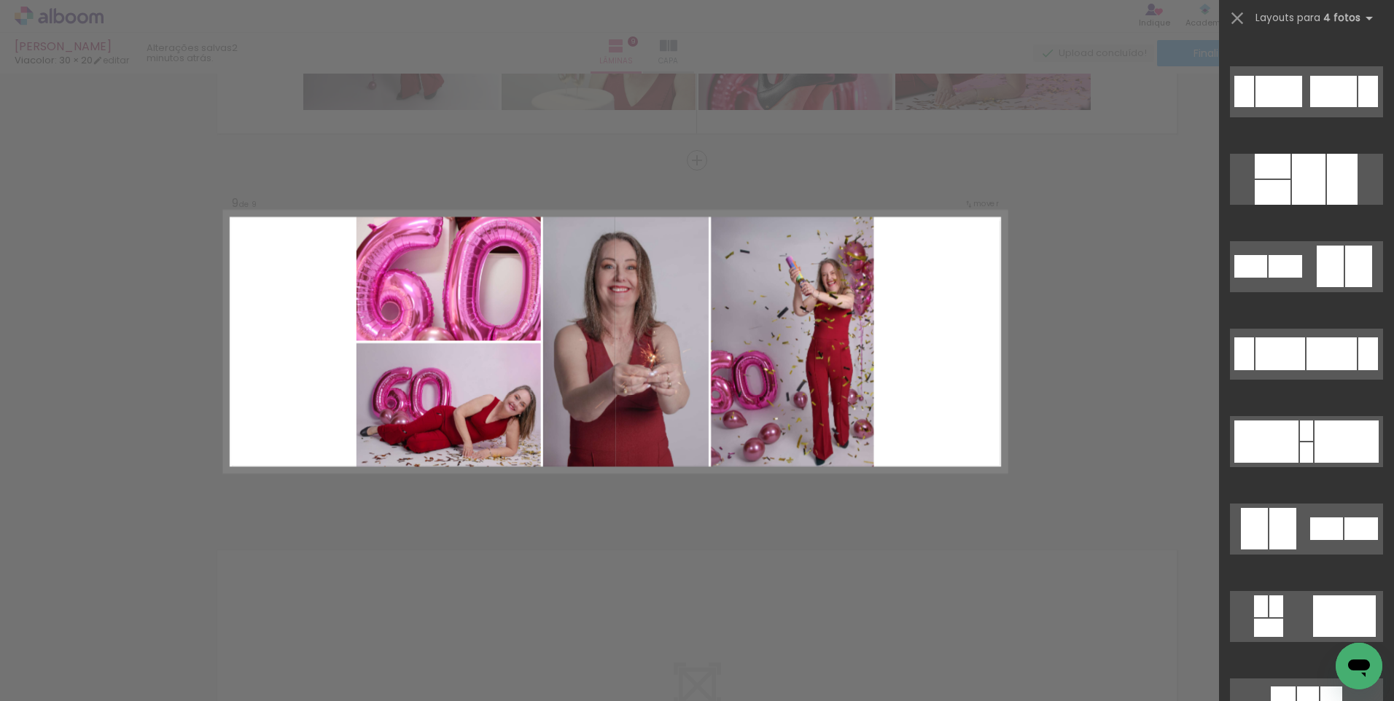
scroll to position [510, 0]
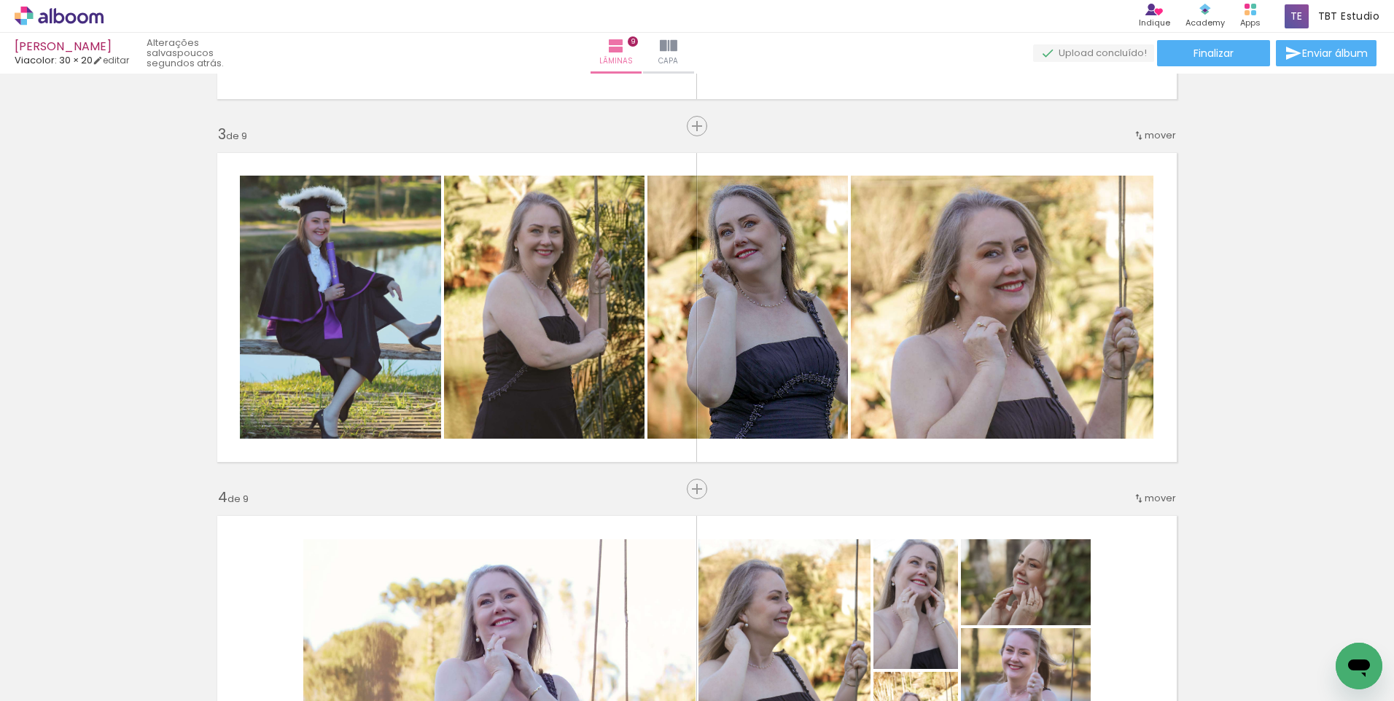
scroll to position [672, 0]
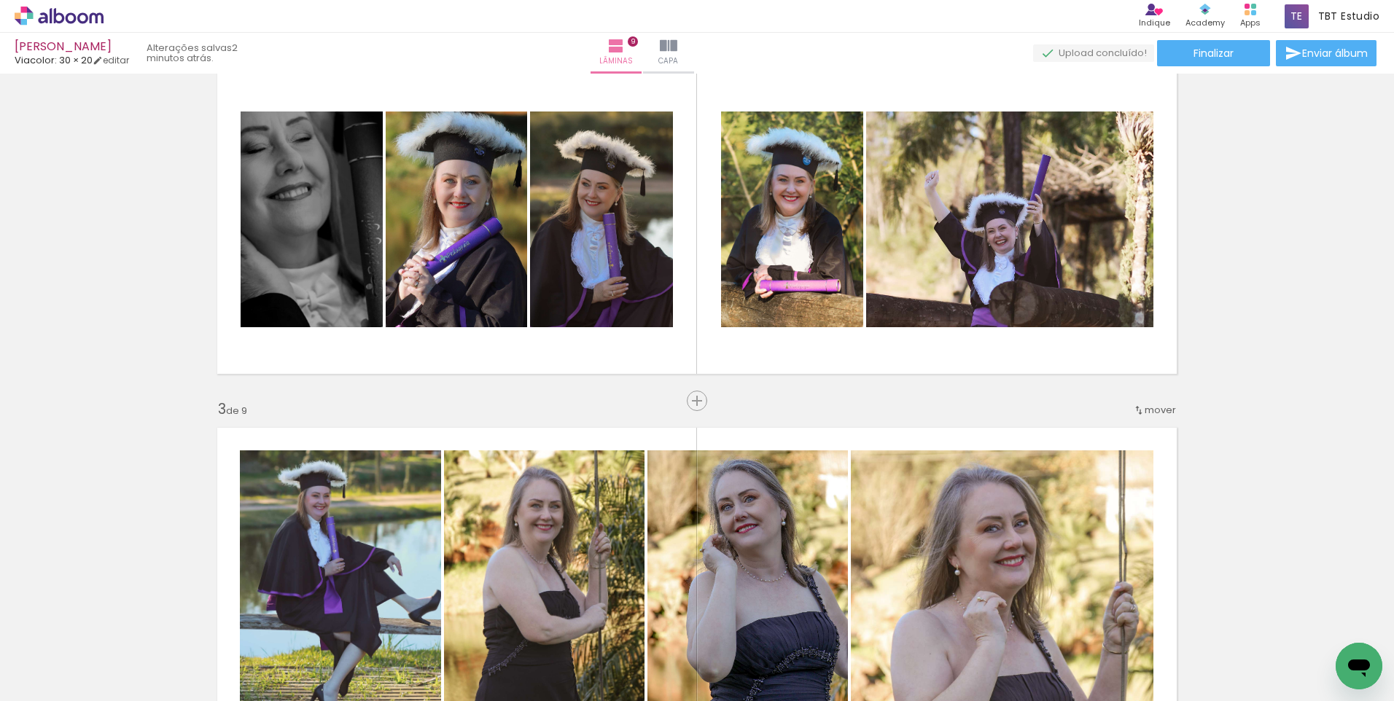
scroll to position [381, 0]
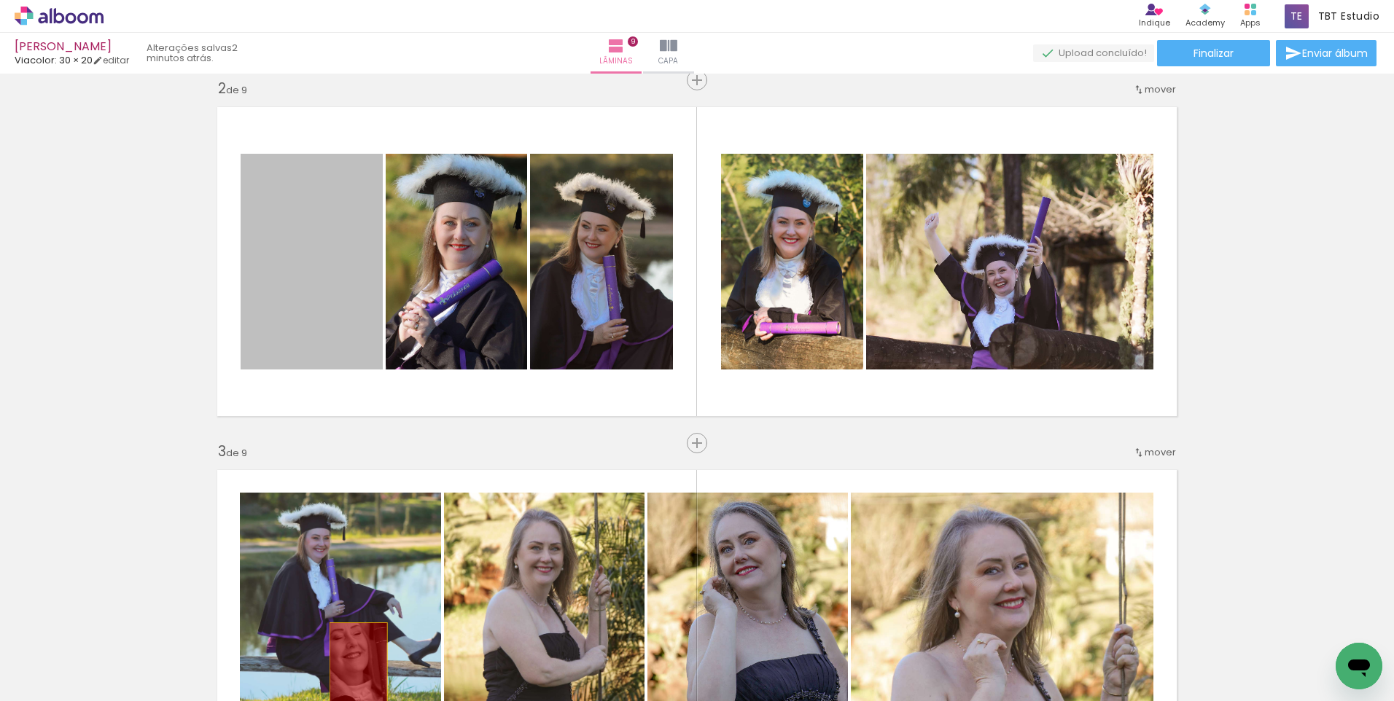
drag, startPoint x: 320, startPoint y: 273, endPoint x: 353, endPoint y: 666, distance: 394.4
click at [353, 666] on quentale-workspace at bounding box center [697, 350] width 1394 height 701
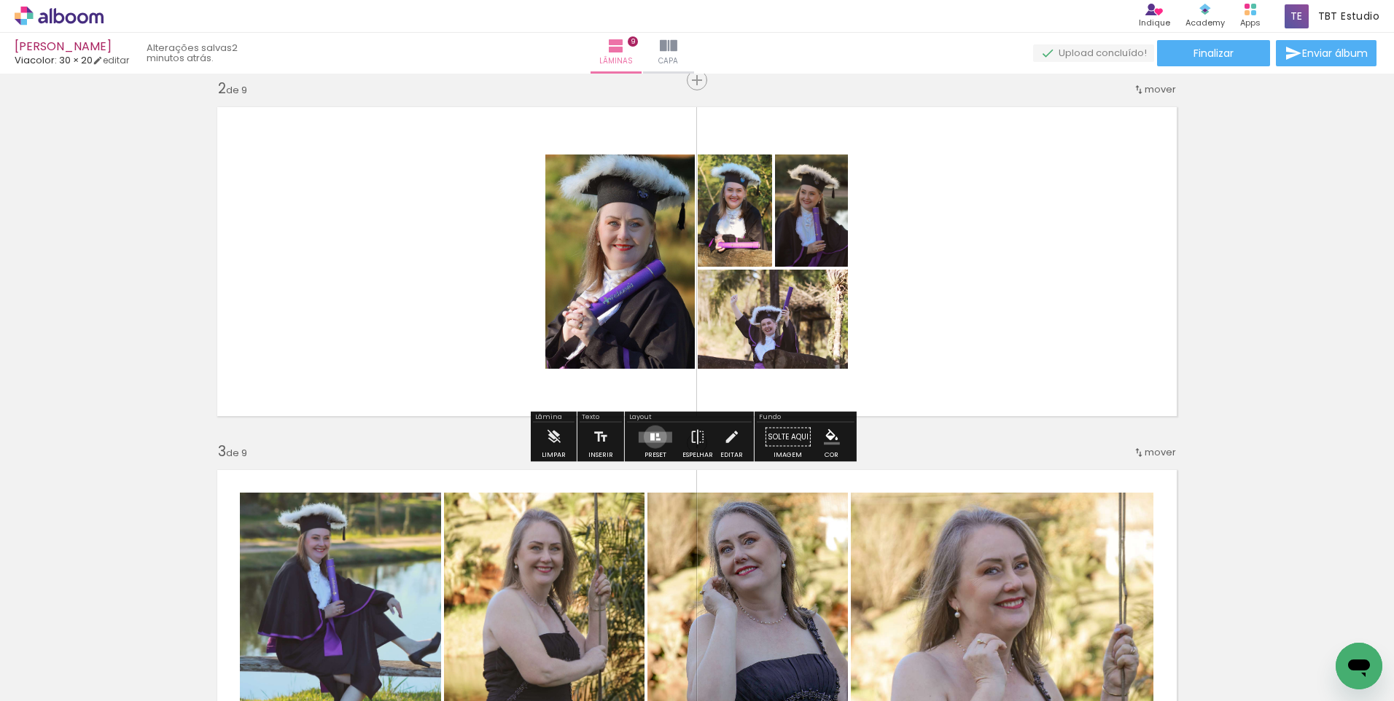
click at [652, 437] on quentale-layouter at bounding box center [656, 437] width 34 height 11
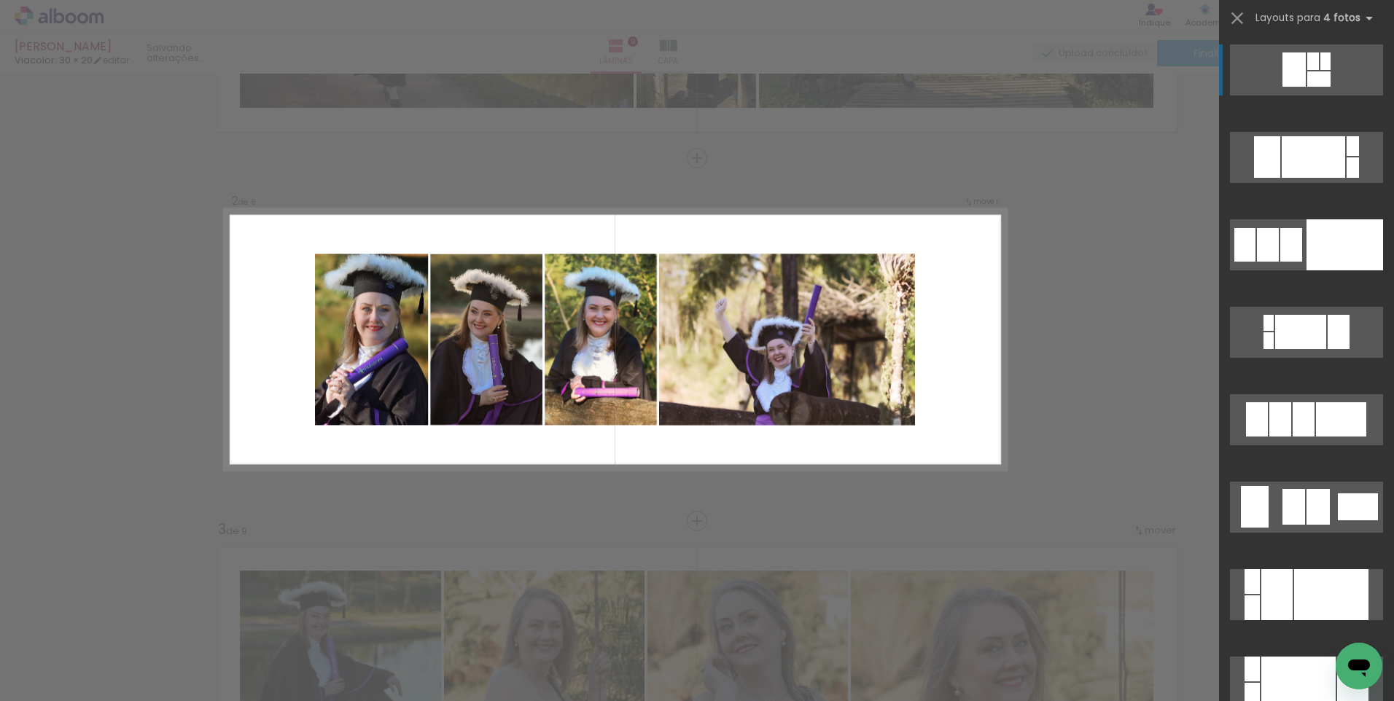
scroll to position [300, 0]
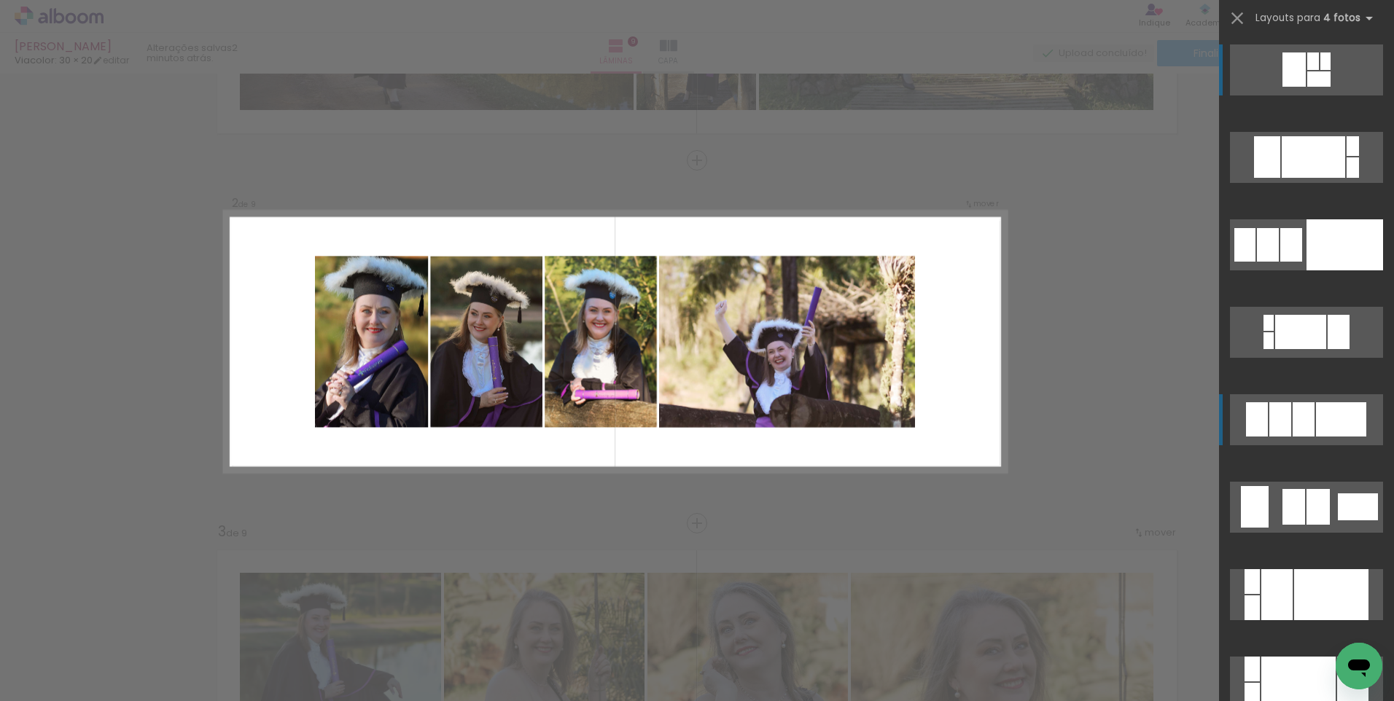
click at [1303, 419] on div at bounding box center [1304, 420] width 22 height 34
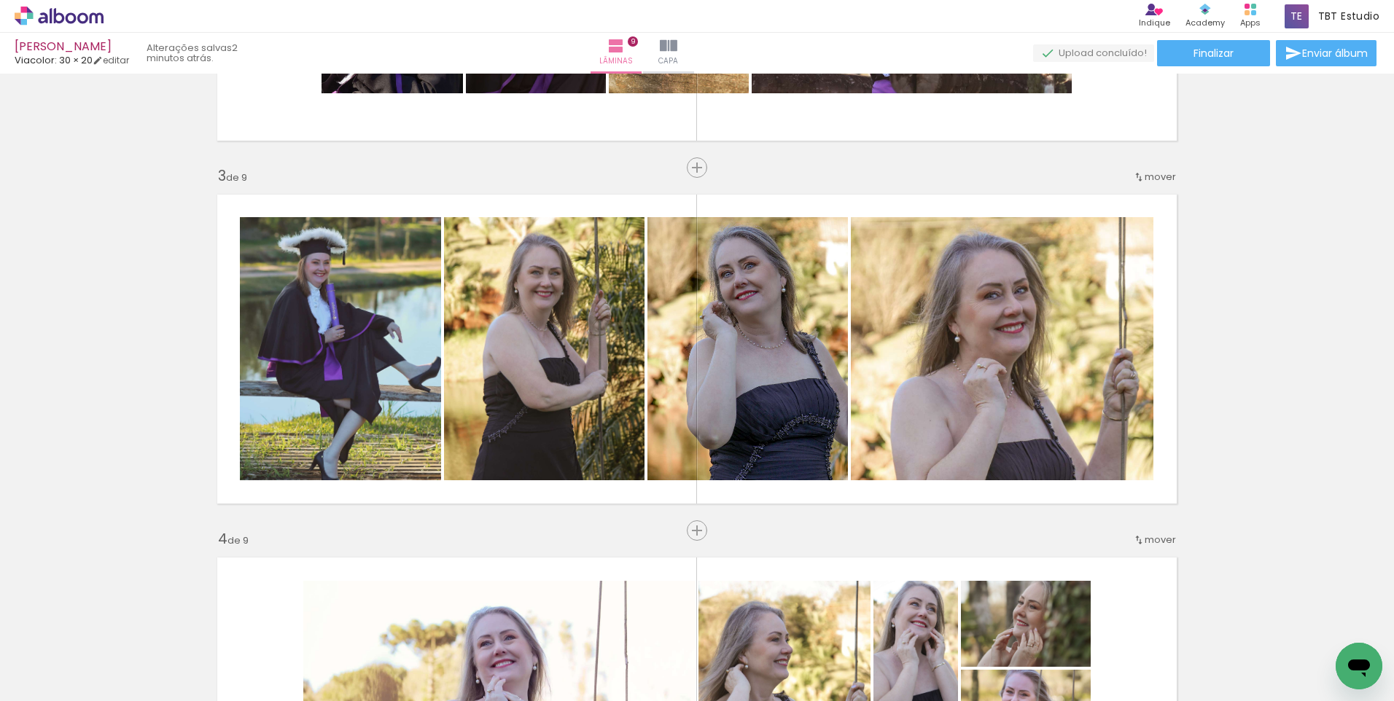
scroll to position [1021, 0]
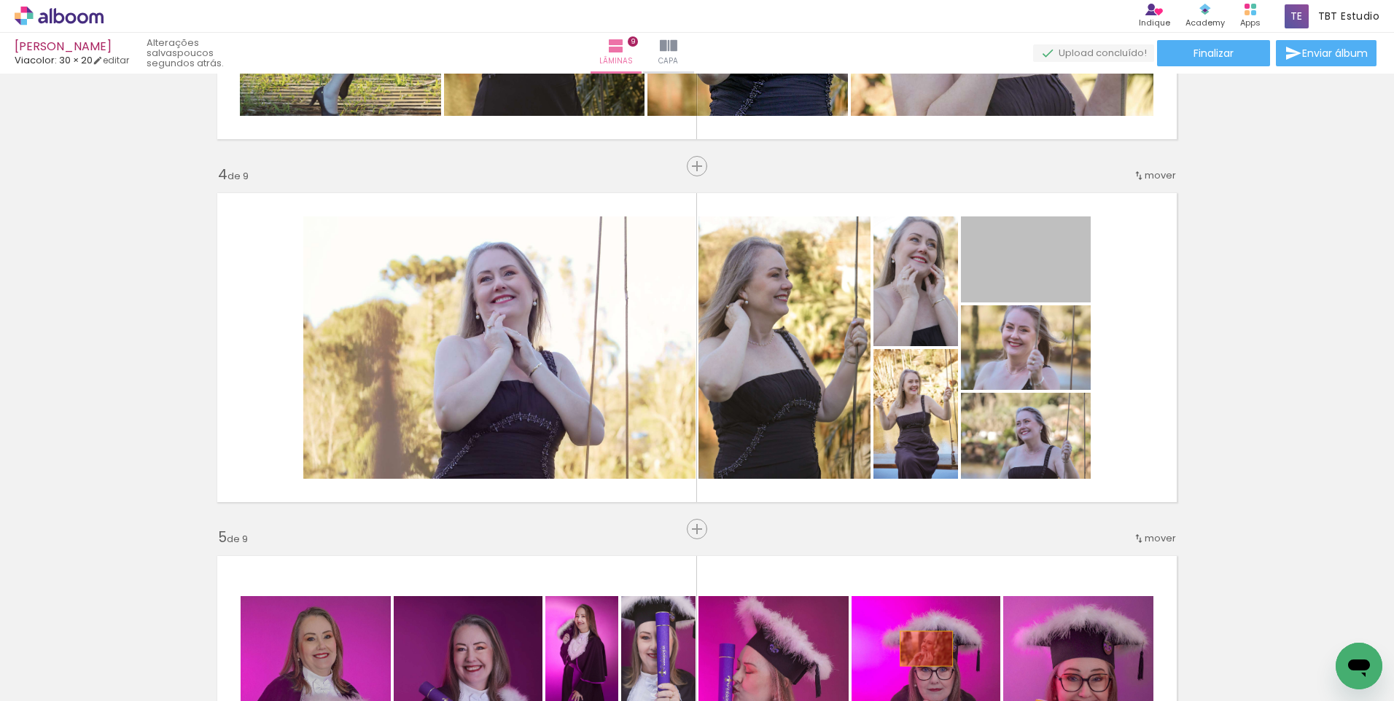
drag, startPoint x: 1049, startPoint y: 273, endPoint x: 921, endPoint y: 649, distance: 396.6
click at [921, 649] on quentale-workspace at bounding box center [697, 350] width 1394 height 701
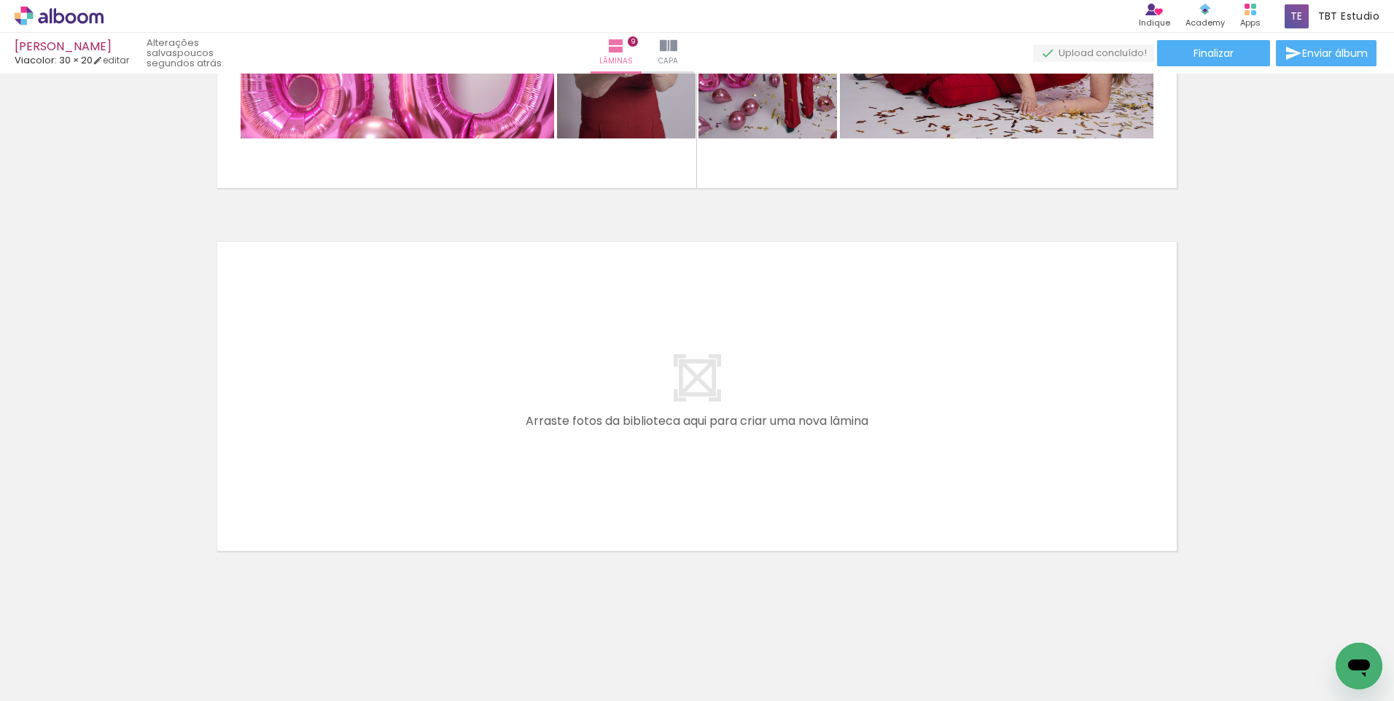
scroll to position [3152, 0]
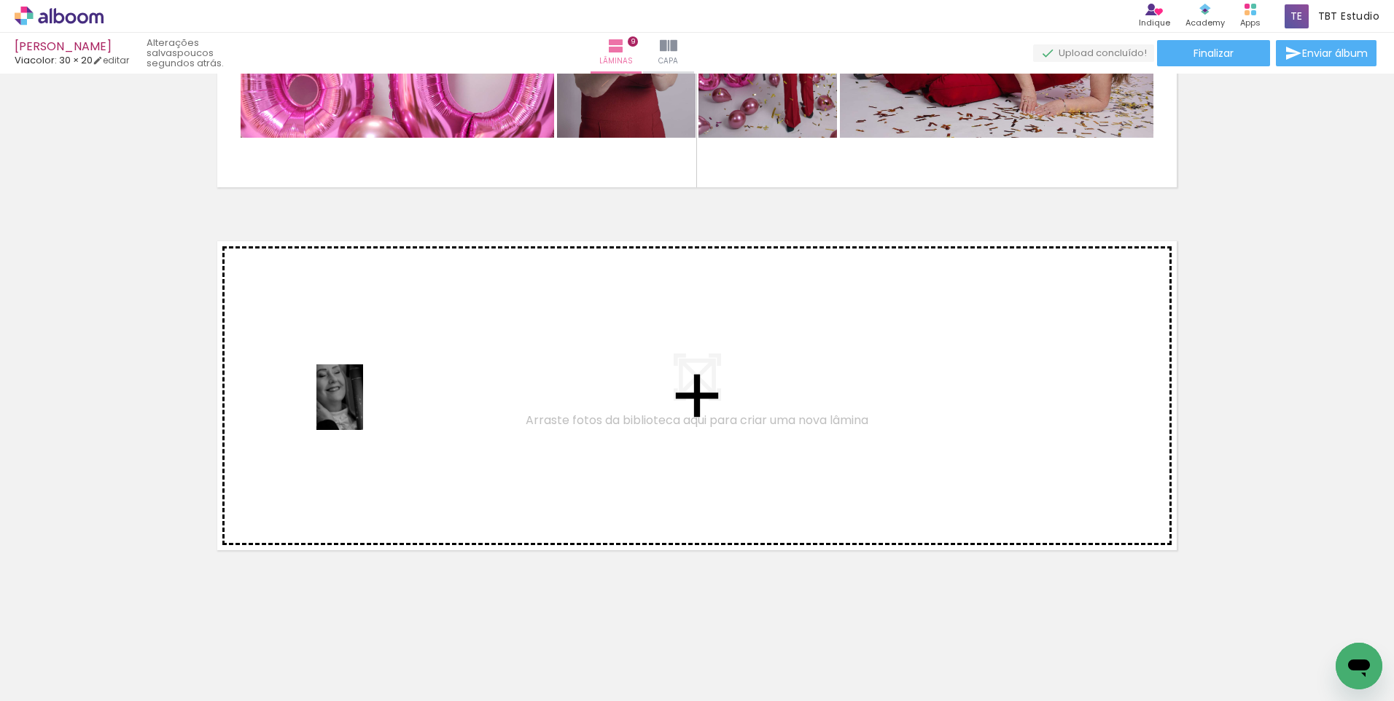
drag, startPoint x: 157, startPoint y: 664, endPoint x: 363, endPoint y: 404, distance: 331.6
click at [363, 404] on quentale-workspace at bounding box center [697, 350] width 1394 height 701
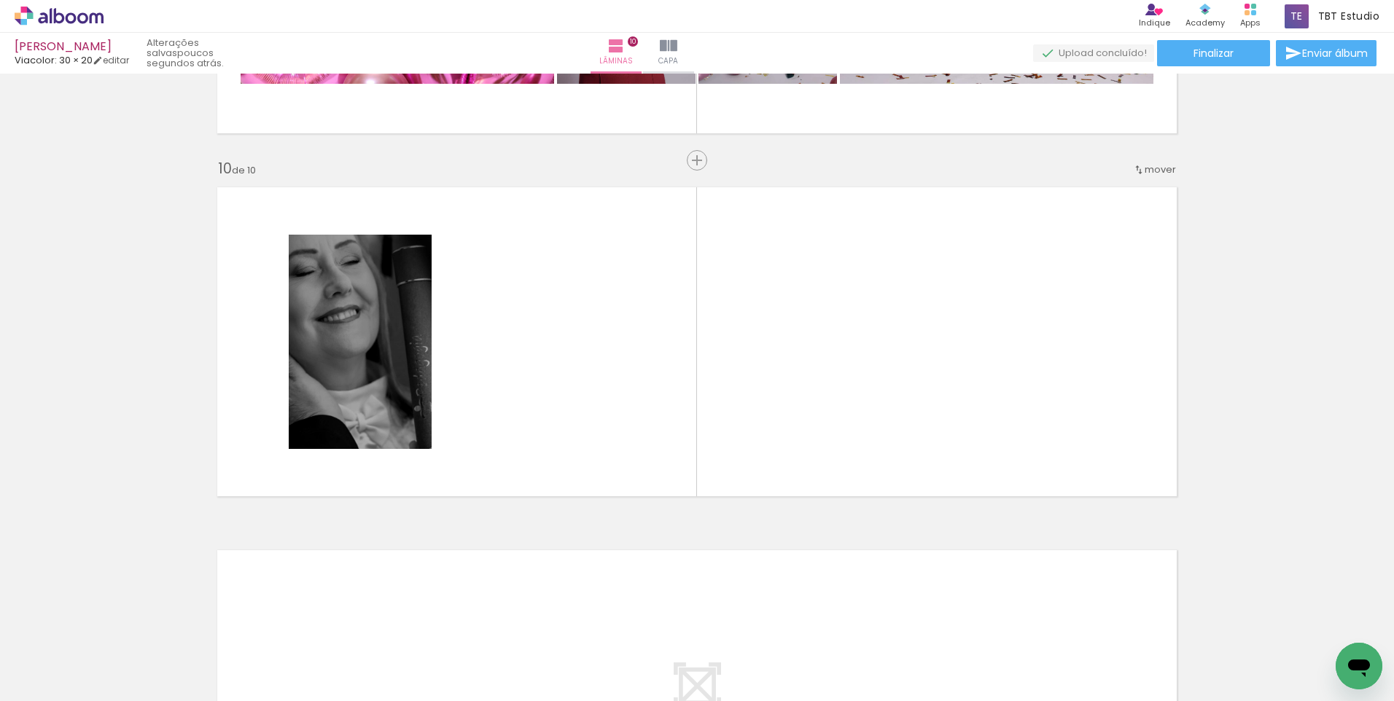
scroll to position [0, 2368]
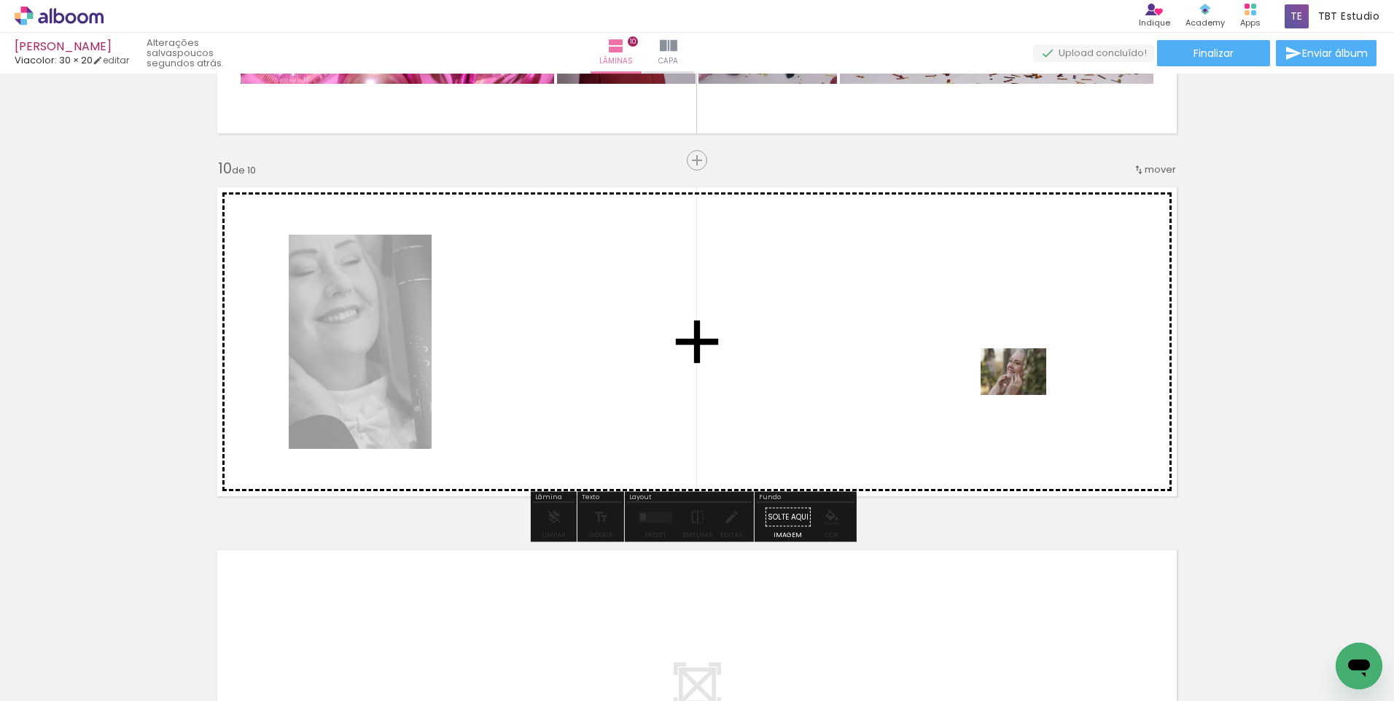
drag, startPoint x: 1060, startPoint y: 653, endPoint x: 1025, endPoint y: 392, distance: 262.8
click at [1025, 392] on quentale-workspace at bounding box center [697, 350] width 1394 height 701
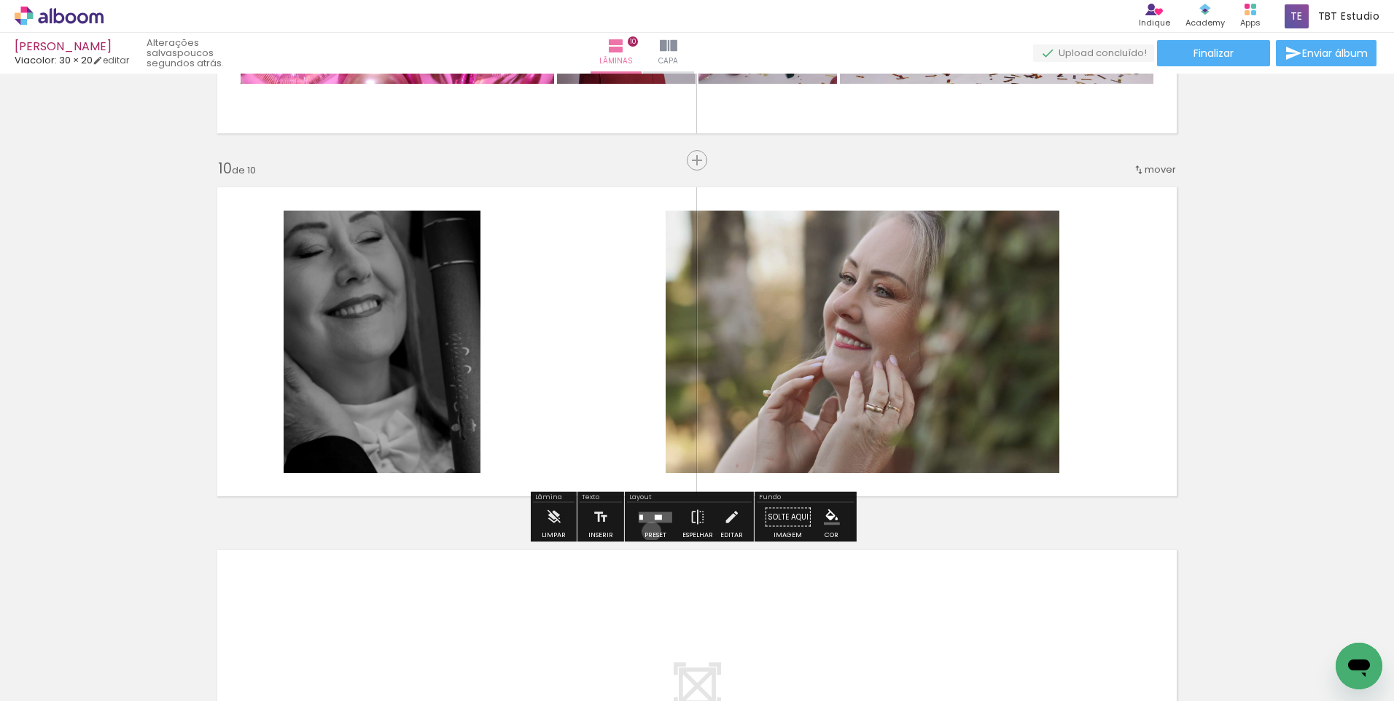
click at [648, 532] on div at bounding box center [655, 517] width 39 height 29
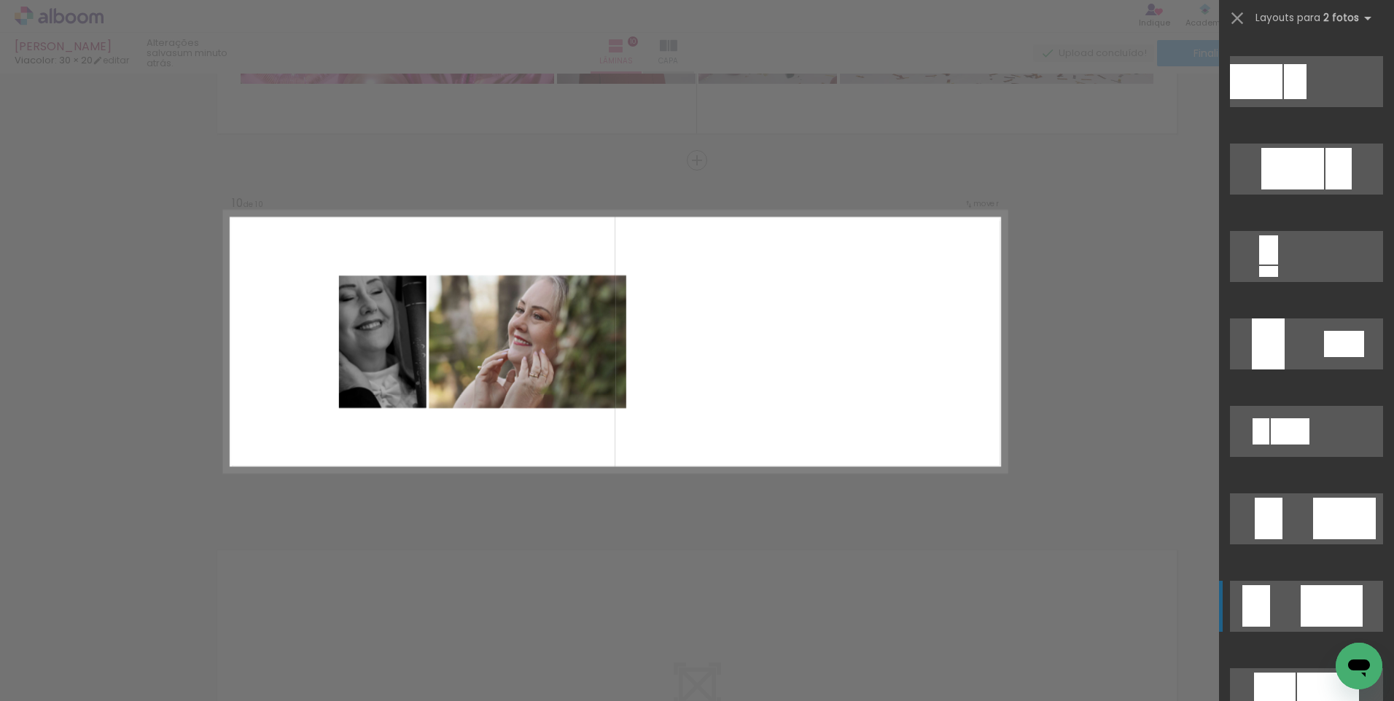
scroll to position [729, 0]
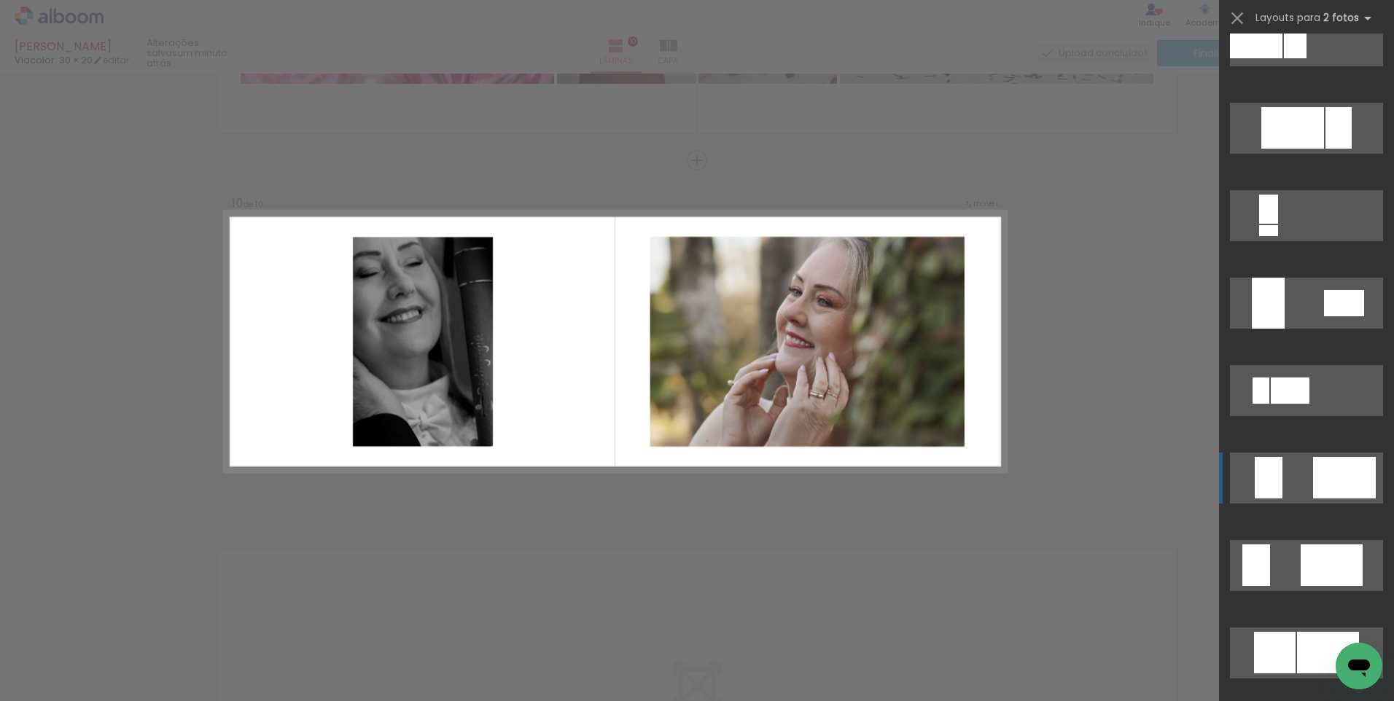
drag, startPoint x: 1304, startPoint y: 475, endPoint x: 1297, endPoint y: 467, distance: 9.8
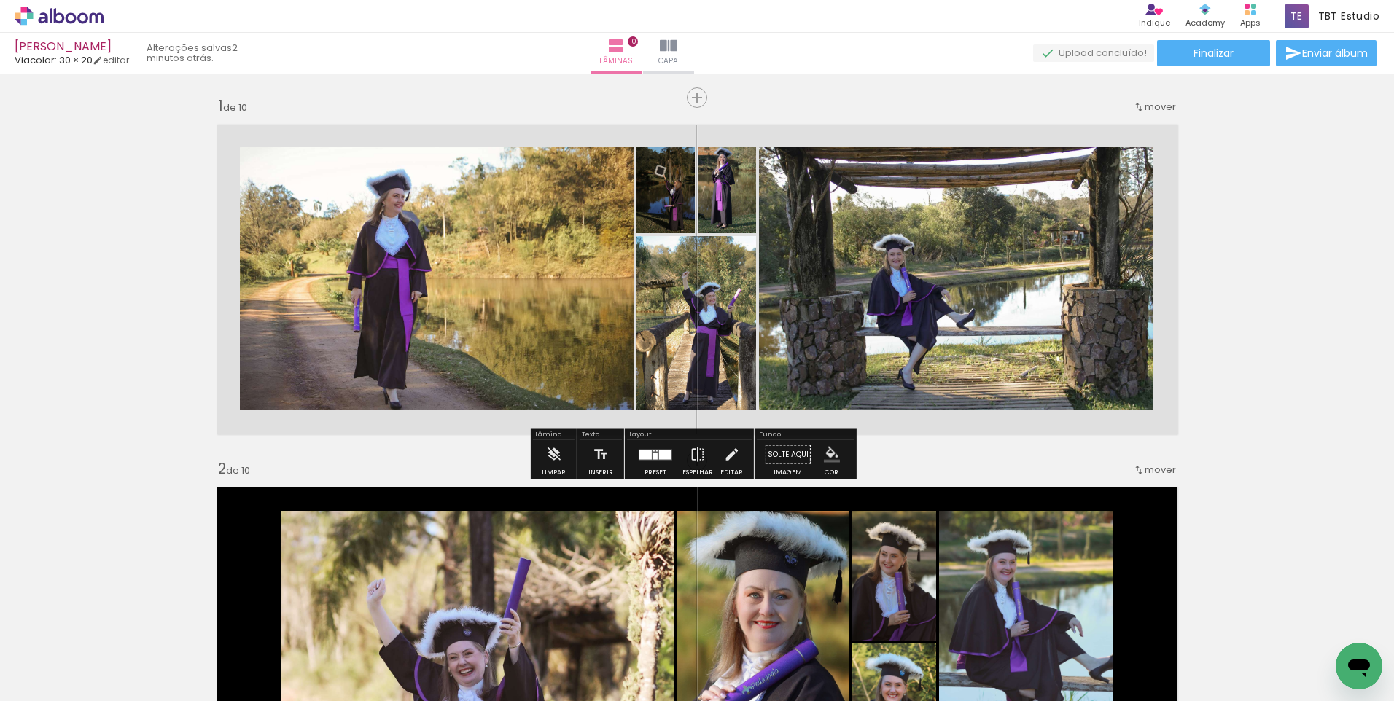
scroll to position [0, 702]
click at [831, 456] on iron-icon "color picker" at bounding box center [832, 455] width 16 height 16
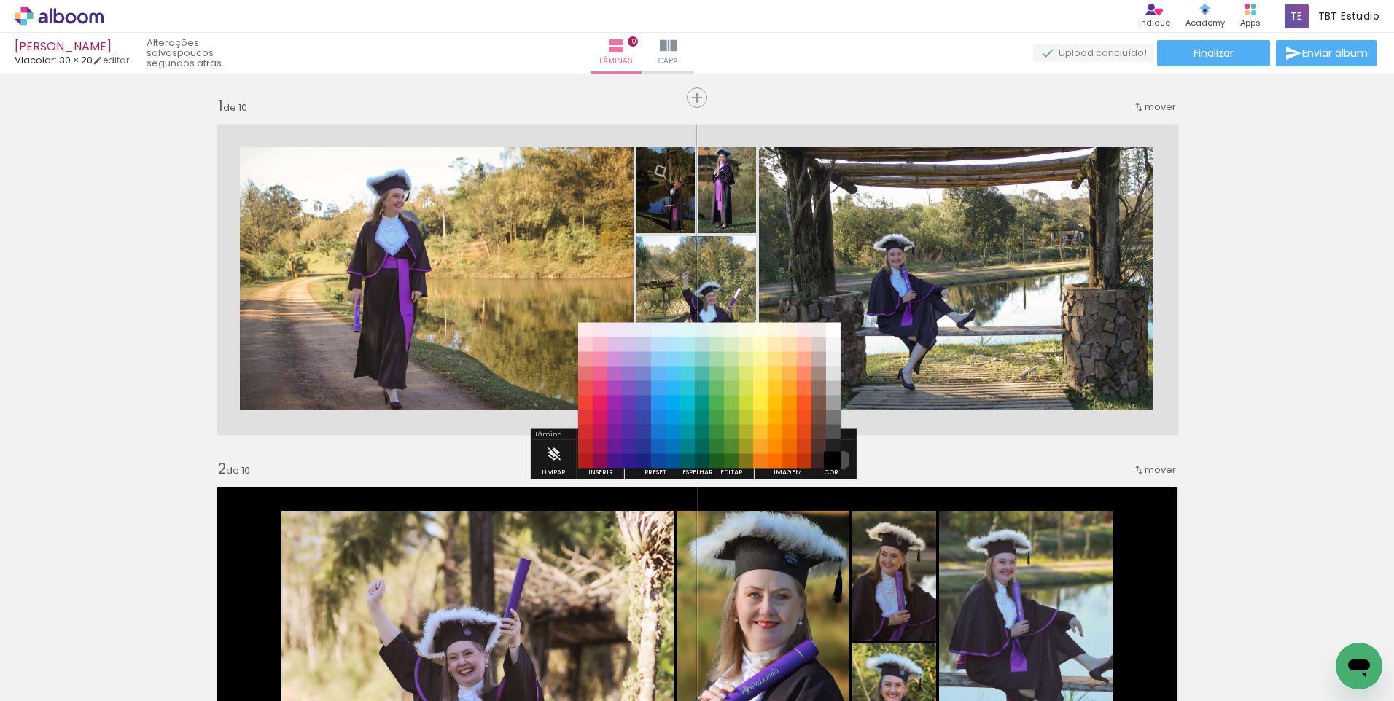
click at [837, 460] on paper-item "#000000" at bounding box center [833, 461] width 15 height 15
click at [830, 463] on paper-item "#000000" at bounding box center [833, 461] width 15 height 15
click at [832, 458] on paper-item "#000000" at bounding box center [833, 461] width 15 height 15
click at [830, 456] on paper-item "#000000" at bounding box center [833, 461] width 15 height 15
click at [834, 443] on paper-item "#212121" at bounding box center [833, 447] width 15 height 15
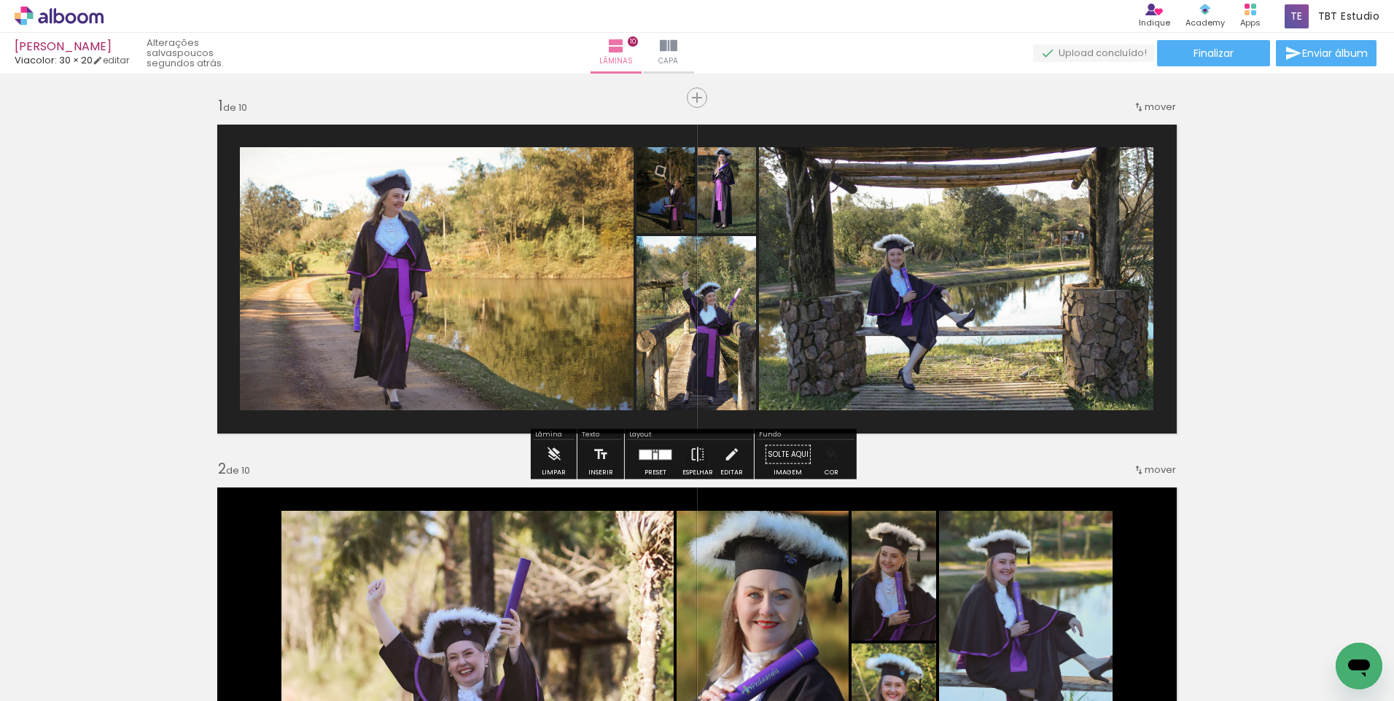
click at [833, 457] on iron-icon "color picker" at bounding box center [832, 455] width 16 height 16
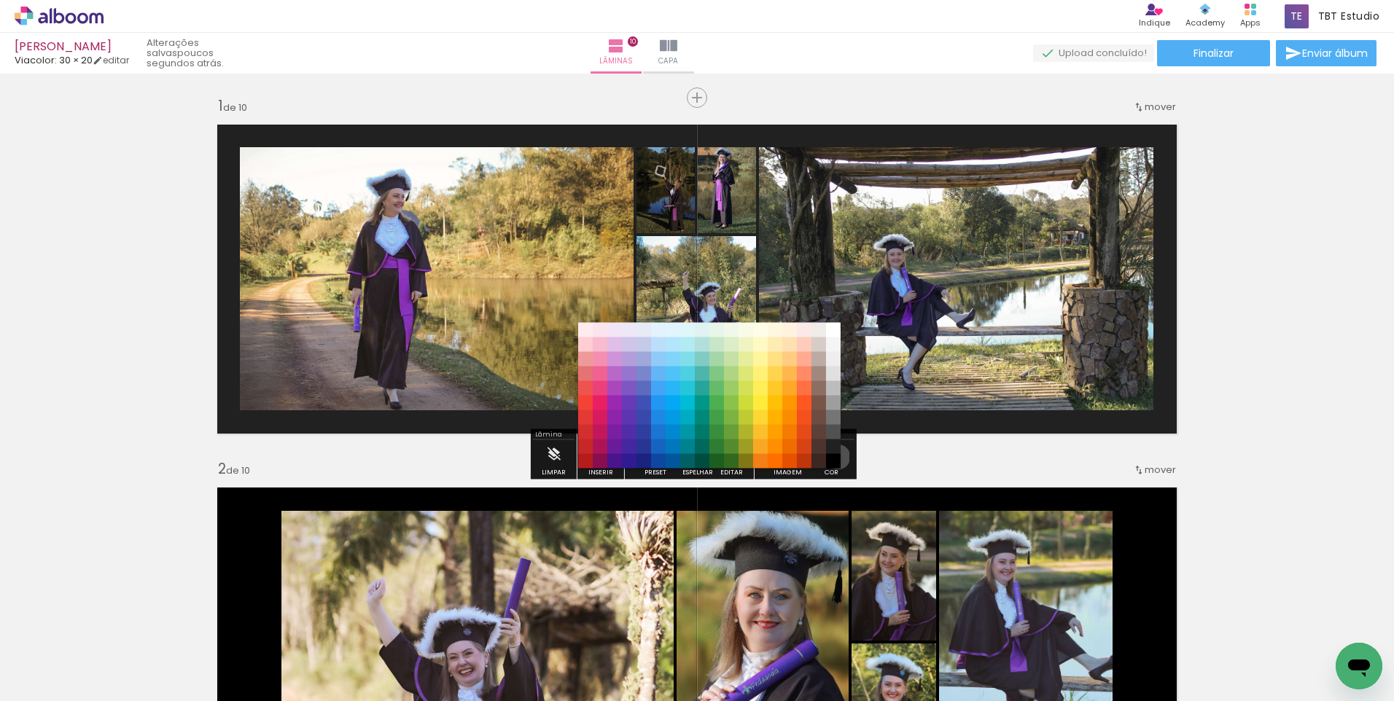
click at [833, 457] on paper-item "#000000" at bounding box center [833, 461] width 15 height 15
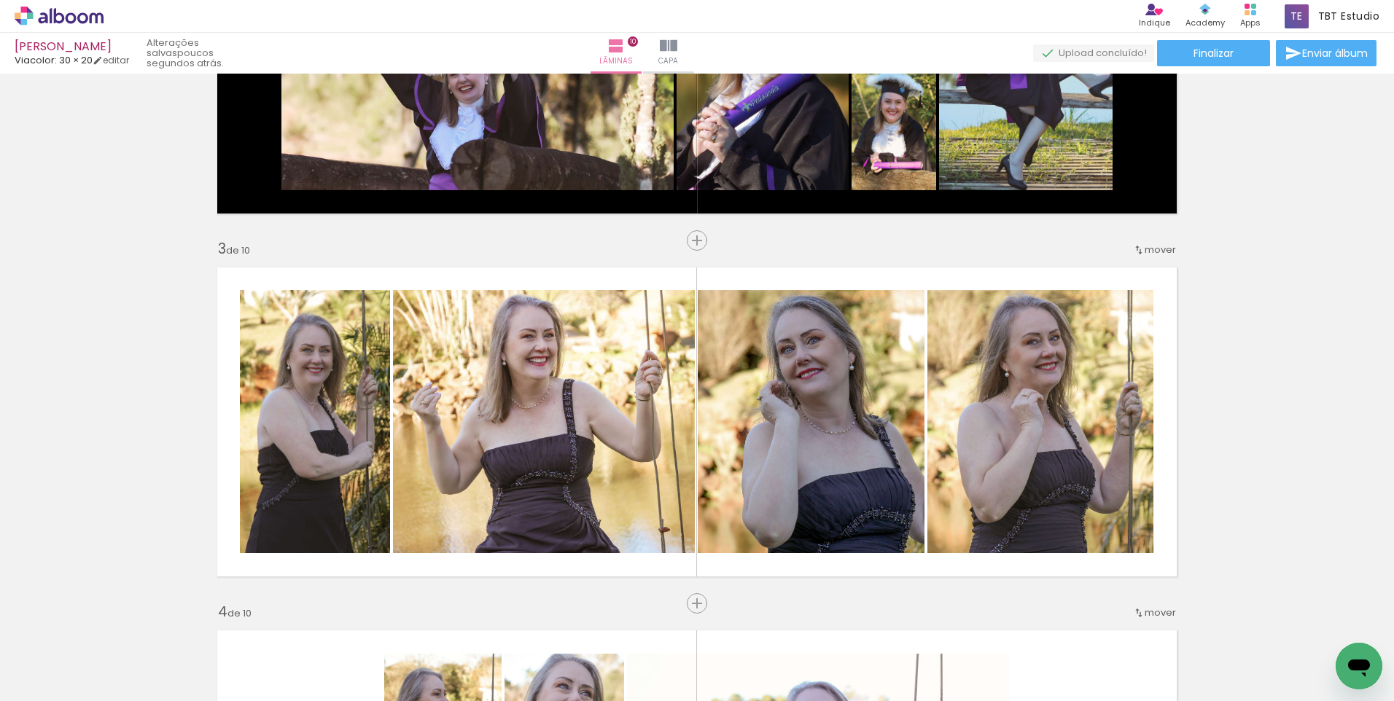
scroll to position [656, 0]
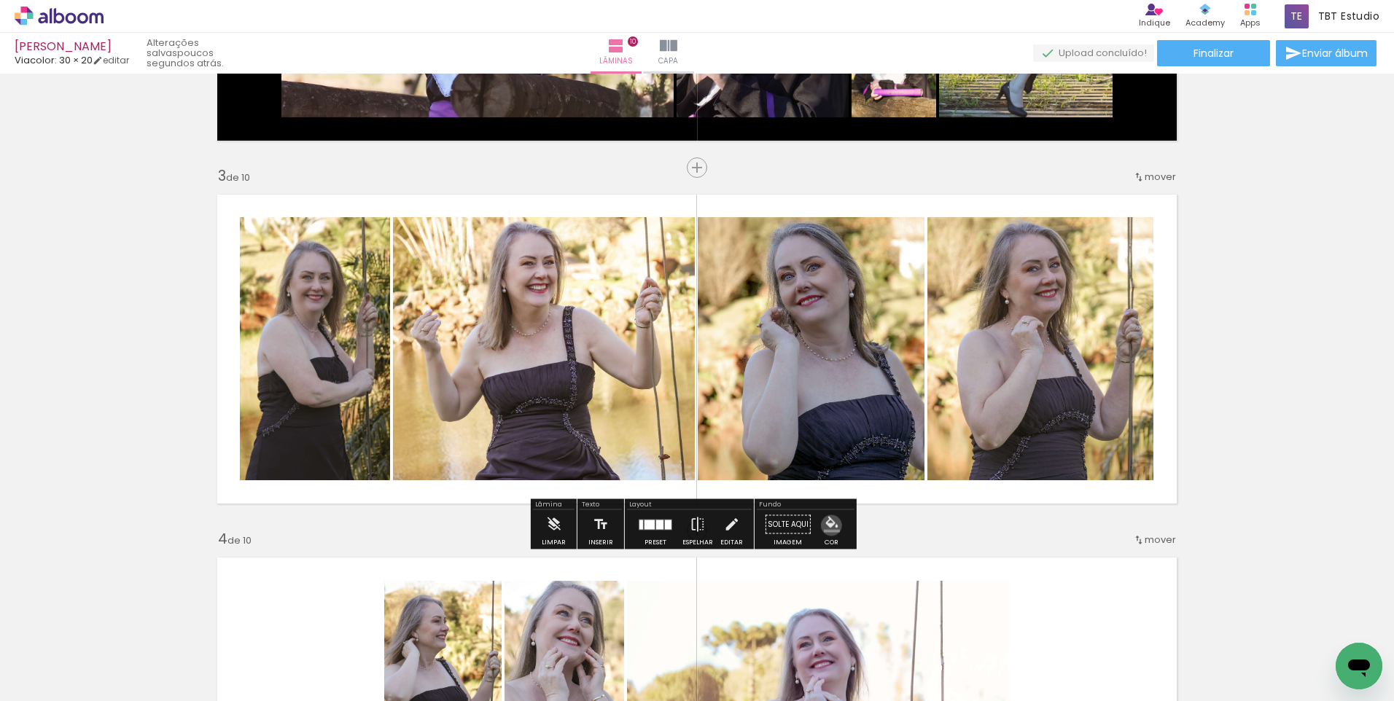
click at [826, 526] on iron-icon "color picker" at bounding box center [832, 525] width 16 height 16
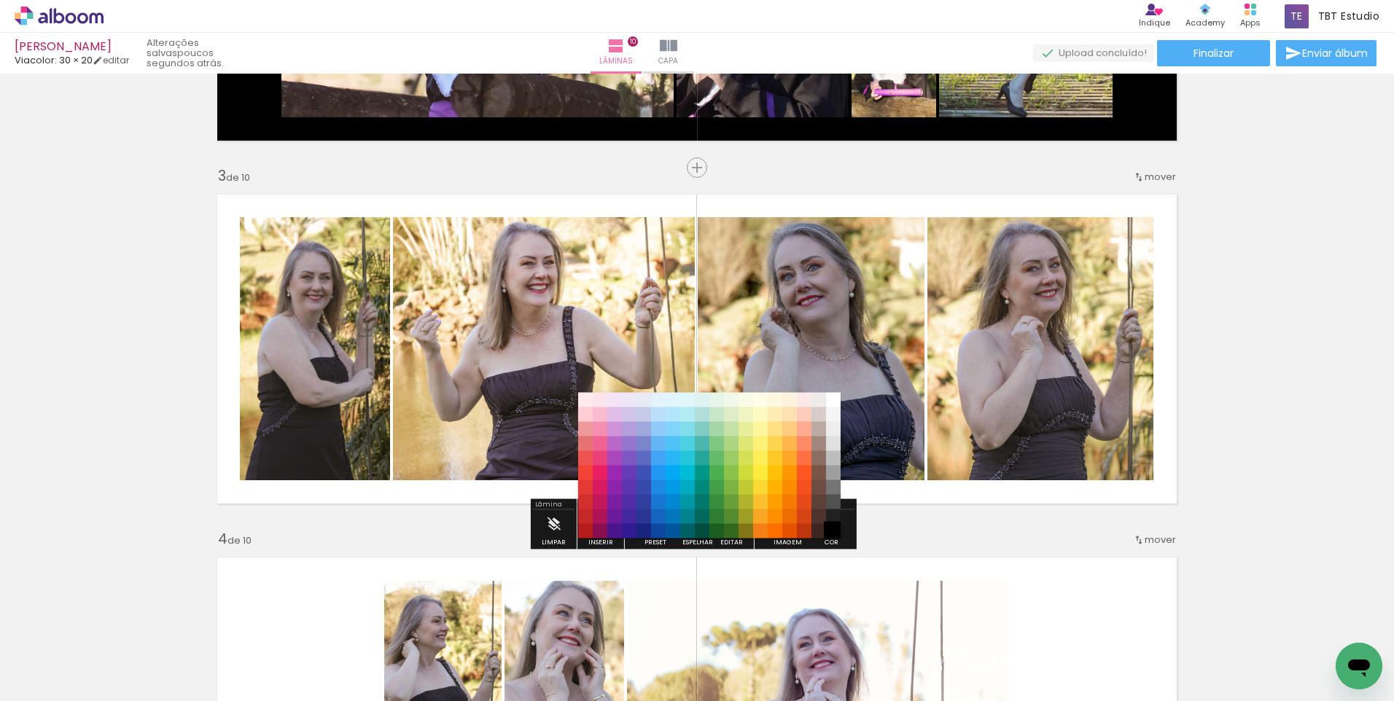
click at [836, 524] on paper-item "#000000" at bounding box center [833, 531] width 15 height 15
click at [826, 524] on paper-item "#000000" at bounding box center [833, 531] width 15 height 15
click at [831, 512] on paper-item "#212121" at bounding box center [833, 517] width 15 height 15
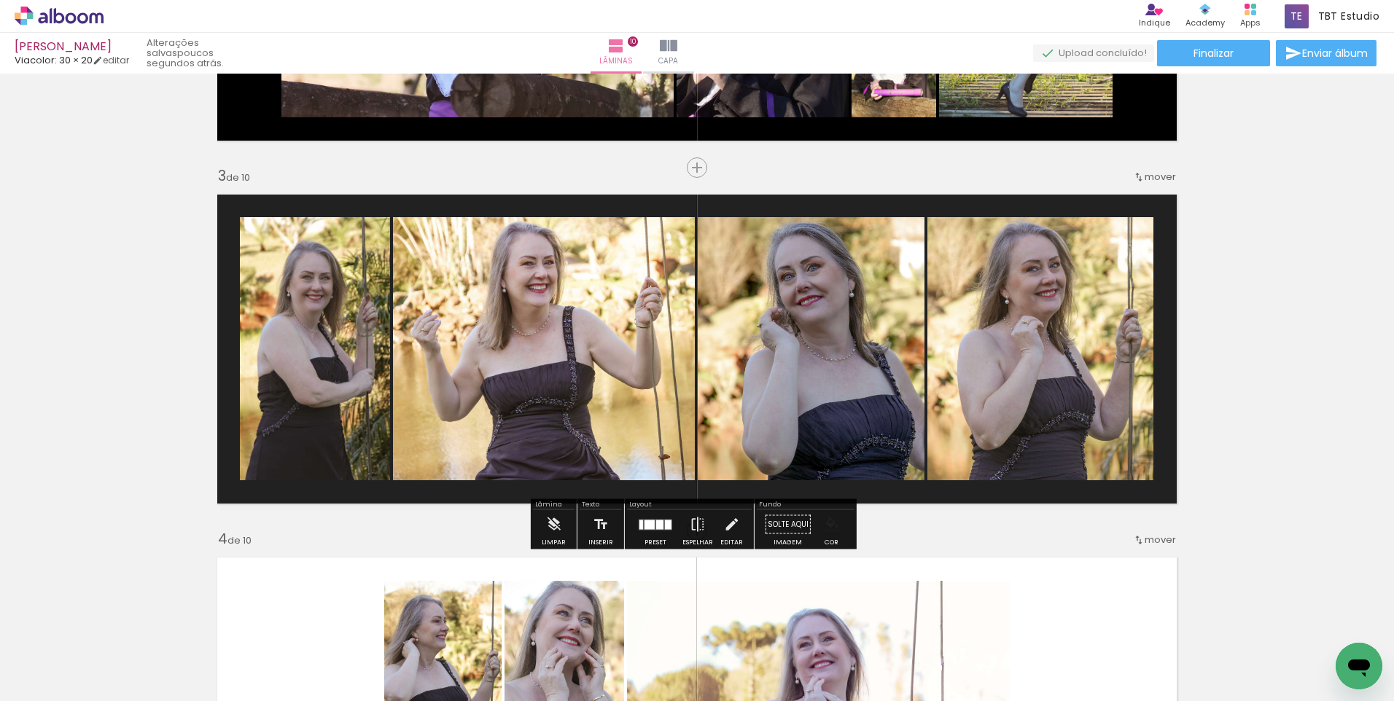
click at [833, 526] on iron-icon "color picker" at bounding box center [832, 525] width 16 height 16
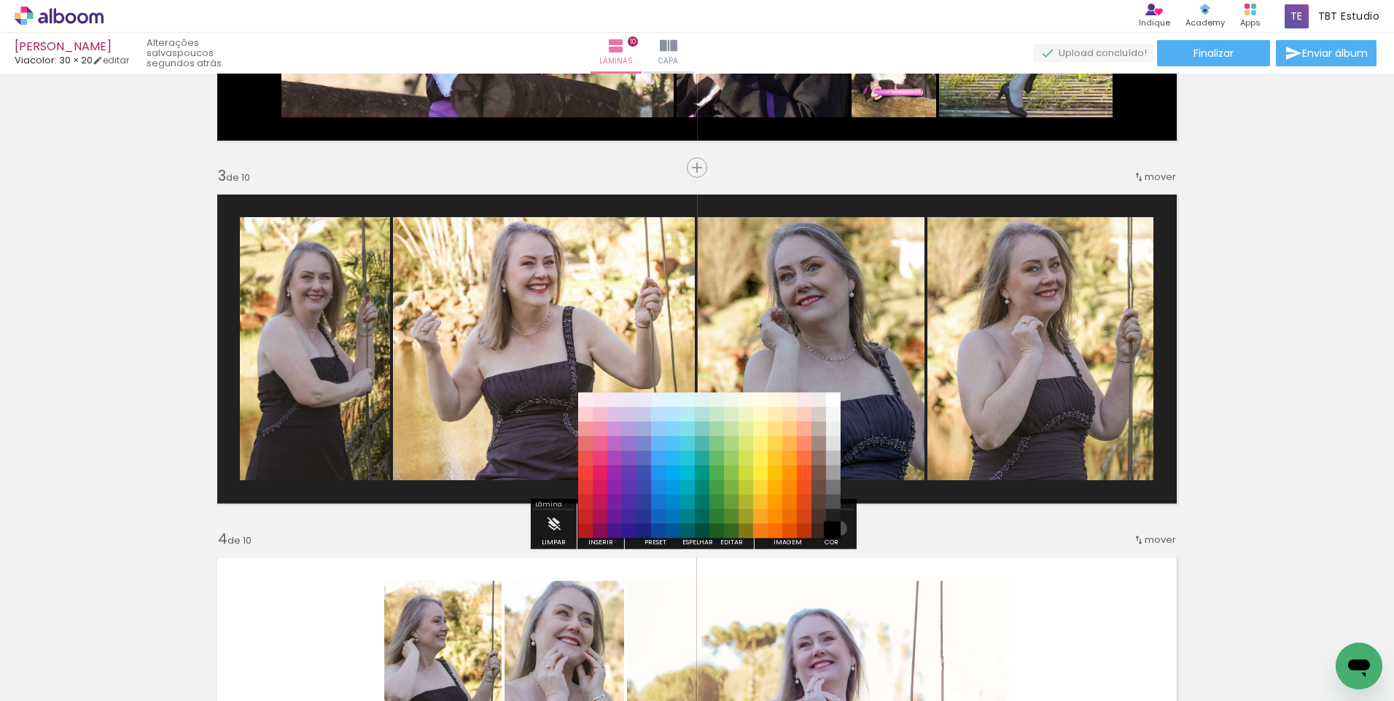
click at [833, 529] on paper-item "#000000" at bounding box center [833, 531] width 15 height 15
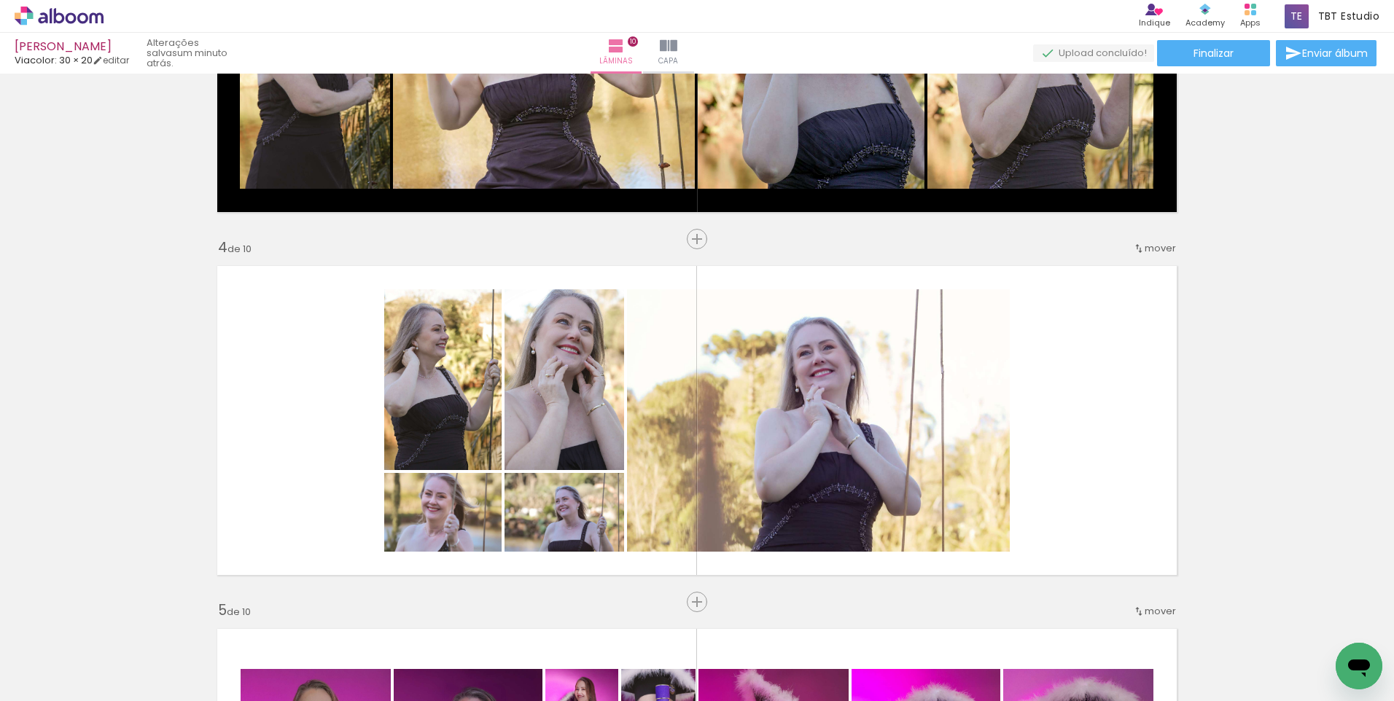
scroll to position [1021, 0]
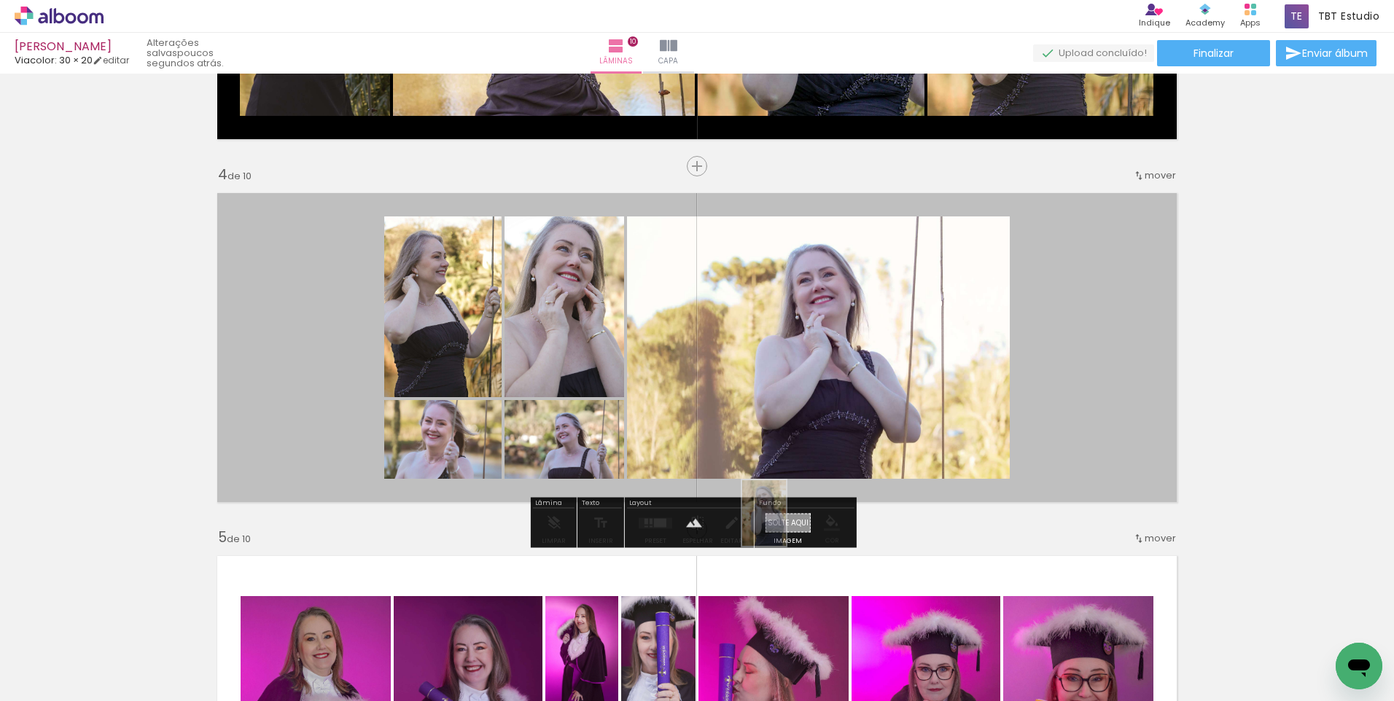
drag, startPoint x: 322, startPoint y: 656, endPoint x: 786, endPoint y: 524, distance: 482.9
click at [786, 524] on quentale-workspace at bounding box center [697, 350] width 1394 height 701
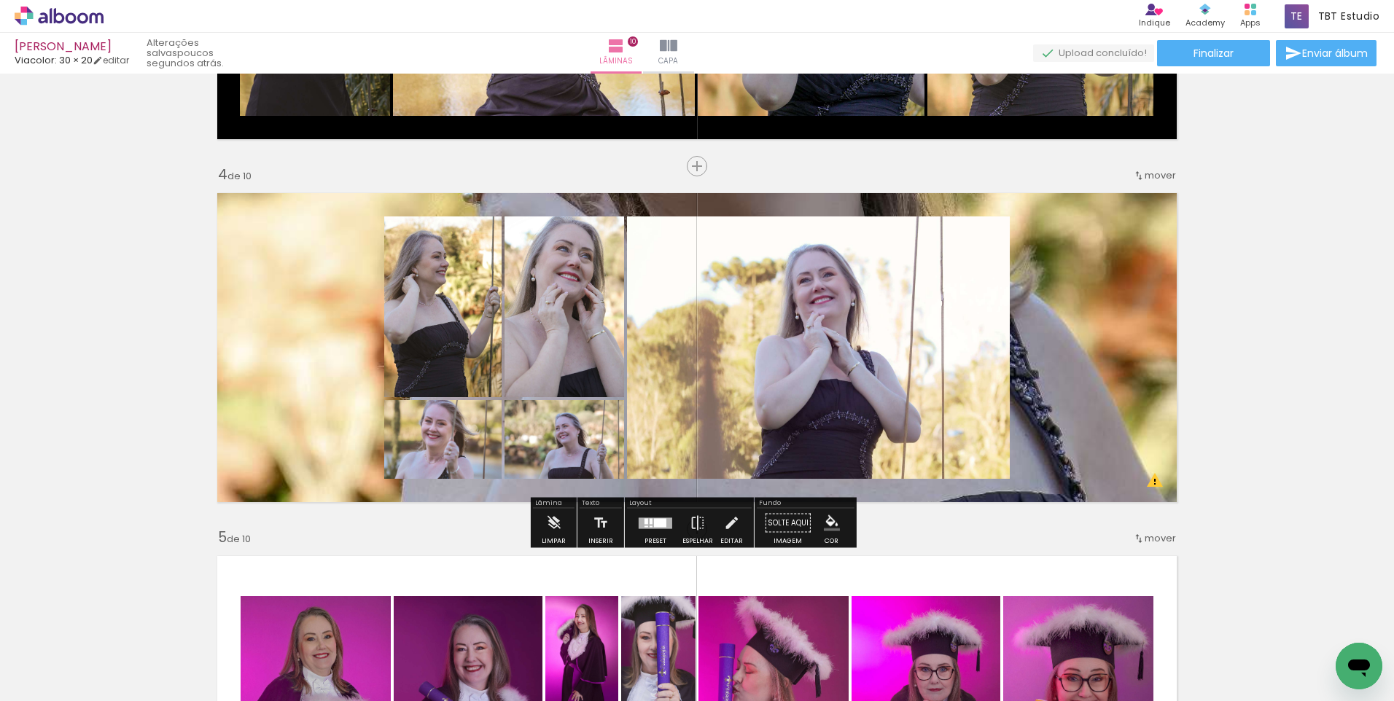
click at [1153, 418] on quentale-layouter at bounding box center [697, 347] width 977 height 327
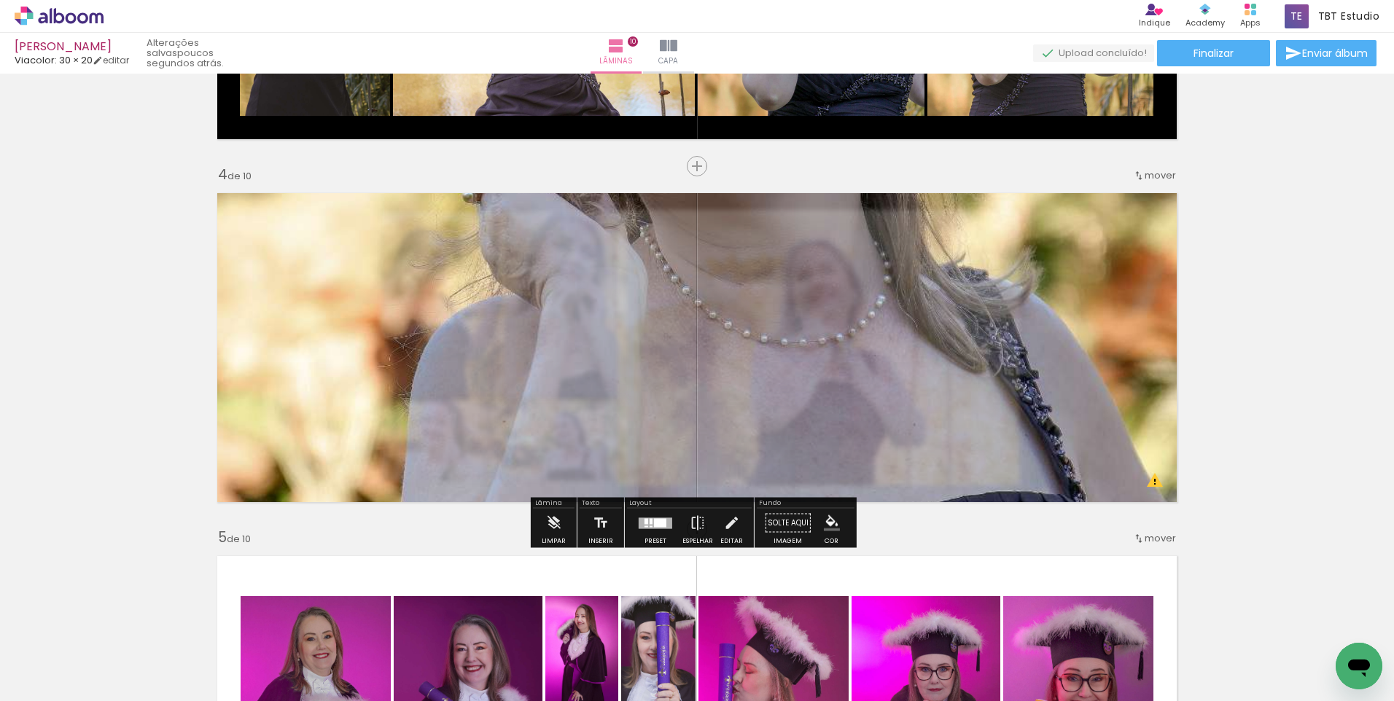
click at [1153, 418] on quentale-photo at bounding box center [697, 347] width 977 height 327
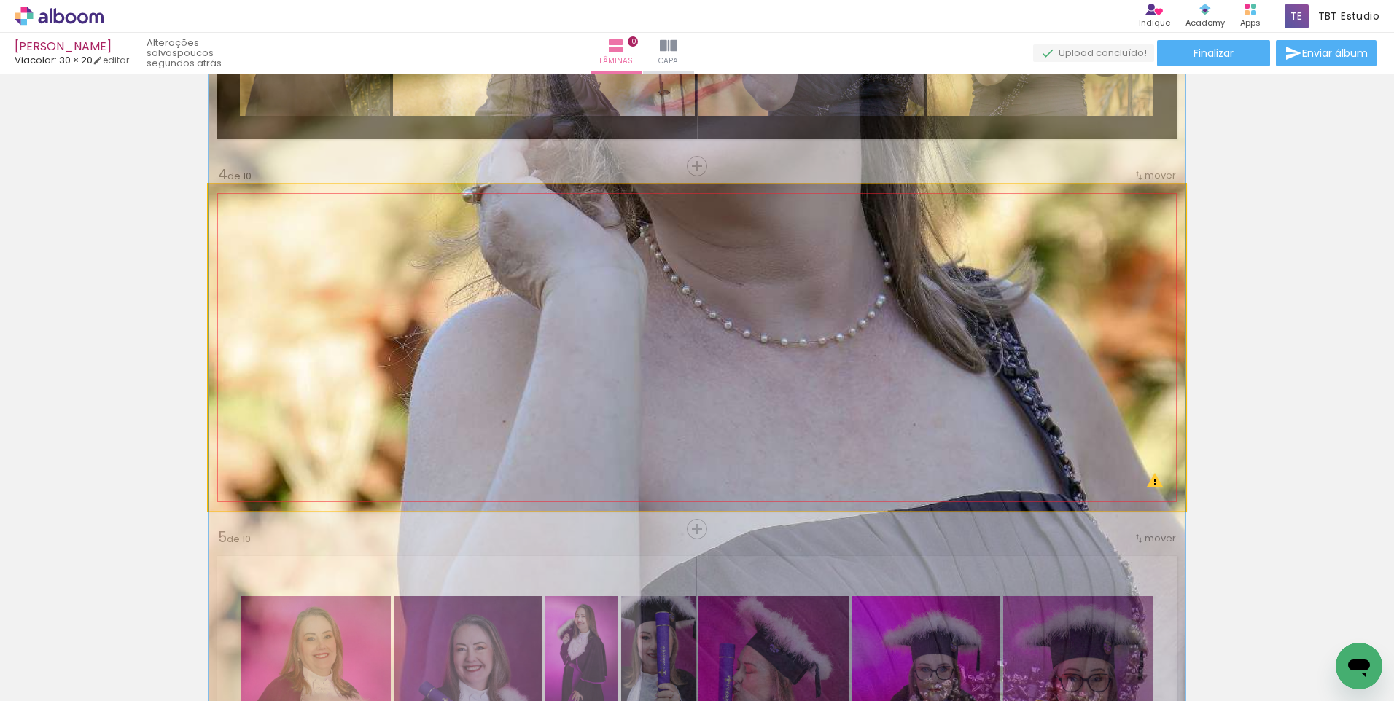
click at [1153, 418] on quentale-photo at bounding box center [697, 347] width 977 height 327
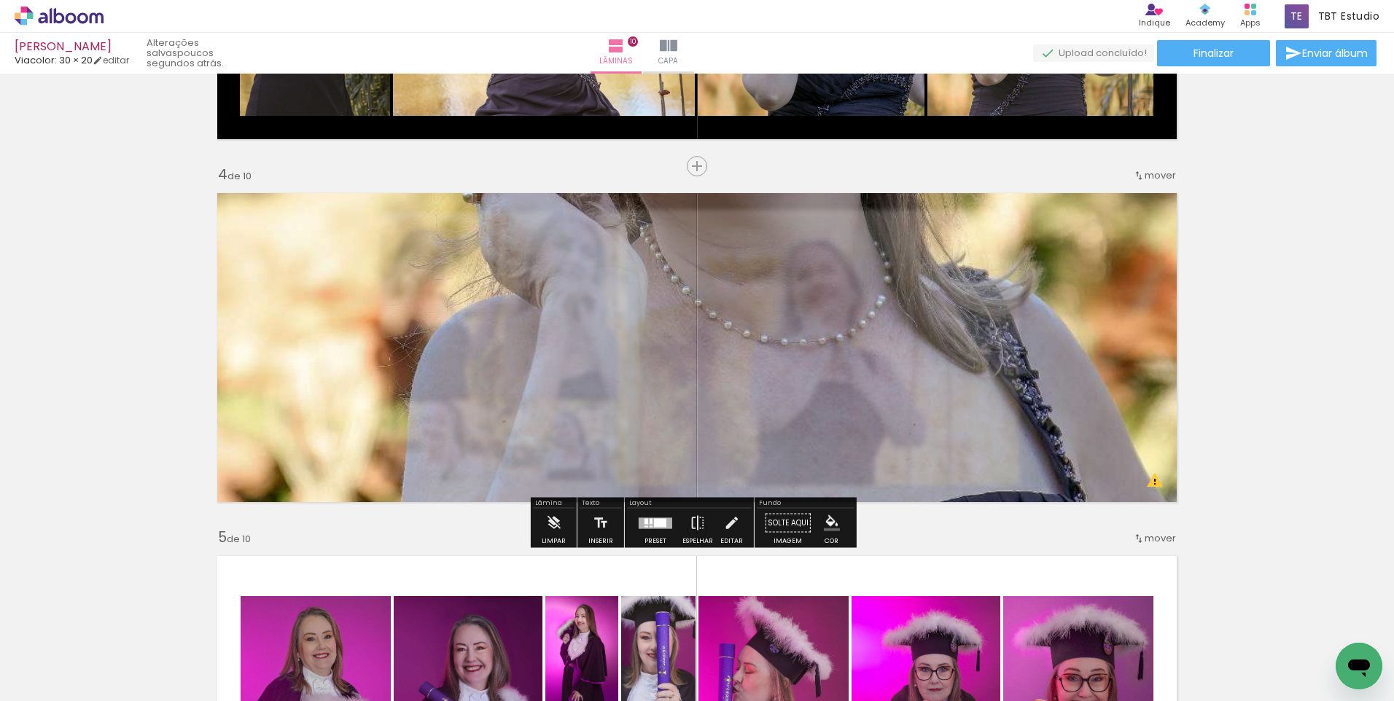
click at [1153, 418] on quentale-photo at bounding box center [697, 347] width 977 height 327
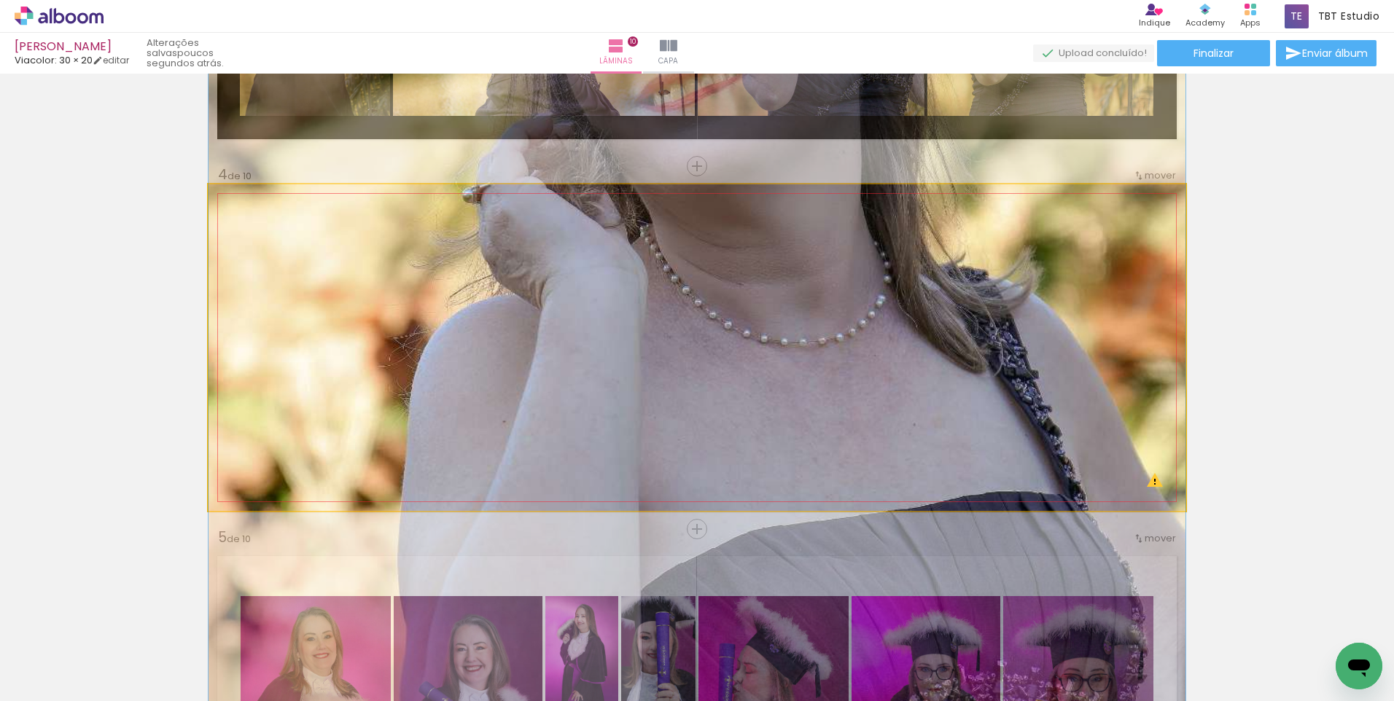
click at [1153, 418] on quentale-photo at bounding box center [697, 347] width 977 height 327
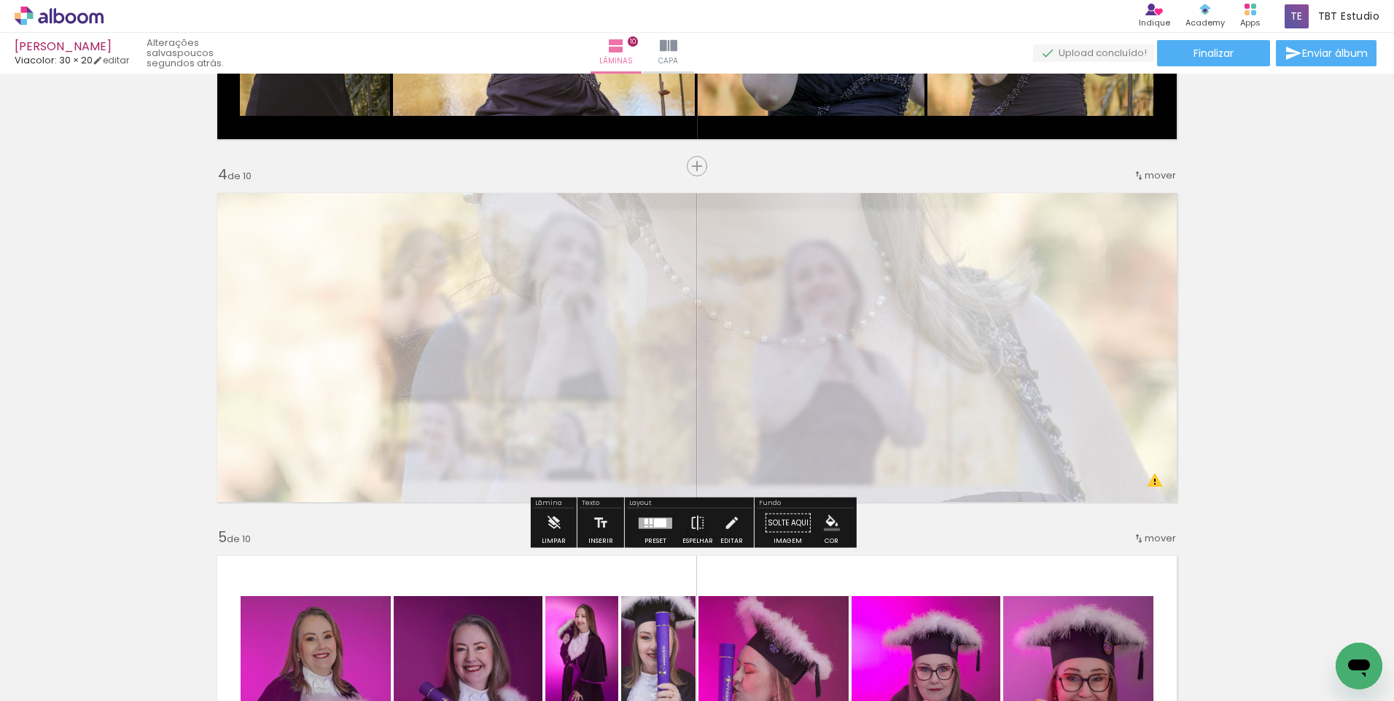
drag, startPoint x: 418, startPoint y: 223, endPoint x: 378, endPoint y: 219, distance: 39.5
type paper-slider "30"
click at [379, 219] on div at bounding box center [383, 221] width 9 height 9
click at [0, 0] on slot "P&B" at bounding box center [0, 0] width 0 height 0
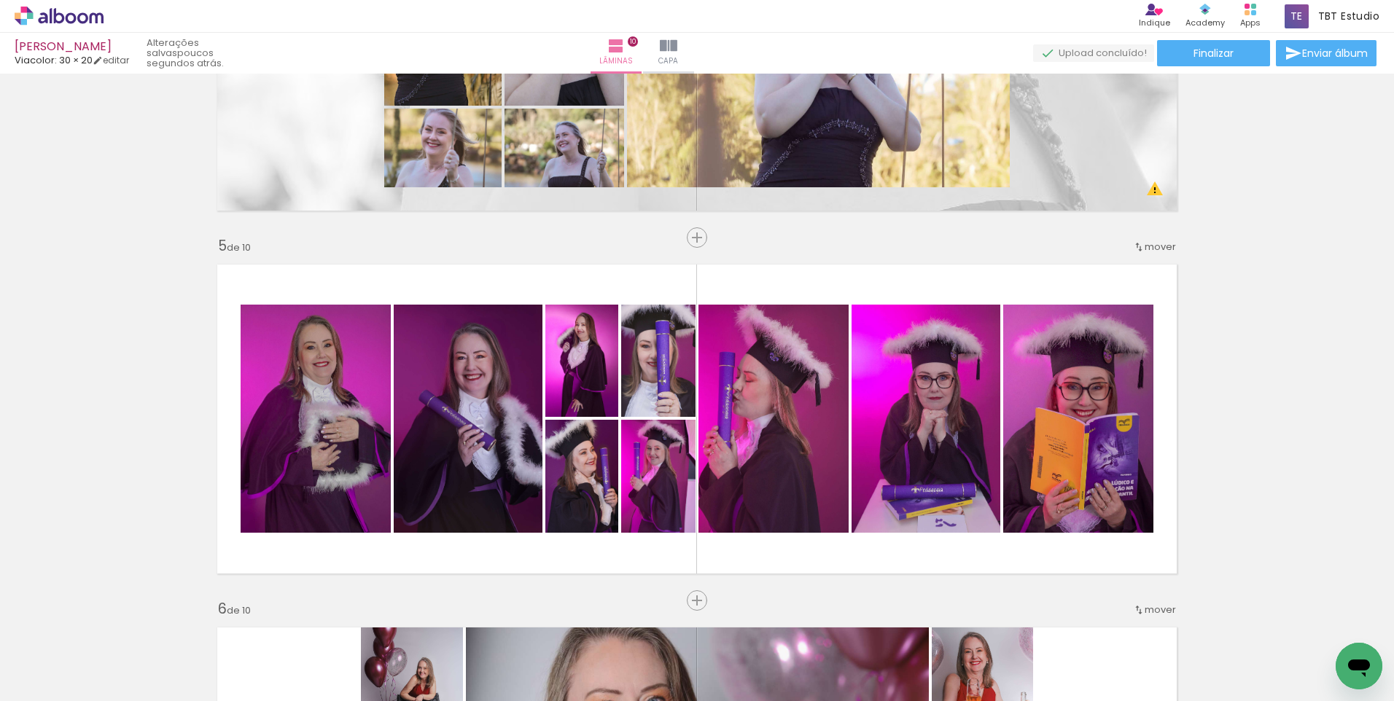
scroll to position [1385, 0]
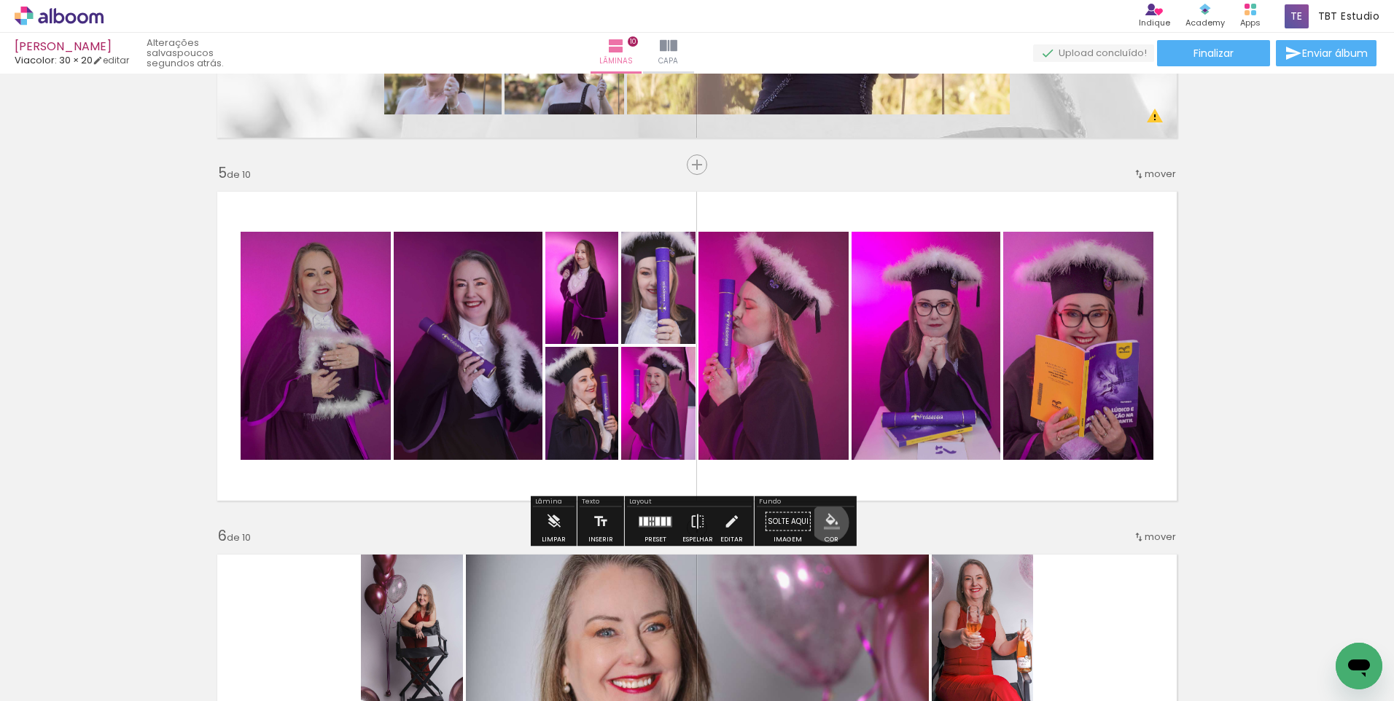
click at [824, 523] on iron-icon "color picker" at bounding box center [832, 522] width 16 height 16
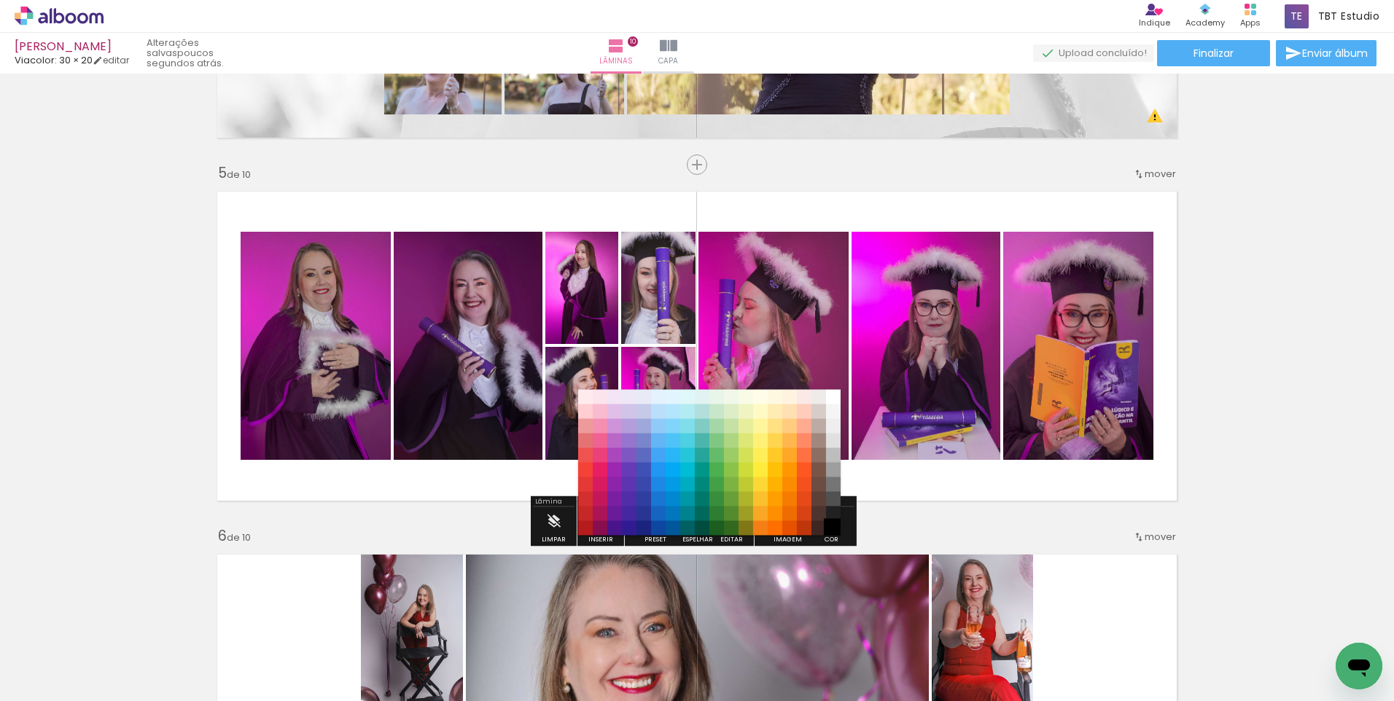
click at [833, 526] on paper-item "#000000" at bounding box center [833, 528] width 15 height 15
click at [835, 511] on paper-item "#212121" at bounding box center [833, 514] width 15 height 15
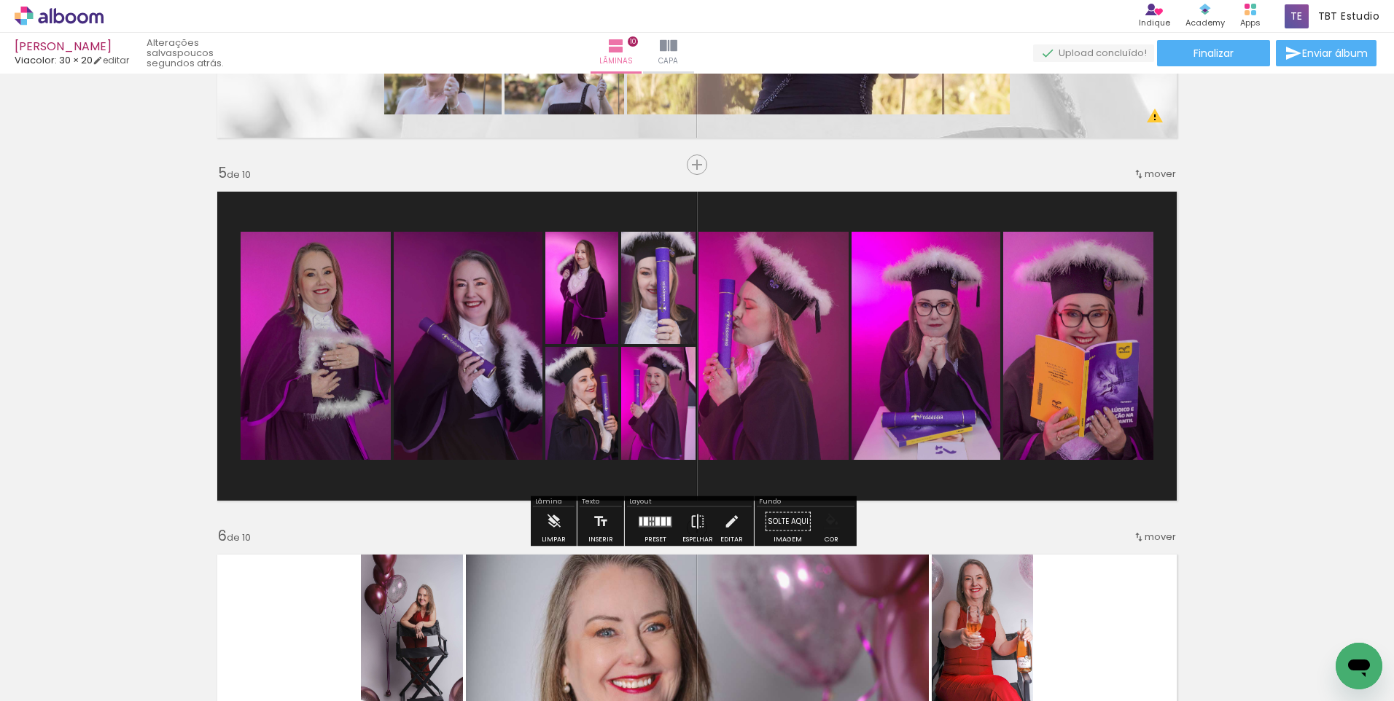
click at [1334, 456] on div "Inserir lâmina 1 de 10 Inserir lâmina 2 de 10 Inserir lâmina 3 de 10 Inserir lâ…" at bounding box center [697, 690] width 1394 height 3995
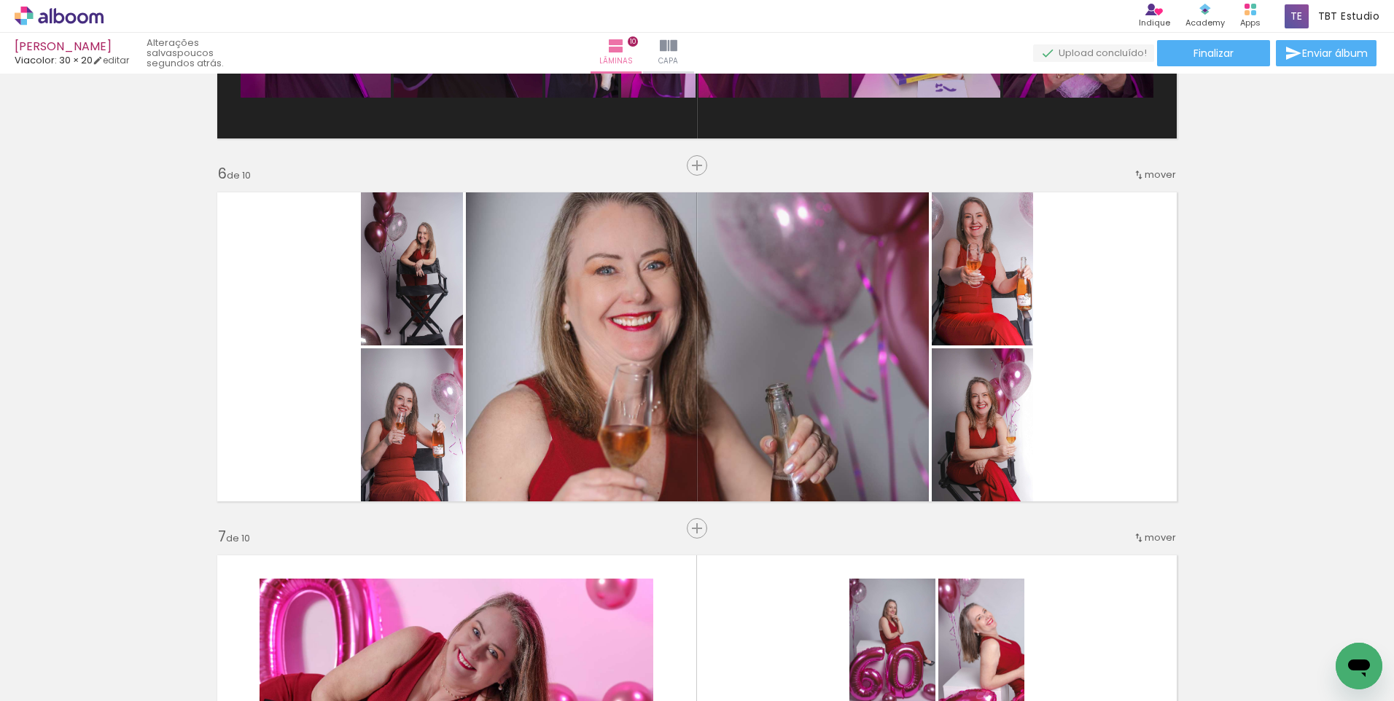
scroll to position [1750, 0]
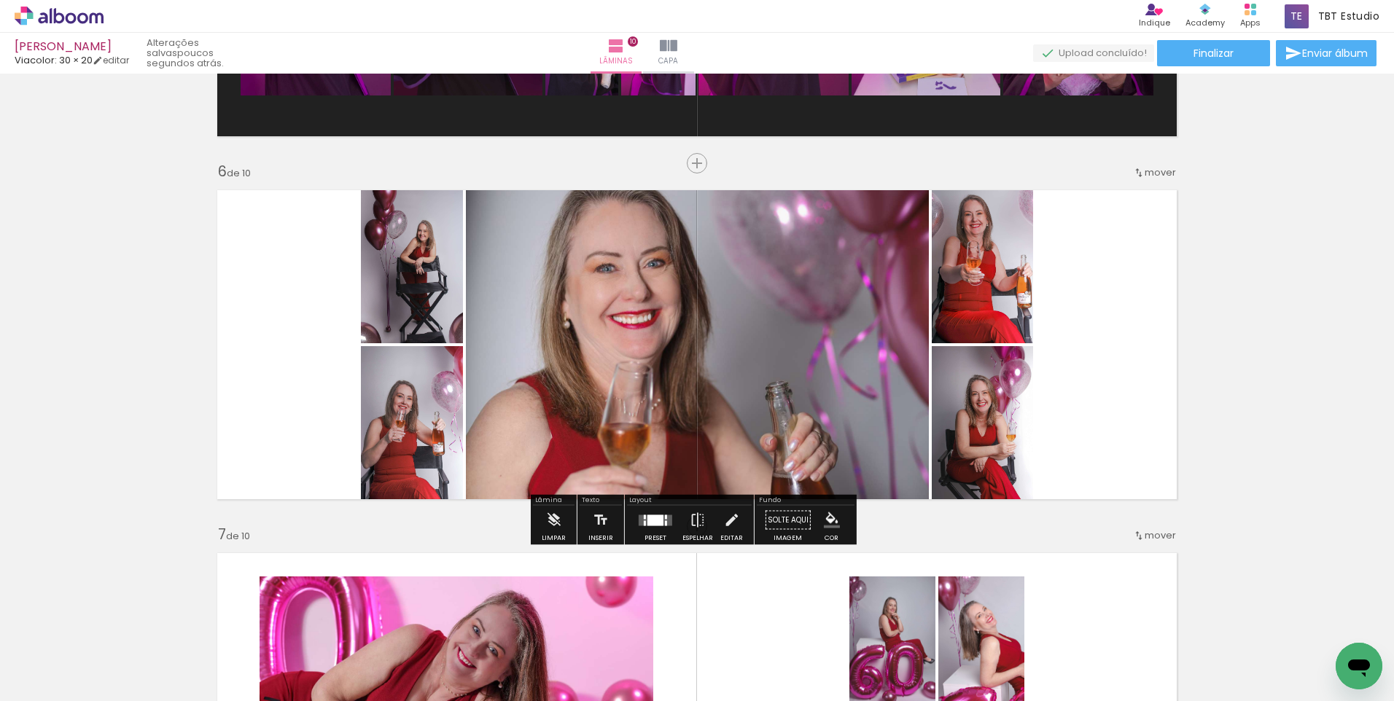
click at [831, 525] on iron-icon "color picker" at bounding box center [832, 521] width 16 height 16
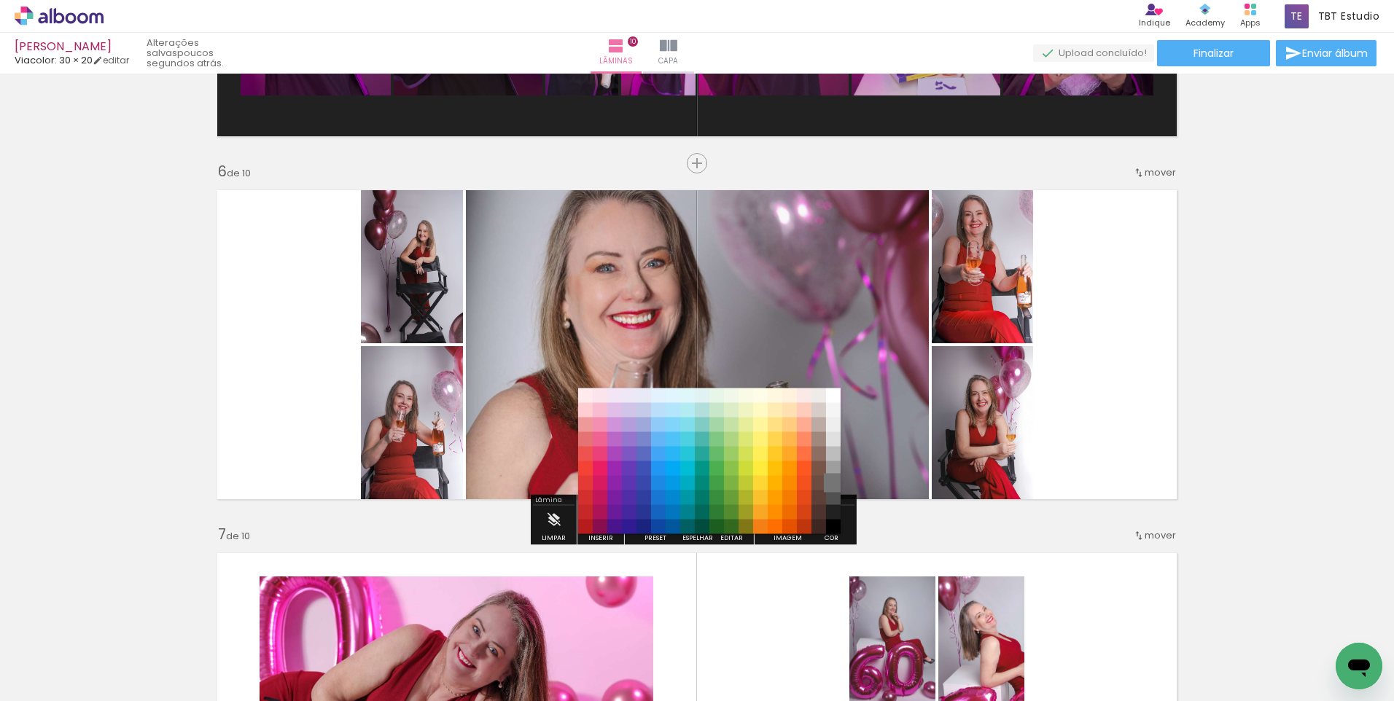
click at [837, 481] on paper-item "#757575" at bounding box center [833, 483] width 15 height 15
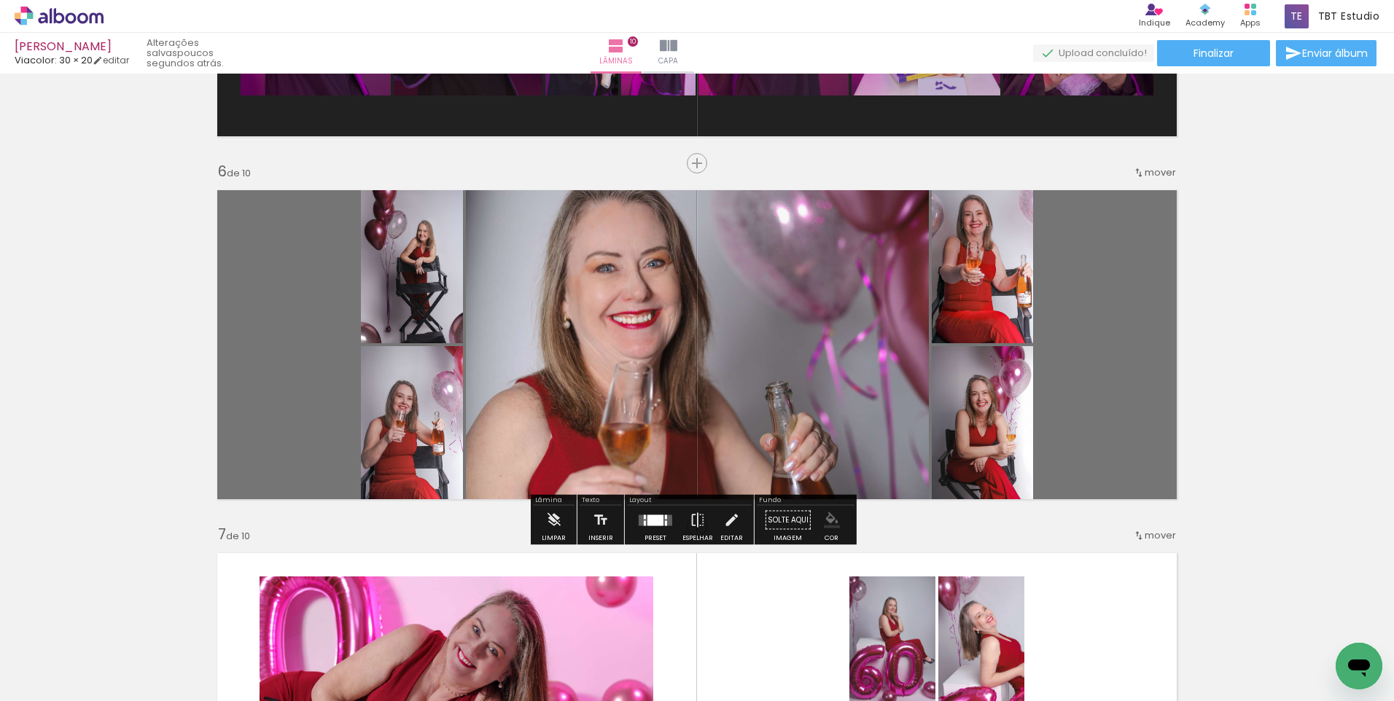
click at [1185, 429] on div "Inserir lâmina 1 de 10 Inserir lâmina 2 de 10 Inserir lâmina 3 de 10 Inserir lâ…" at bounding box center [697, 326] width 1394 height 3995
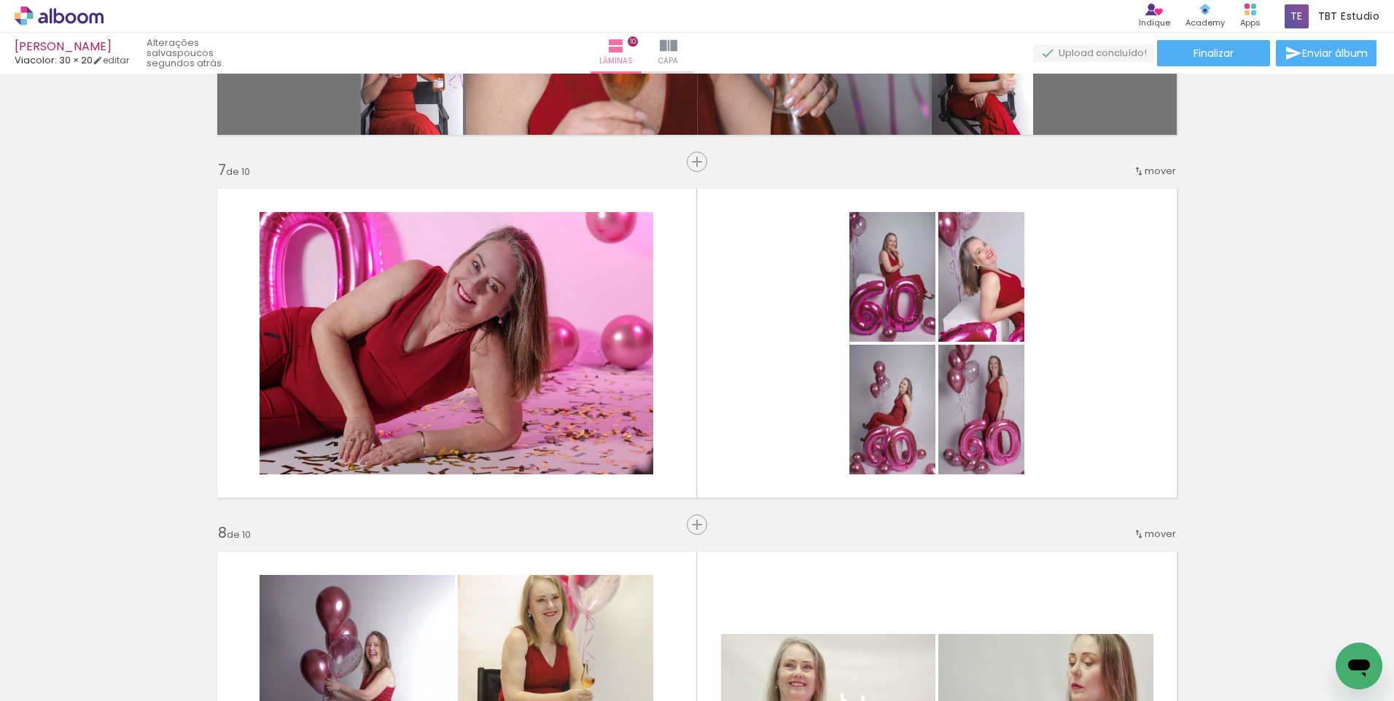
scroll to position [0, 2769]
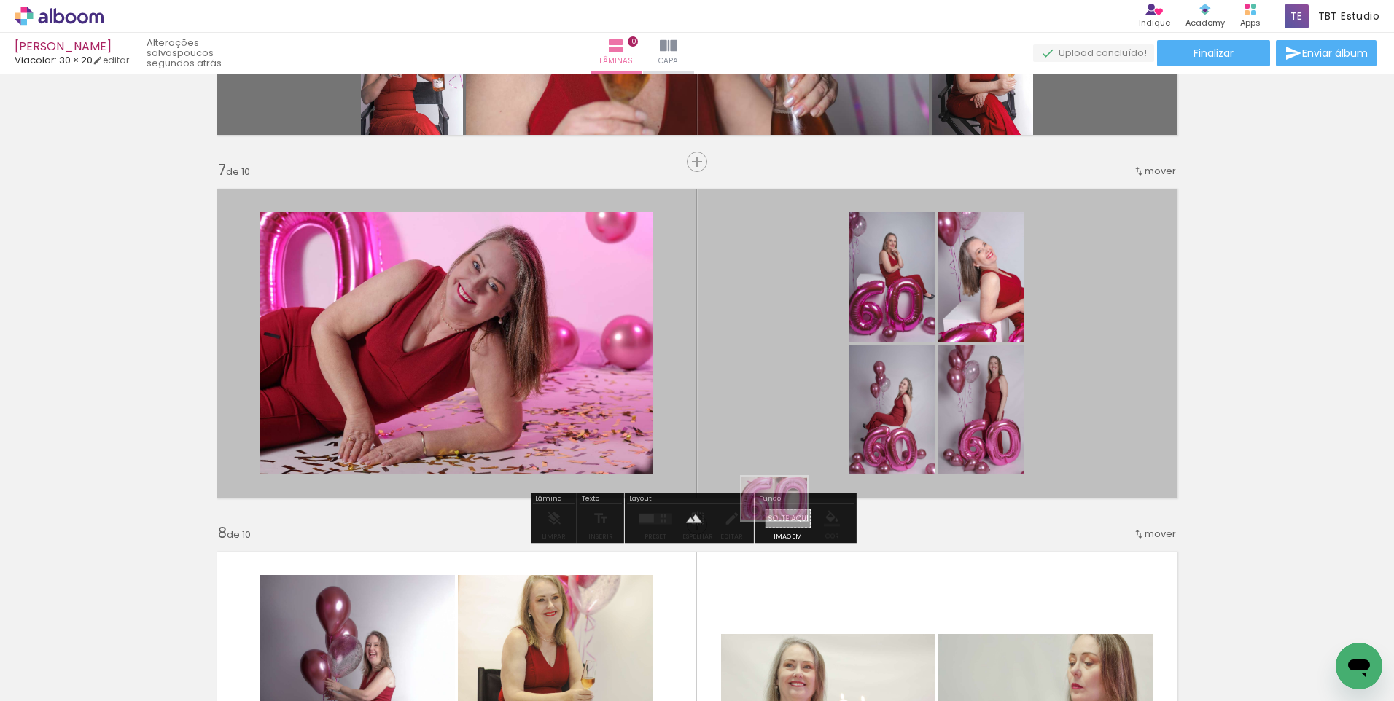
drag, startPoint x: 1075, startPoint y: 661, endPoint x: 785, endPoint y: 521, distance: 321.9
click at [785, 521] on quentale-workspace at bounding box center [697, 350] width 1394 height 701
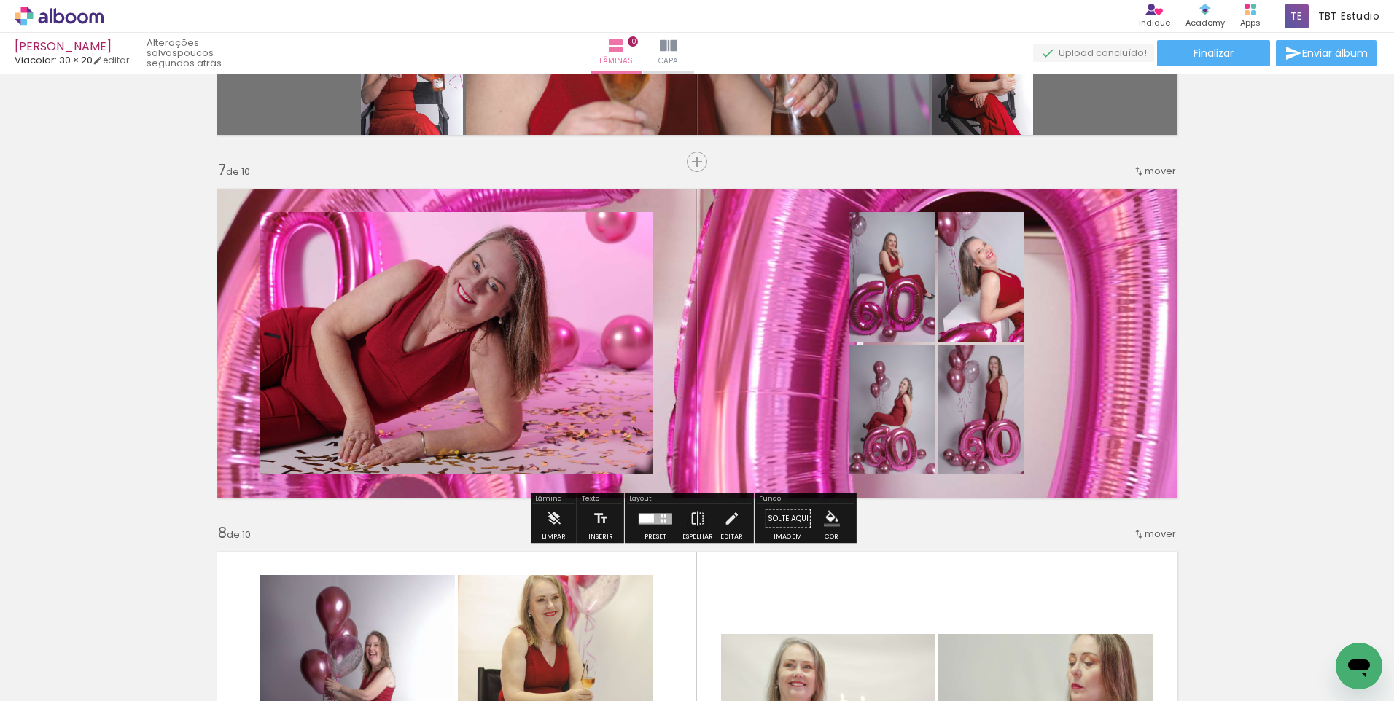
click at [691, 303] on quentale-layouter at bounding box center [697, 343] width 977 height 327
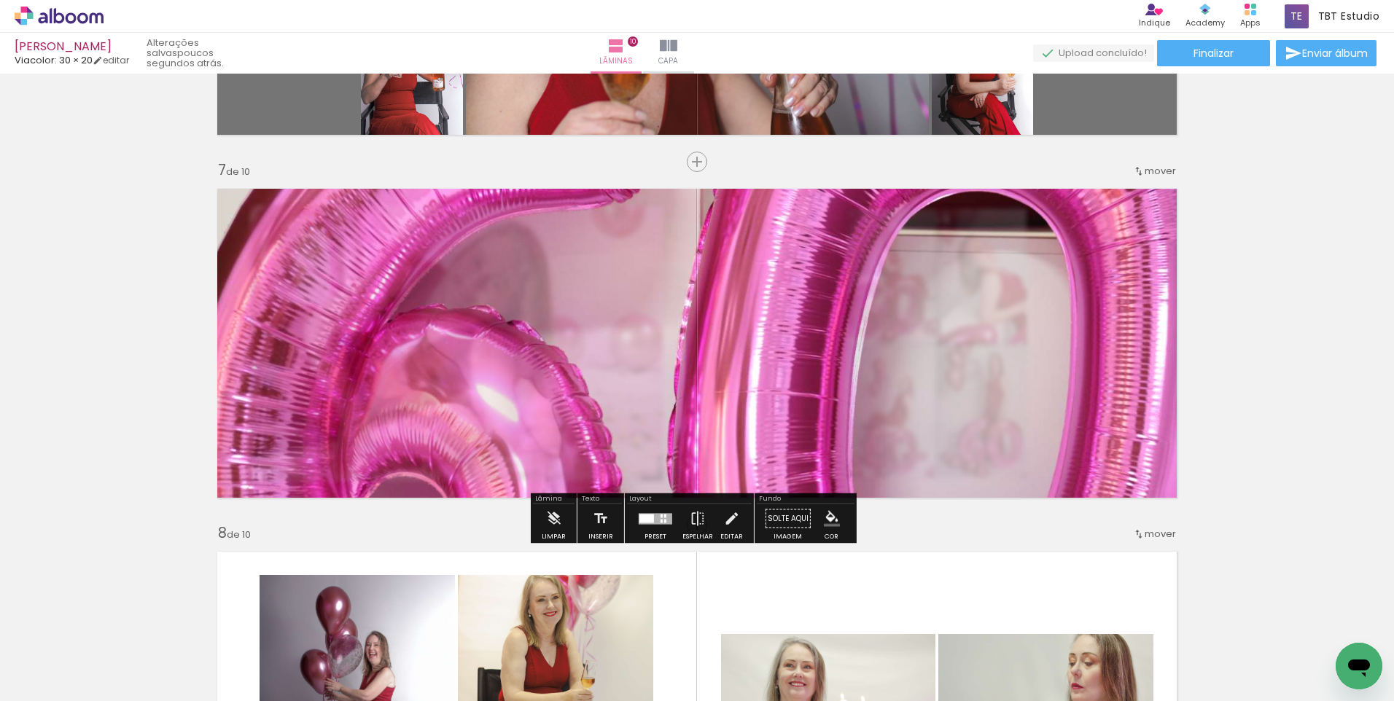
type paper-slider "25"
click at [373, 219] on div at bounding box center [395, 217] width 57 height 23
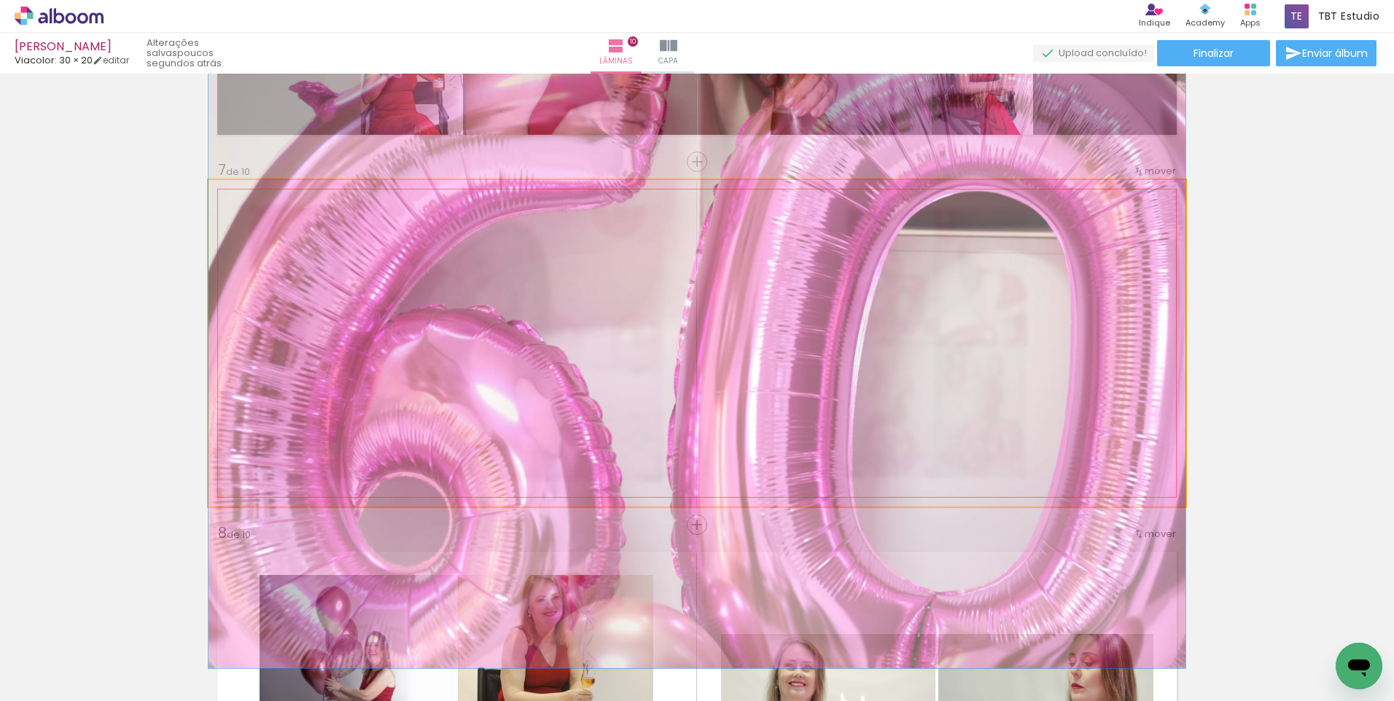
drag, startPoint x: 263, startPoint y: 218, endPoint x: 205, endPoint y: 213, distance: 57.8
type paper-slider "100"
click at [216, 211] on quentale-photo at bounding box center [697, 343] width 977 height 327
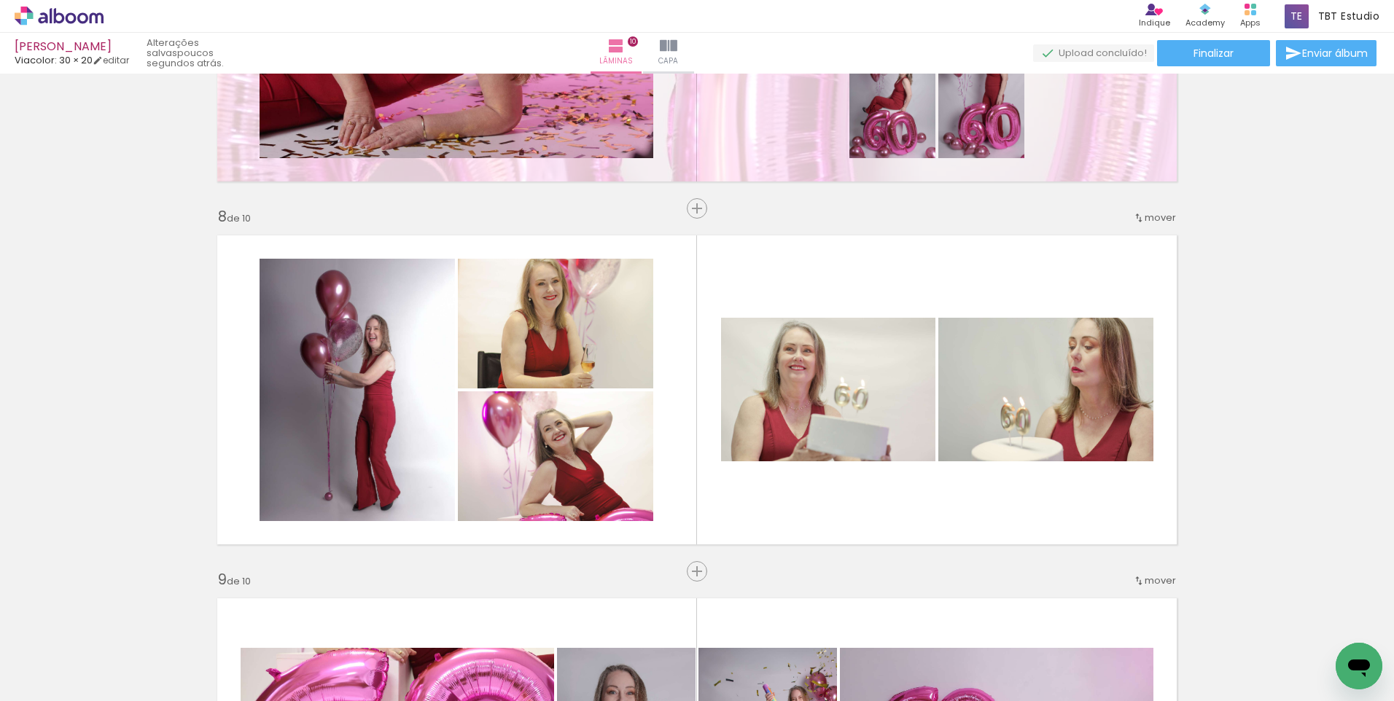
scroll to position [2479, 0]
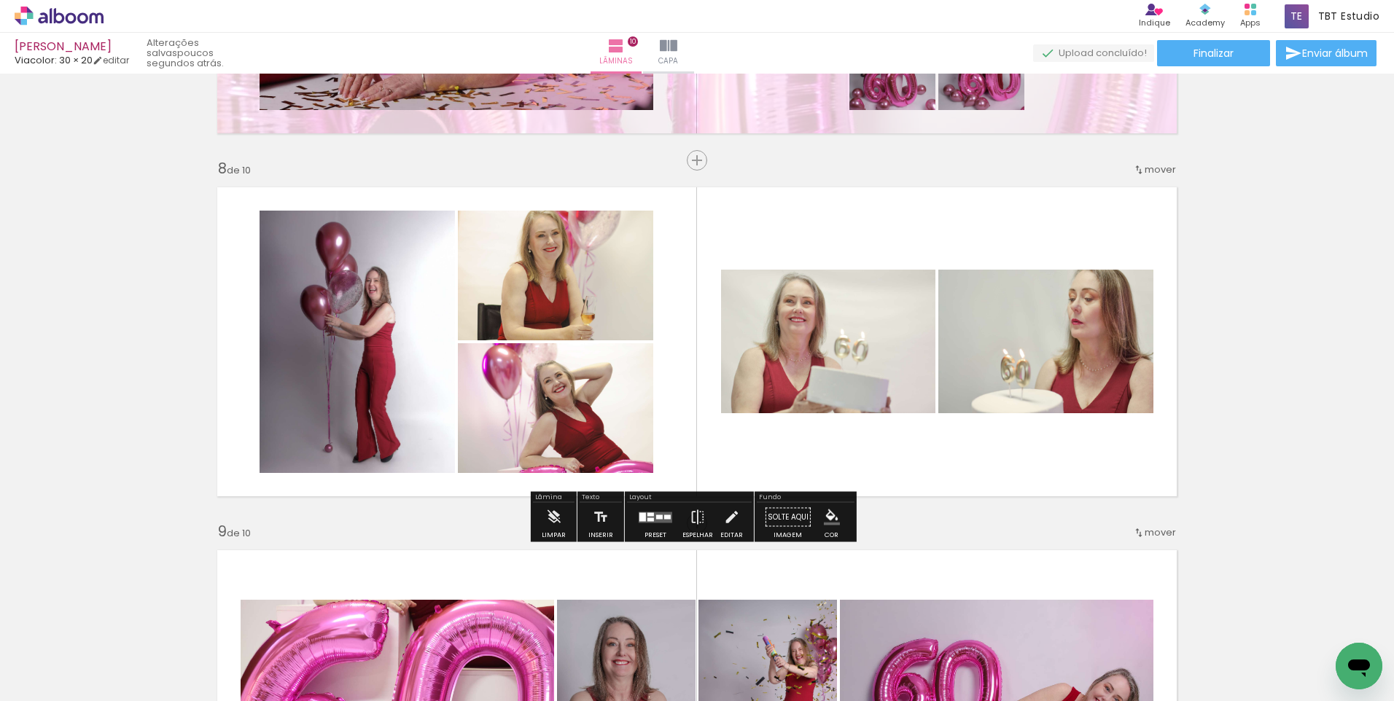
click at [835, 520] on iron-icon "color picker" at bounding box center [832, 518] width 16 height 16
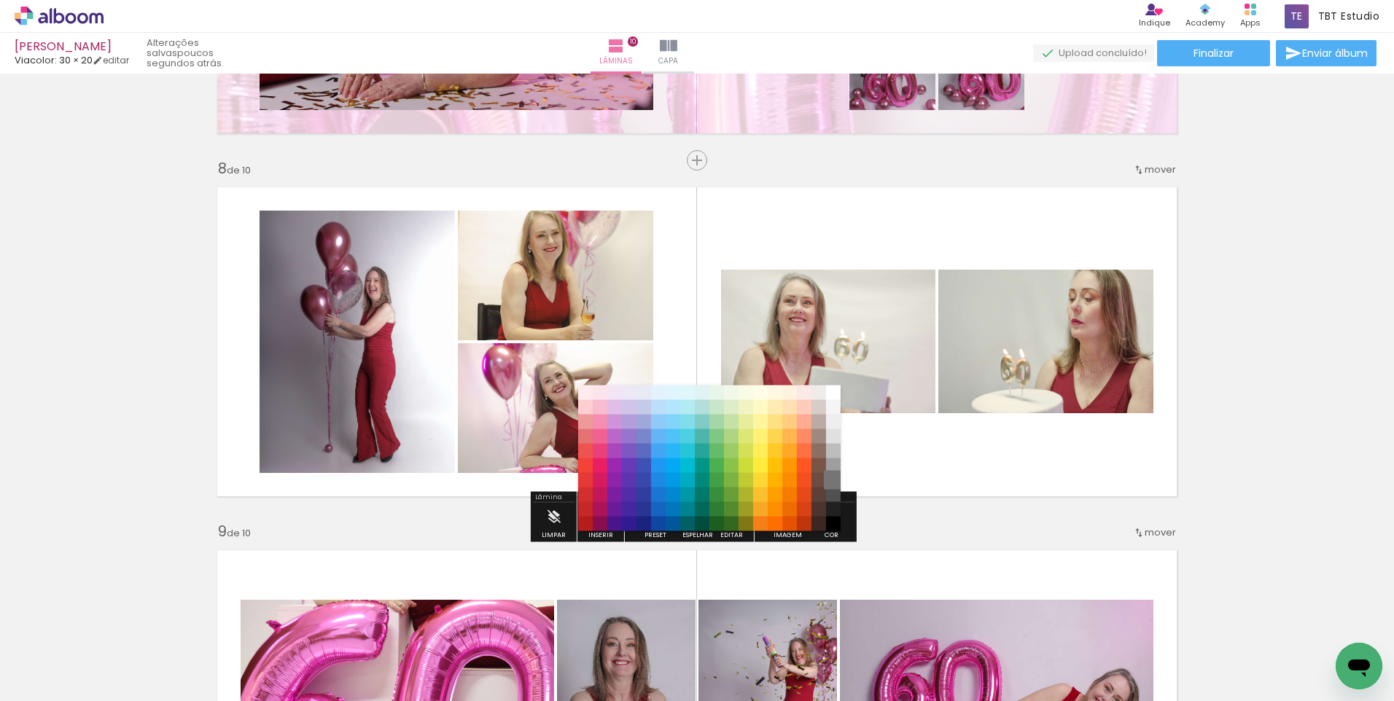
click at [833, 477] on paper-item "#757575" at bounding box center [833, 480] width 15 height 15
click at [830, 475] on paper-item "#757575" at bounding box center [833, 480] width 15 height 15
click at [829, 460] on paper-item "#9e9e9e" at bounding box center [833, 466] width 15 height 15
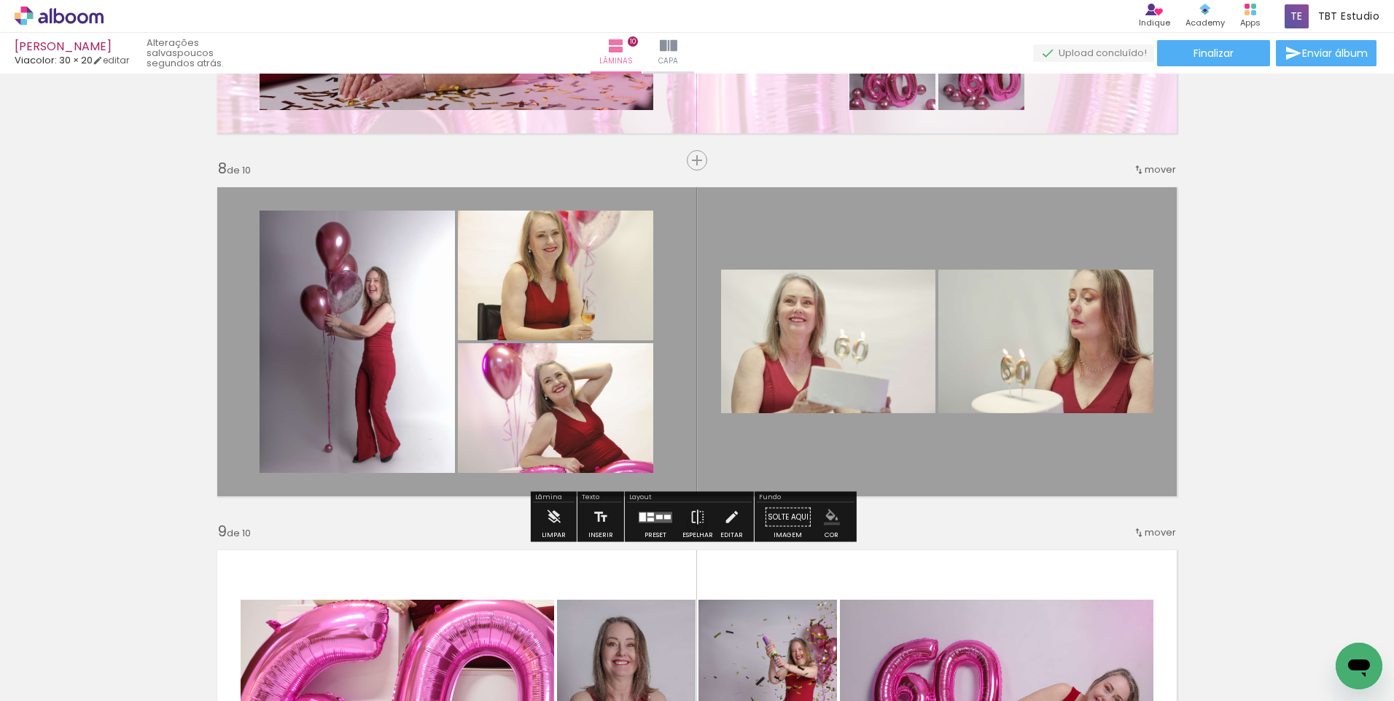
click at [828, 519] on iron-icon "color picker" at bounding box center [832, 518] width 16 height 16
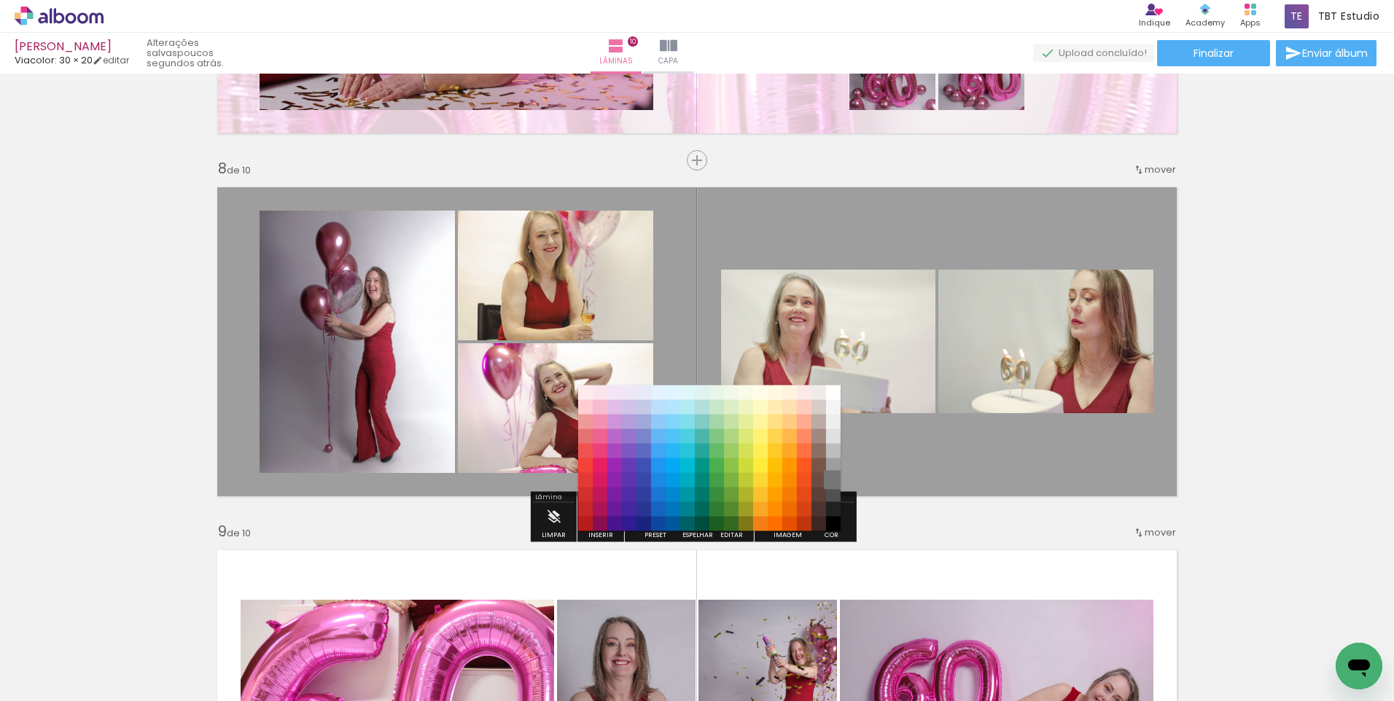
click at [833, 480] on paper-item "#757575" at bounding box center [833, 480] width 15 height 15
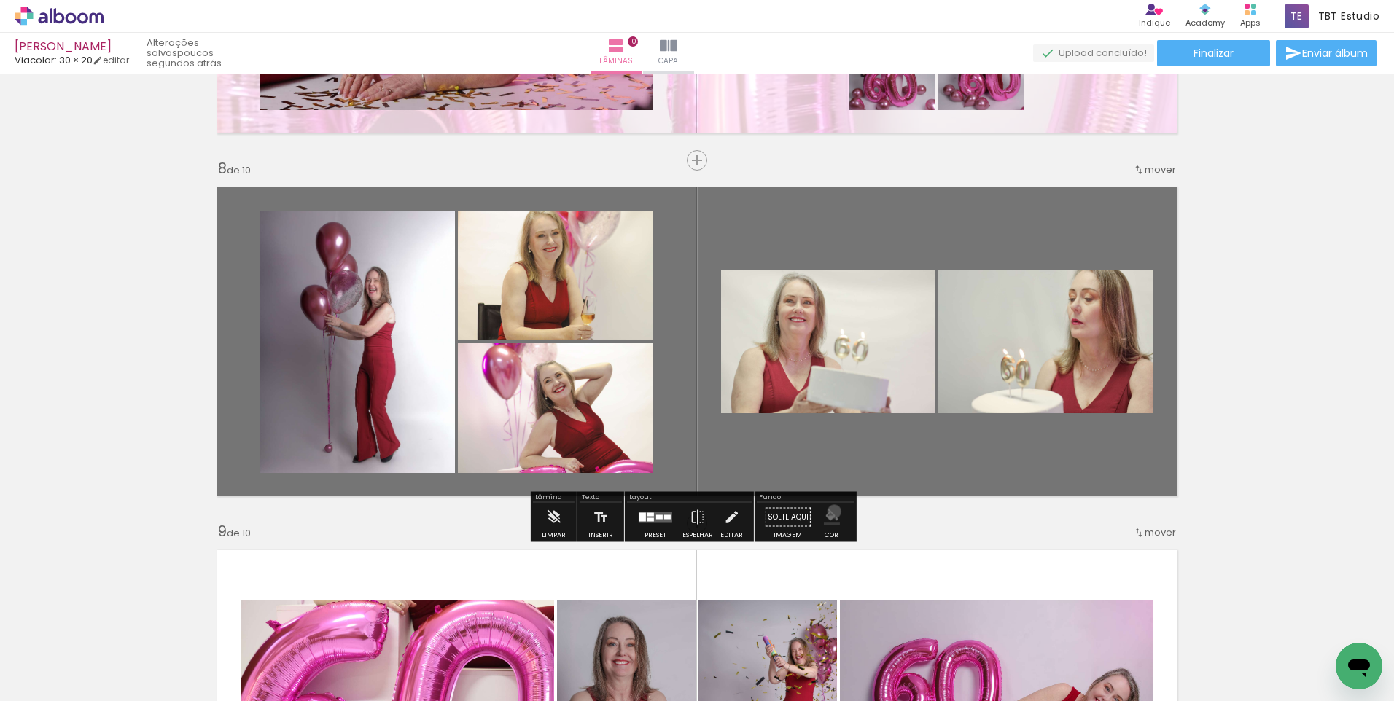
click at [830, 514] on iron-icon "color picker" at bounding box center [832, 518] width 16 height 16
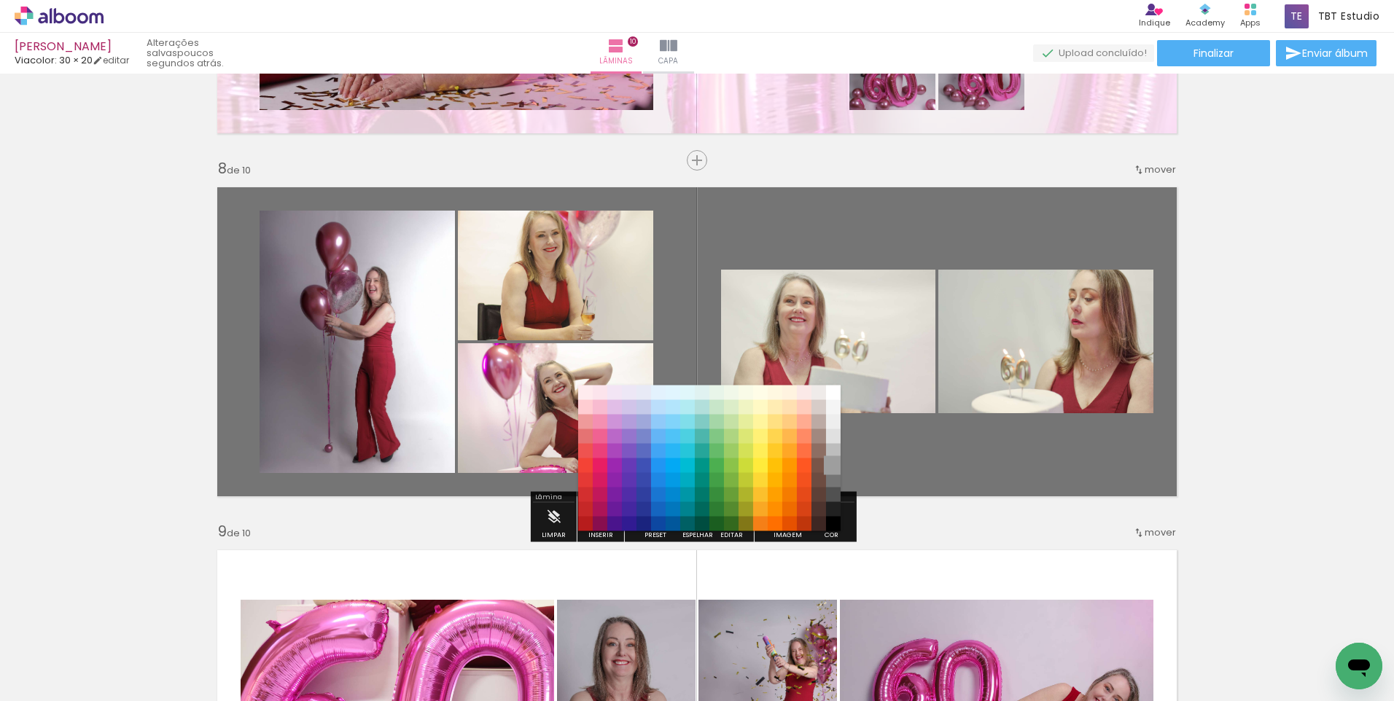
click at [833, 459] on paper-item "#9e9e9e" at bounding box center [833, 466] width 15 height 15
